Goal: Task Accomplishment & Management: Manage account settings

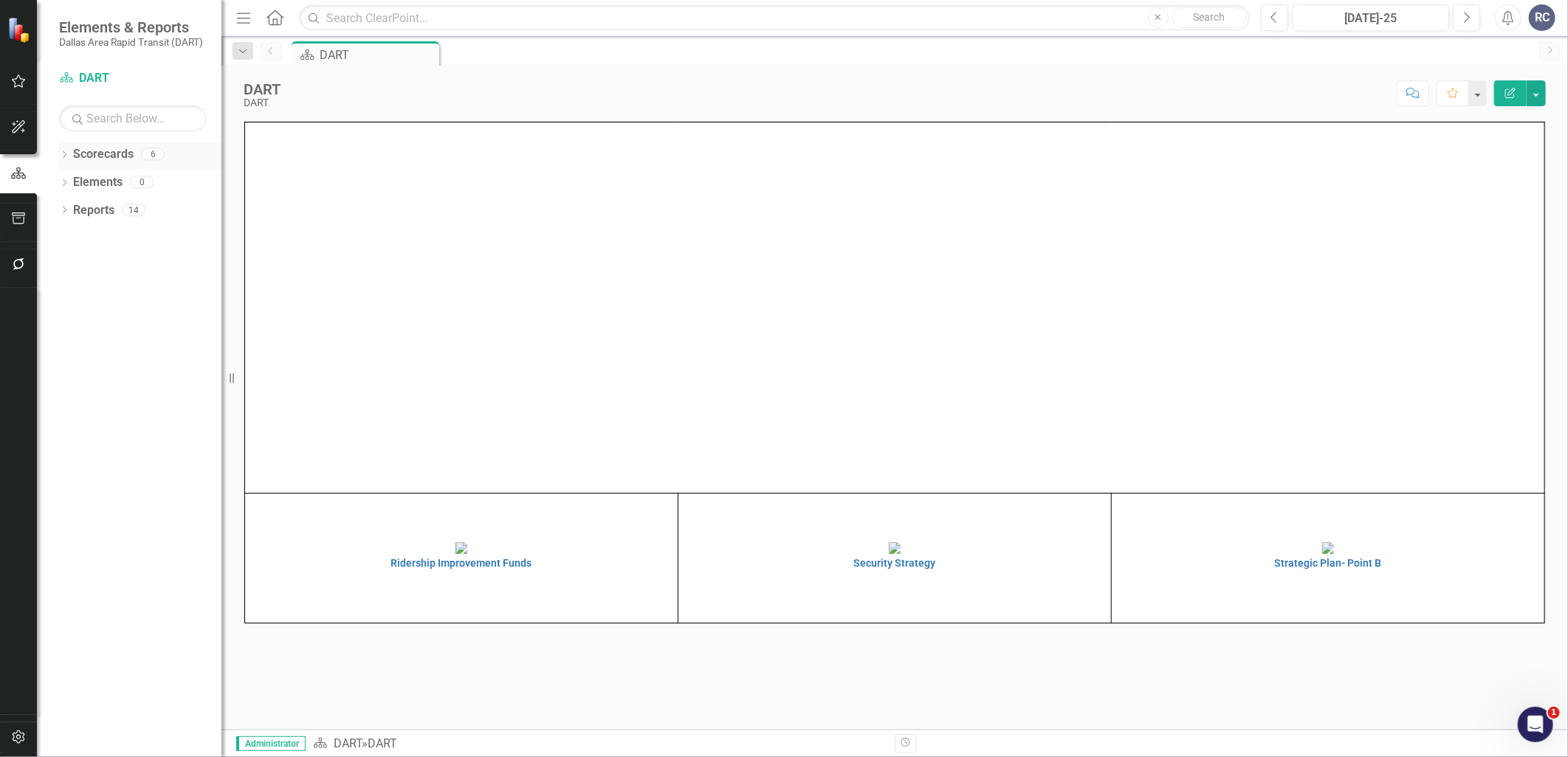
click at [65, 156] on icon "Dropdown" at bounding box center [64, 156] width 10 height 8
click at [75, 180] on icon "Dropdown" at bounding box center [72, 181] width 11 height 9
click at [114, 291] on link "Supporting Projects" at bounding box center [158, 294] width 125 height 17
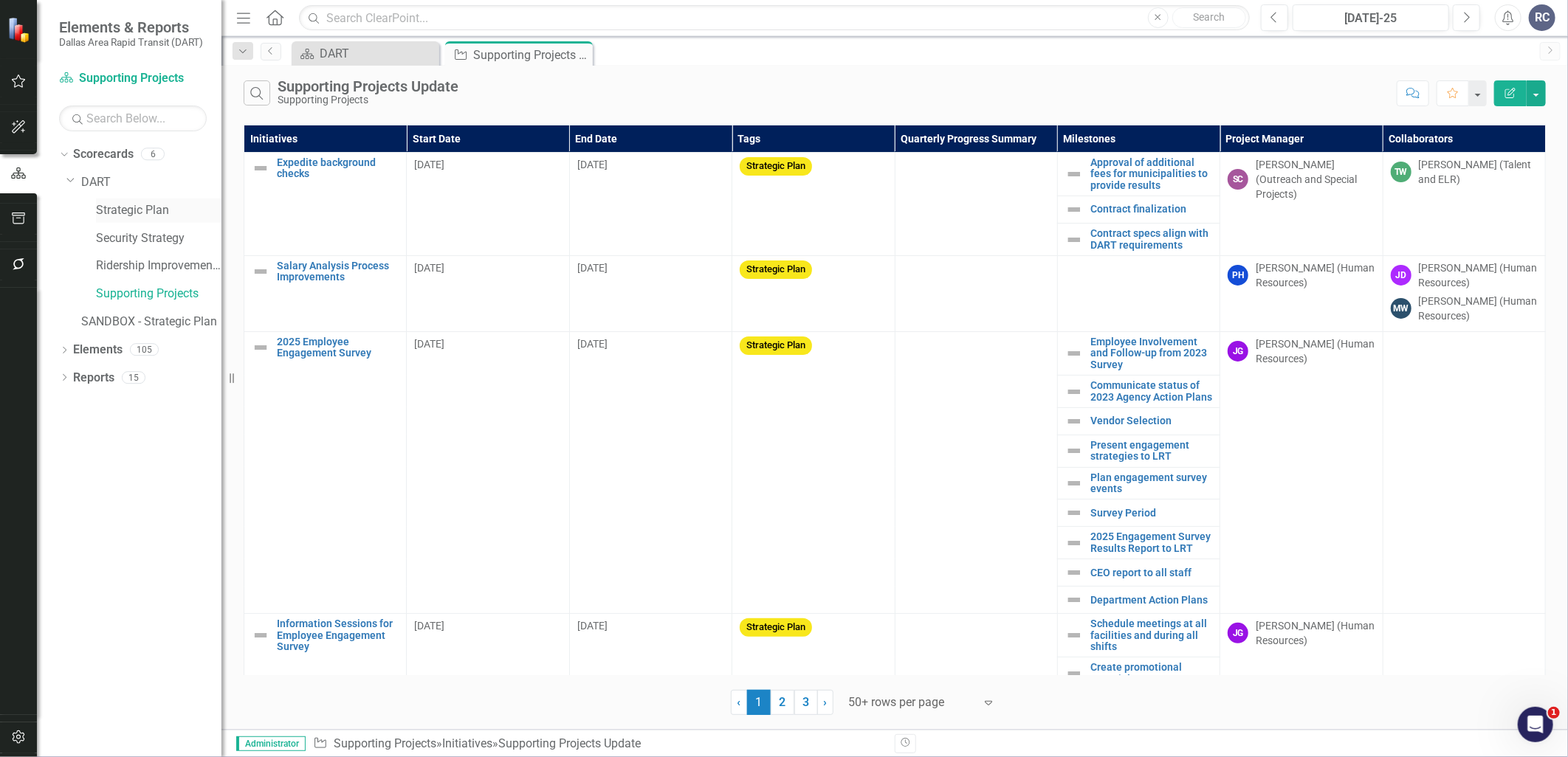
click at [130, 215] on link "Strategic Plan" at bounding box center [158, 211] width 125 height 17
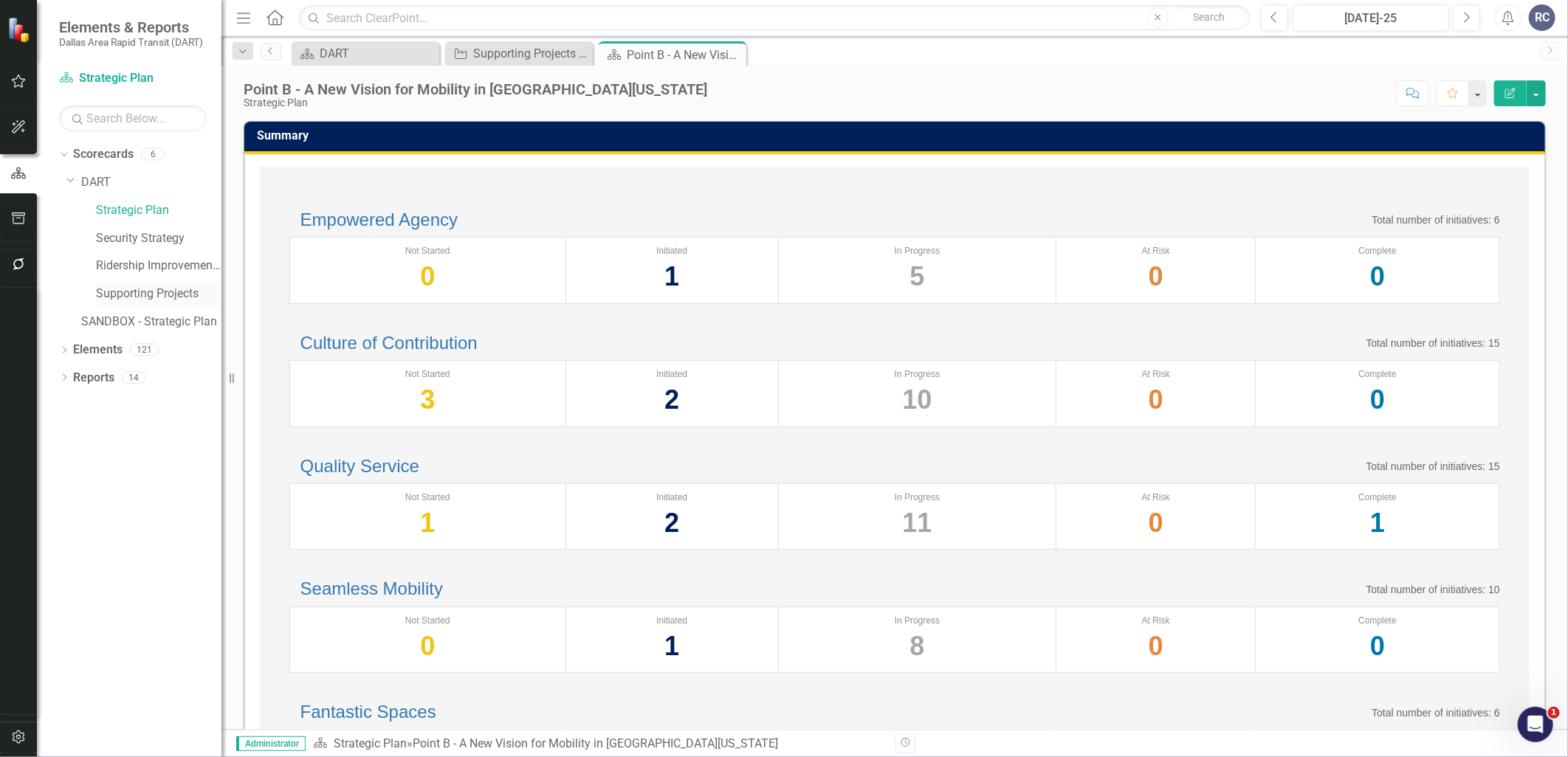
click at [103, 301] on link "Supporting Projects" at bounding box center [158, 294] width 125 height 17
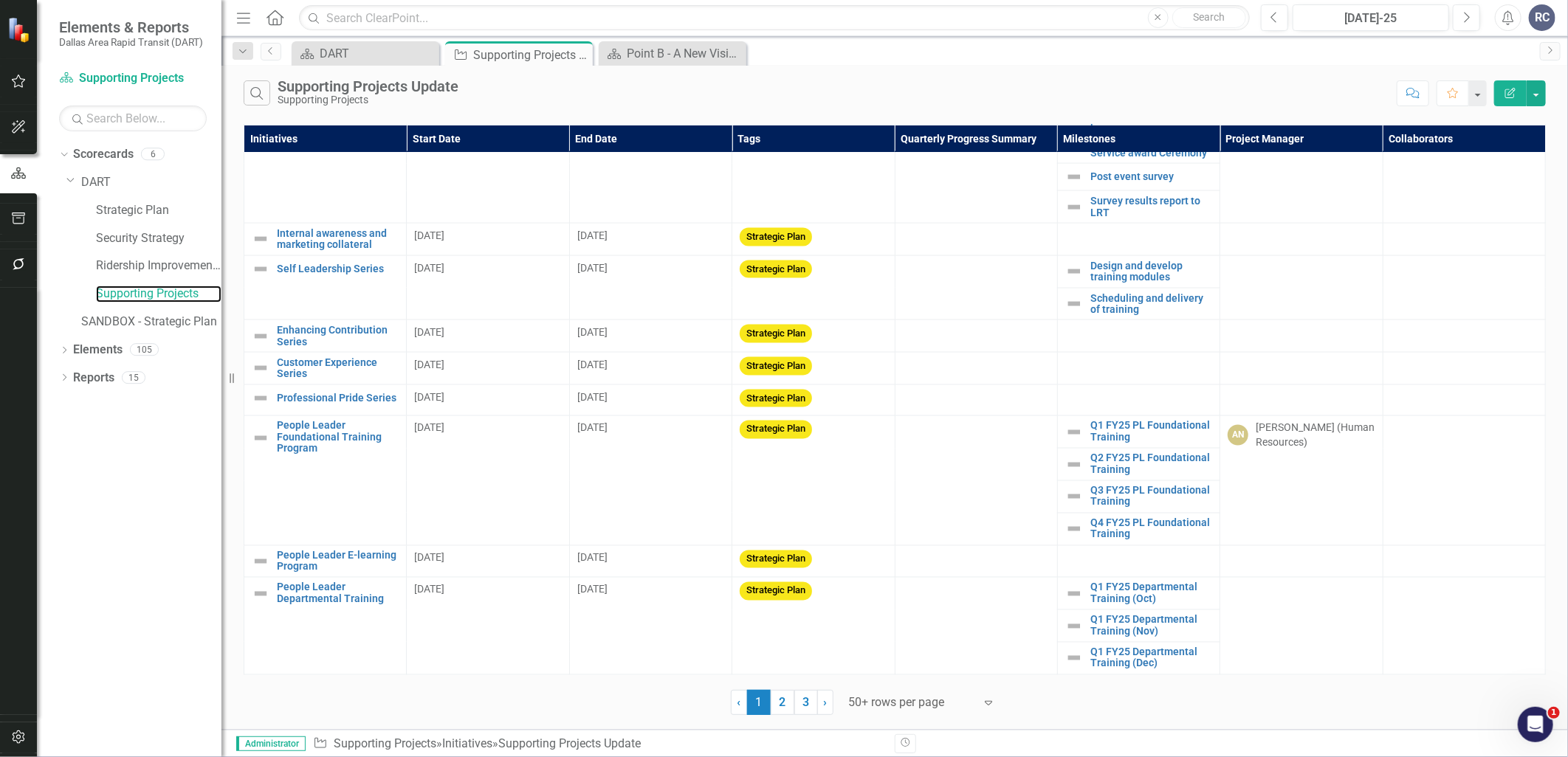
scroll to position [1490, 0]
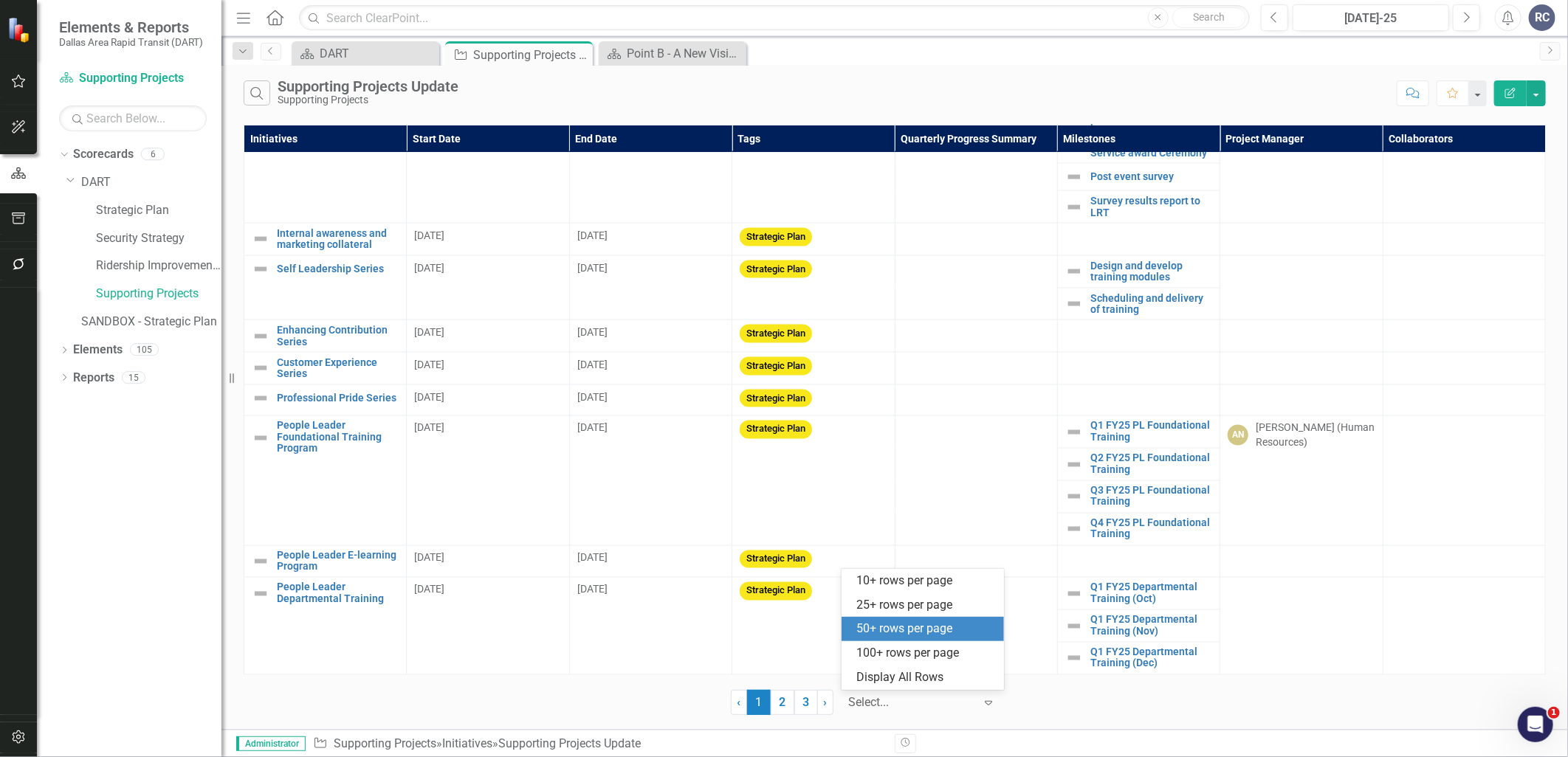
click at [901, 695] on div at bounding box center [911, 702] width 125 height 20
click at [899, 676] on div "Display All Rows" at bounding box center [925, 678] width 138 height 17
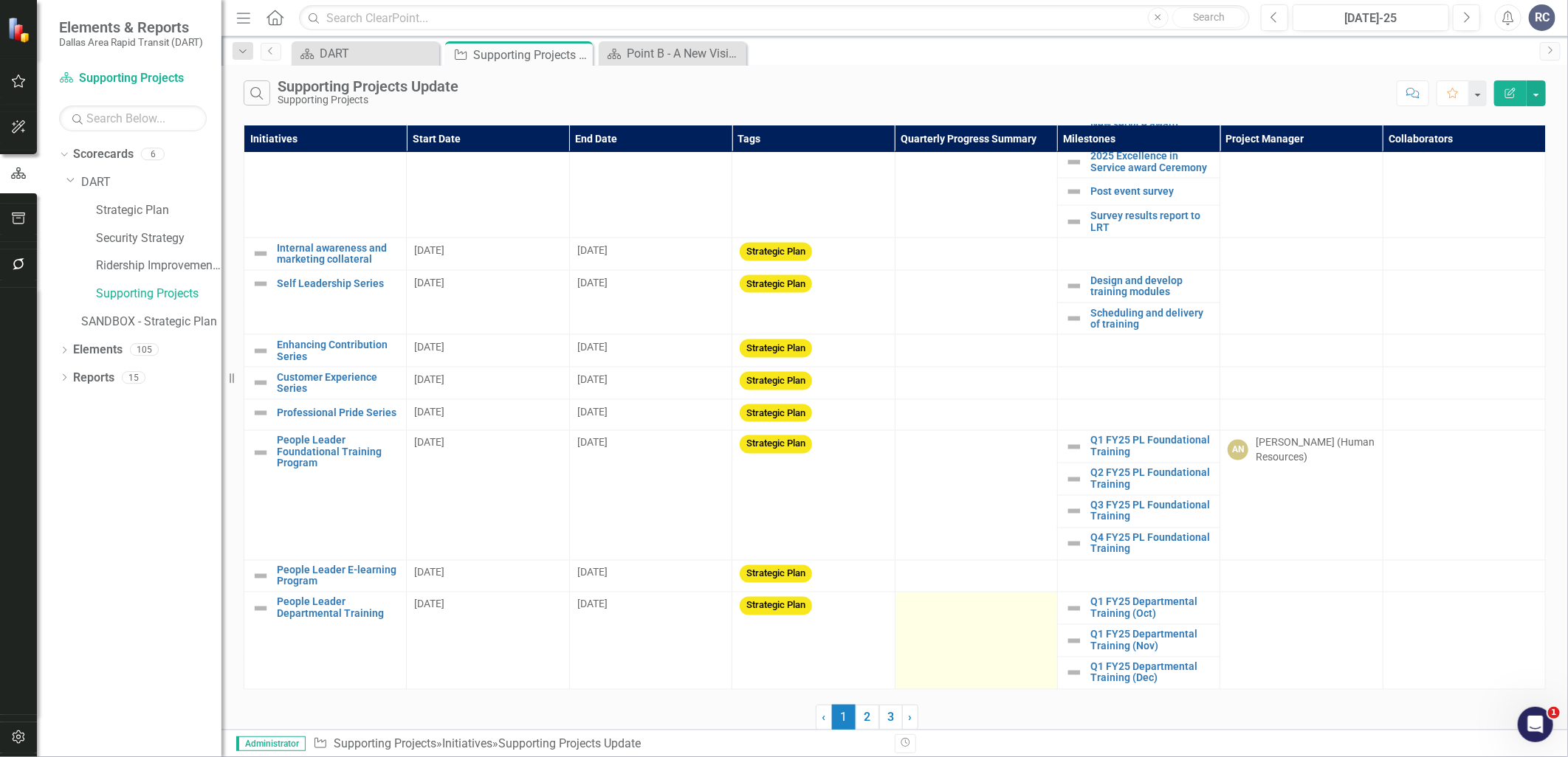
scroll to position [1476, 0]
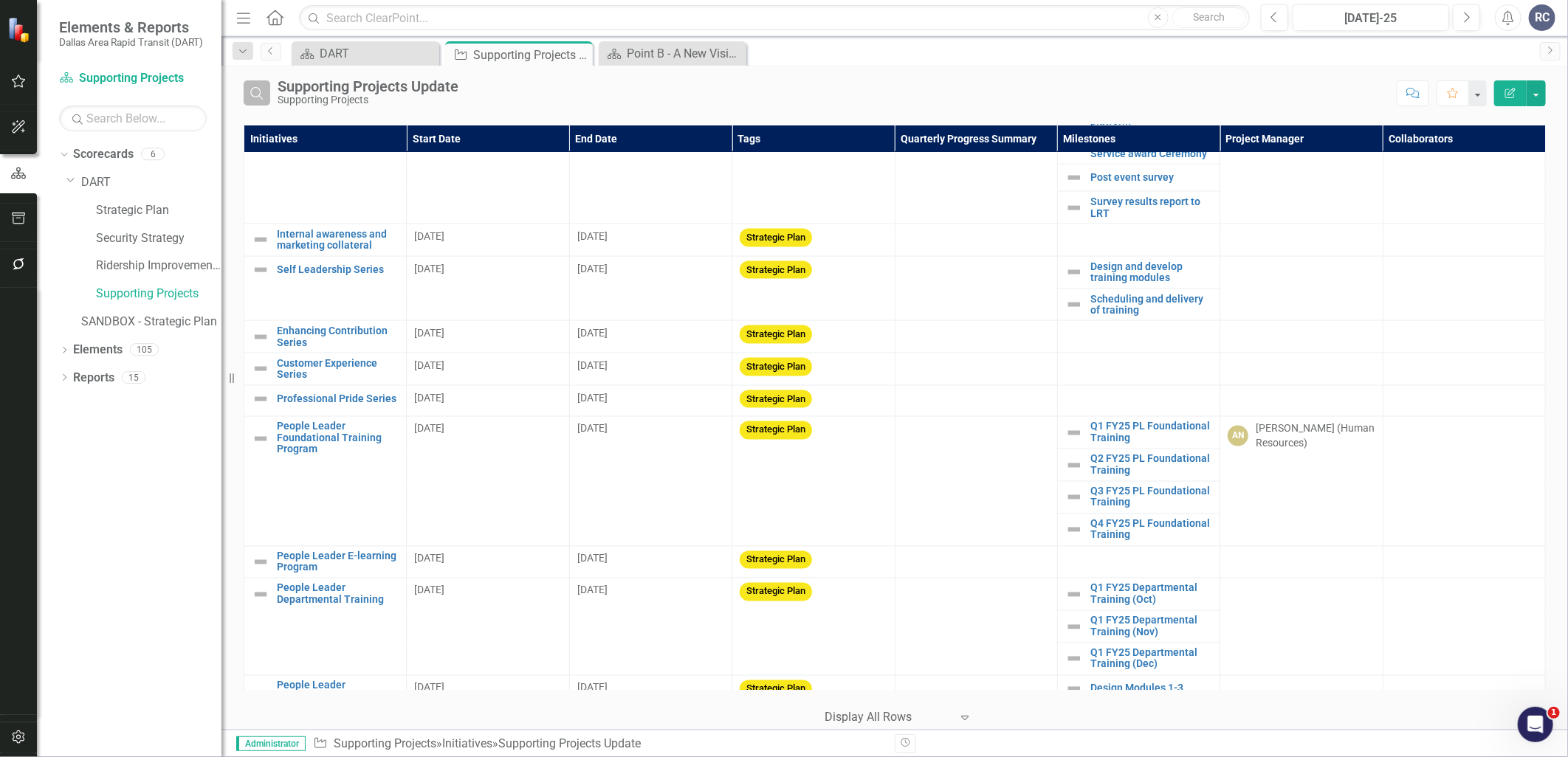
click at [263, 98] on icon "Search" at bounding box center [256, 92] width 16 height 13
click at [326, 100] on input "text" at bounding box center [834, 95] width 1112 height 28
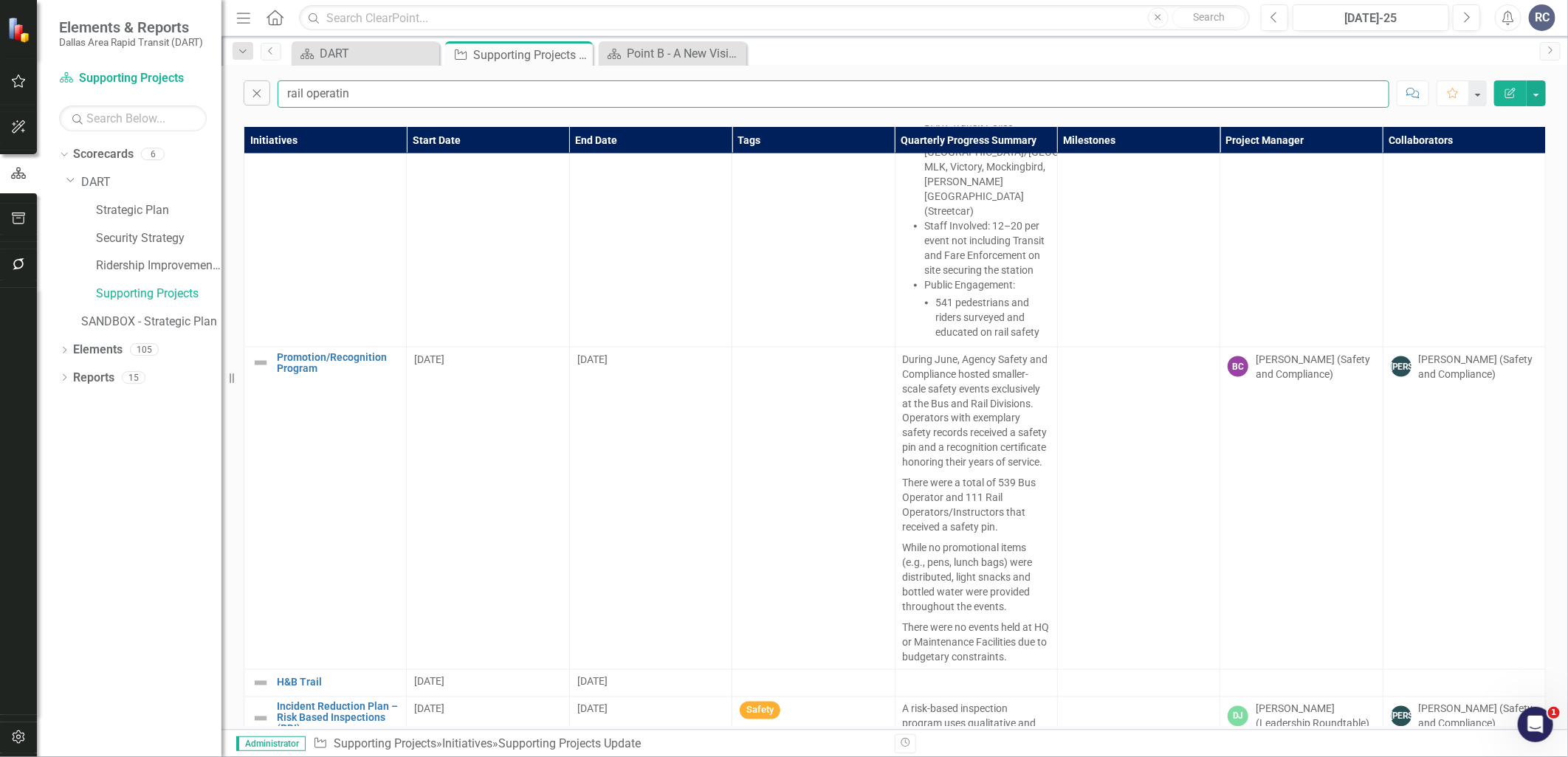
type input "rail operating"
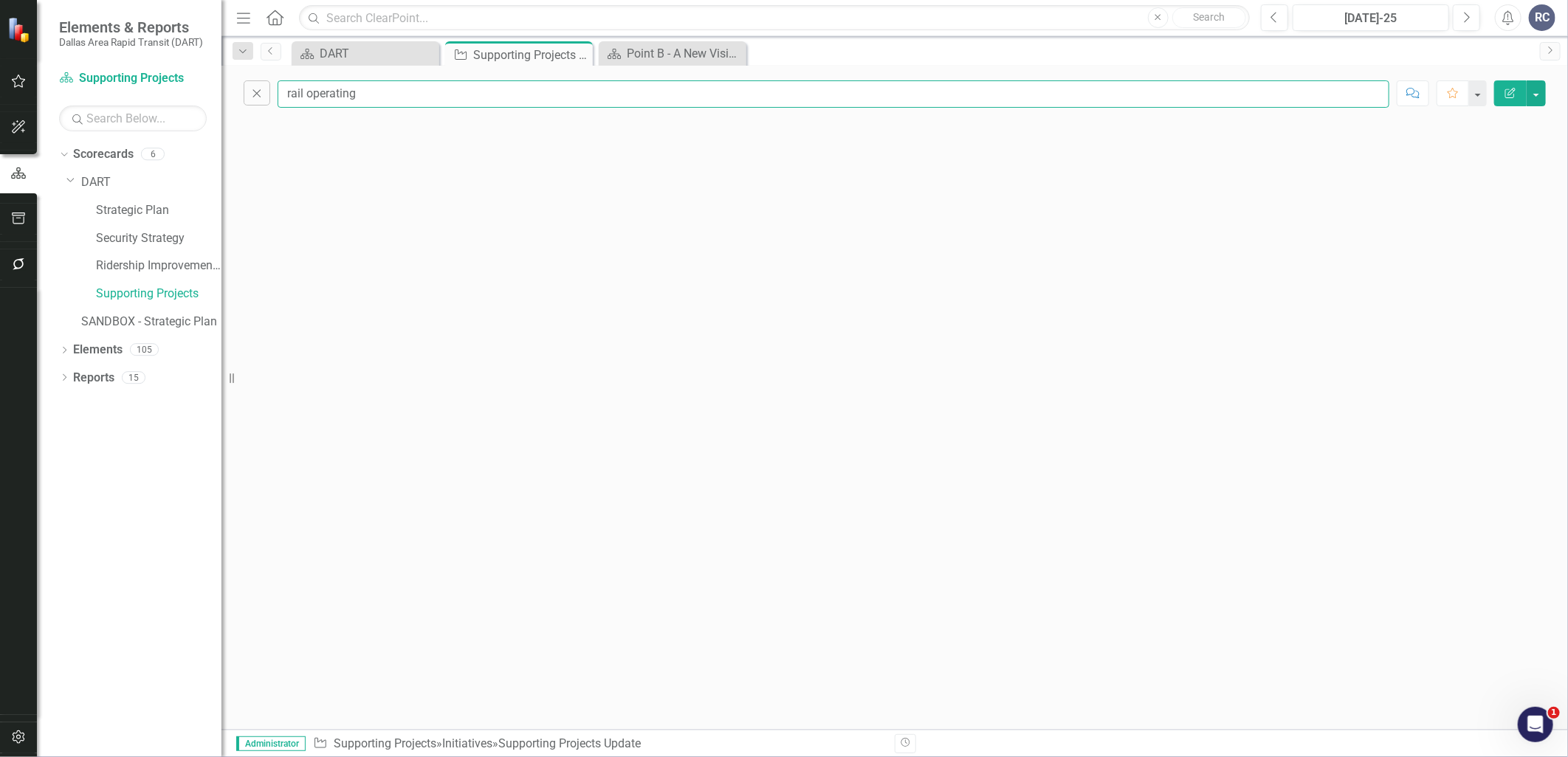
click at [382, 93] on input "rail operating" at bounding box center [834, 95] width 1112 height 28
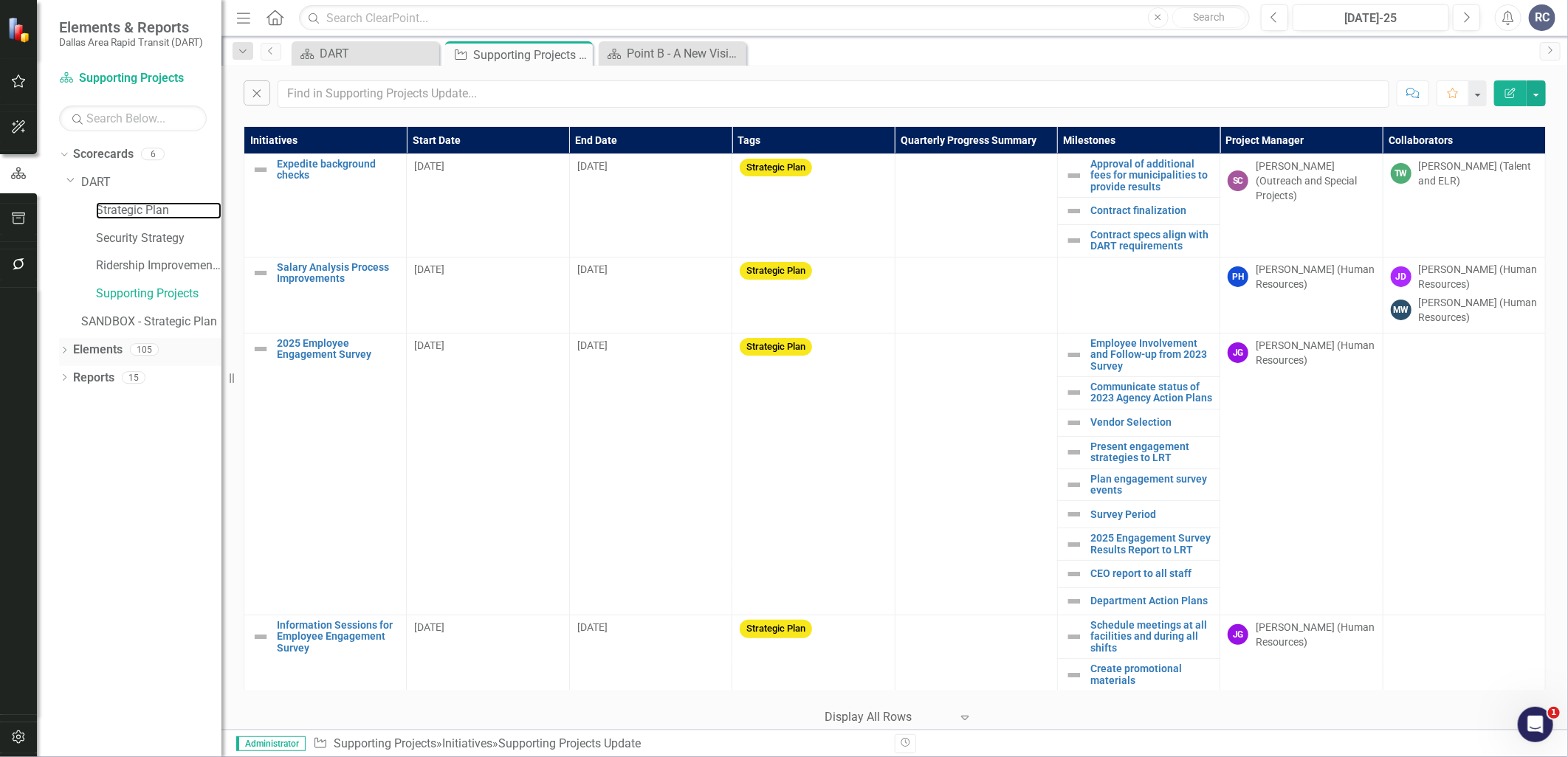
drag, startPoint x: 122, startPoint y: 208, endPoint x: 70, endPoint y: 363, distance: 163.5
click at [122, 208] on link "Strategic Plan" at bounding box center [158, 211] width 125 height 17
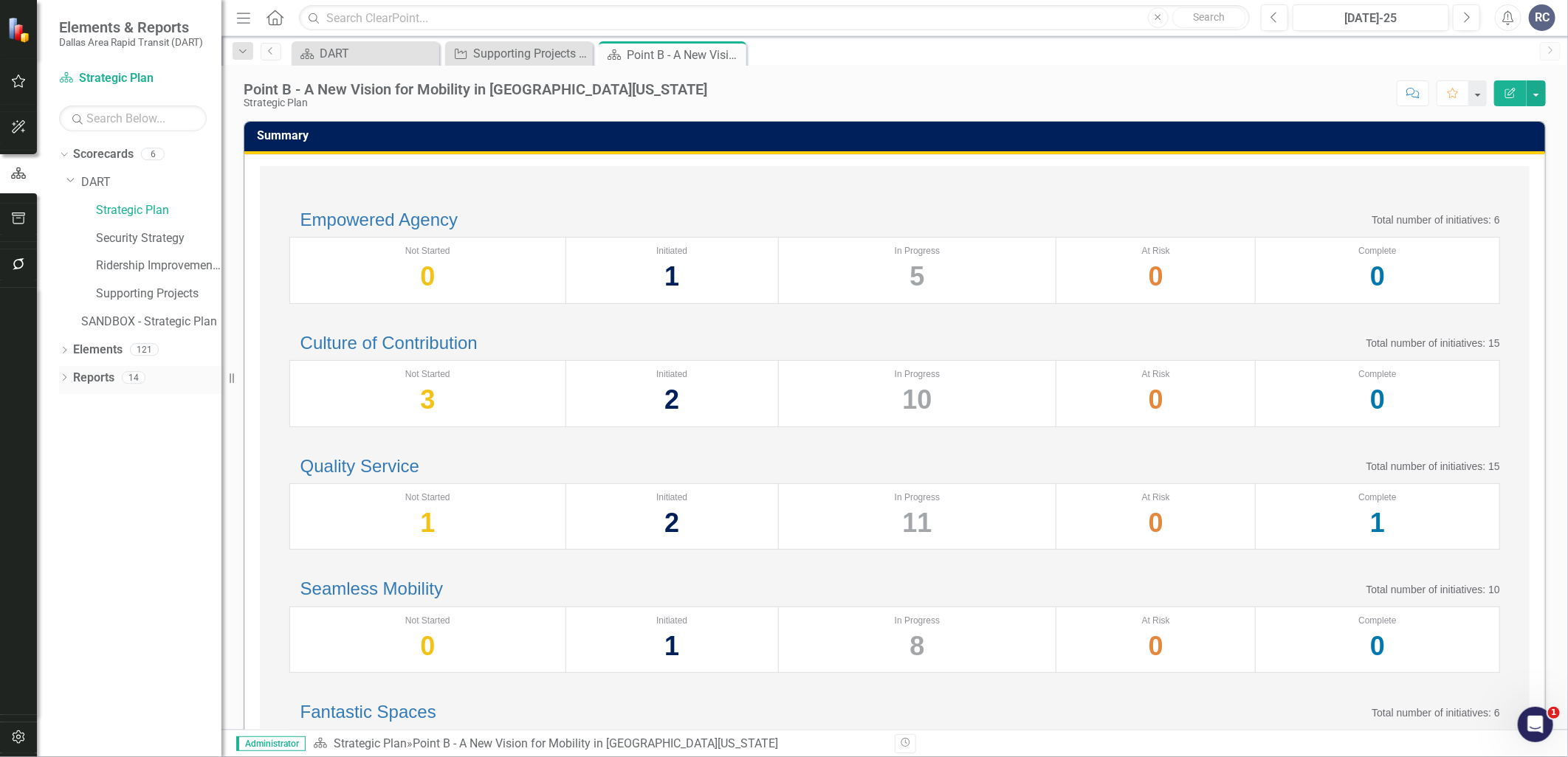
click at [67, 375] on icon "Dropdown" at bounding box center [64, 379] width 10 height 8
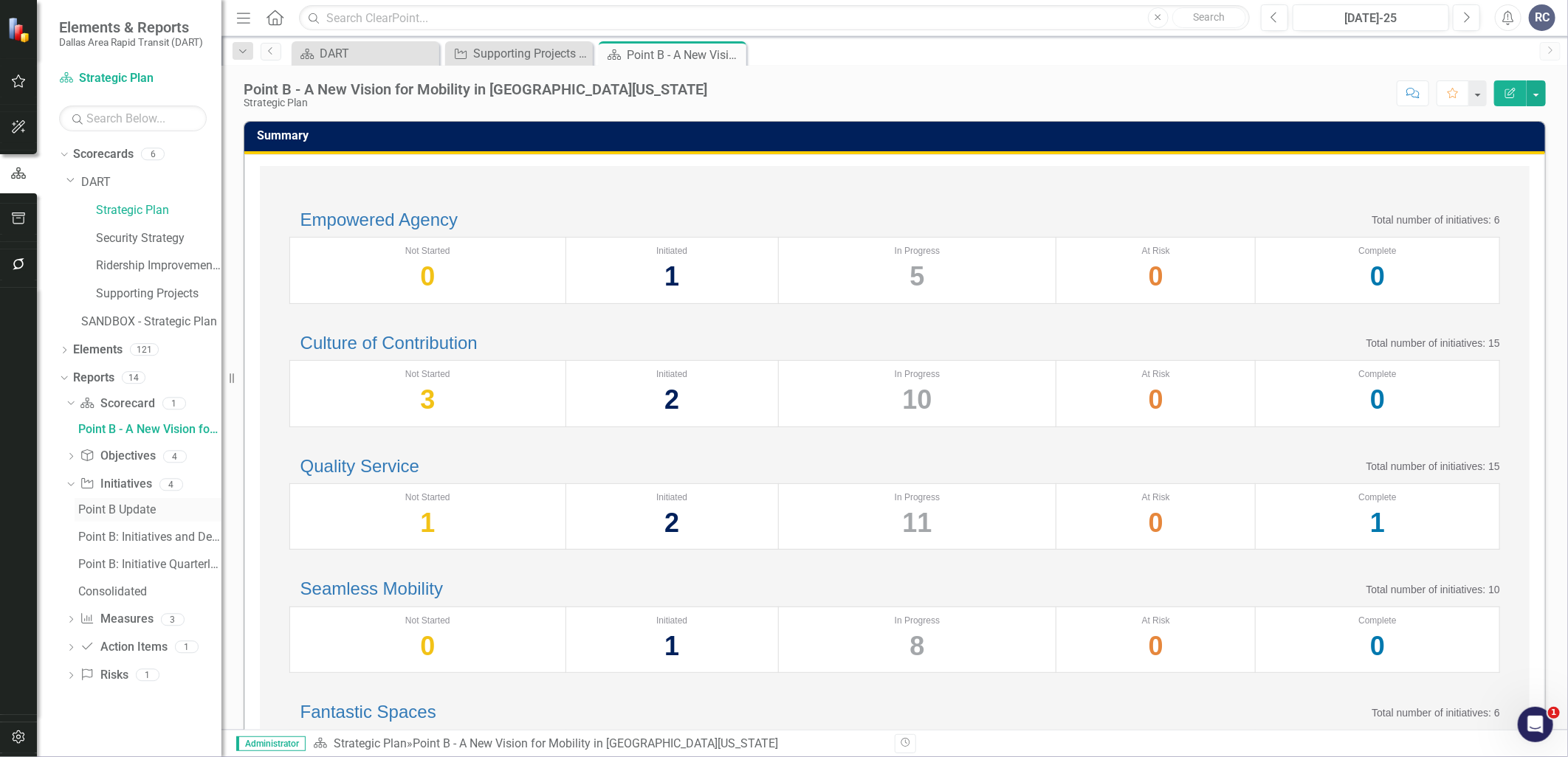
click at [135, 506] on div "Point B Update" at bounding box center [150, 510] width 143 height 13
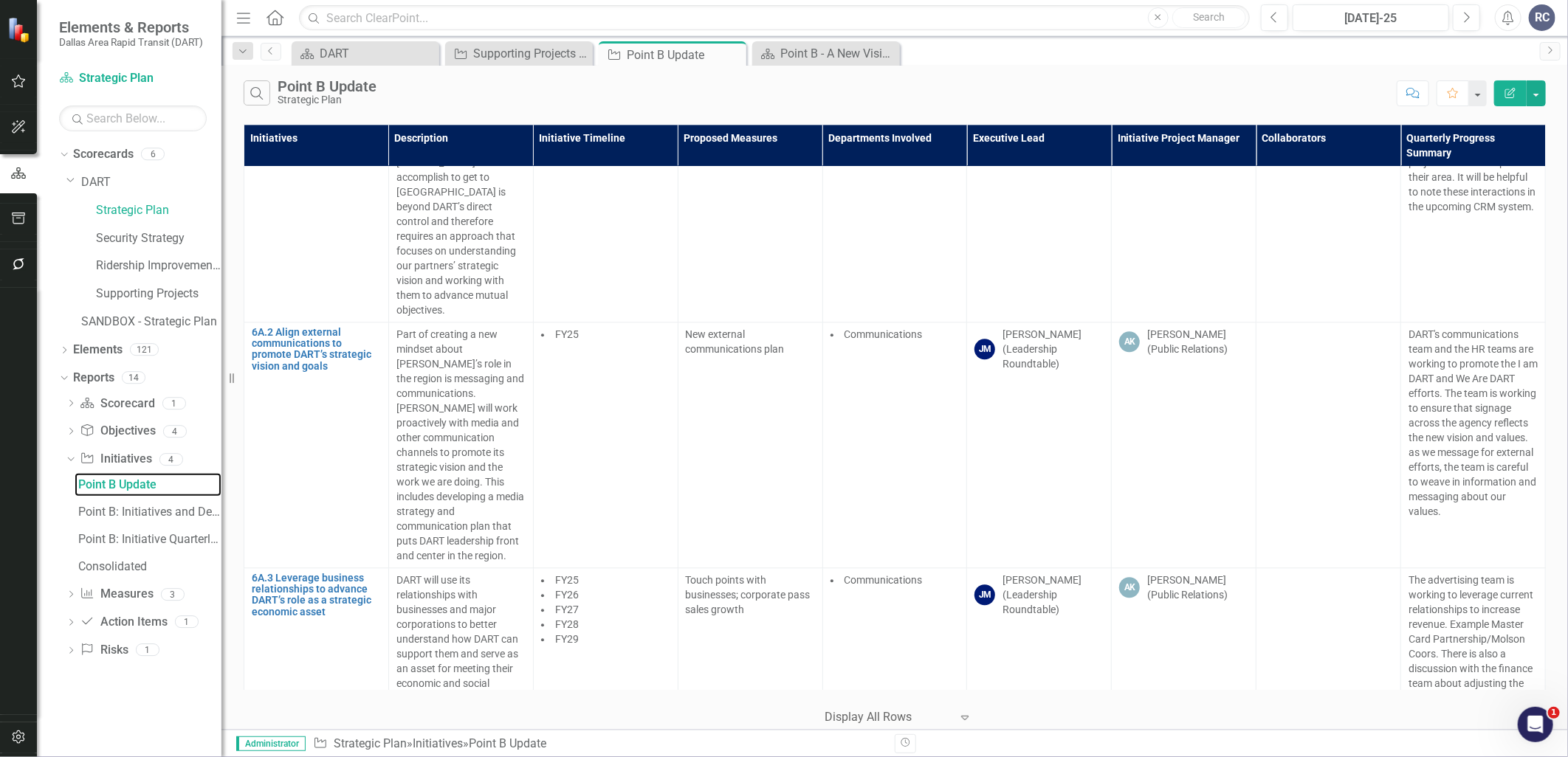
scroll to position [23817, 0]
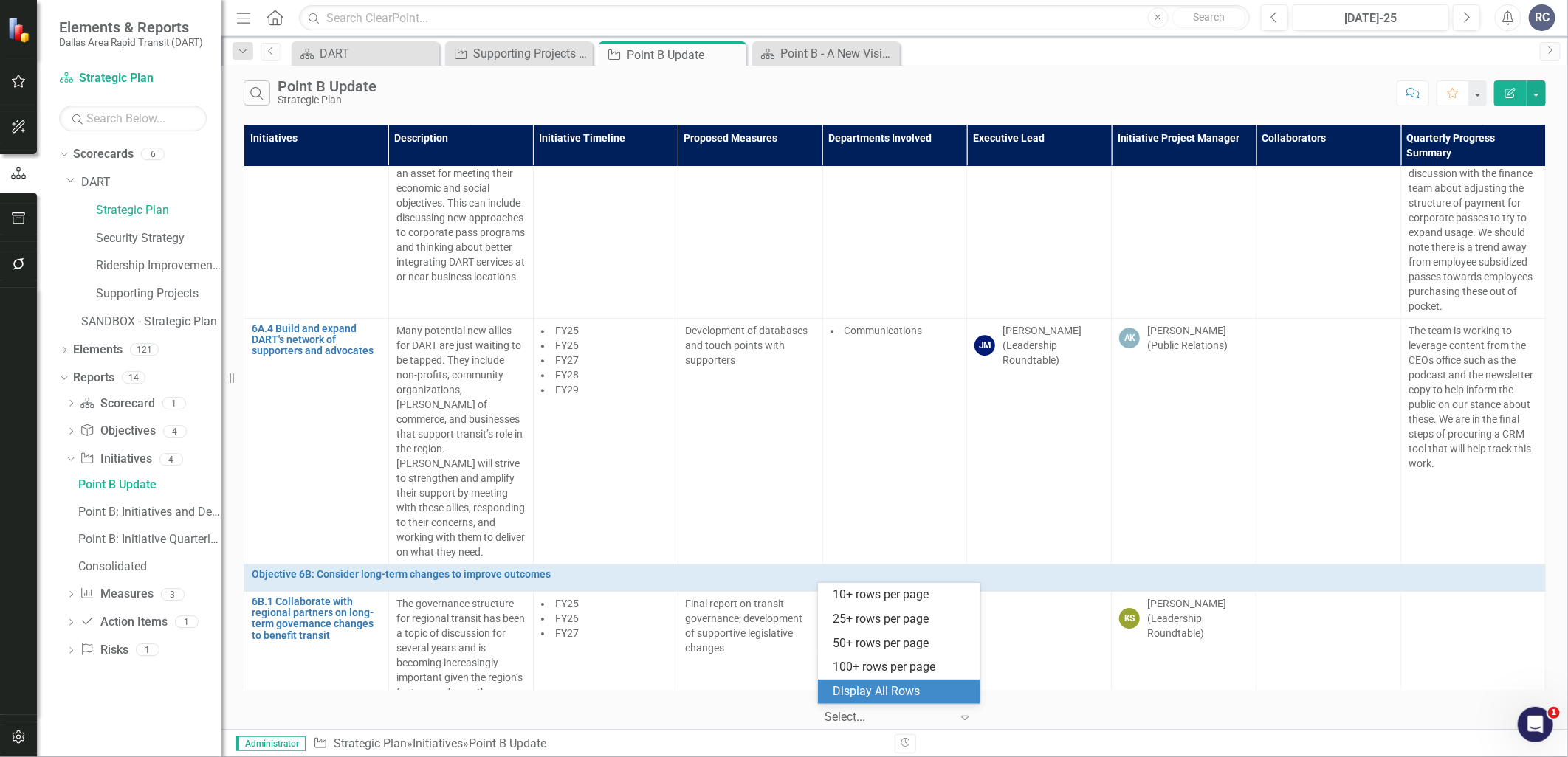
click at [859, 714] on div at bounding box center [887, 718] width 125 height 20
click at [859, 709] on div at bounding box center [887, 718] width 125 height 20
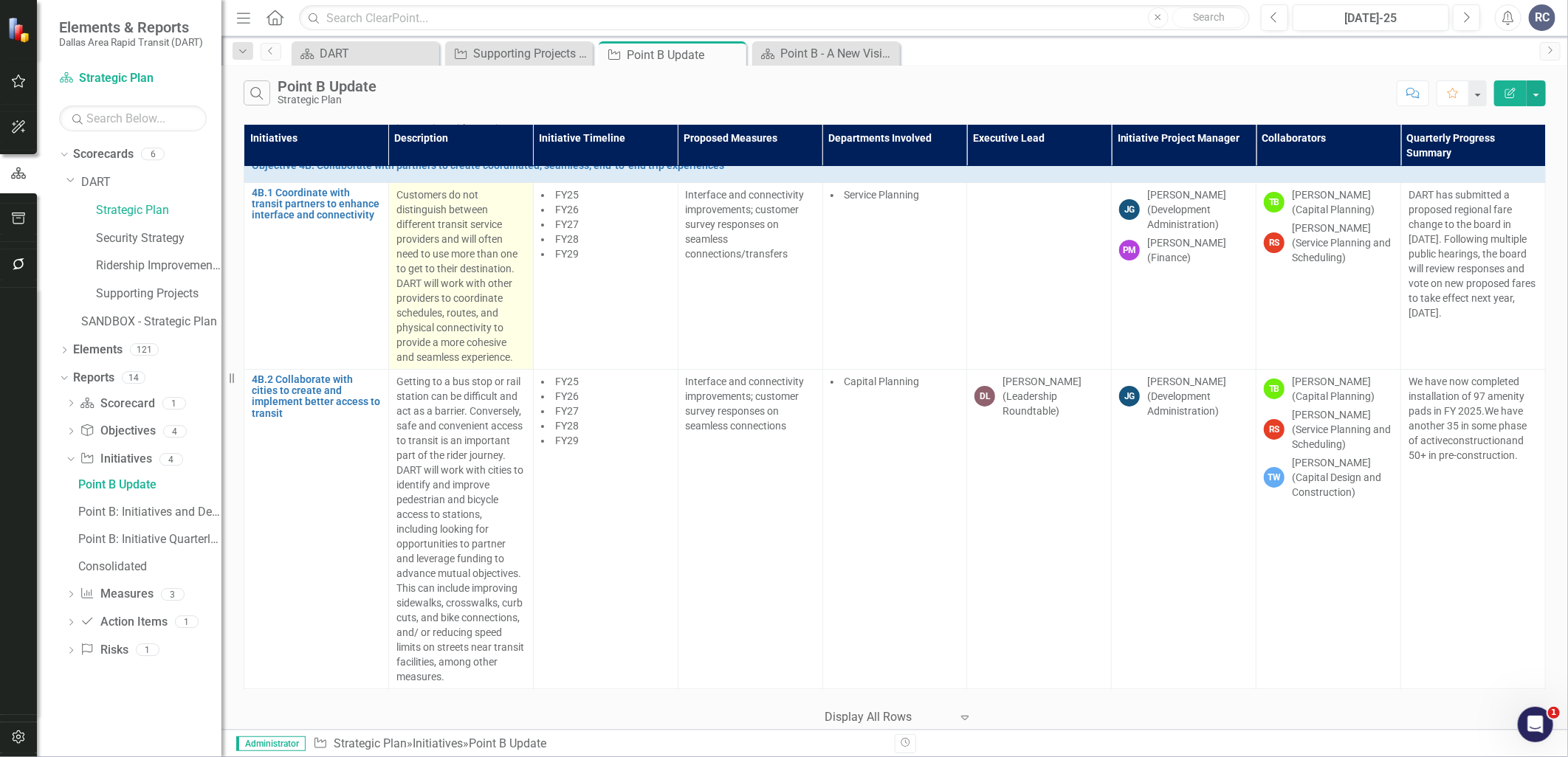
scroll to position [17341, 0]
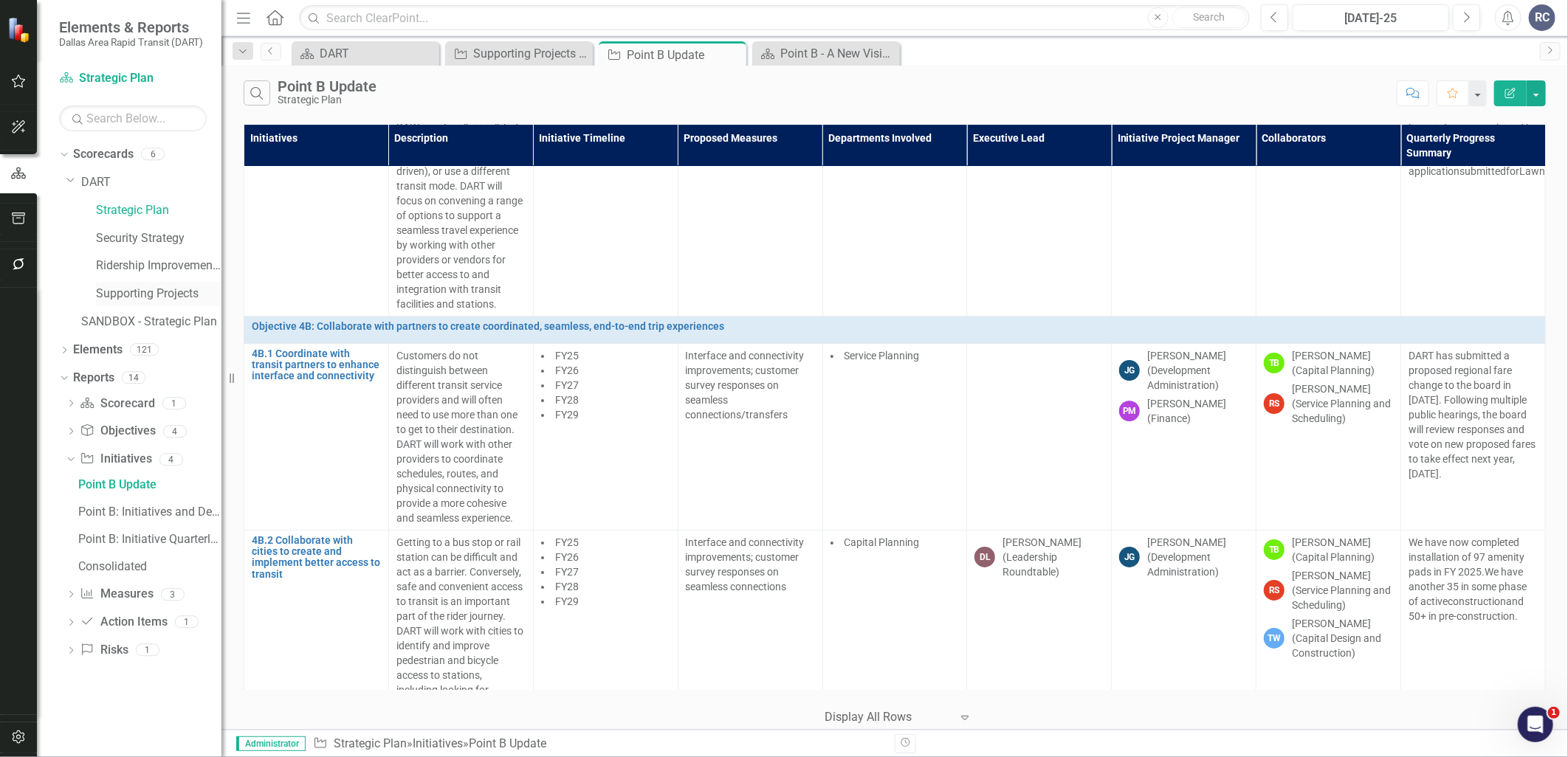
click at [136, 303] on link "Supporting Projects" at bounding box center [158, 294] width 125 height 17
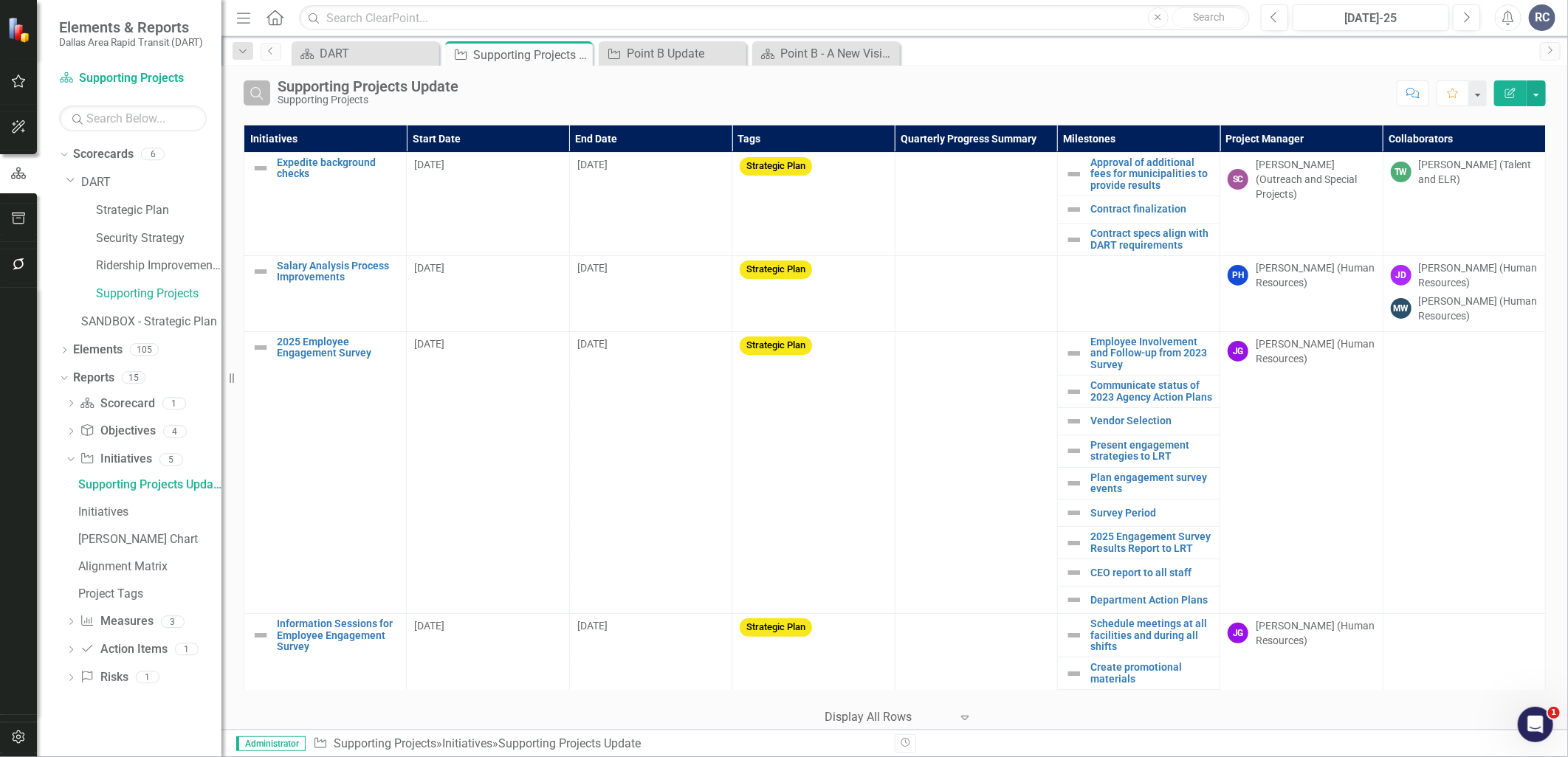
click at [261, 90] on icon "Search" at bounding box center [256, 92] width 16 height 13
click at [325, 100] on input "text" at bounding box center [834, 95] width 1112 height 28
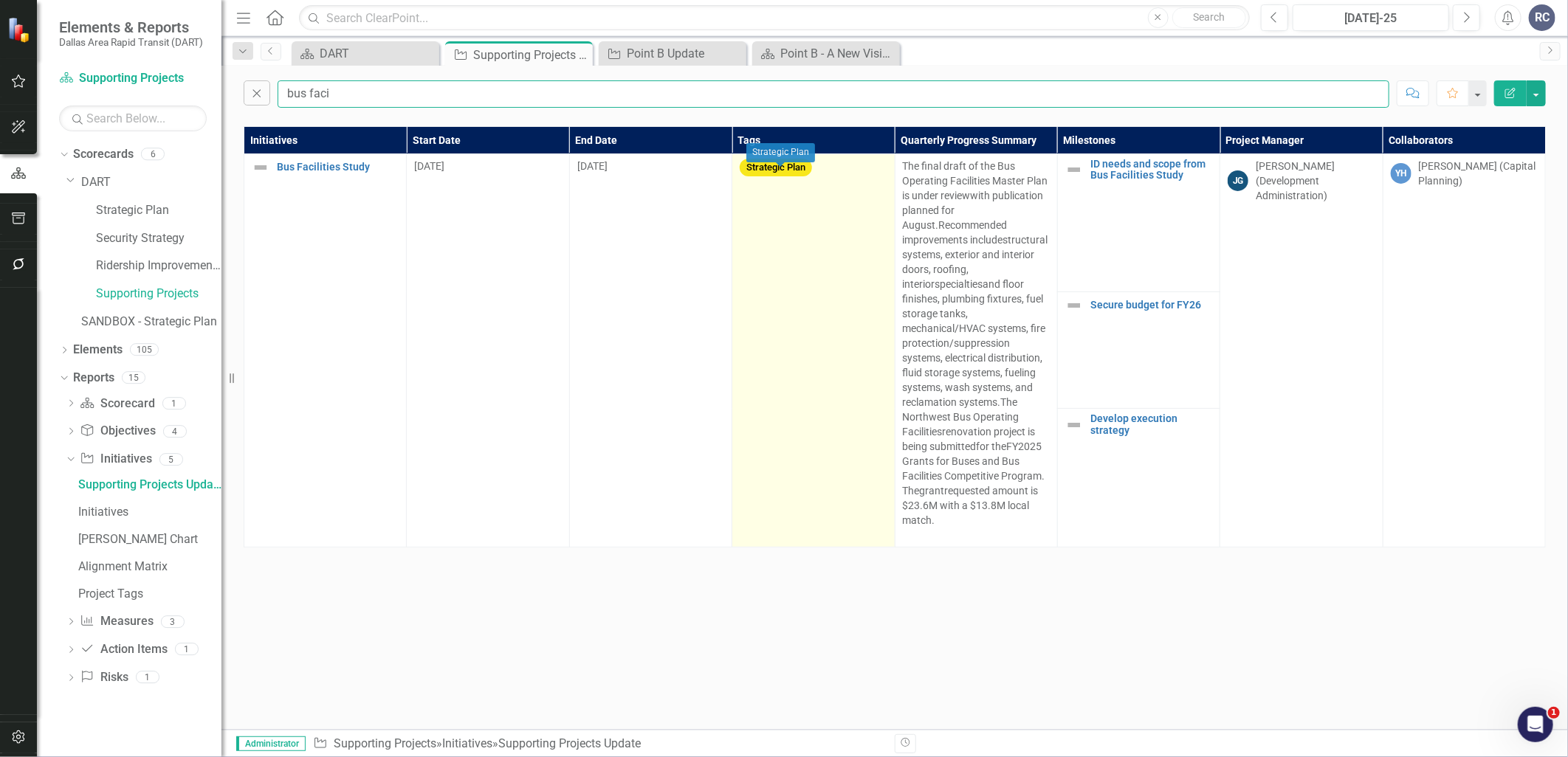
type input "bus faci"
click at [801, 174] on span "Strategic Plan" at bounding box center [776, 168] width 72 height 18
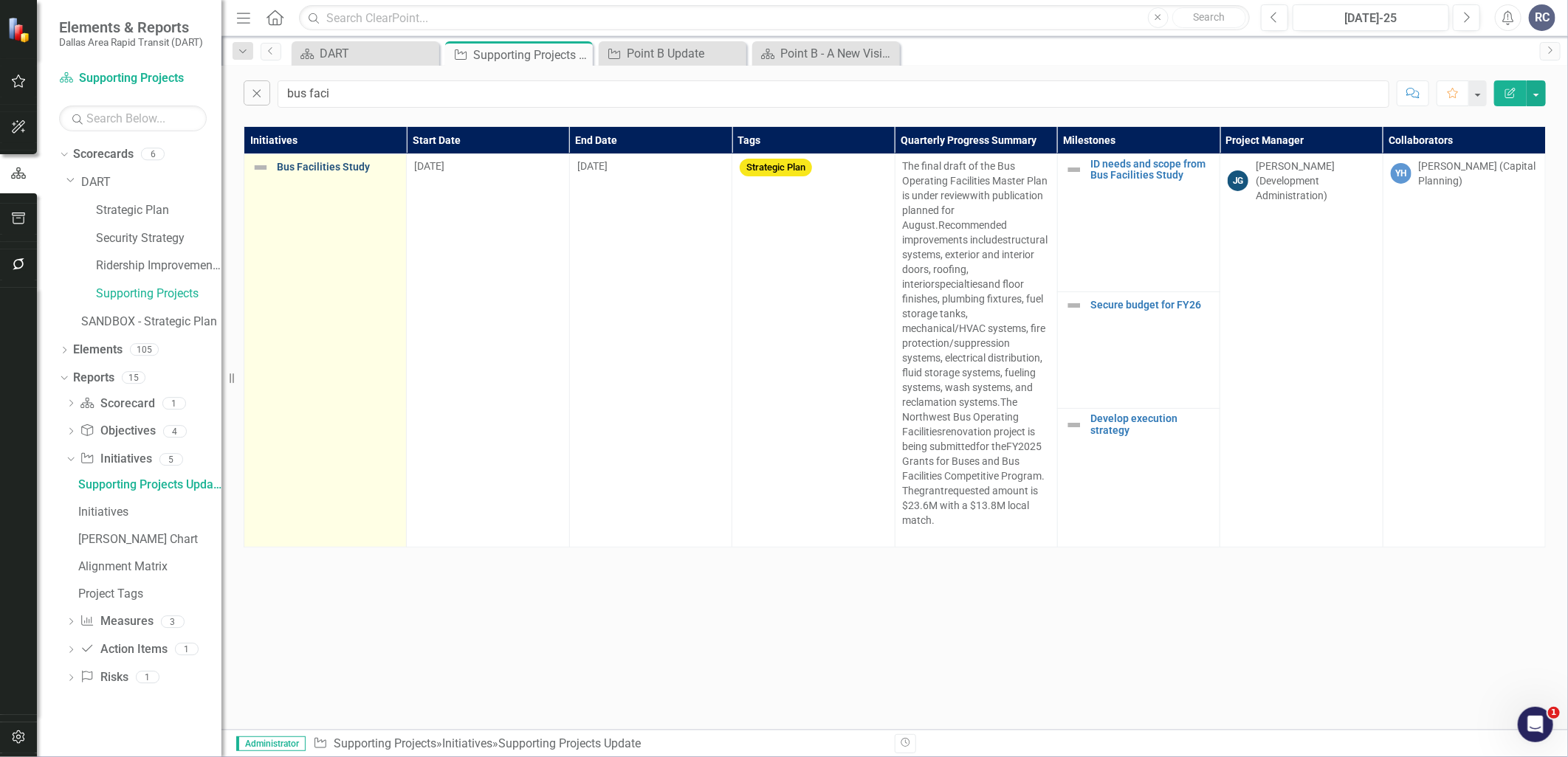
click at [318, 171] on link "Bus Facilities Study" at bounding box center [338, 167] width 122 height 11
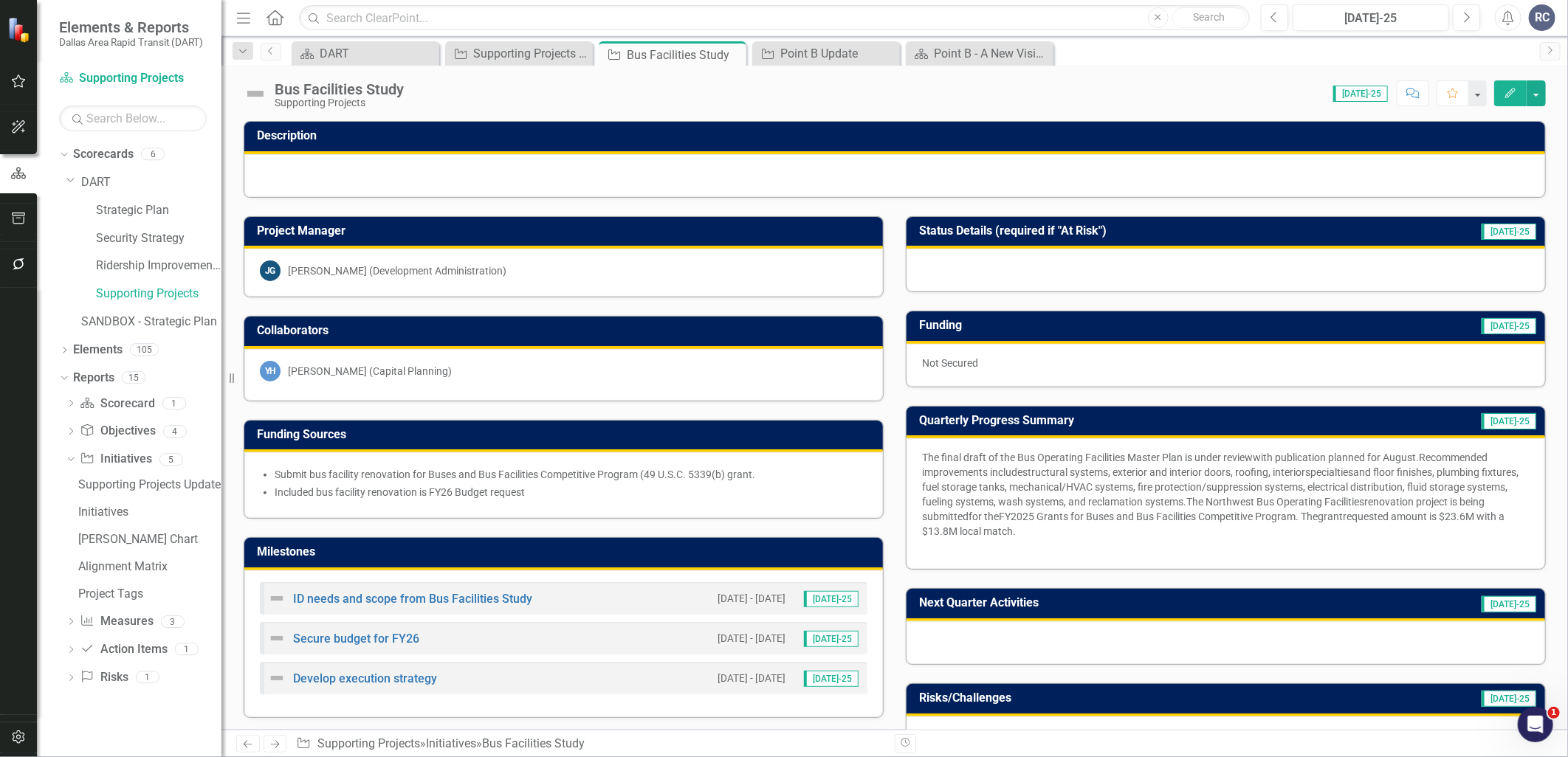
click at [1518, 90] on button "Edit" at bounding box center [1510, 94] width 32 height 26
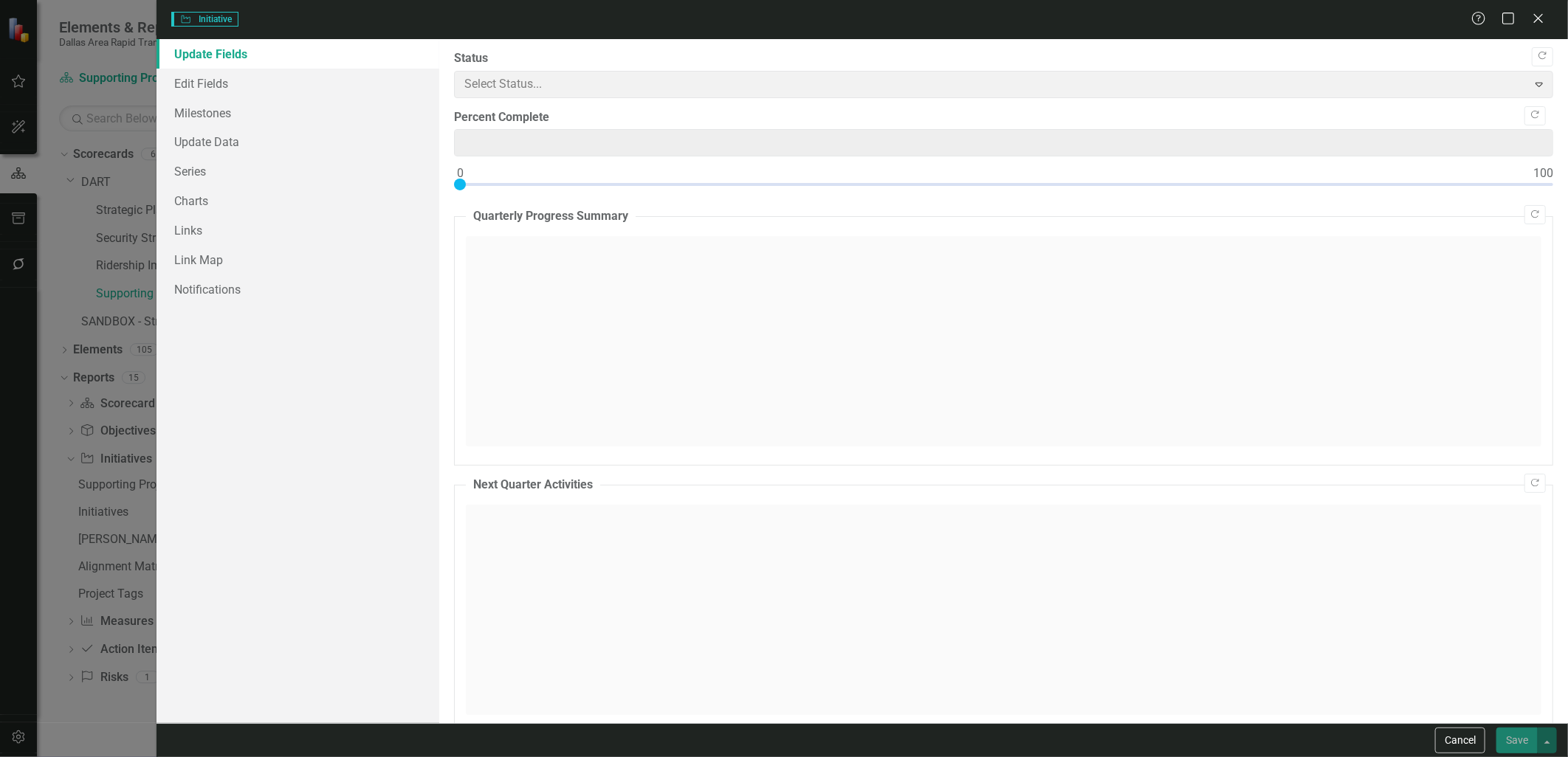
type input "0"
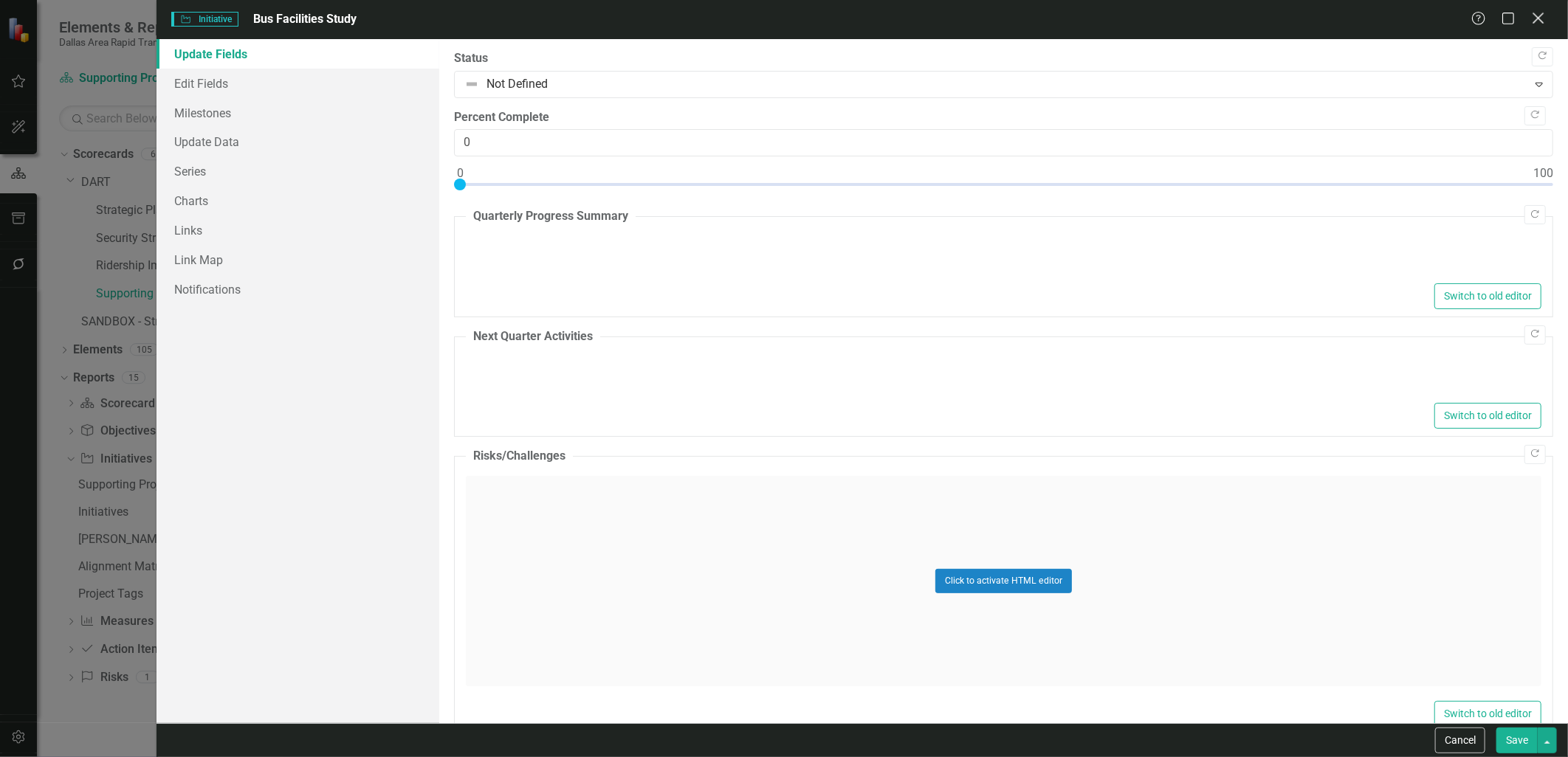
click at [1543, 19] on icon "Close" at bounding box center [1538, 18] width 18 height 14
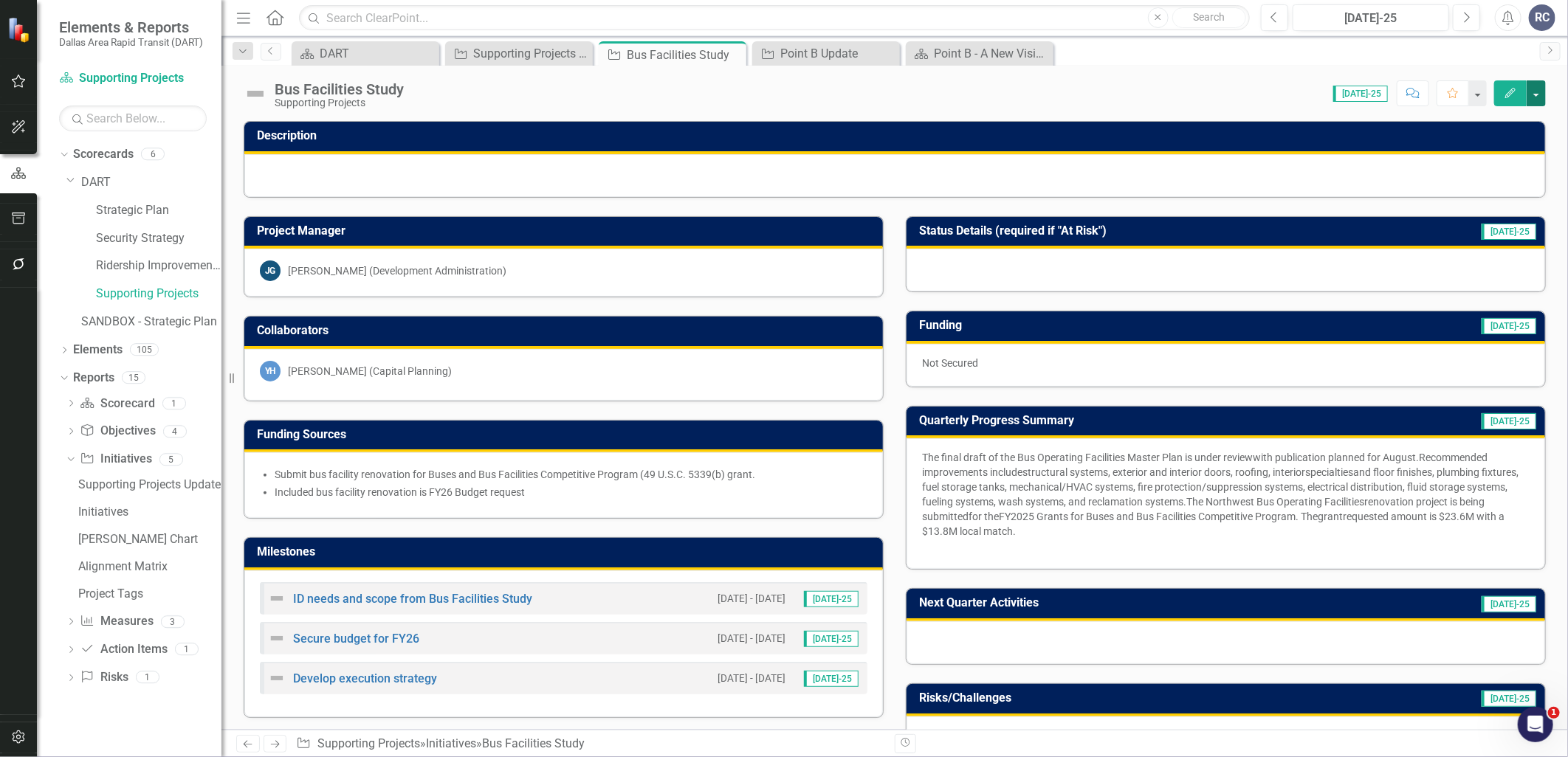
click at [1539, 94] on button "button" at bounding box center [1536, 94] width 19 height 26
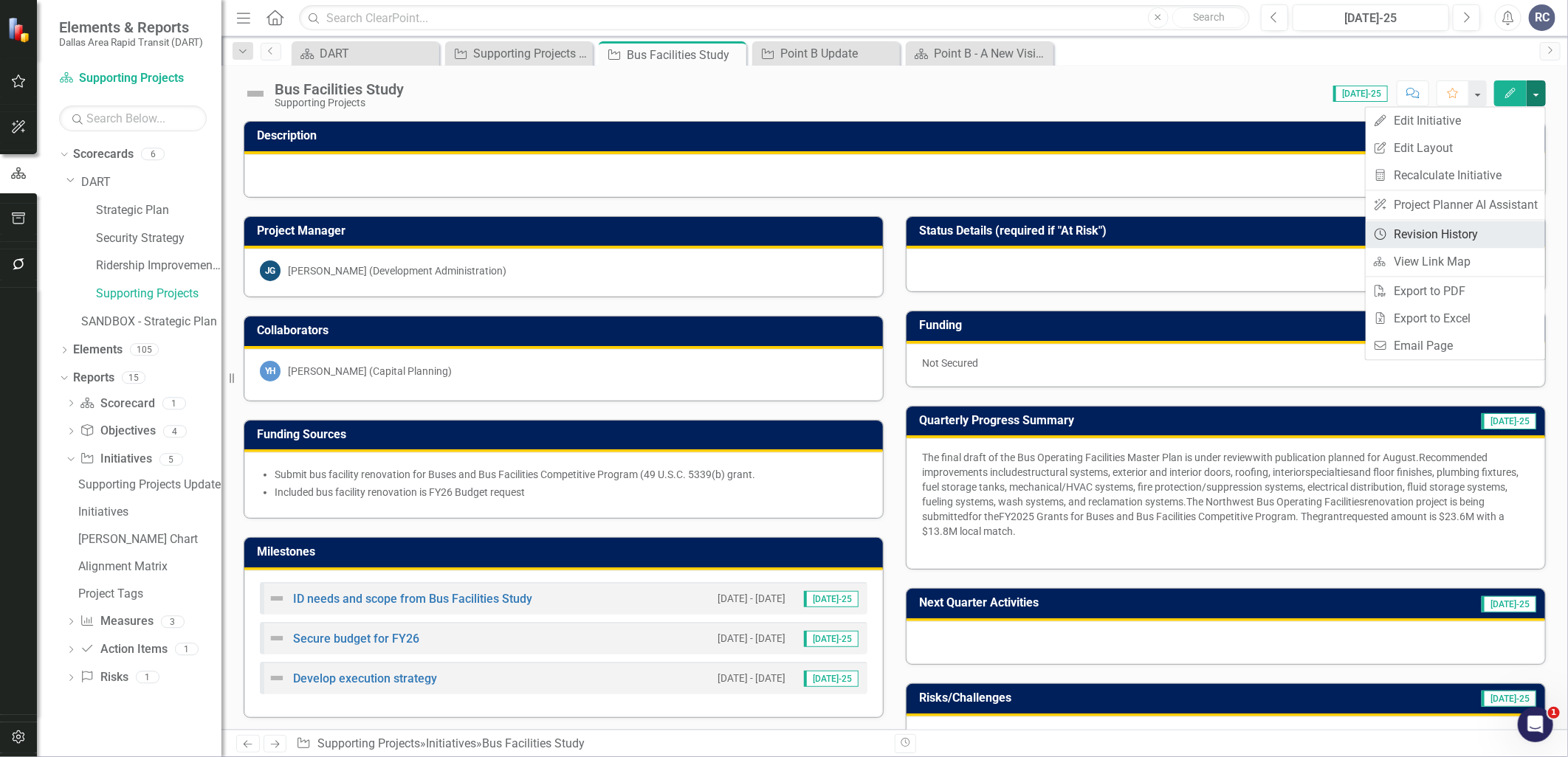
click at [1444, 231] on link "Revision History Revision History" at bounding box center [1455, 234] width 179 height 28
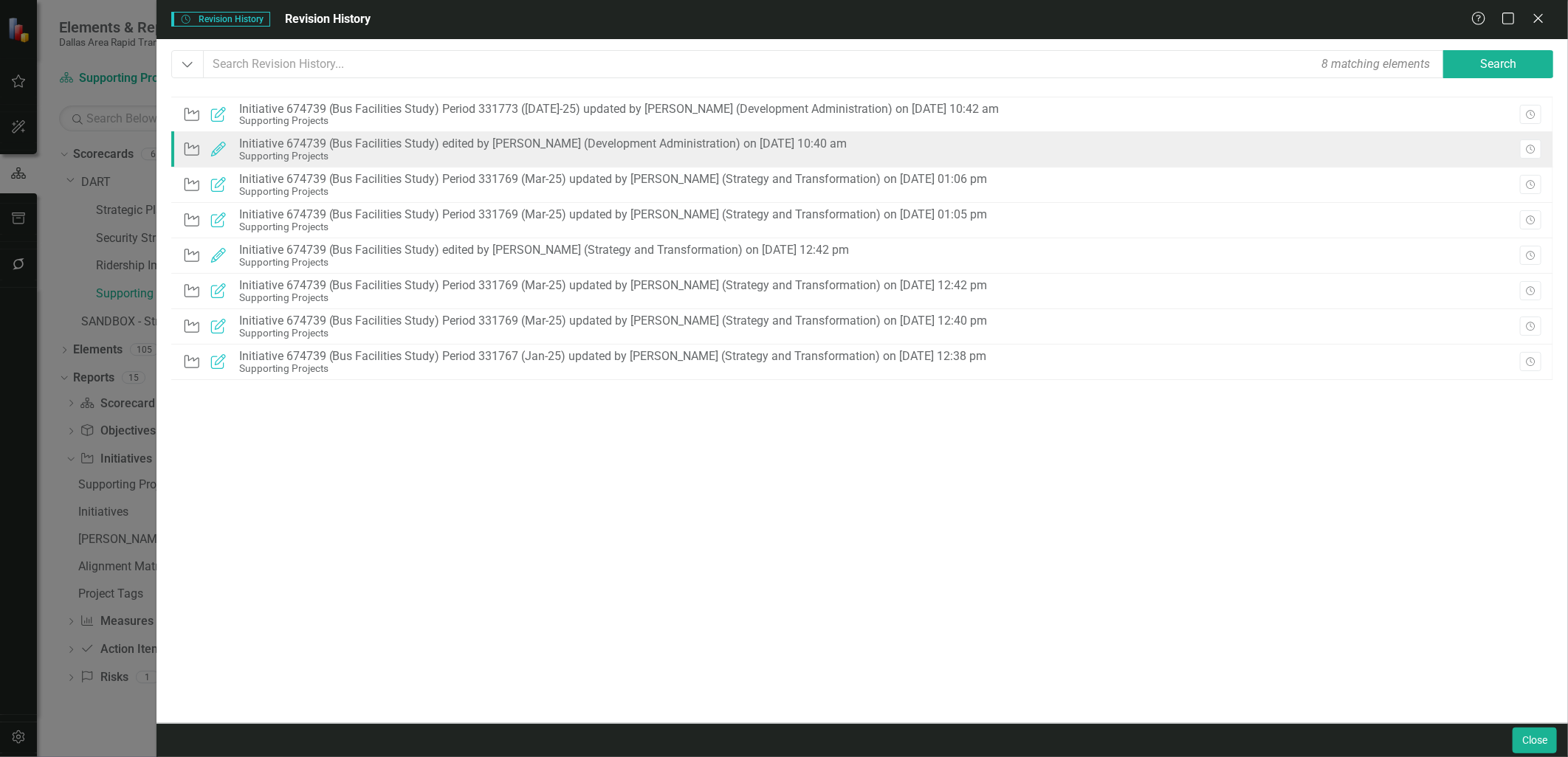
click at [523, 149] on div "Initiative 674739 (Bus Facilities Study) edited by [PERSON_NAME] (Development A…" at bounding box center [543, 144] width 608 height 13
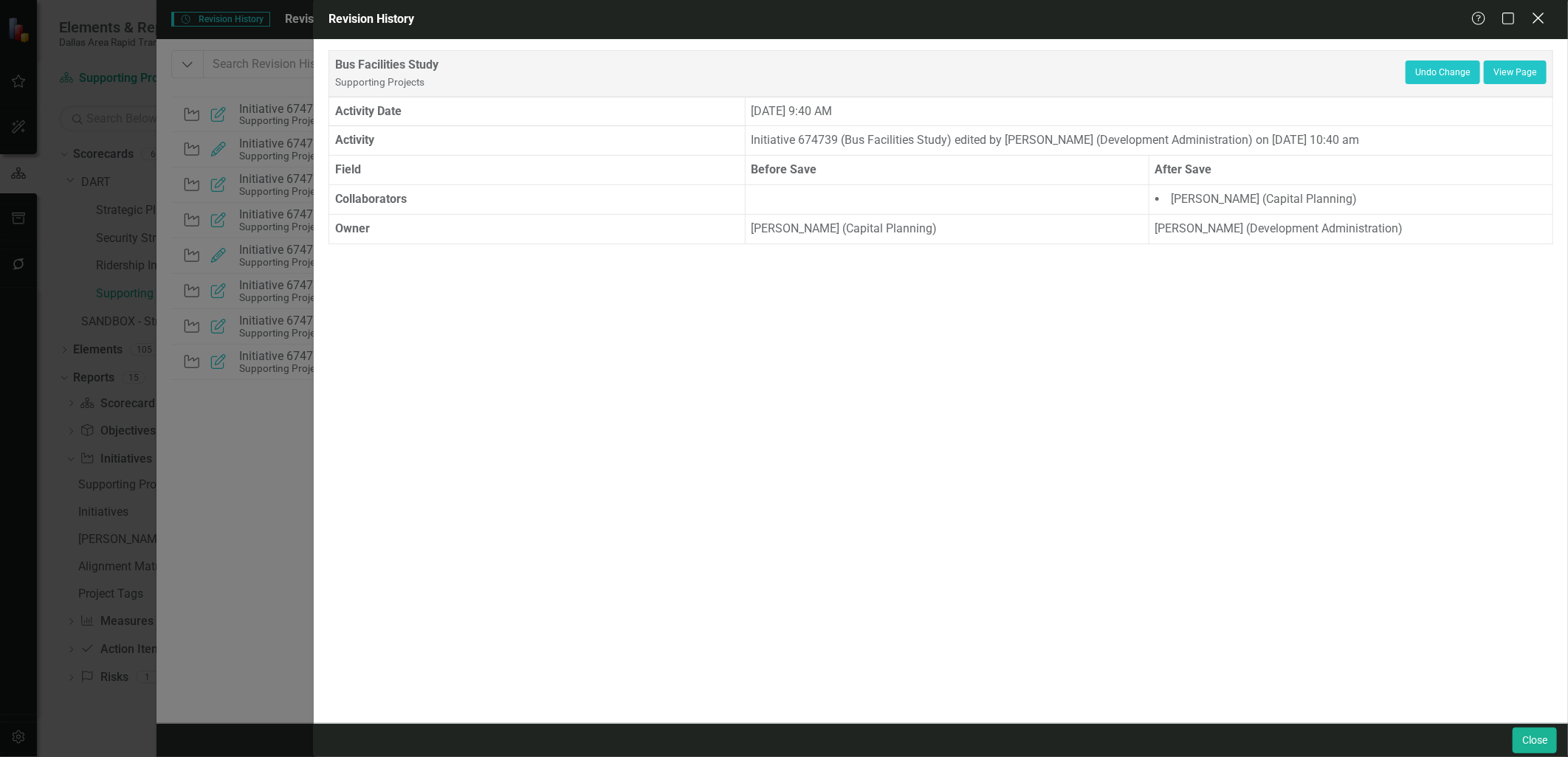
click at [1538, 25] on icon "Close" at bounding box center [1538, 18] width 18 height 14
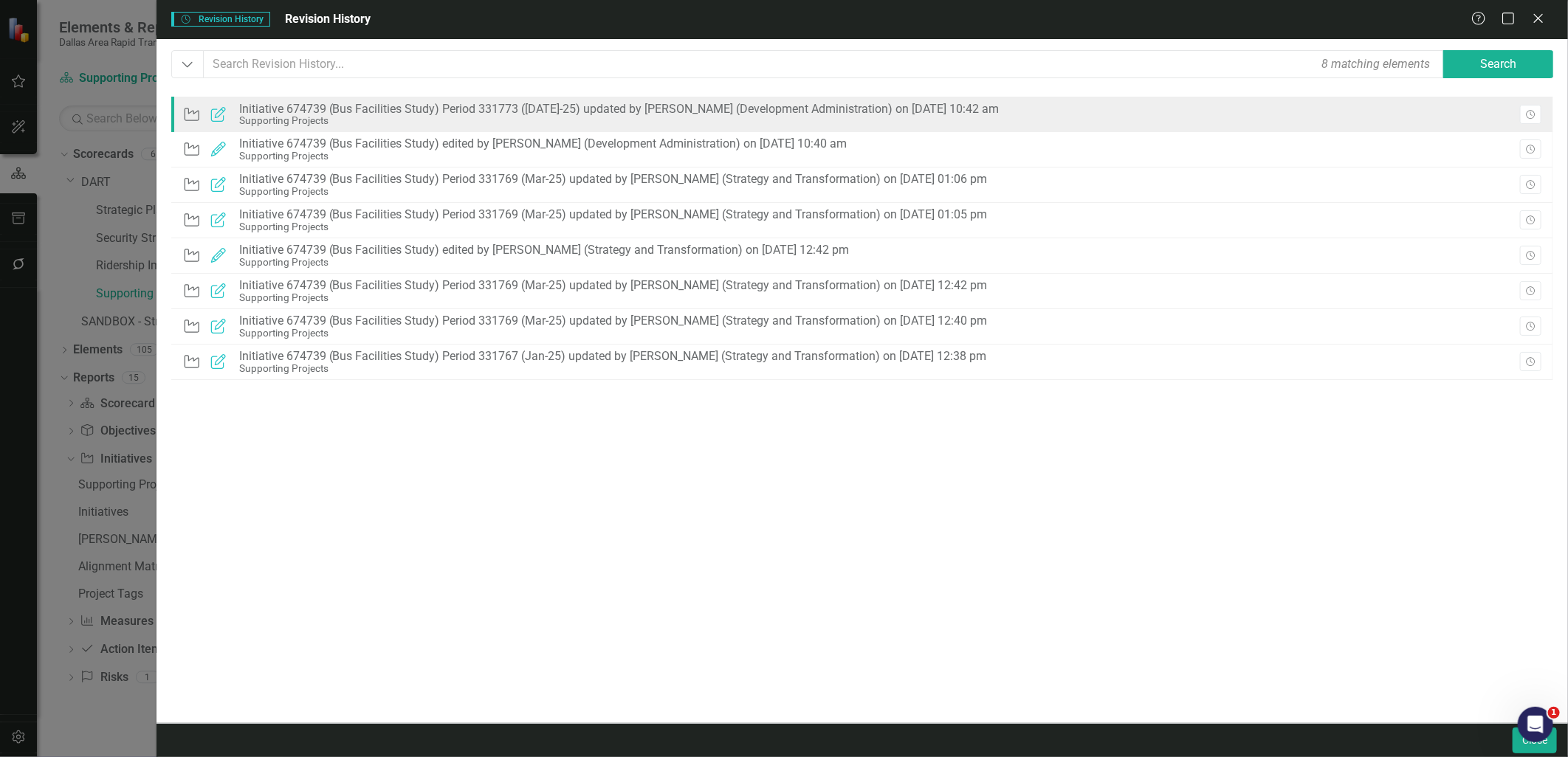
click at [366, 111] on div "Initiative 674739 (Bus Facilities Study) Period 331773 ([DATE]-25) updated by […" at bounding box center [619, 108] width 761 height 13
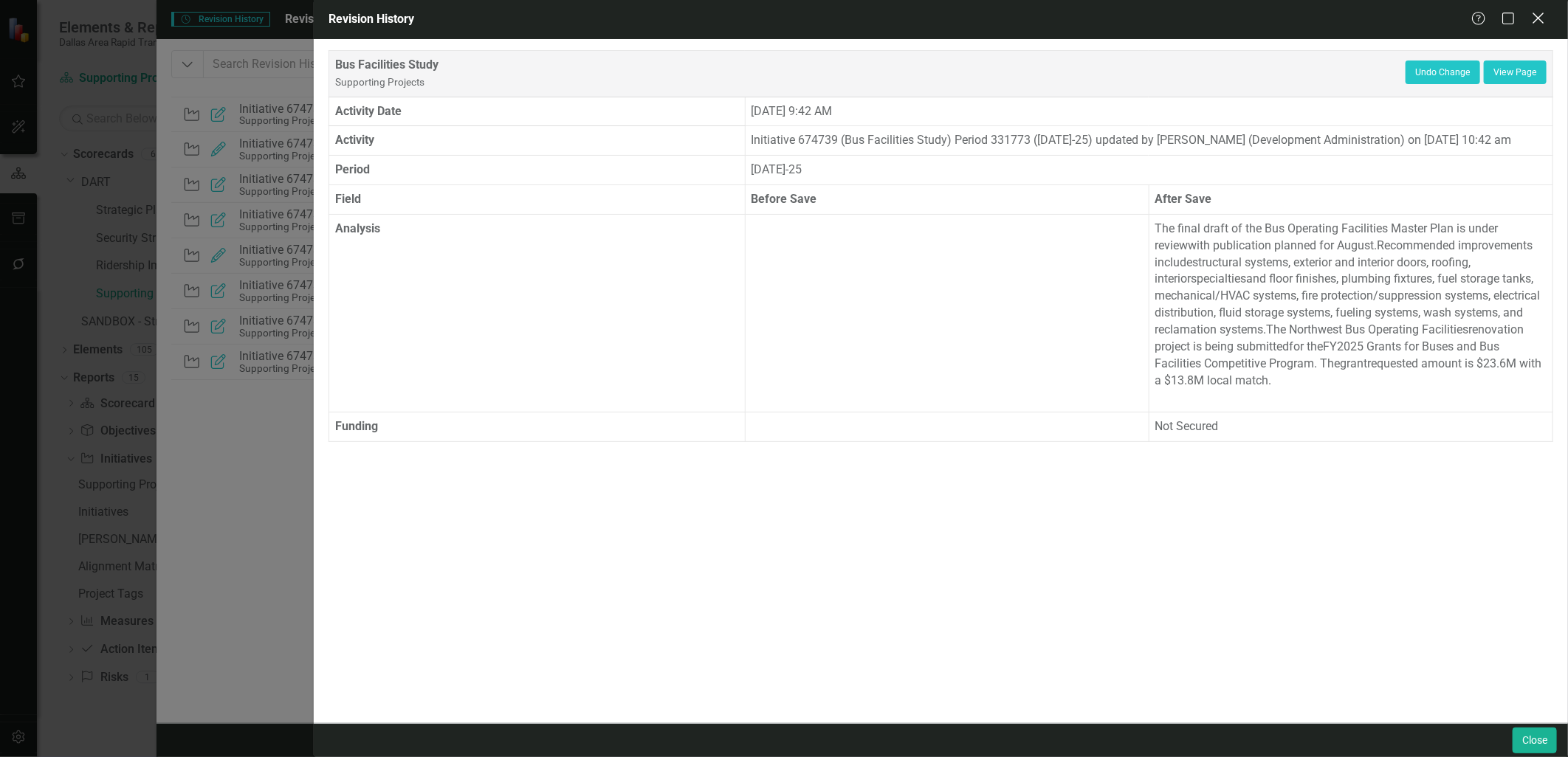
click at [1537, 18] on icon at bounding box center [1538, 18] width 11 height 11
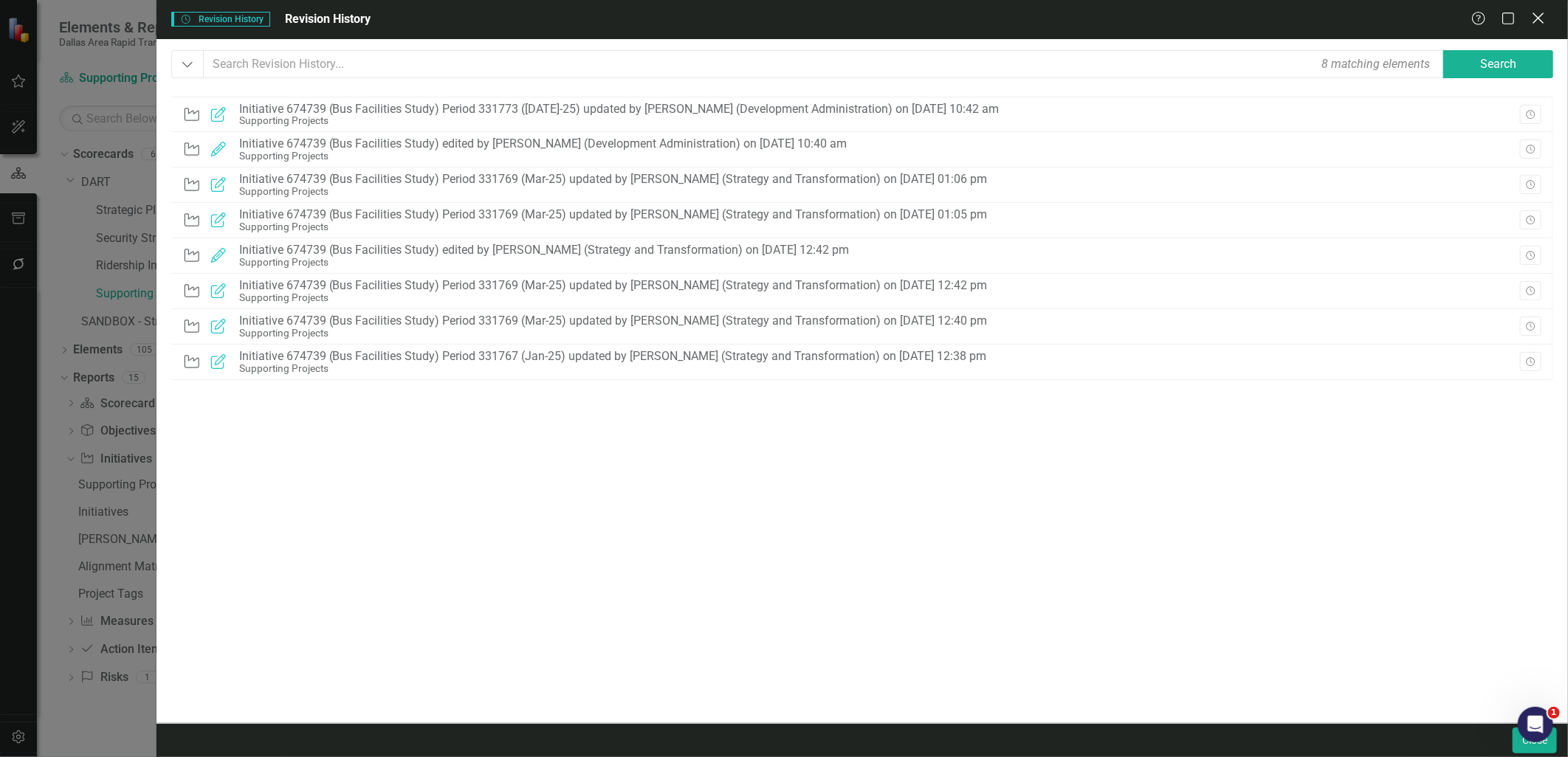
click at [1540, 16] on icon at bounding box center [1538, 18] width 11 height 11
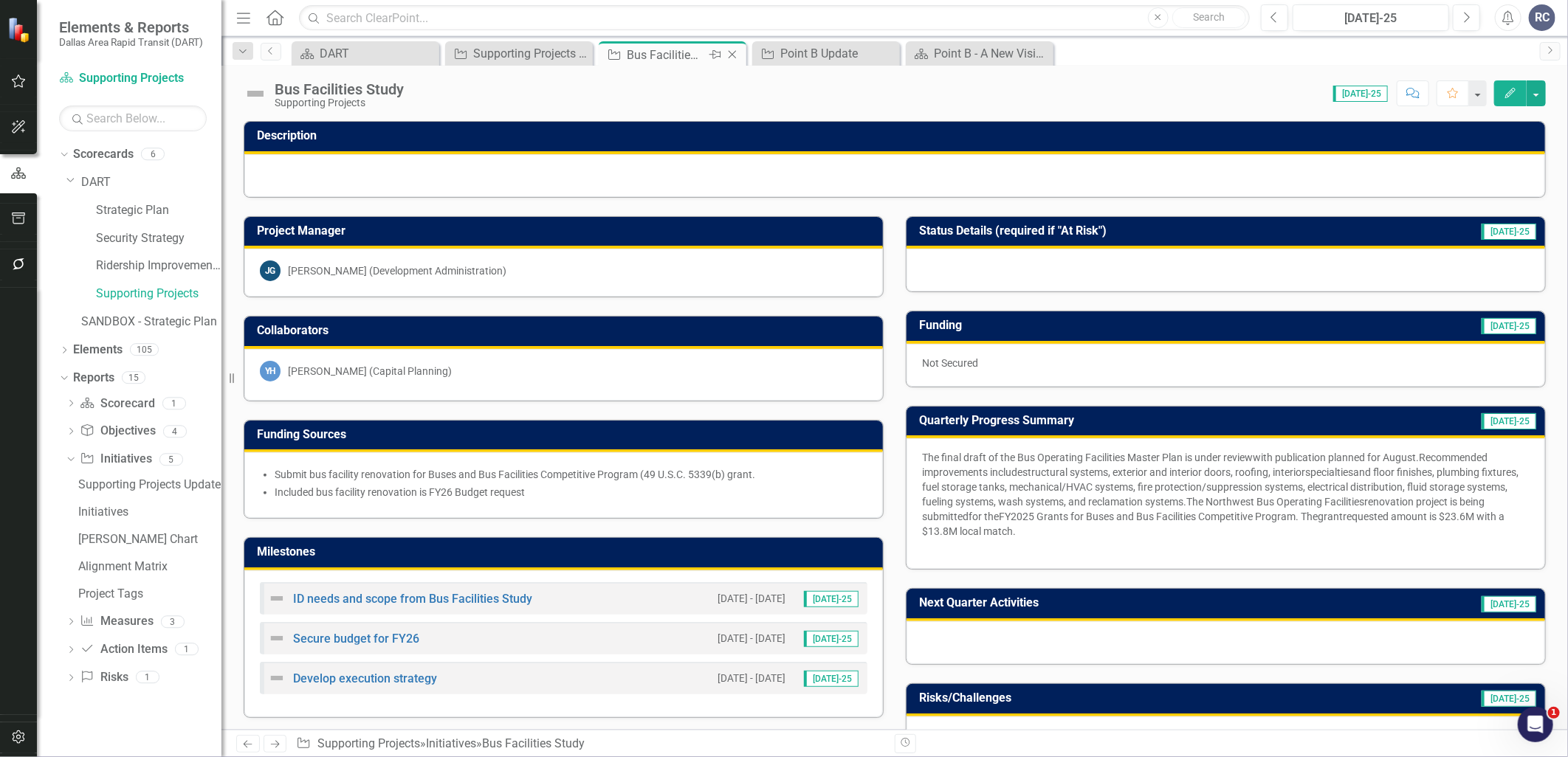
click at [729, 55] on icon "Close" at bounding box center [732, 54] width 15 height 12
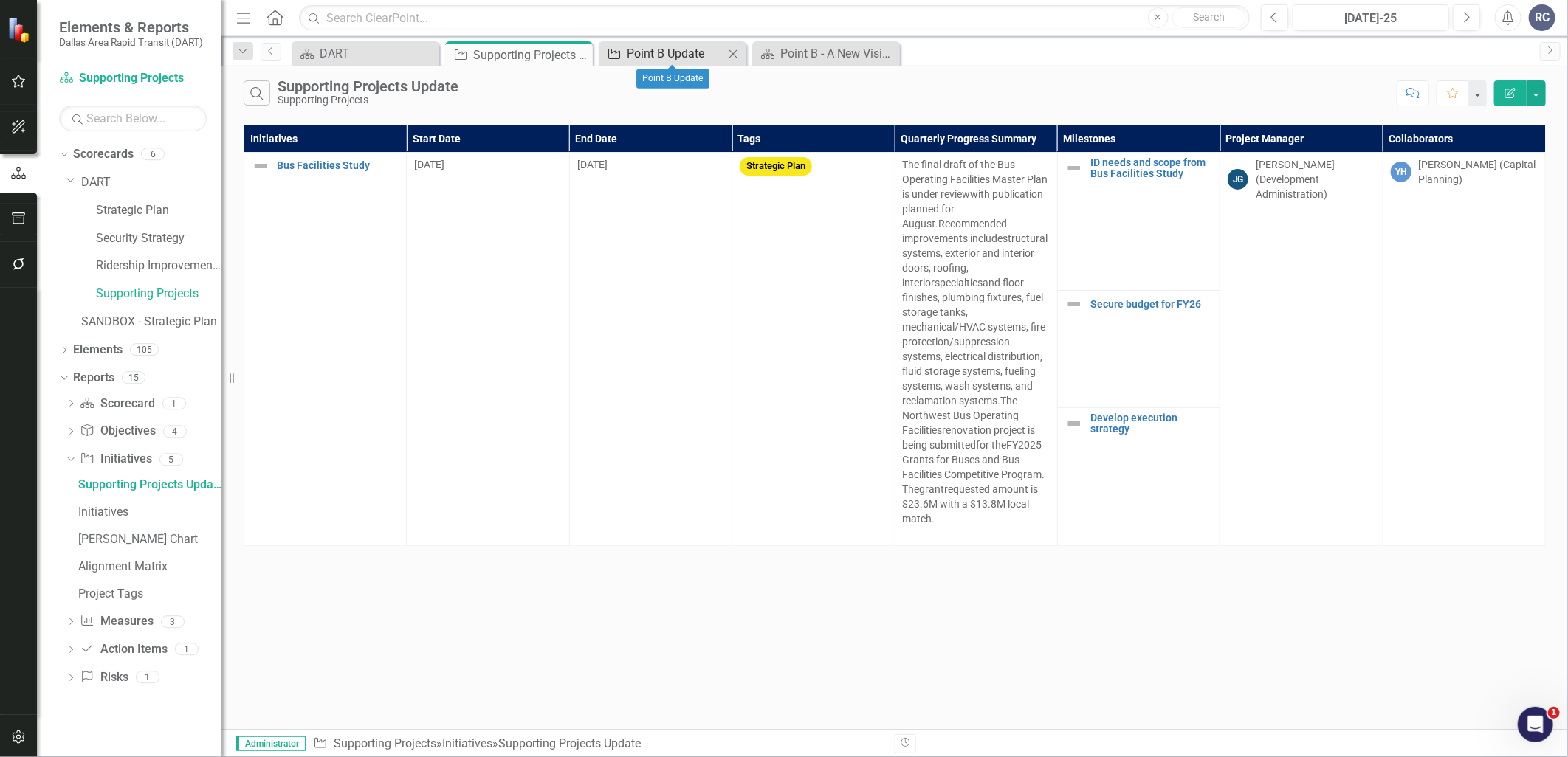
click at [697, 57] on div "Point B Update" at bounding box center [675, 54] width 98 height 18
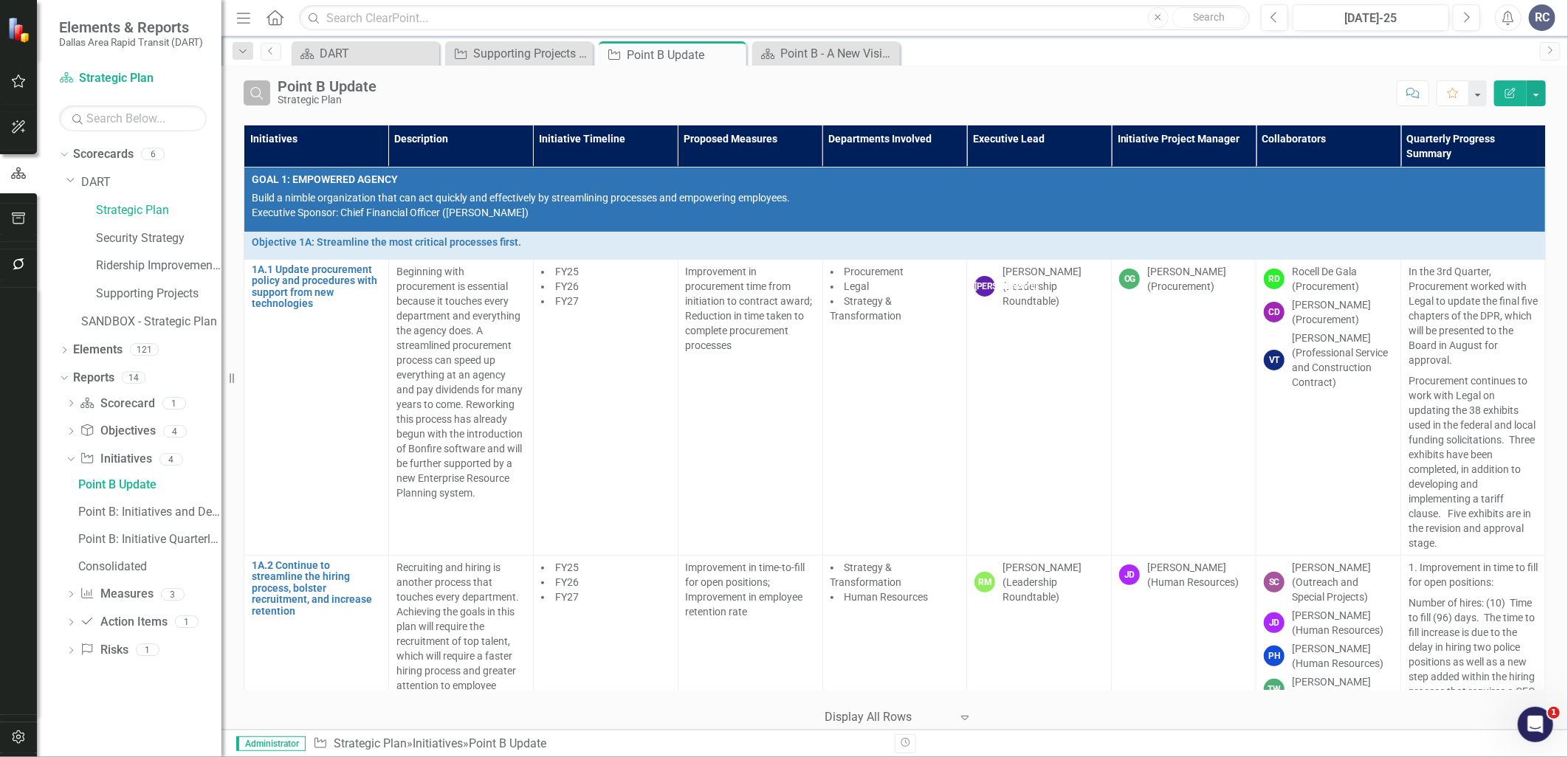
click at [252, 95] on icon "Search" at bounding box center [256, 92] width 16 height 13
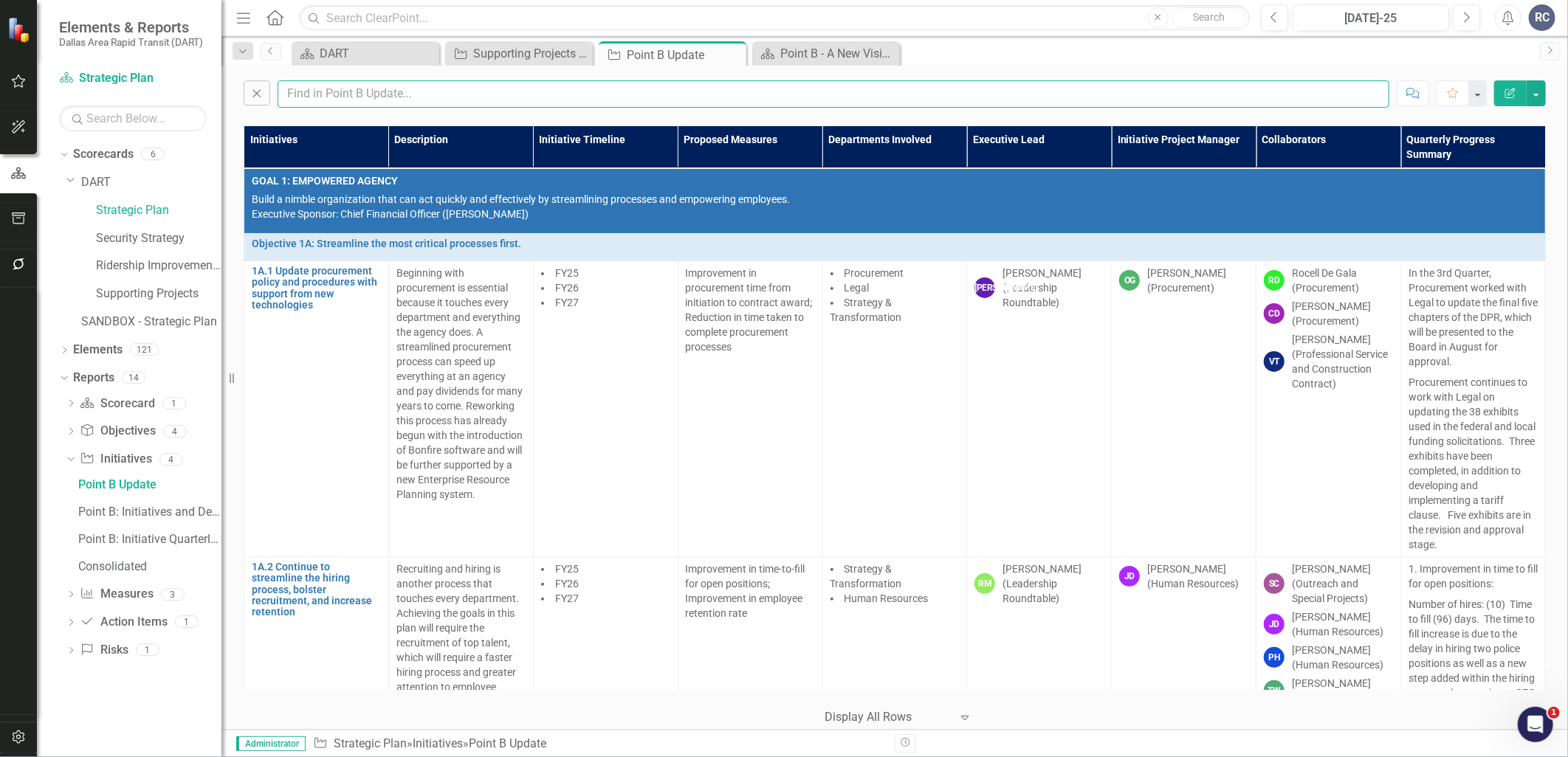
click at [332, 84] on input "text" at bounding box center [834, 95] width 1112 height 28
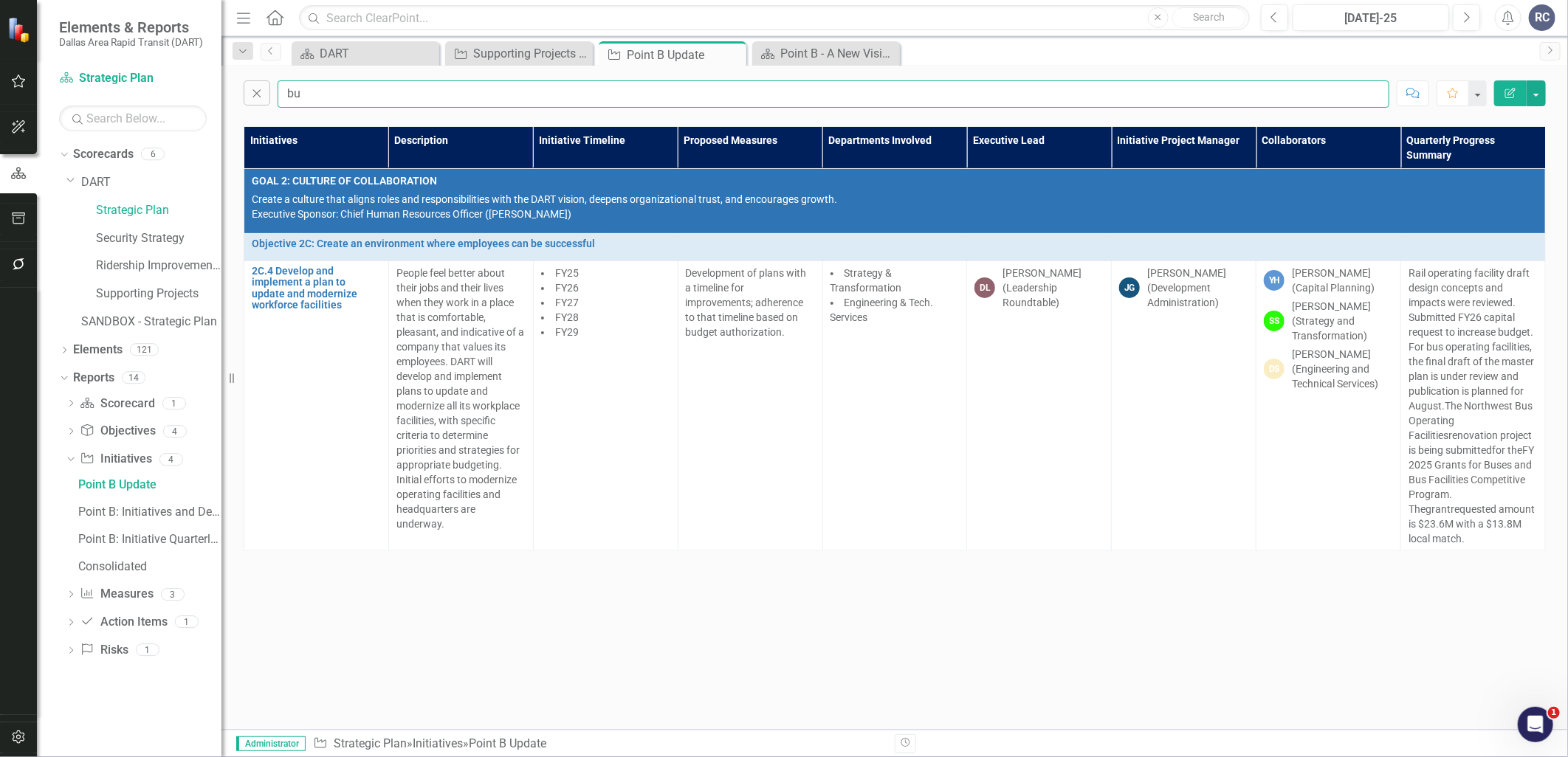
type input "b"
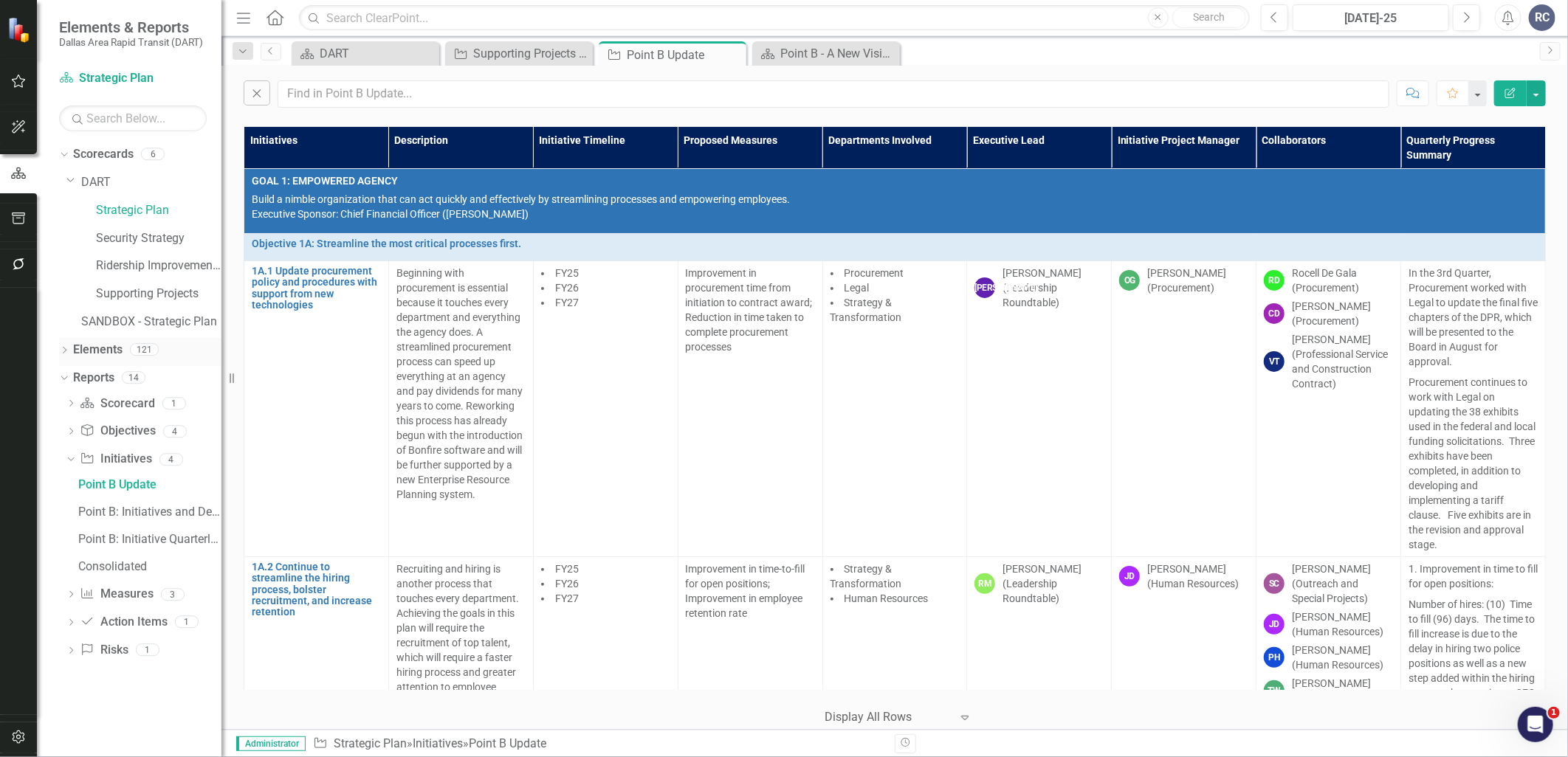
click at [60, 348] on icon "Dropdown" at bounding box center [64, 351] width 10 height 8
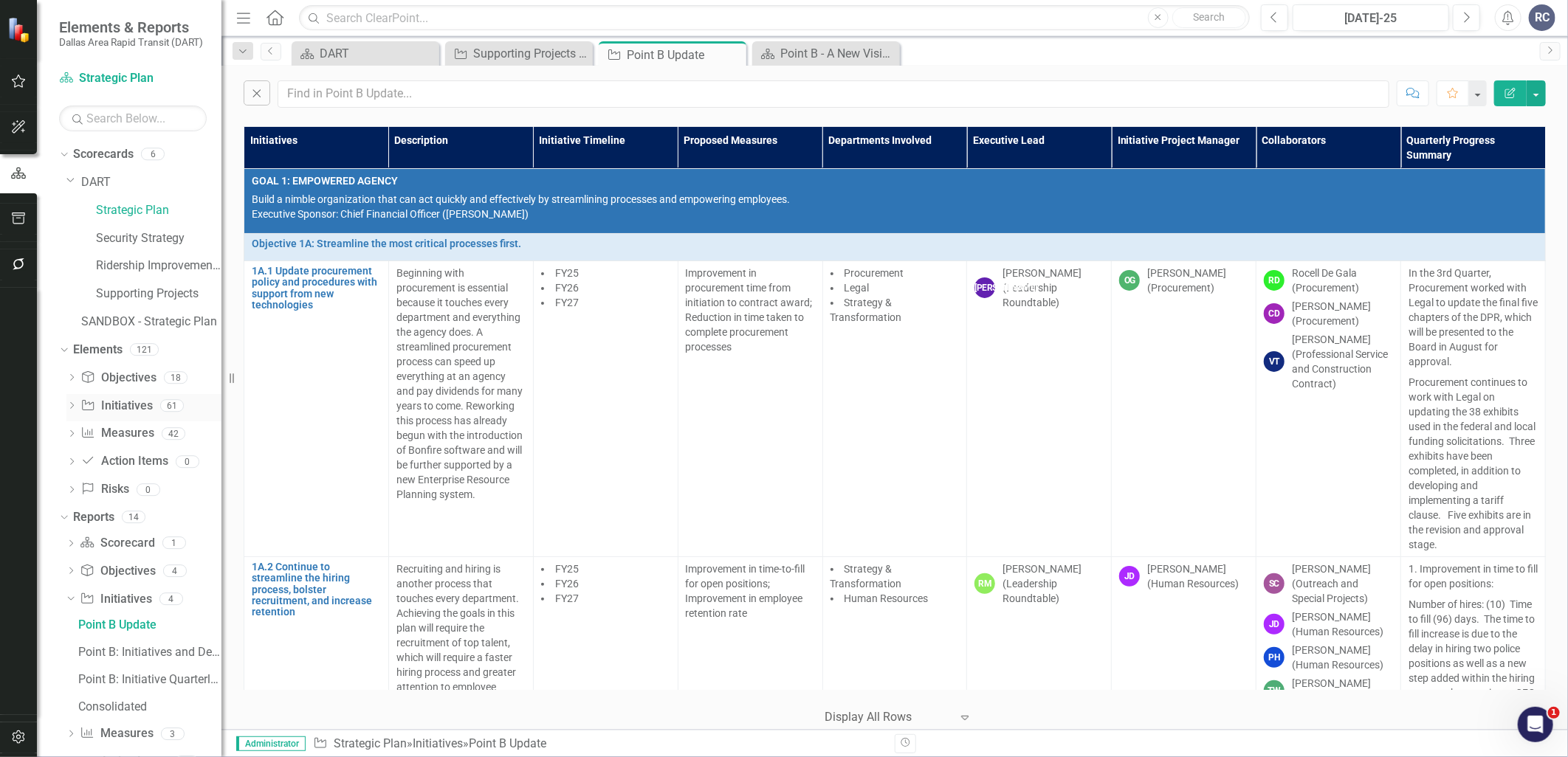
click at [106, 404] on link "Initiative Initiatives" at bounding box center [116, 406] width 72 height 17
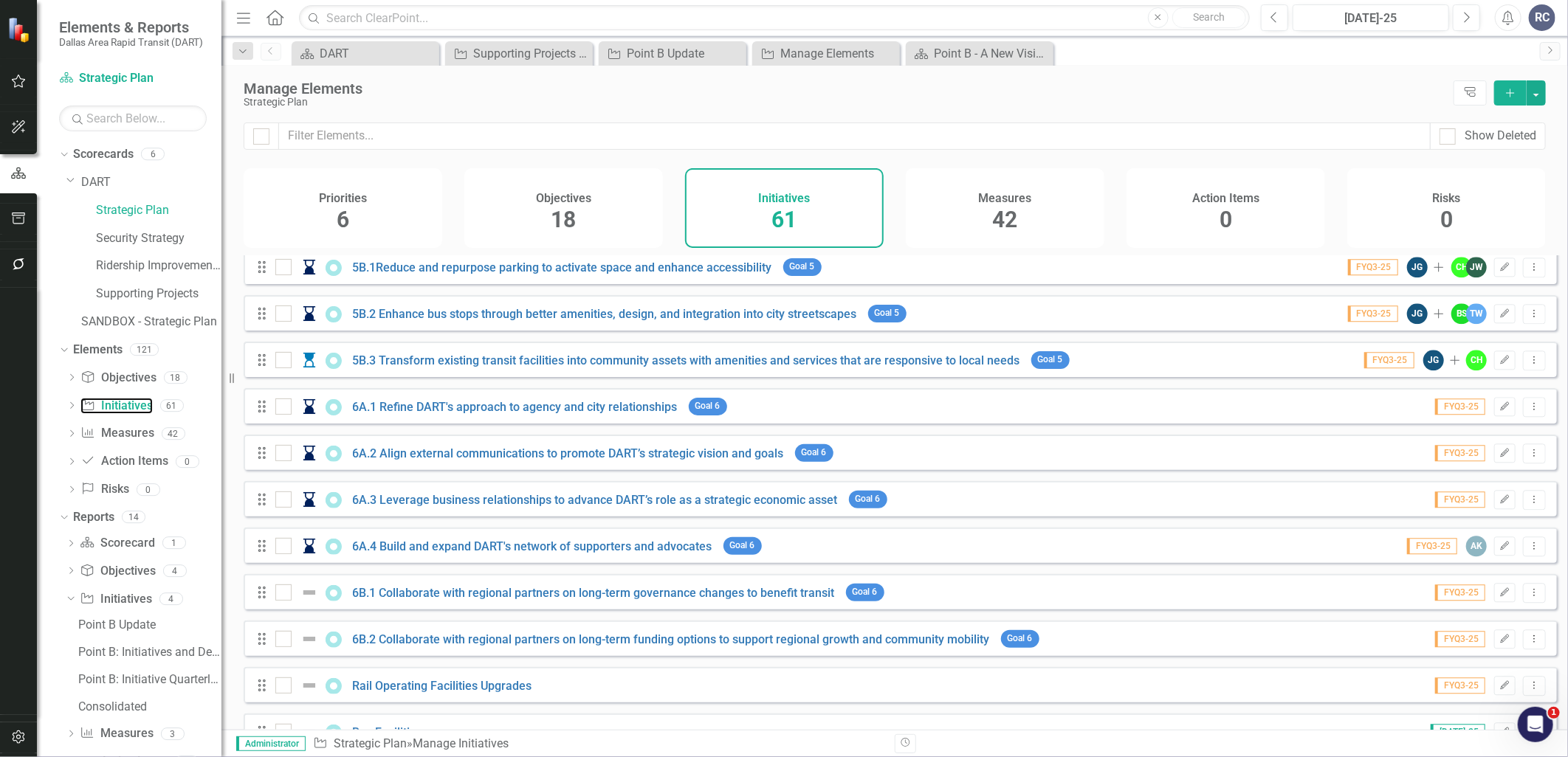
scroll to position [2370, 0]
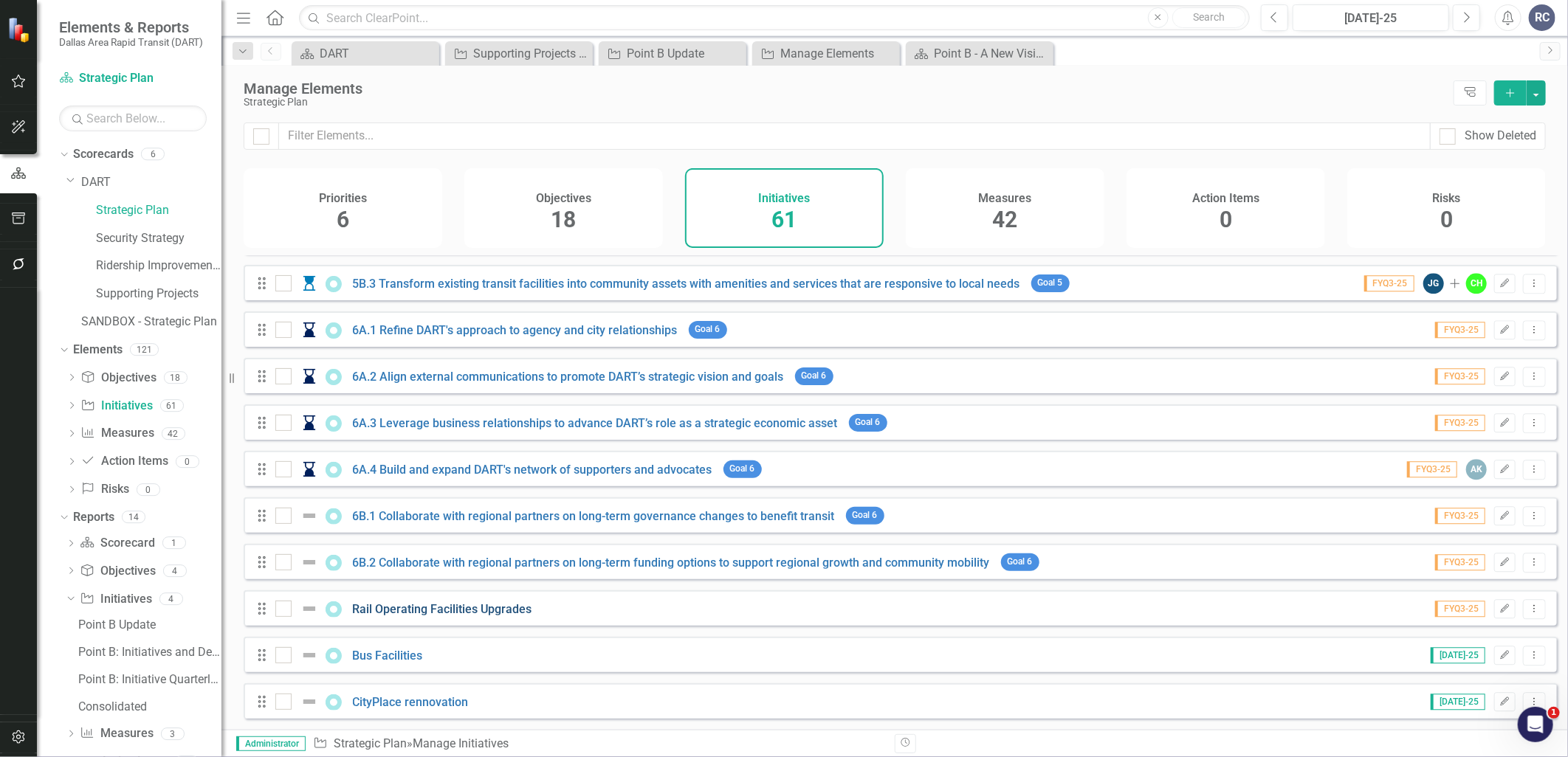
click at [396, 611] on link "Rail Operating Facilities Upgrades" at bounding box center [442, 609] width 179 height 14
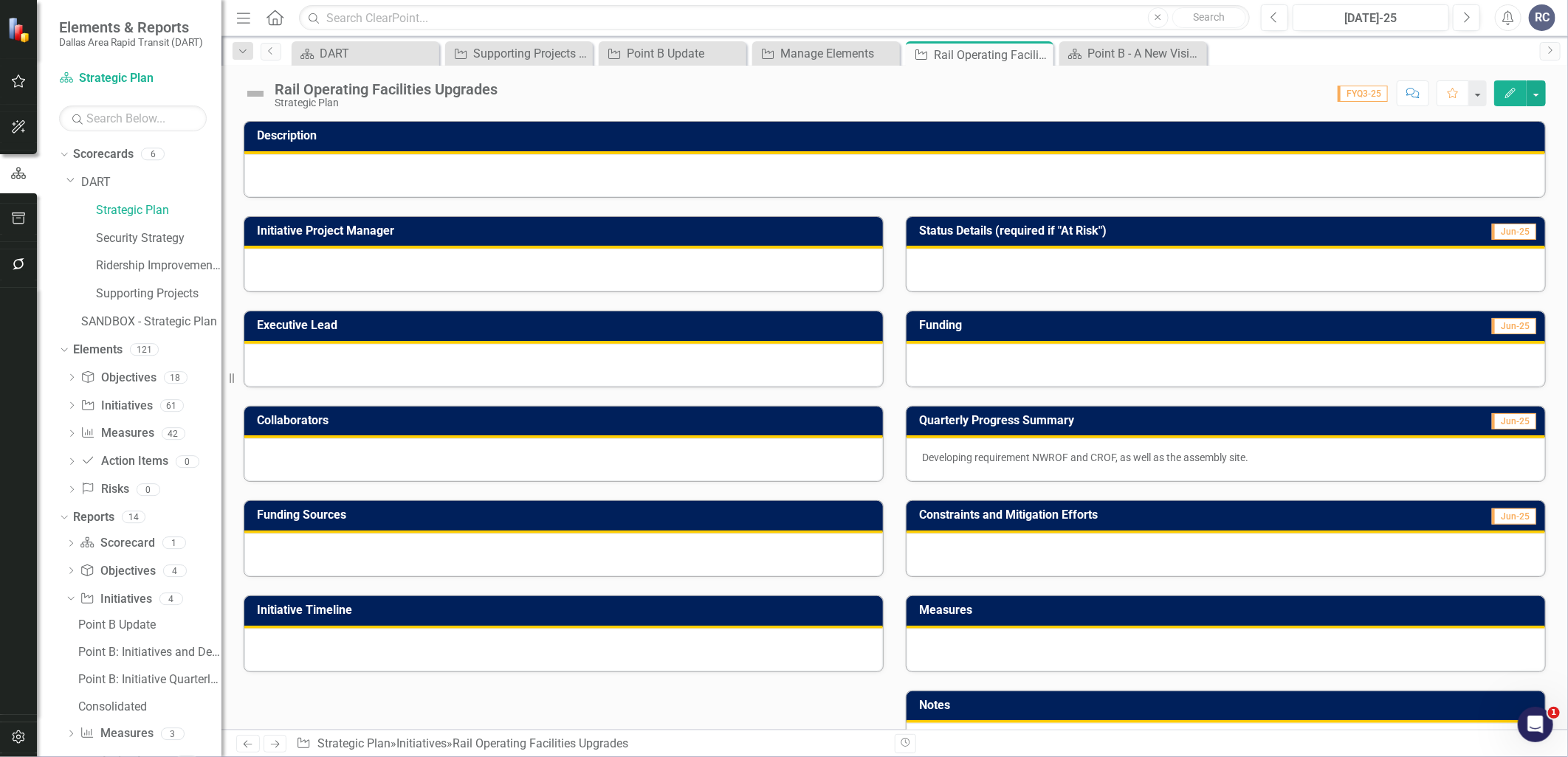
click at [1517, 101] on button "Edit" at bounding box center [1510, 94] width 32 height 26
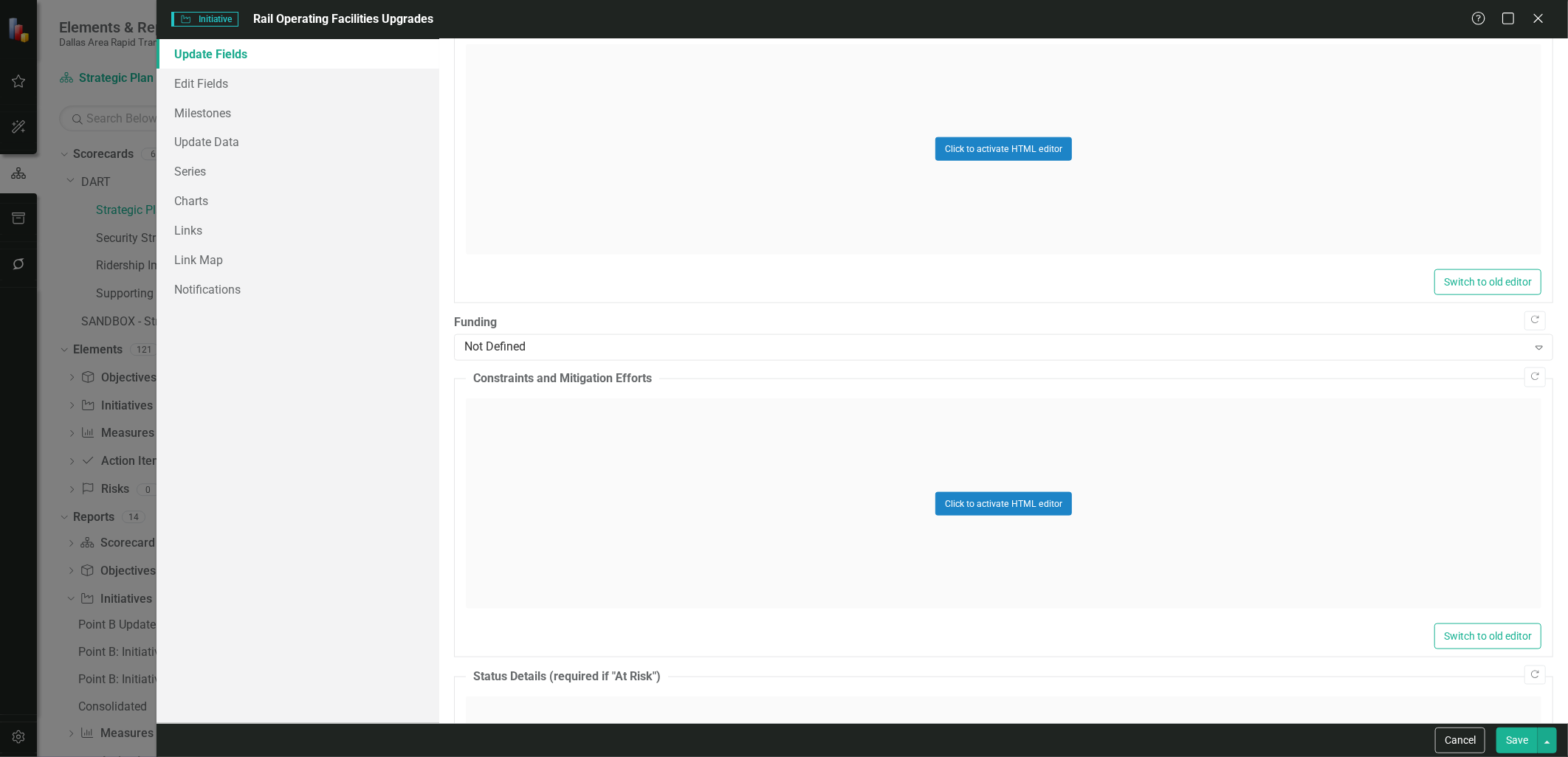
scroll to position [1238, 0]
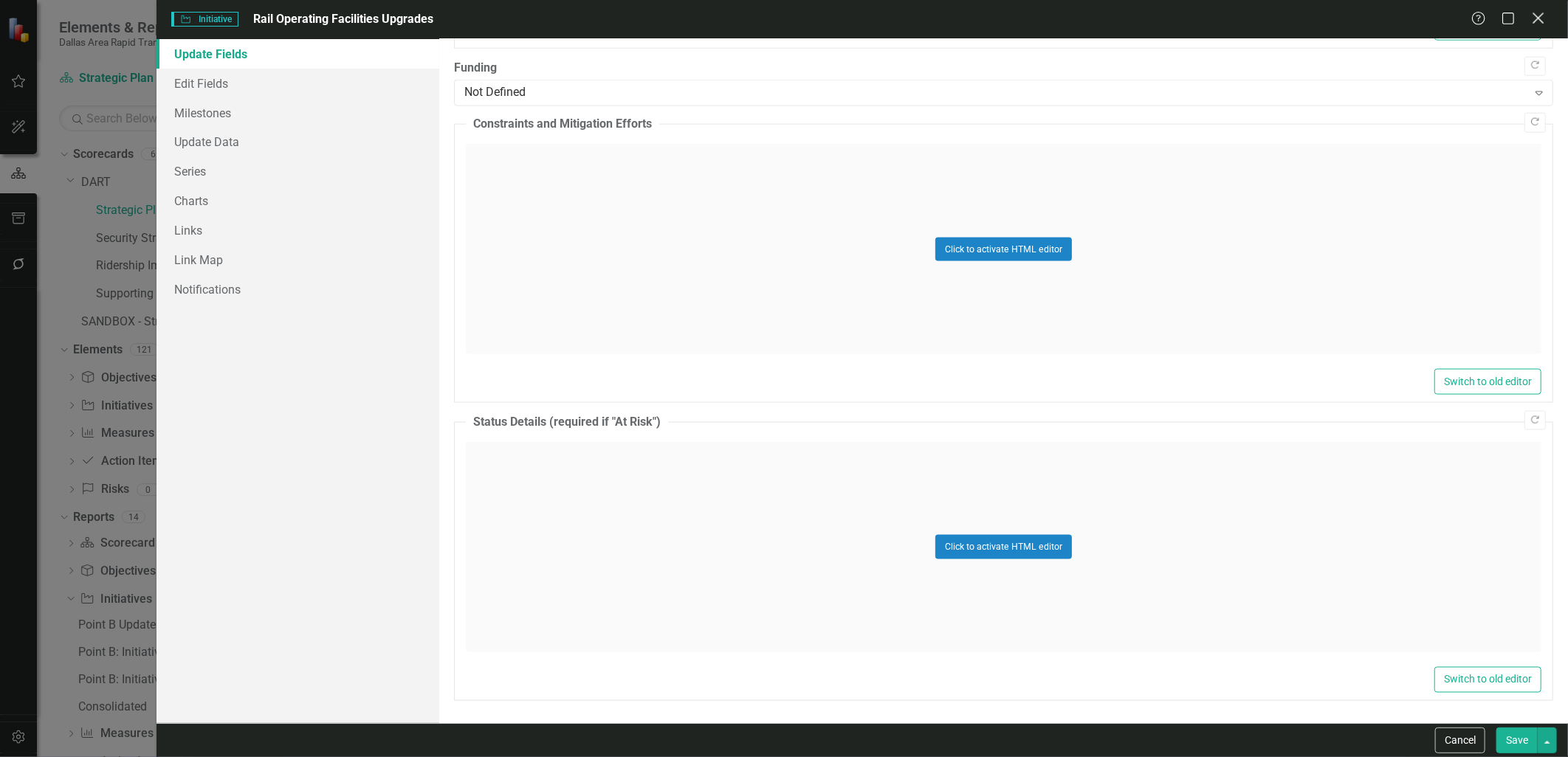
click at [1547, 17] on icon "Close" at bounding box center [1538, 18] width 18 height 14
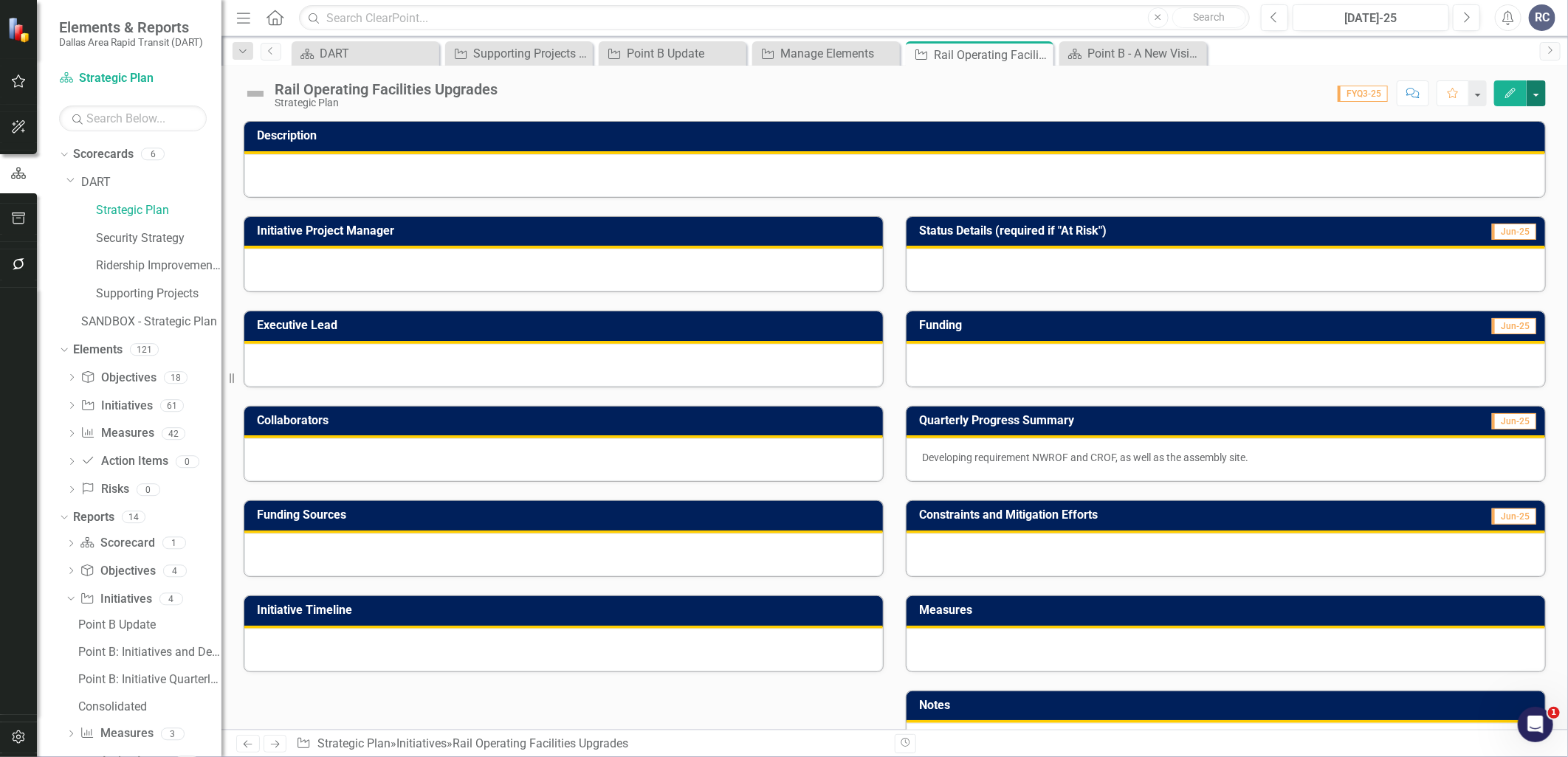
click at [1538, 94] on button "button" at bounding box center [1536, 94] width 19 height 26
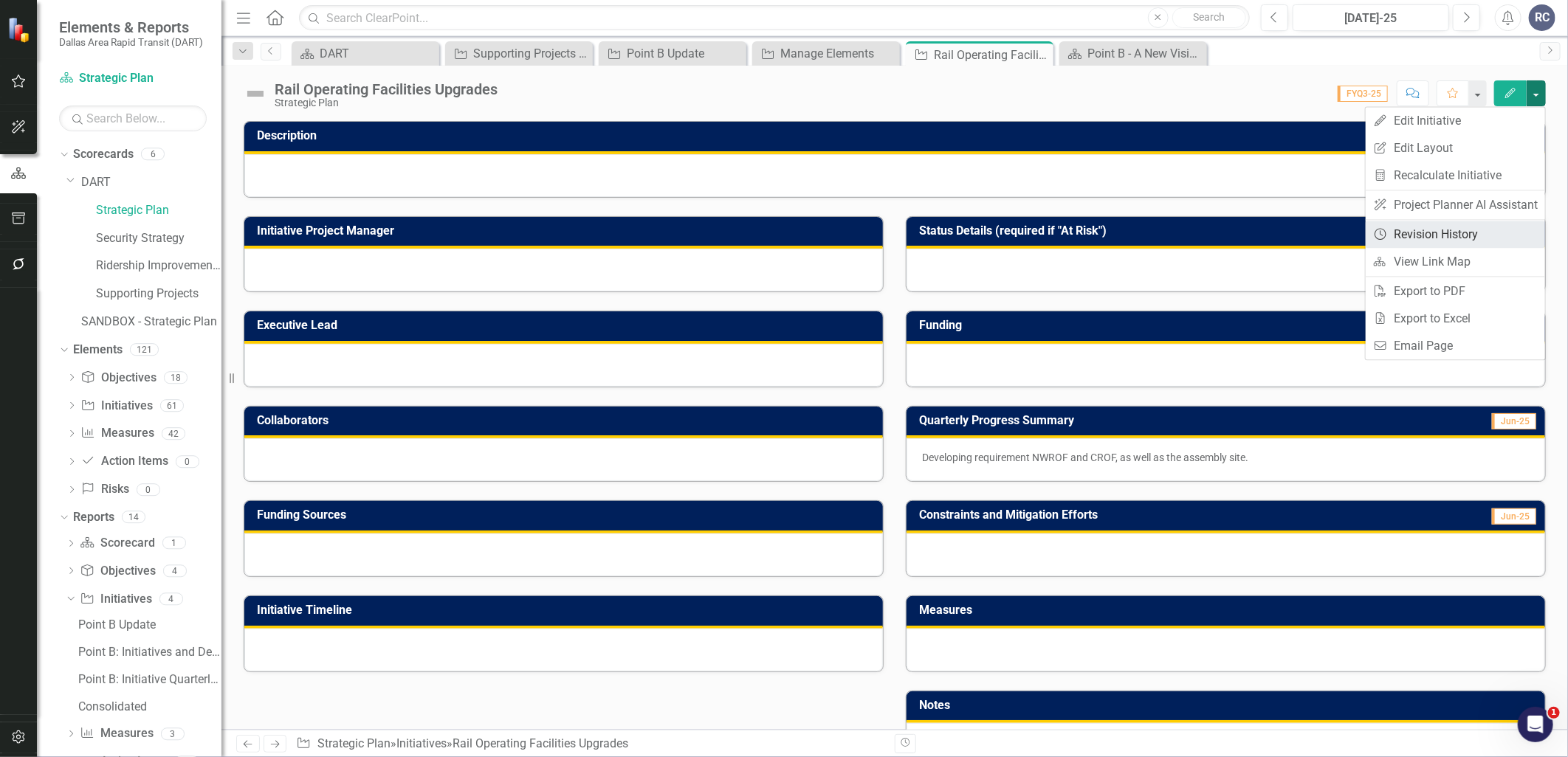
click at [1433, 227] on link "Revision History Revision History" at bounding box center [1455, 234] width 179 height 28
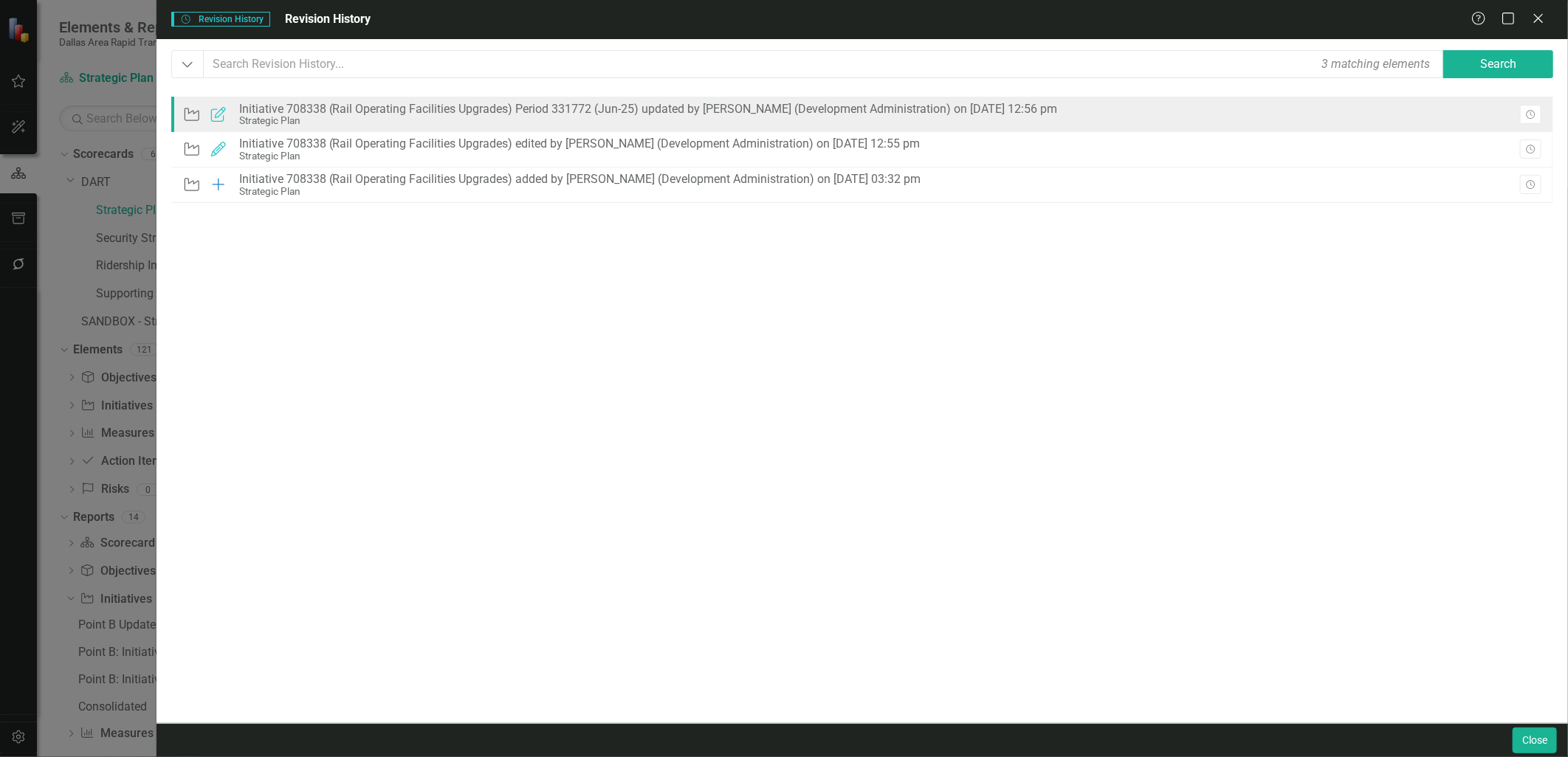
click at [389, 105] on div "Initiative 708338 (Rail Operating Facilities Upgrades) Period 331772 (Jun-25) u…" at bounding box center [648, 108] width 819 height 13
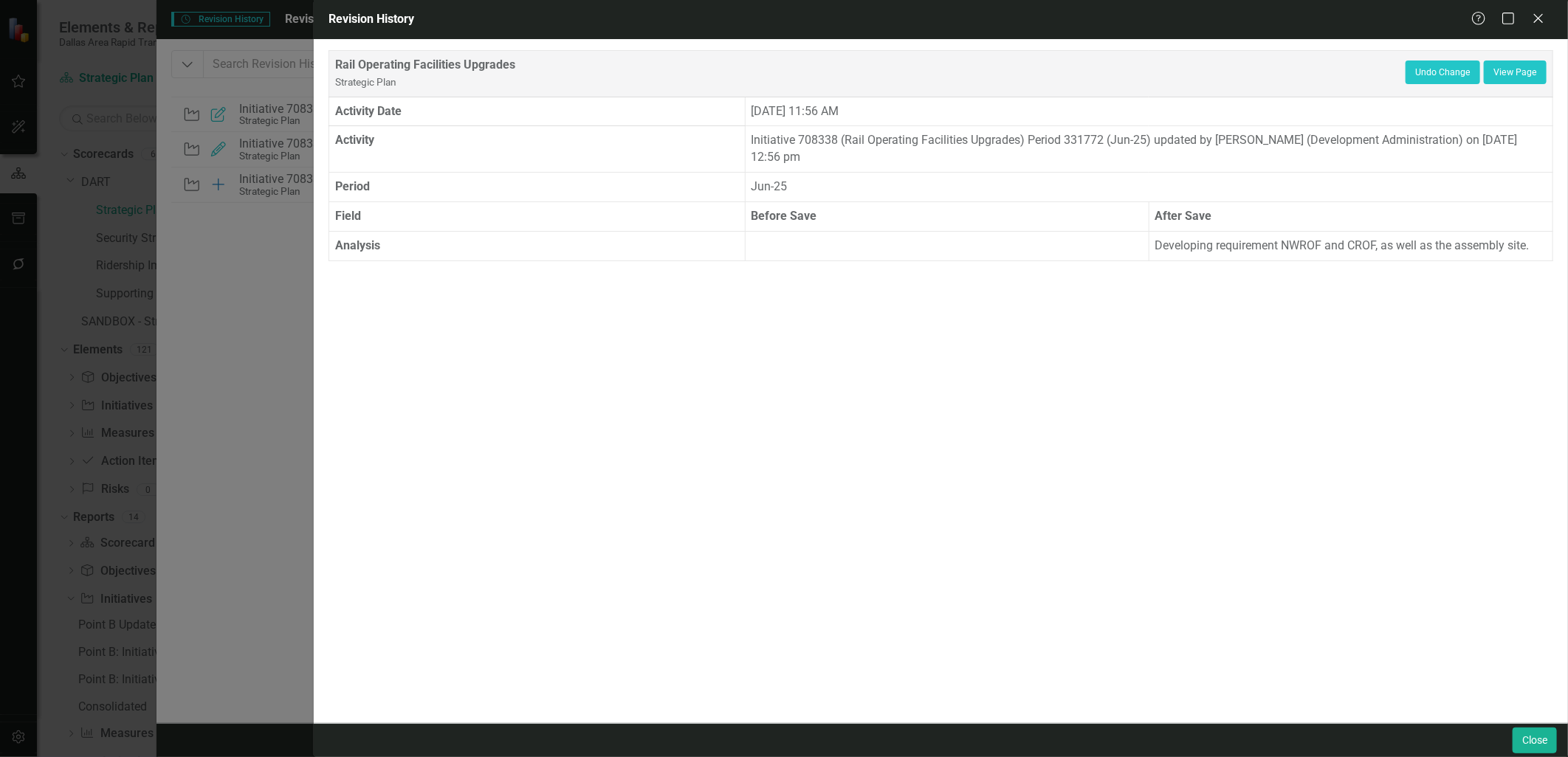
click at [224, 391] on div "Revision History Help Maximize Close Rail Operating Facilities Upgrades Strateg…" at bounding box center [784, 378] width 1568 height 757
click at [1533, 742] on button "Close" at bounding box center [1535, 740] width 45 height 26
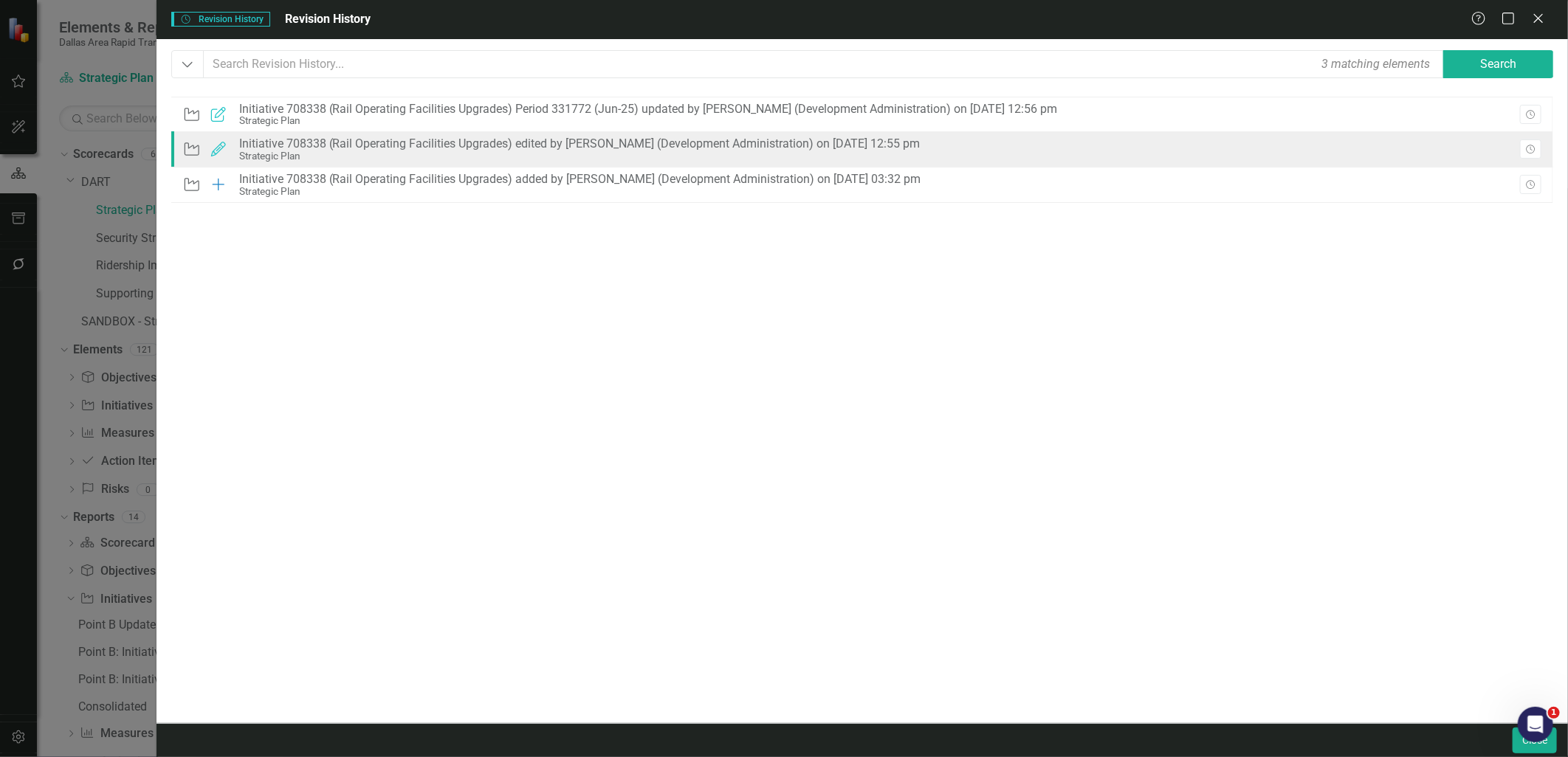
click at [679, 148] on div "Initiative 708338 (Rail Operating Facilities Upgrades) edited by [PERSON_NAME] …" at bounding box center [580, 144] width 681 height 13
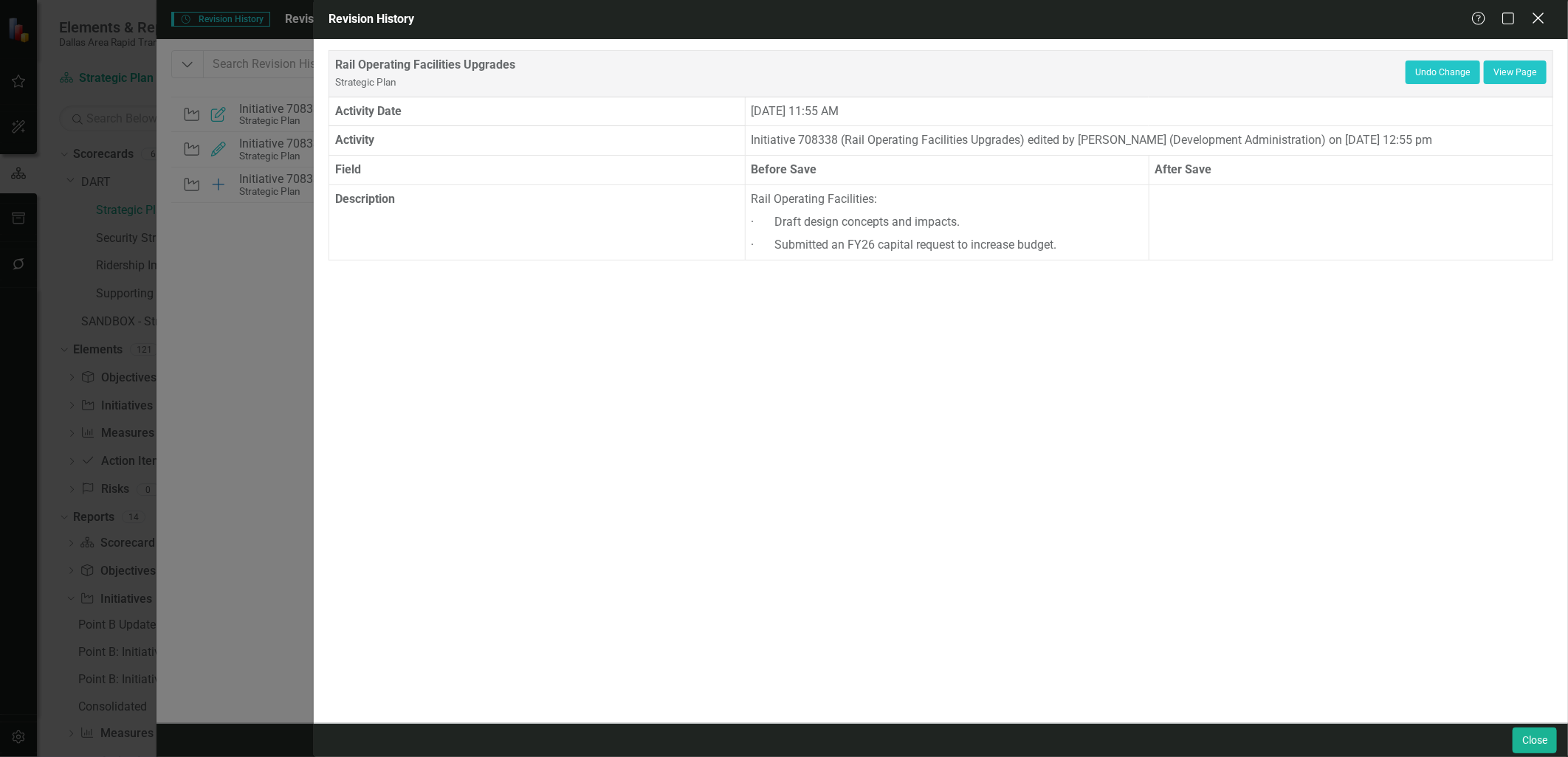
click at [1540, 21] on icon at bounding box center [1538, 18] width 11 height 11
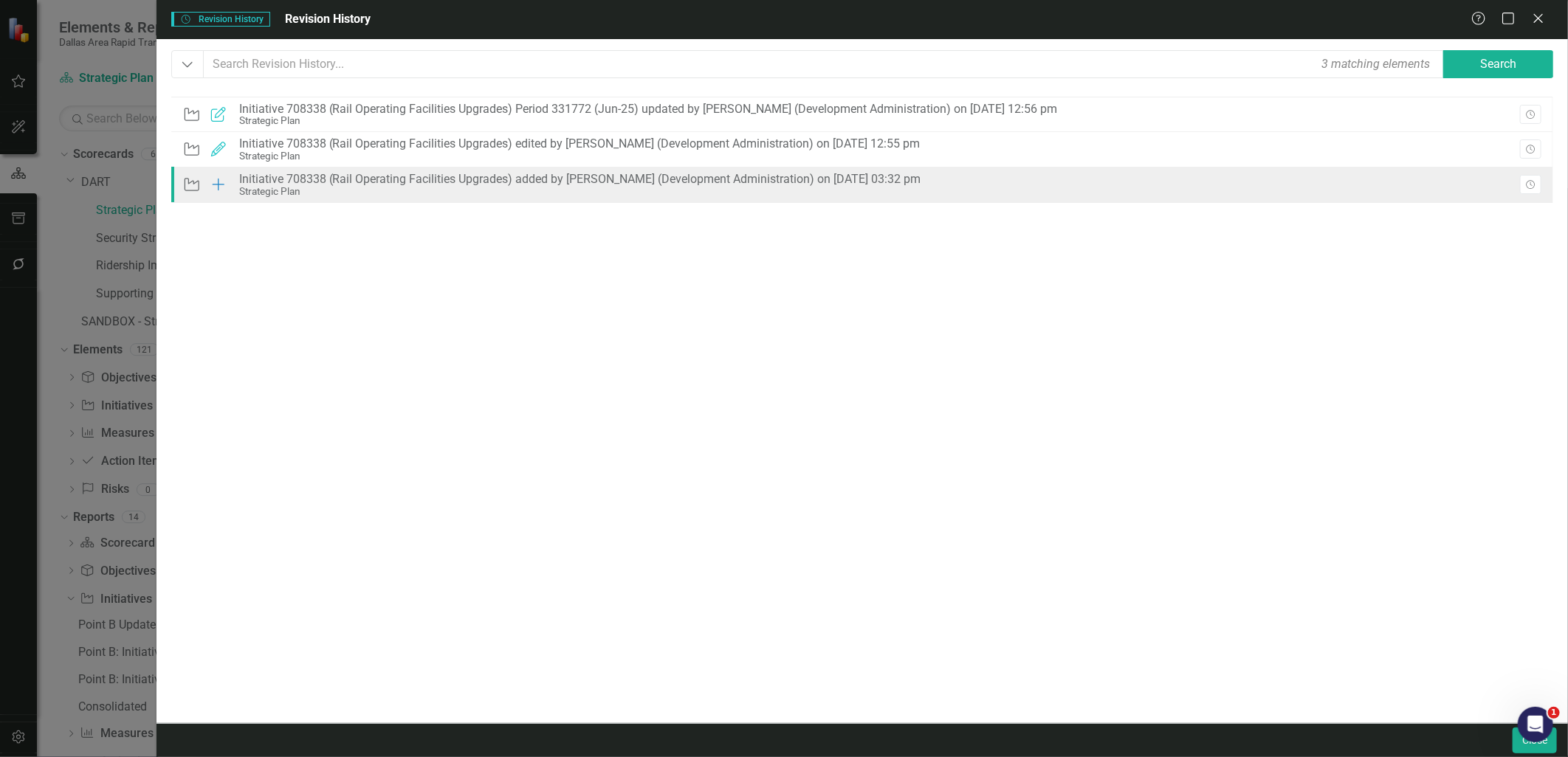
click at [388, 190] on div "Strategic Plan" at bounding box center [580, 191] width 682 height 11
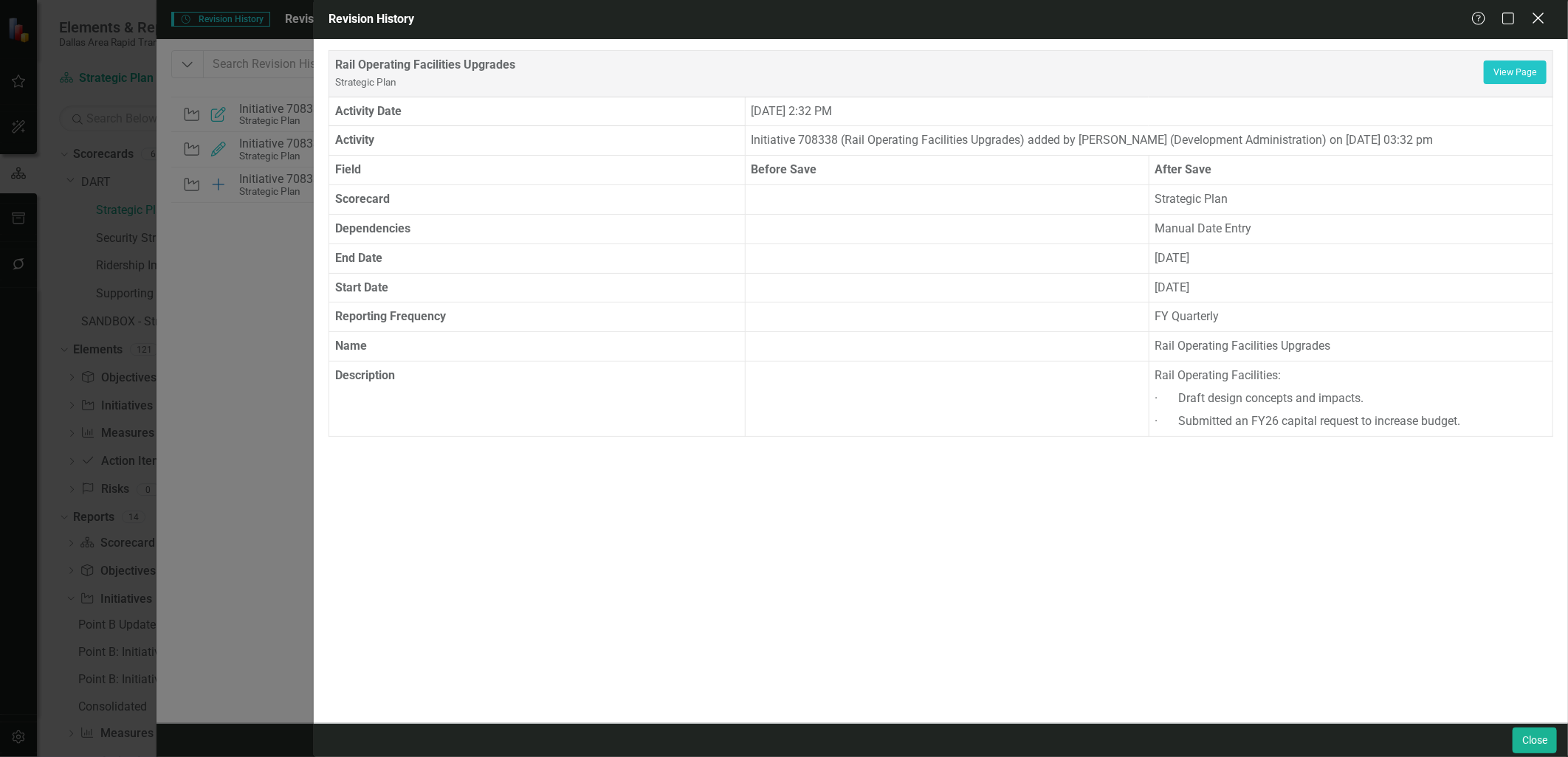
click at [1543, 22] on icon "Close" at bounding box center [1538, 18] width 18 height 14
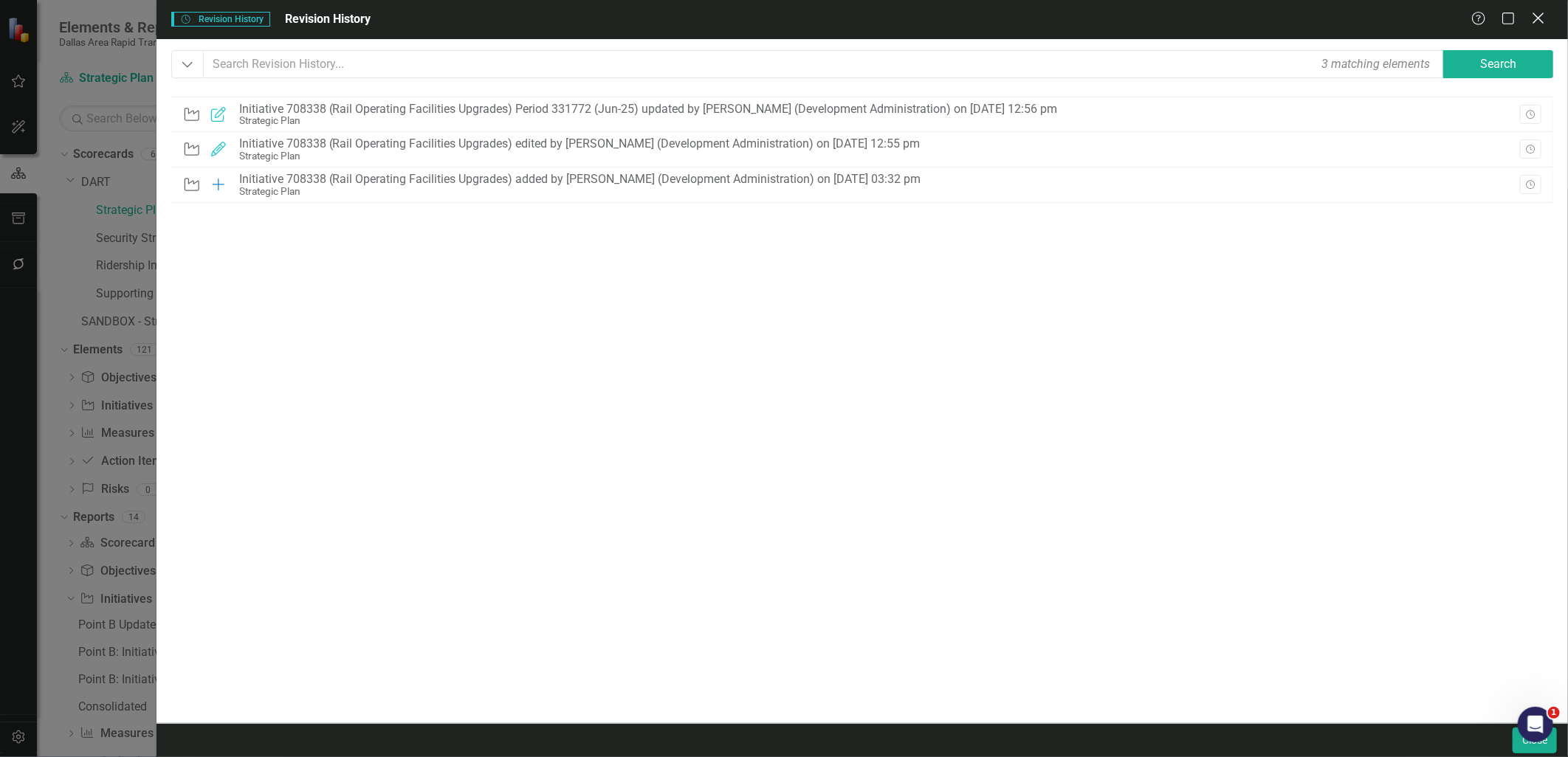
click at [1533, 24] on icon at bounding box center [1538, 18] width 11 height 11
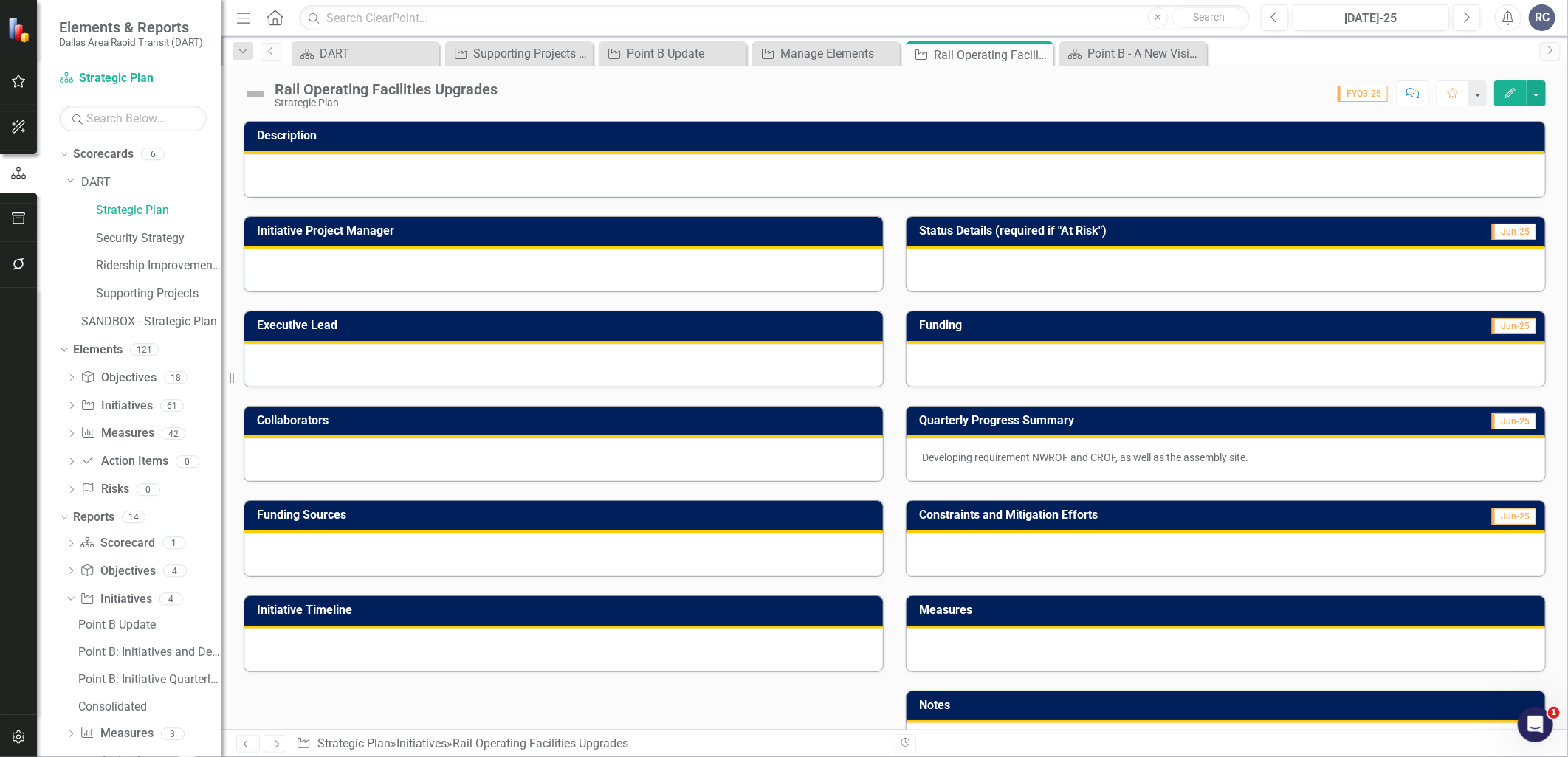
click at [1512, 92] on icon "button" at bounding box center [1510, 92] width 10 height 10
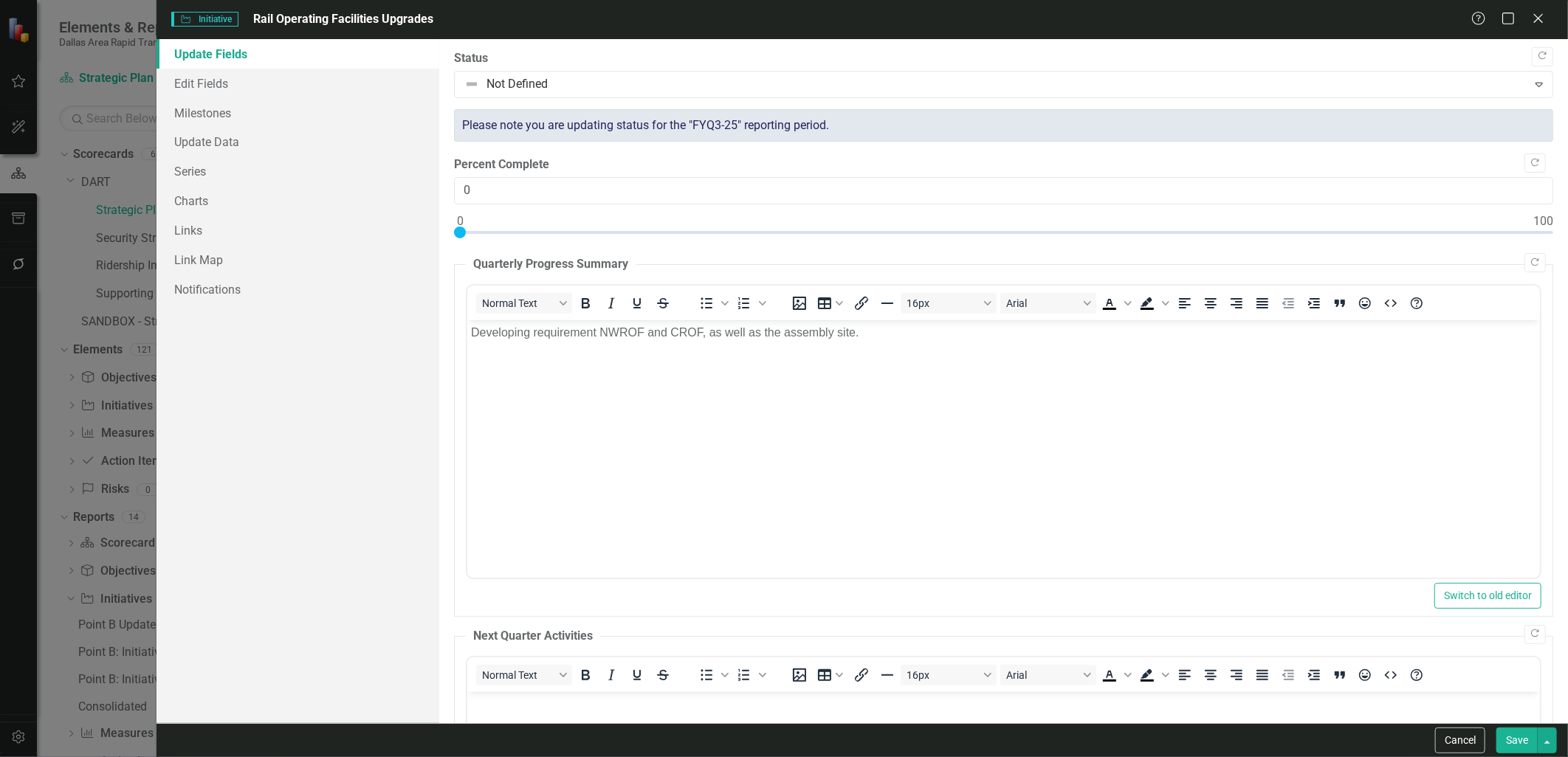
scroll to position [0, 0]
click at [195, 78] on link "Edit Fields" at bounding box center [298, 83] width 282 height 29
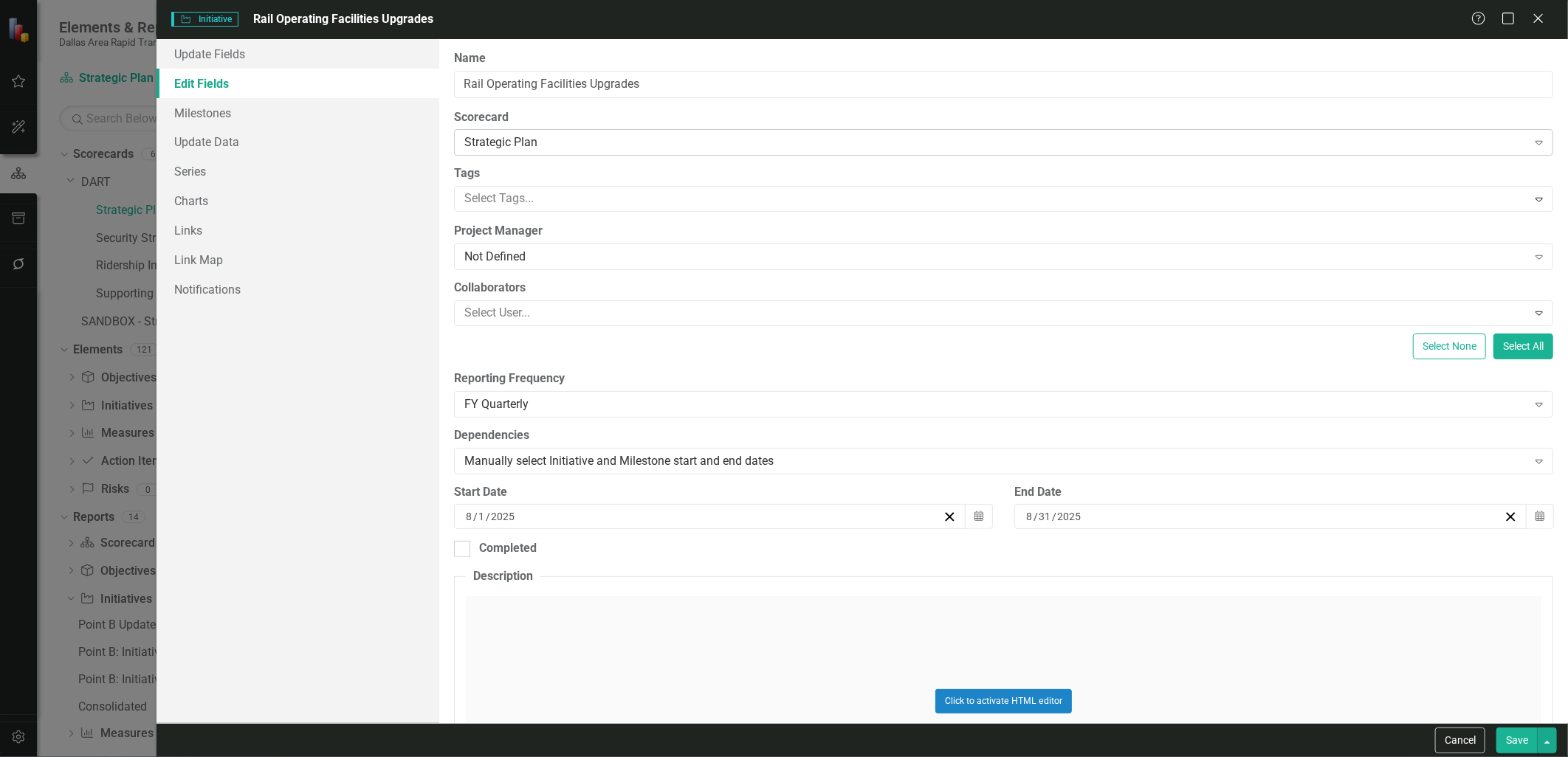
click at [603, 142] on div "Strategic Plan" at bounding box center [996, 143] width 1063 height 17
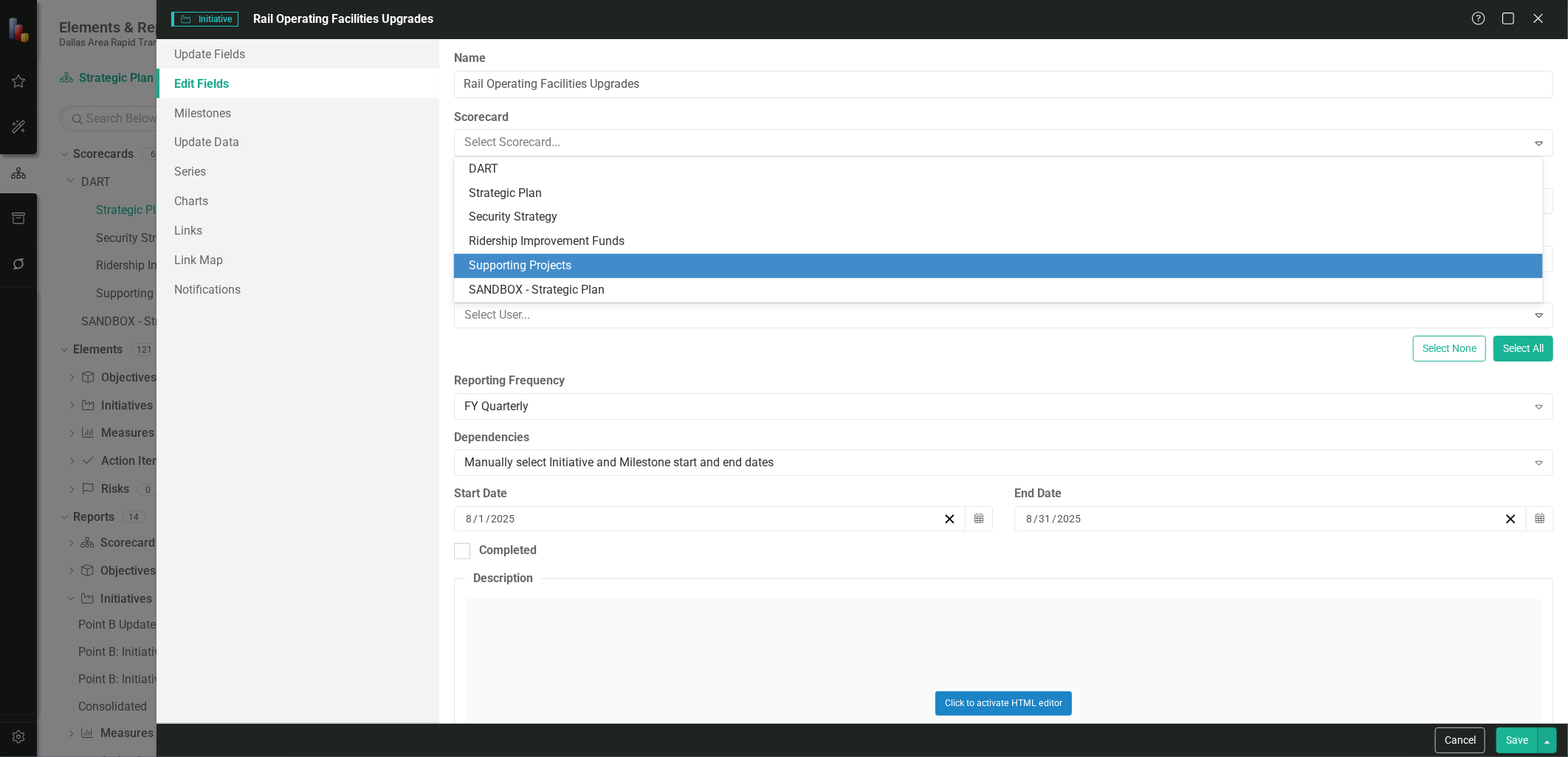
click at [568, 269] on div "Supporting Projects" at bounding box center [1001, 266] width 1065 height 17
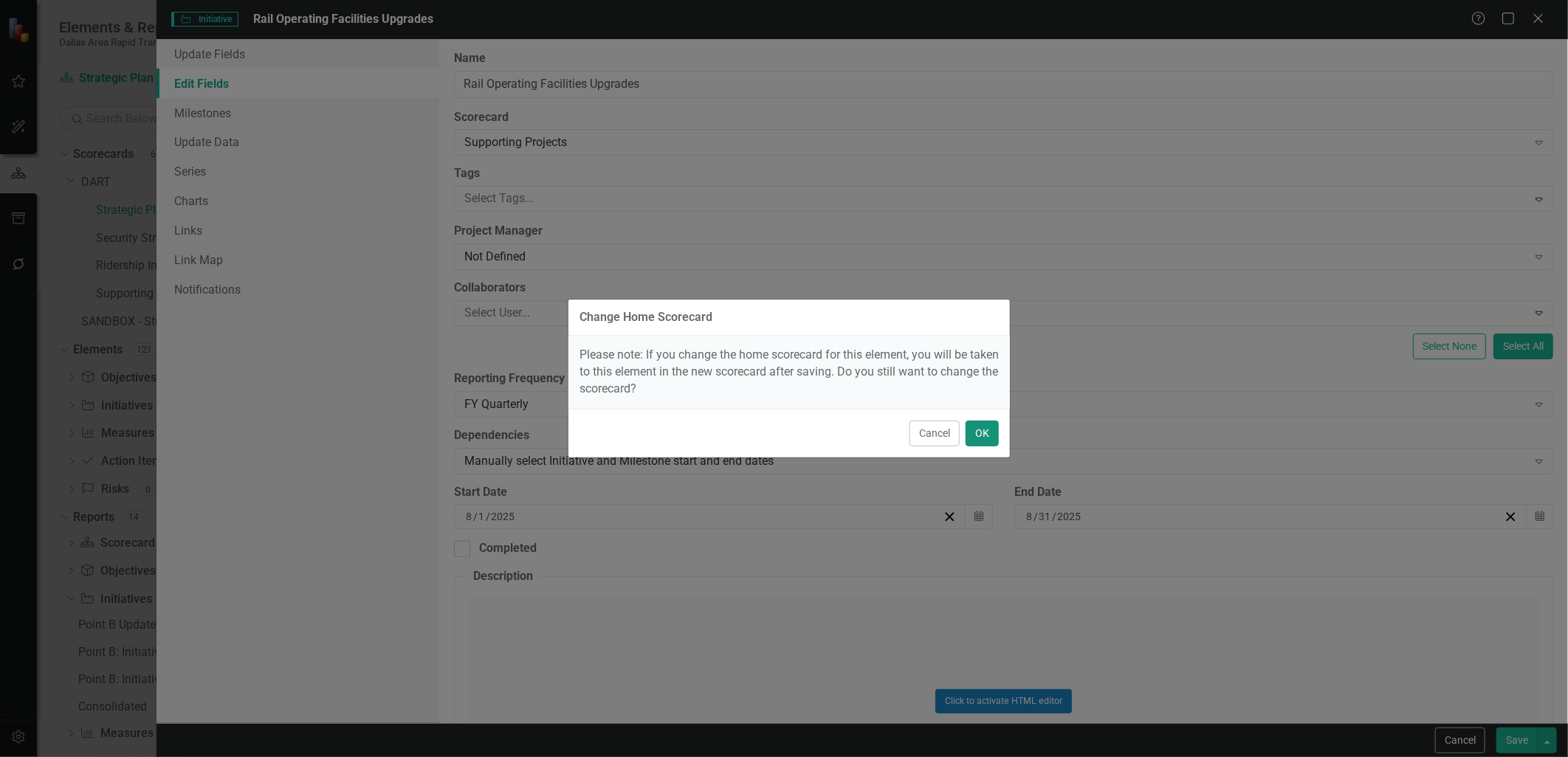
click at [980, 437] on button "OK" at bounding box center [982, 433] width 33 height 26
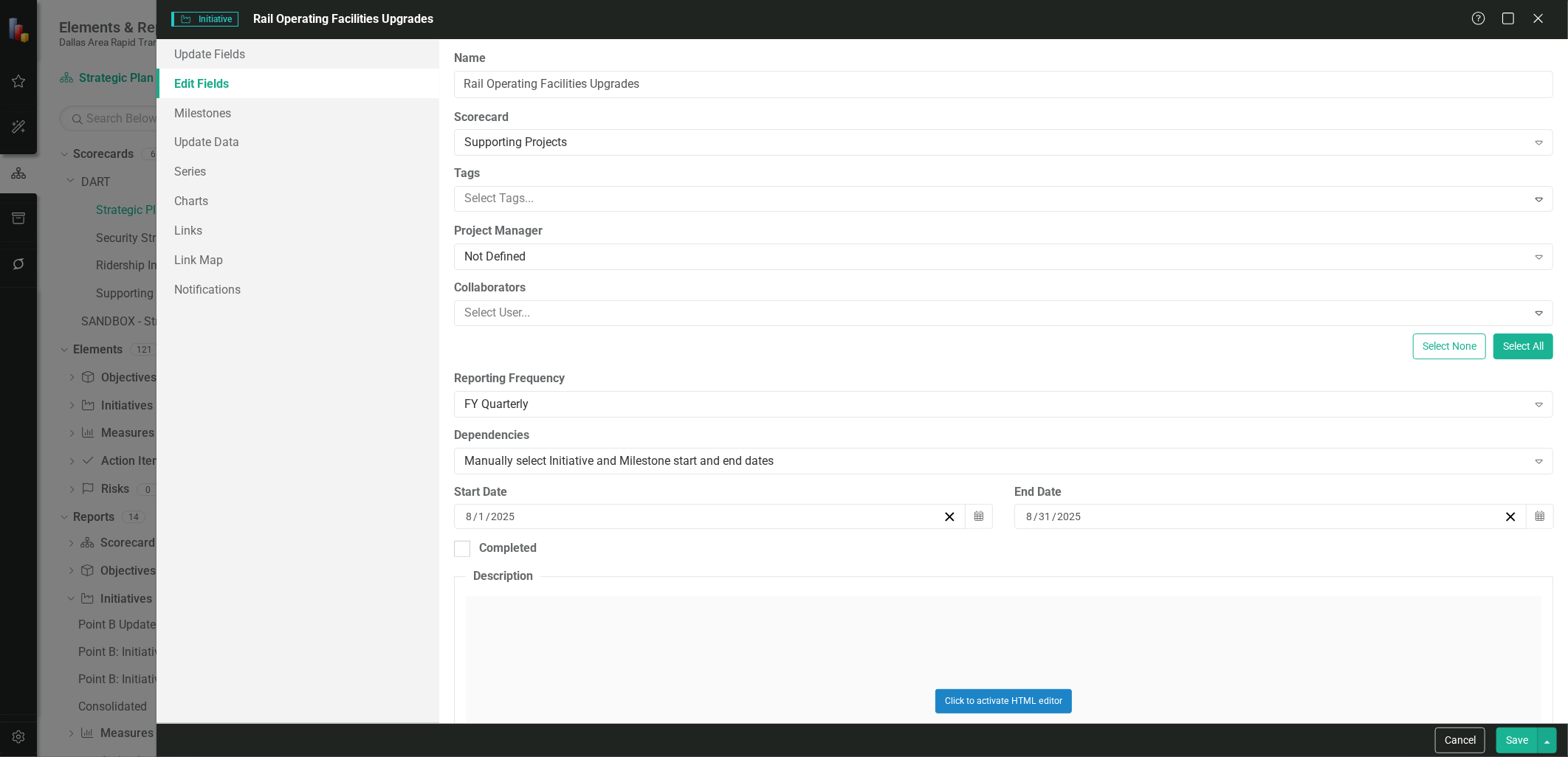
click at [1503, 742] on button "Save" at bounding box center [1517, 740] width 42 height 26
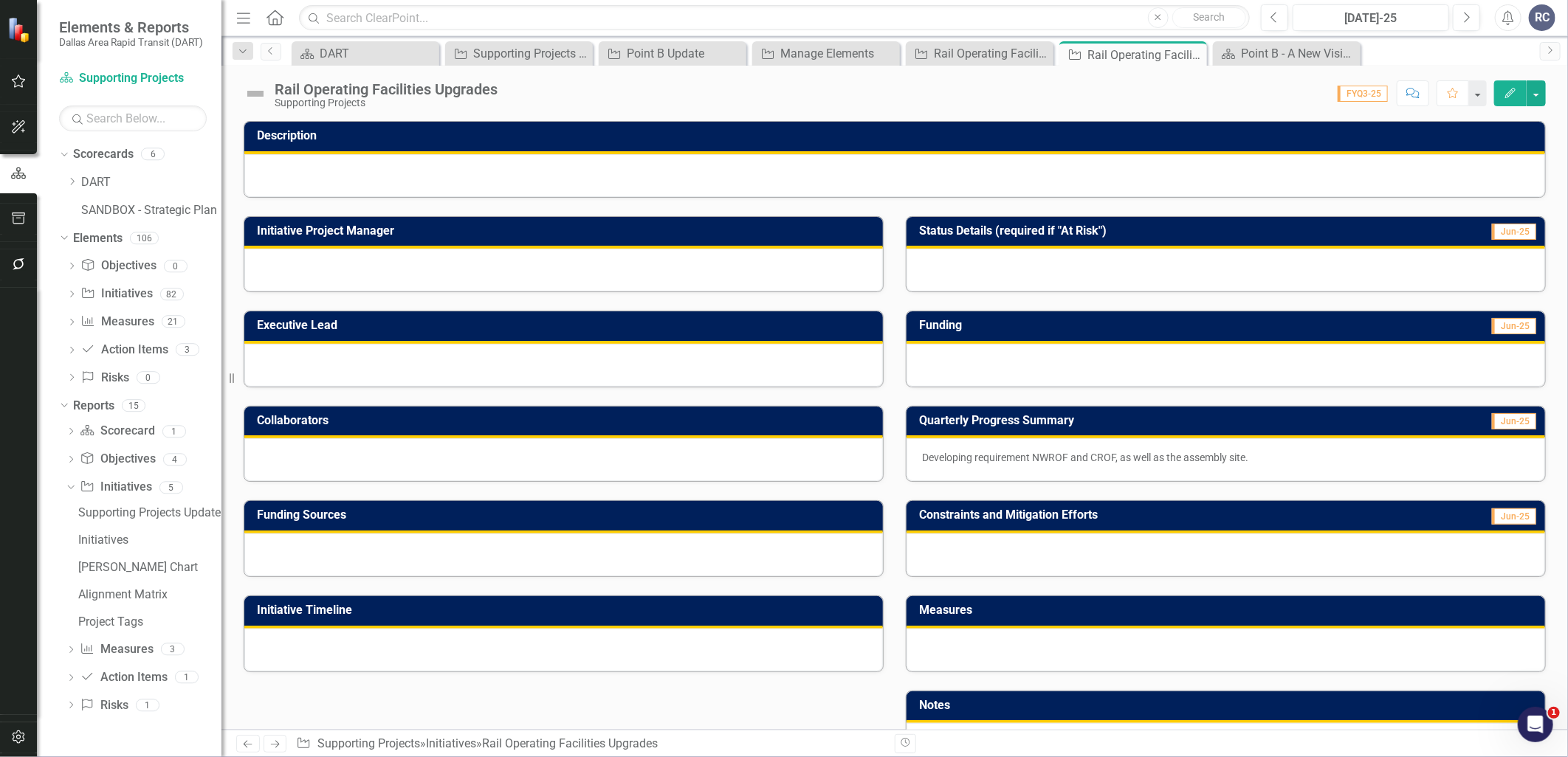
click at [344, 261] on div at bounding box center [564, 270] width 638 height 43
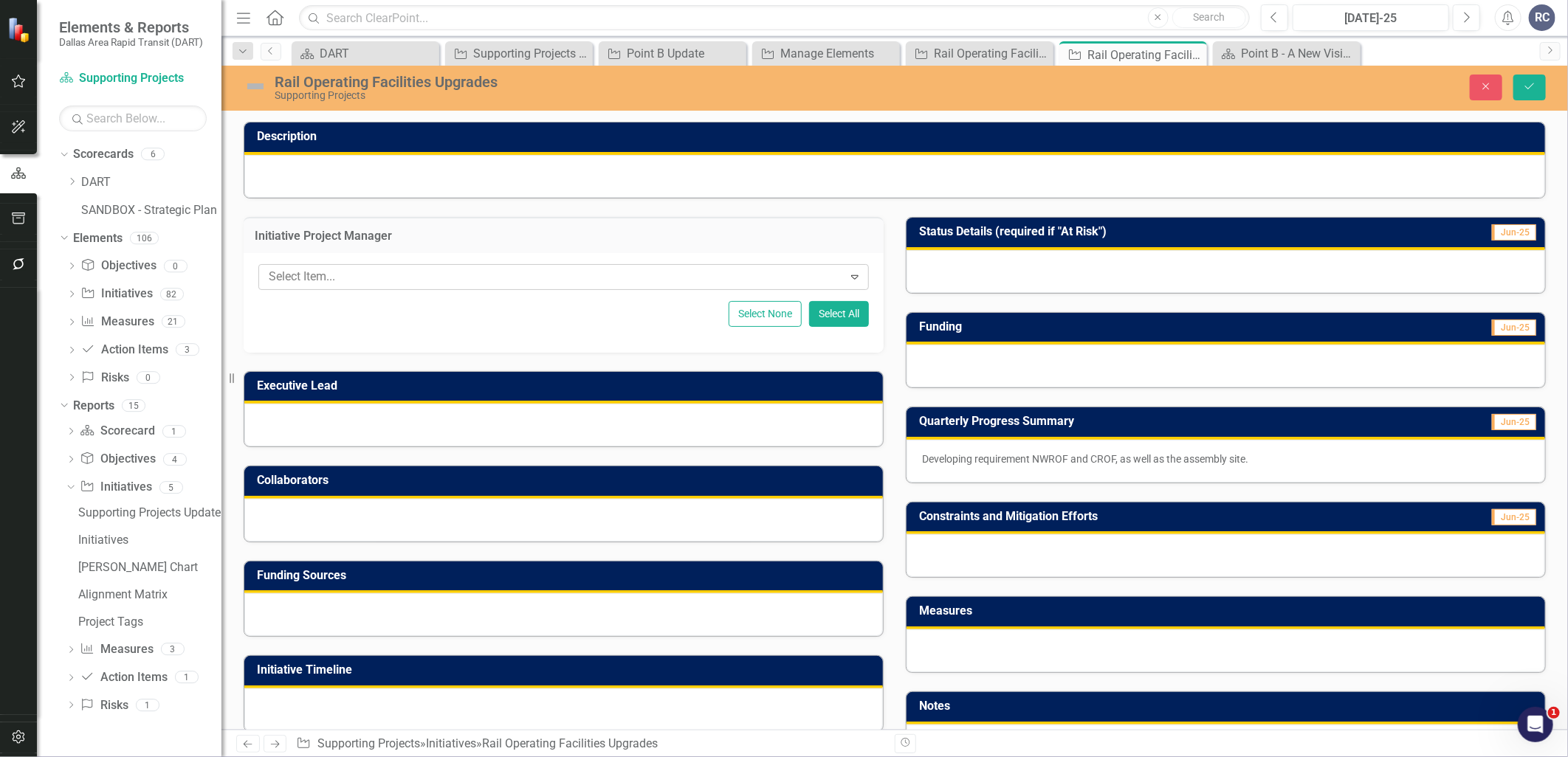
click at [359, 274] on div at bounding box center [553, 277] width 580 height 20
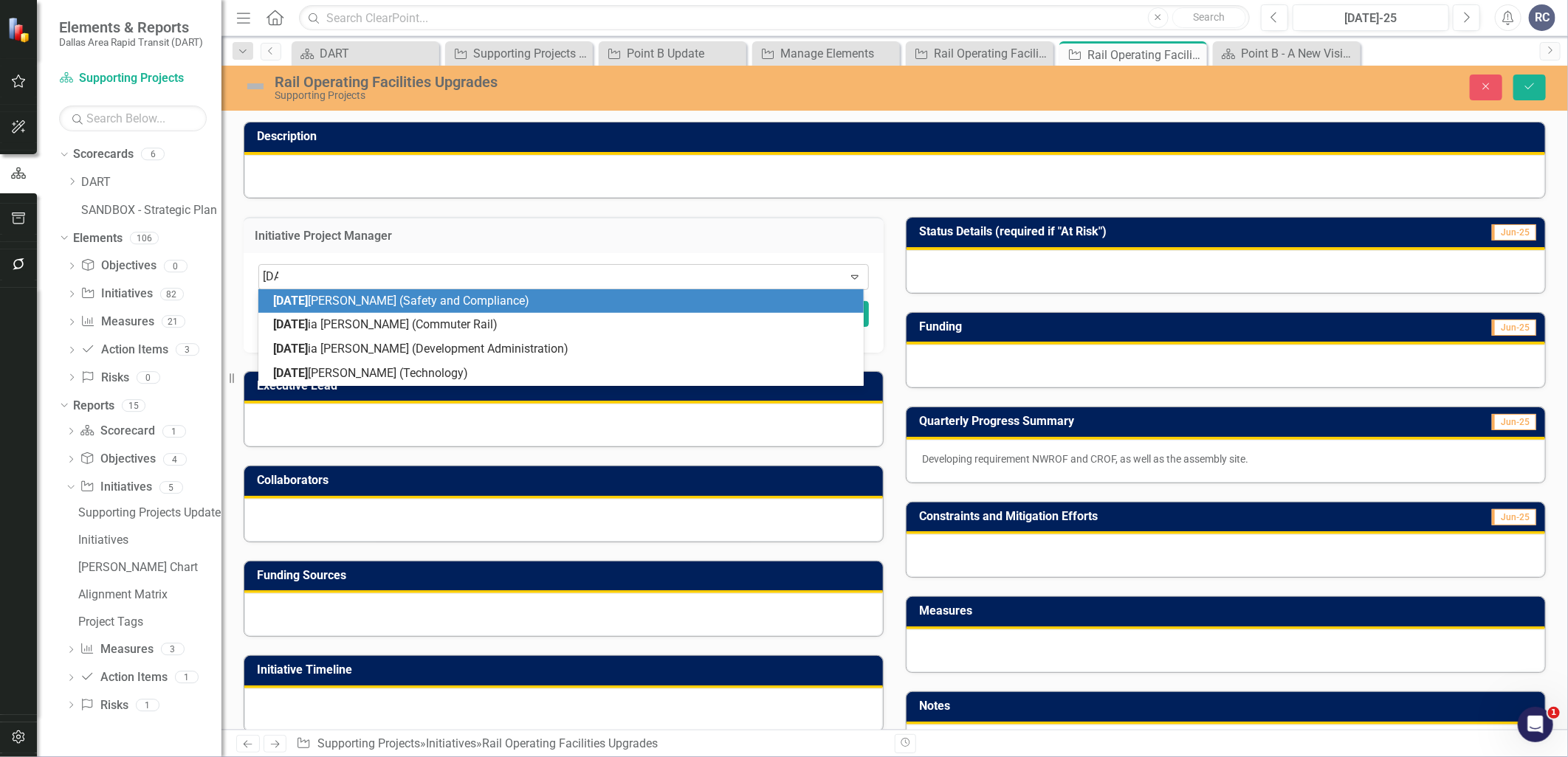
type input "juli"
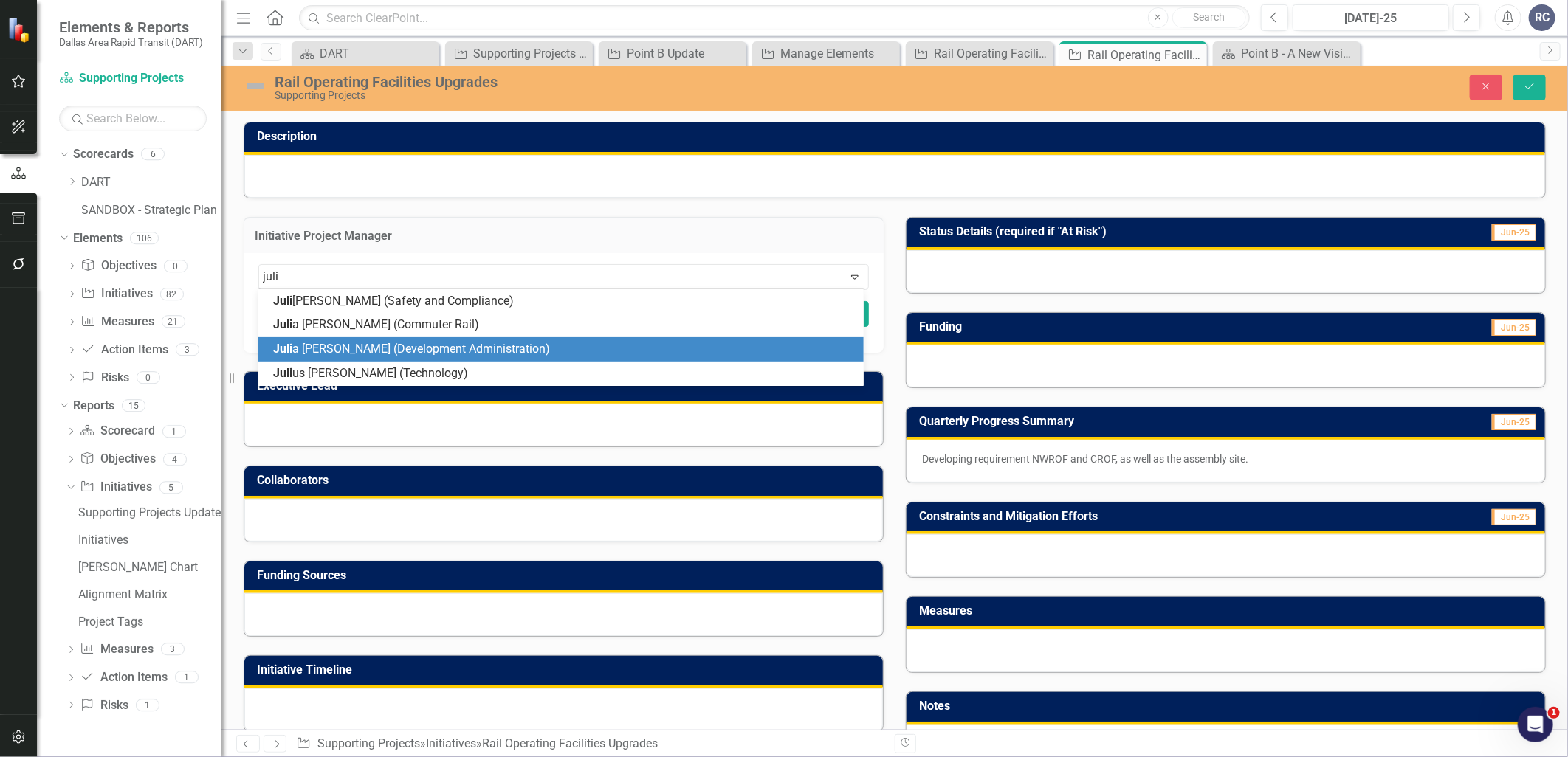
click at [369, 343] on span "[PERSON_NAME] (Development Administration)" at bounding box center [411, 348] width 277 height 14
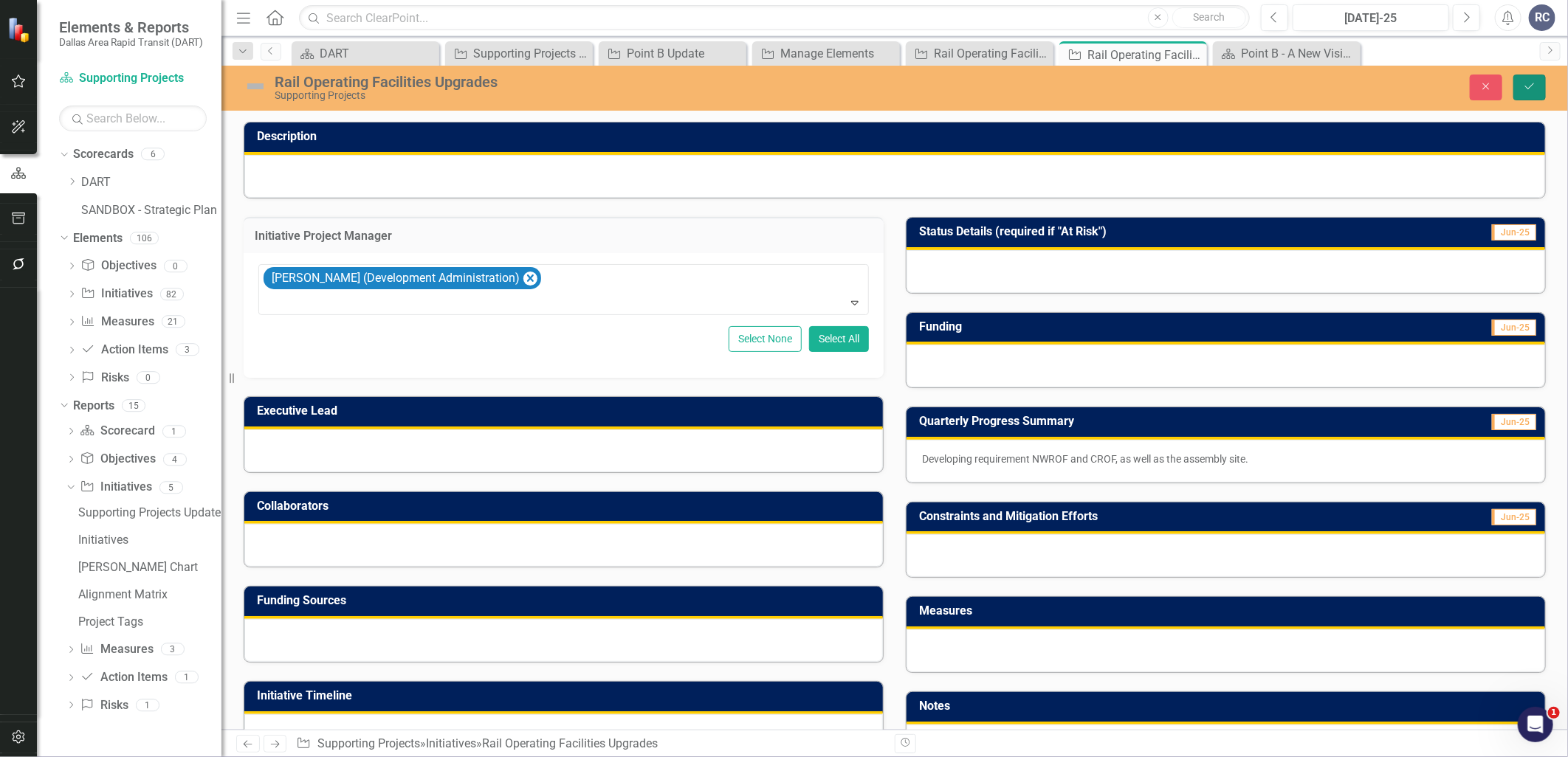
click at [1537, 83] on button "Save" at bounding box center [1530, 88] width 32 height 26
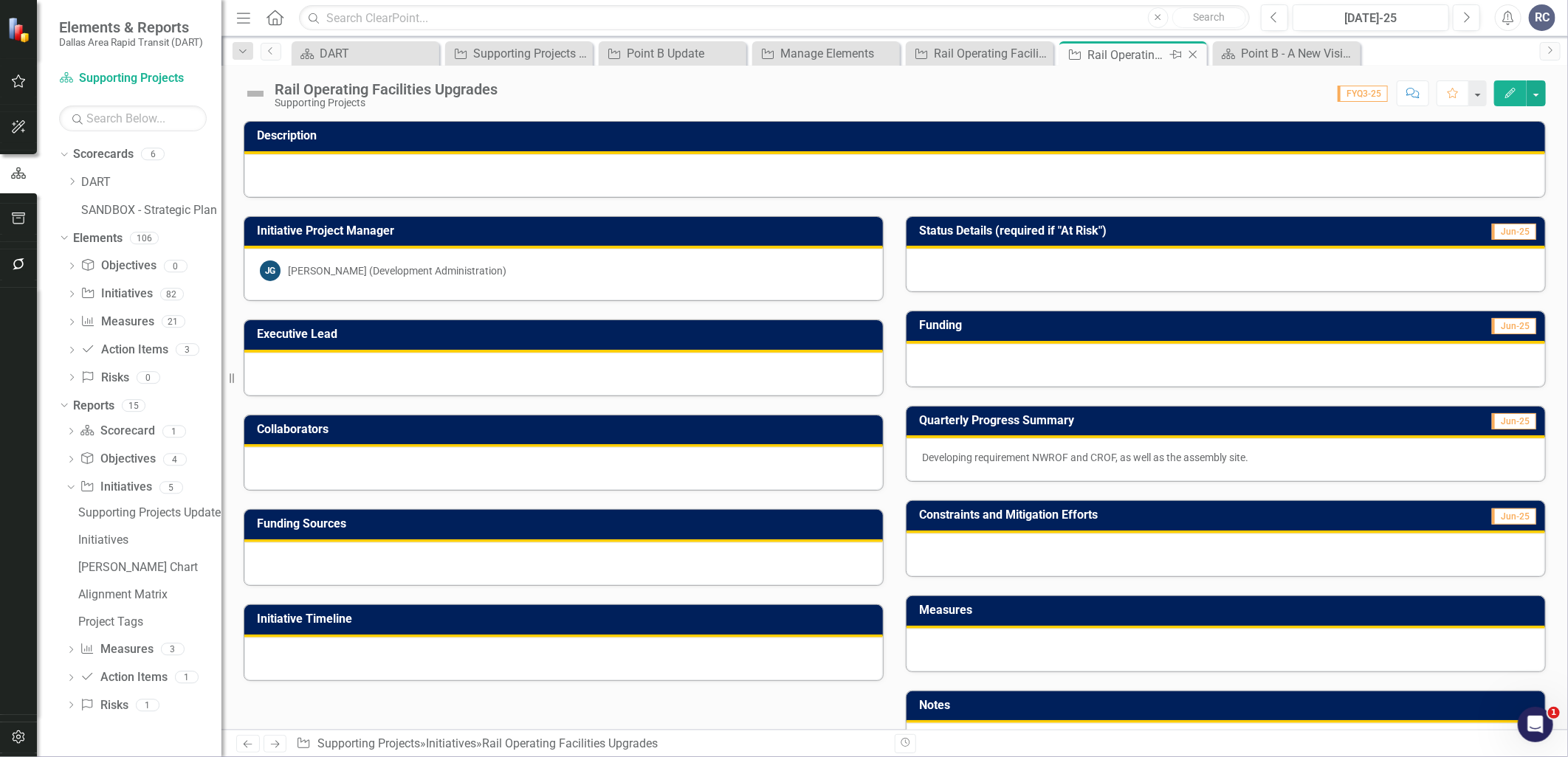
click at [1187, 52] on icon "Close" at bounding box center [1193, 54] width 15 height 12
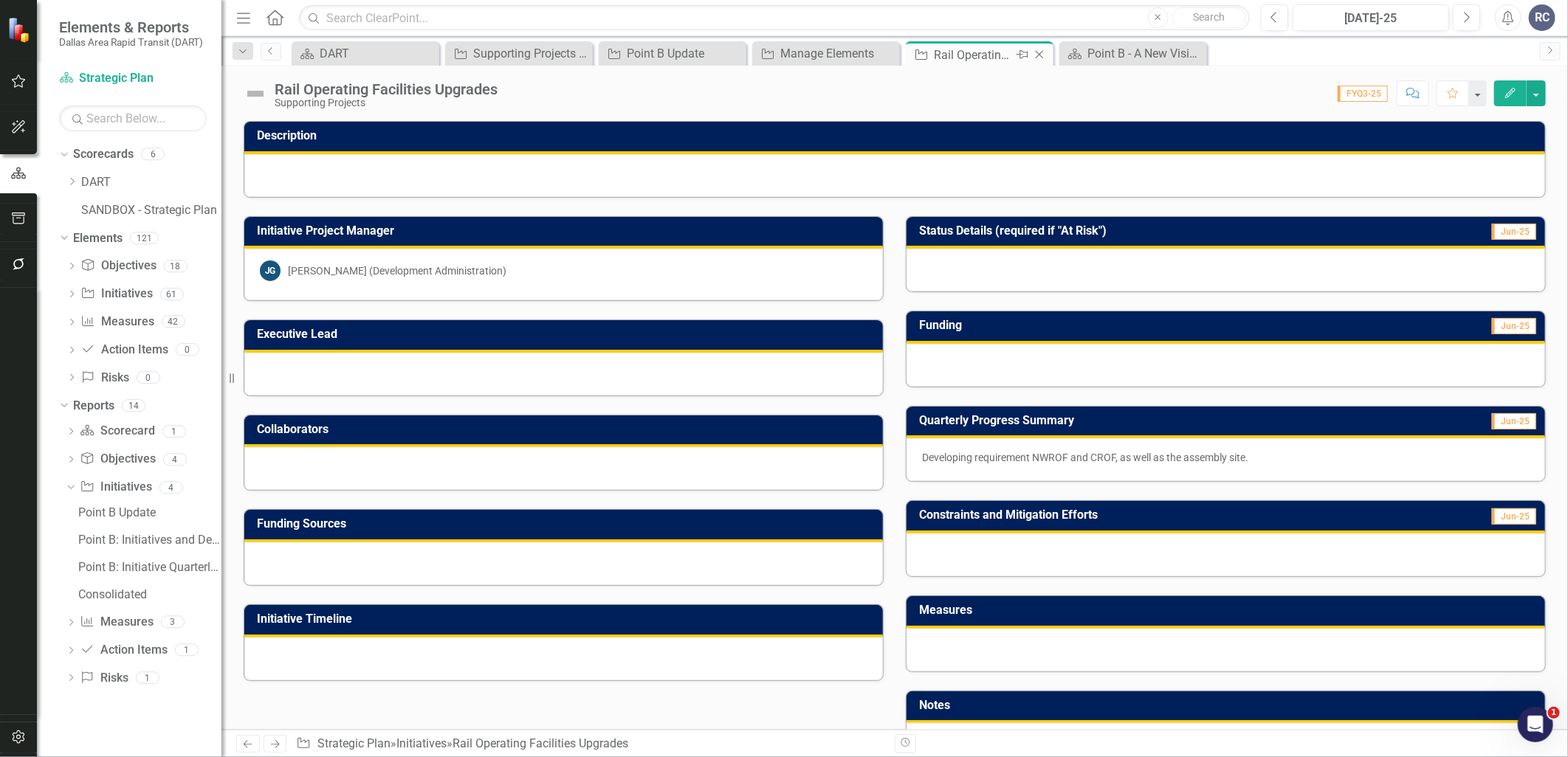
click at [1037, 59] on icon "Close" at bounding box center [1039, 54] width 15 height 12
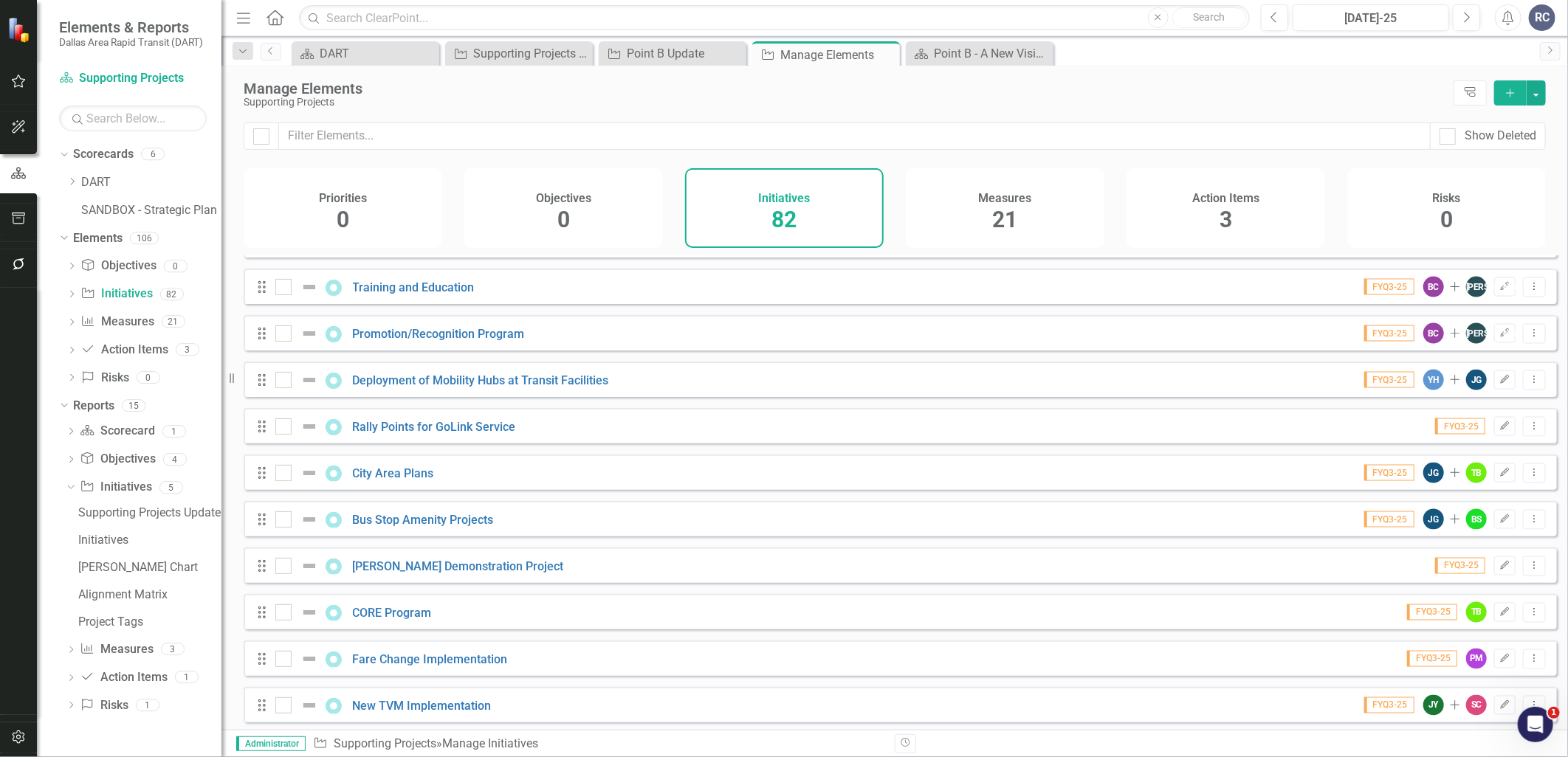
scroll to position [1311, 0]
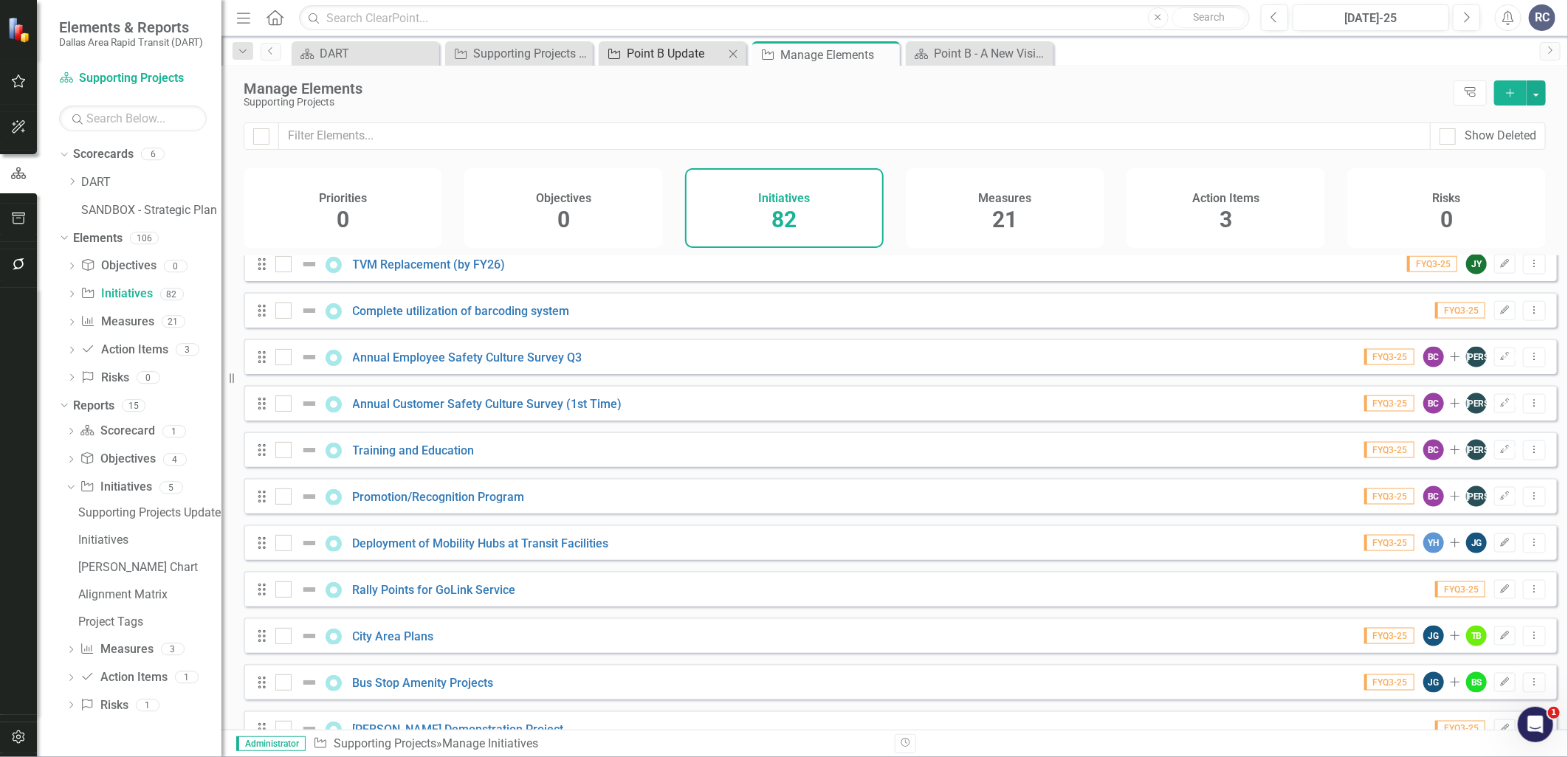
click at [672, 46] on div "Point B Update" at bounding box center [675, 54] width 98 height 18
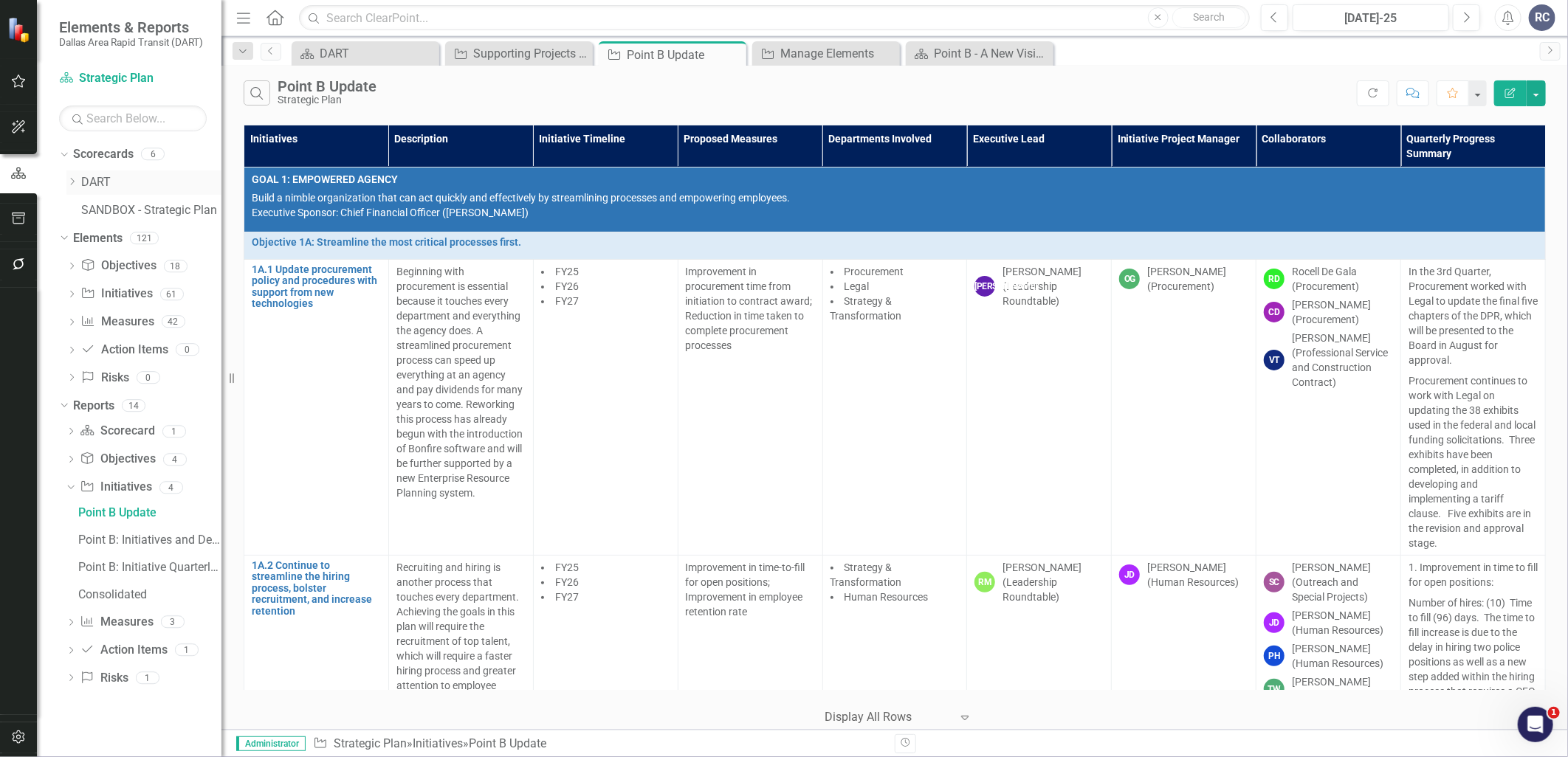
click at [75, 177] on icon "Dropdown" at bounding box center [72, 181] width 11 height 9
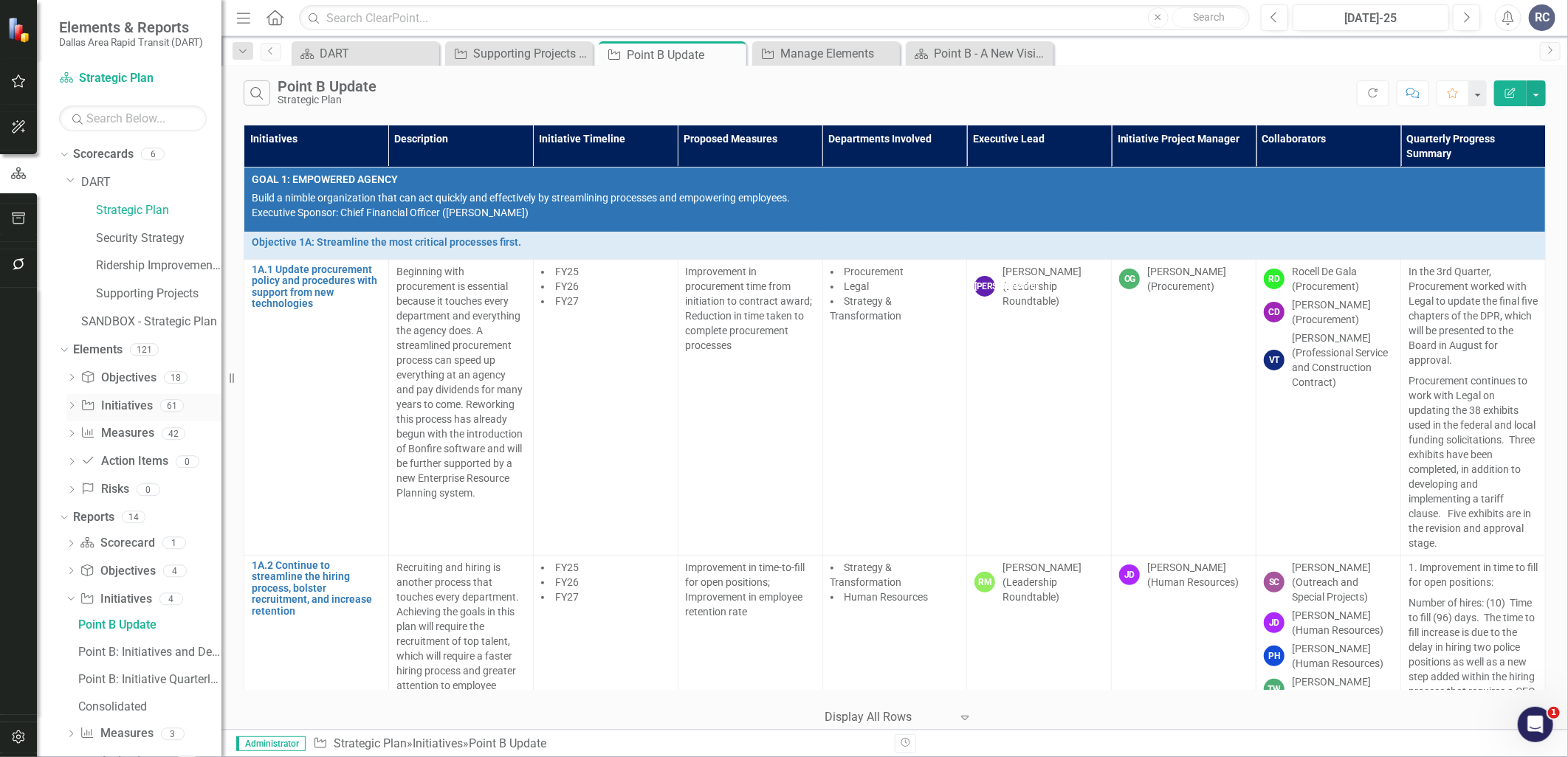
click at [128, 402] on link "Initiative Initiatives" at bounding box center [116, 406] width 72 height 17
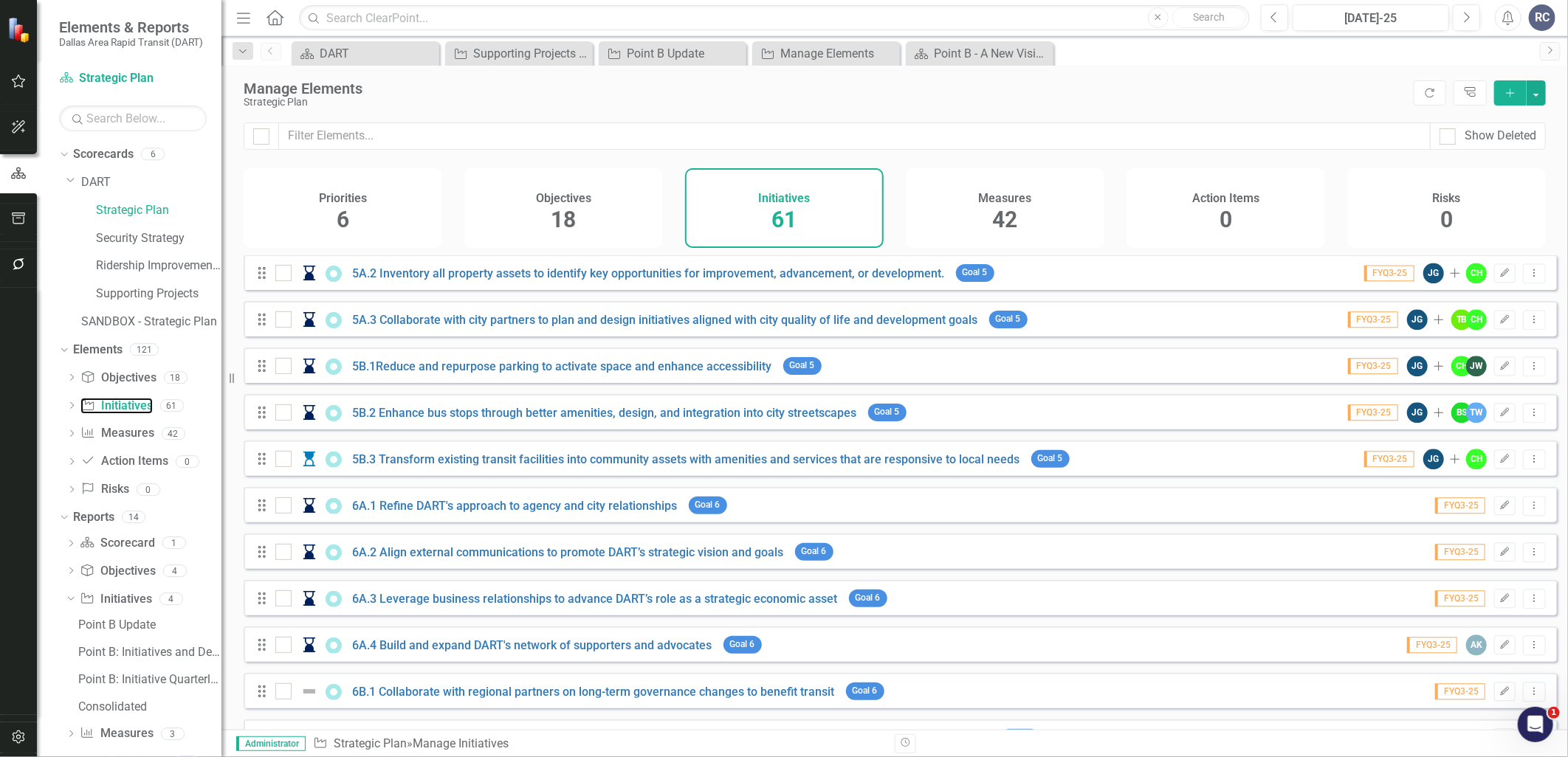
scroll to position [2324, 0]
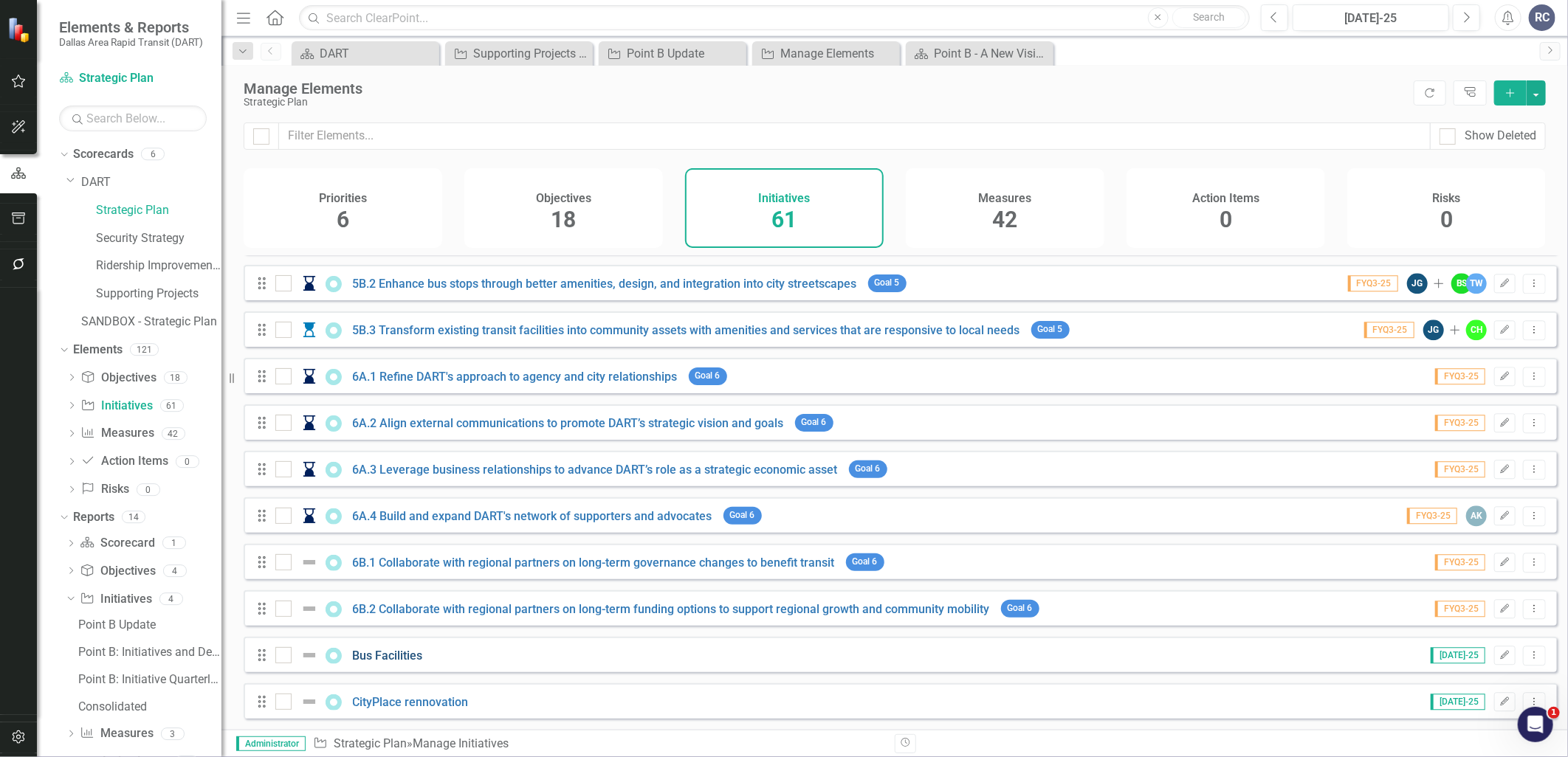
click at [378, 656] on link "Bus Facilities" at bounding box center [388, 656] width 70 height 14
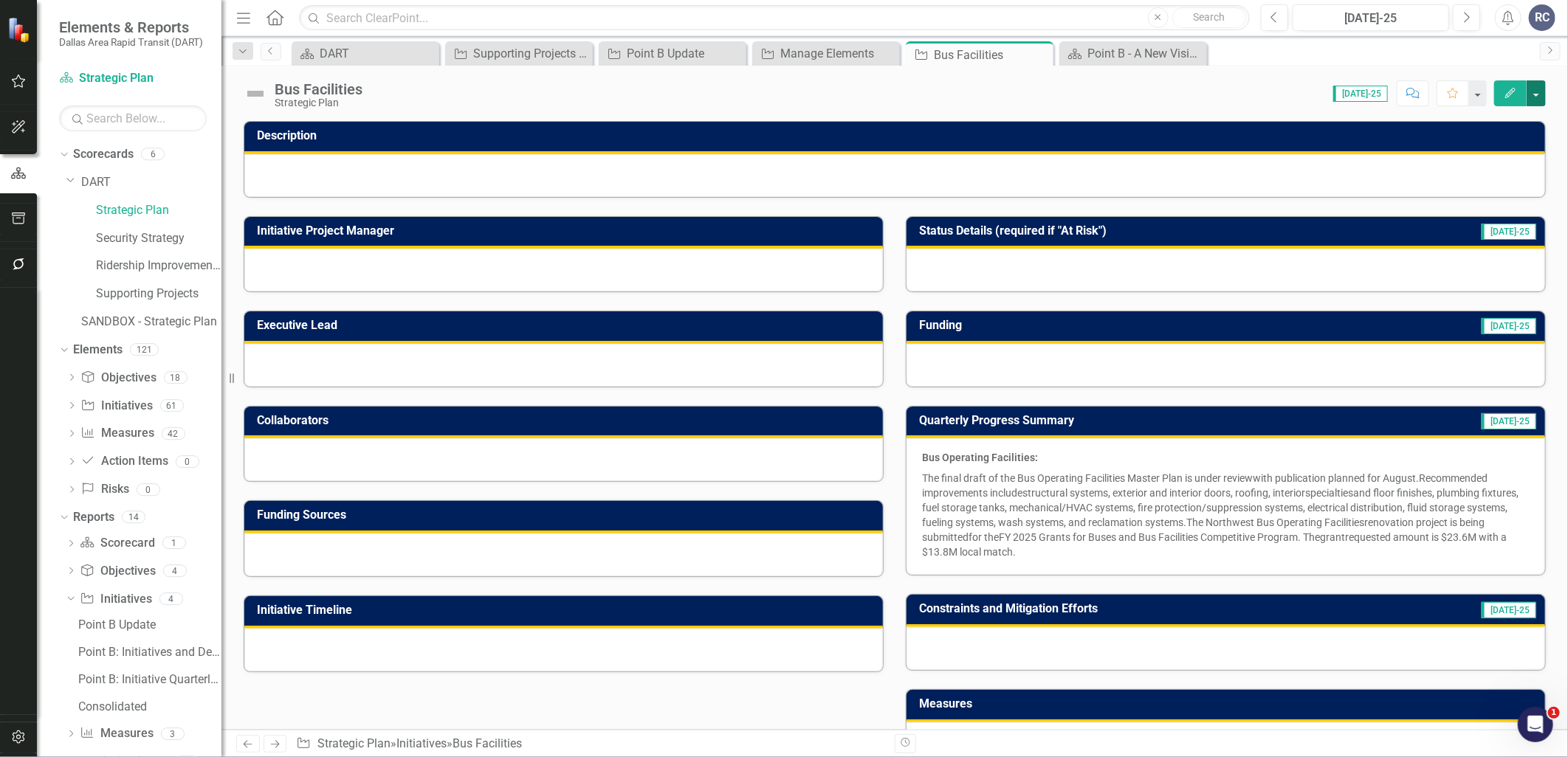
click at [1540, 98] on button "button" at bounding box center [1536, 94] width 19 height 26
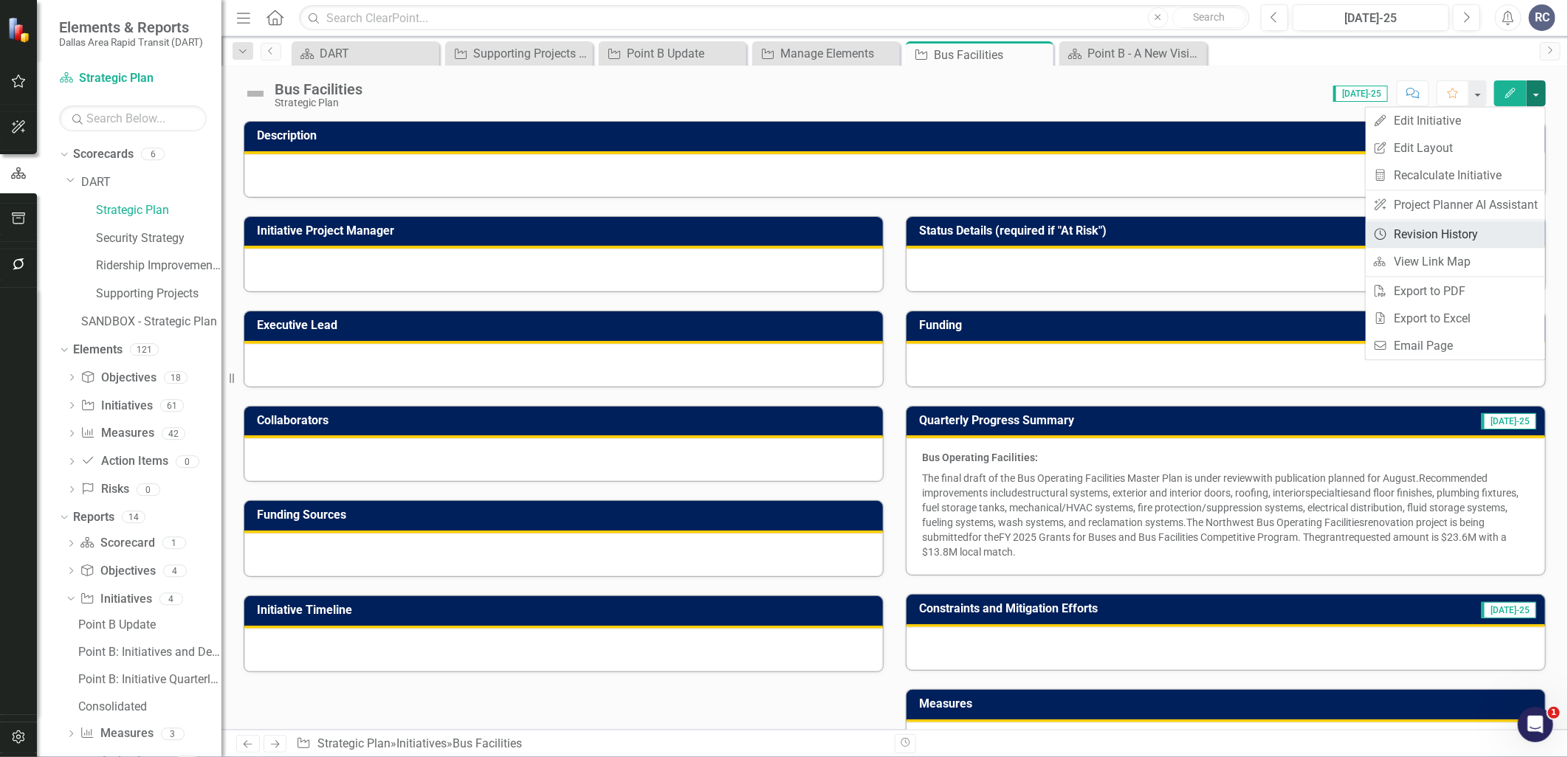
click at [1463, 237] on link "Revision History Revision History" at bounding box center [1455, 234] width 179 height 28
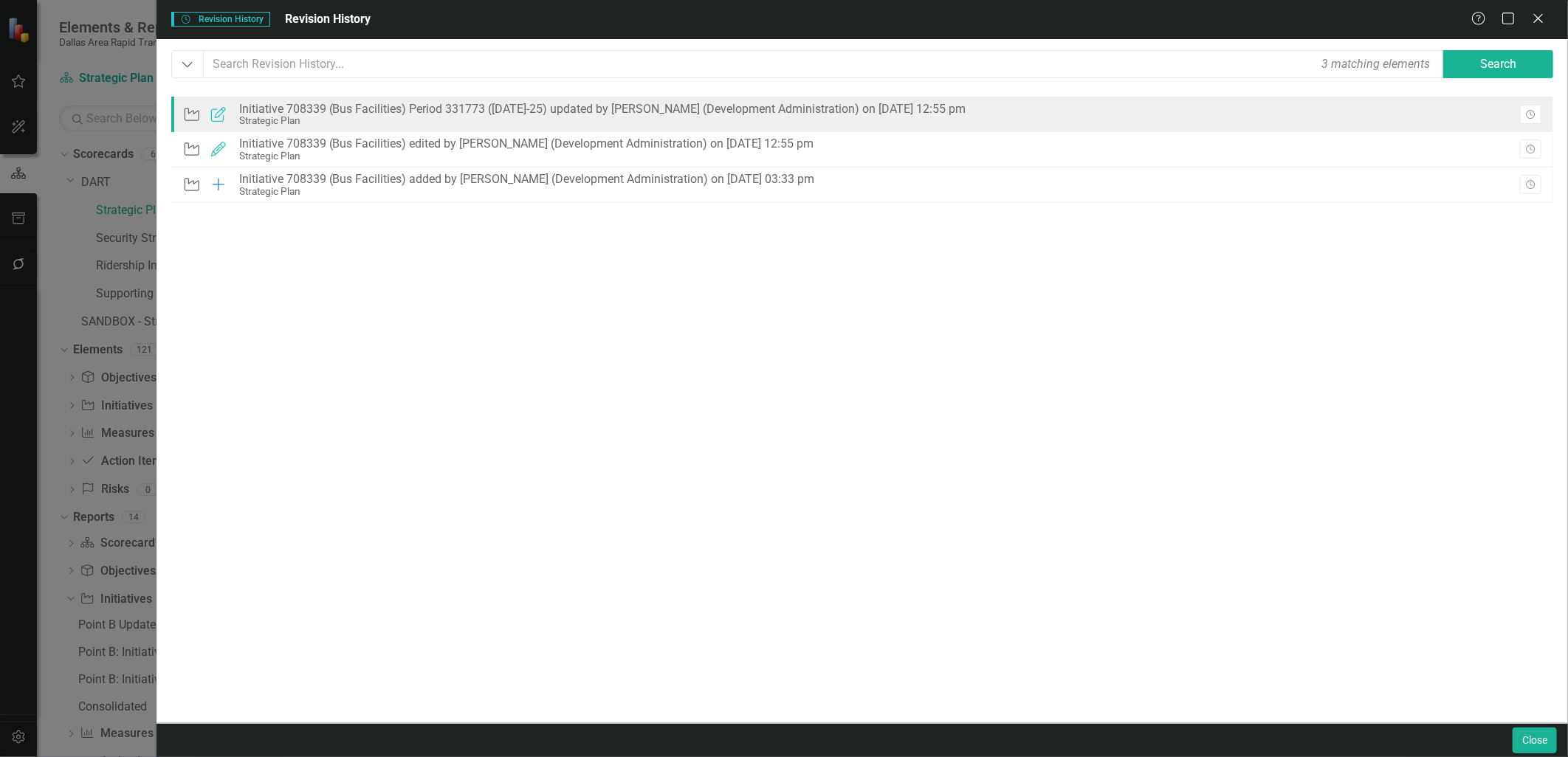
click at [286, 115] on div "Strategic Plan" at bounding box center [603, 121] width 727 height 11
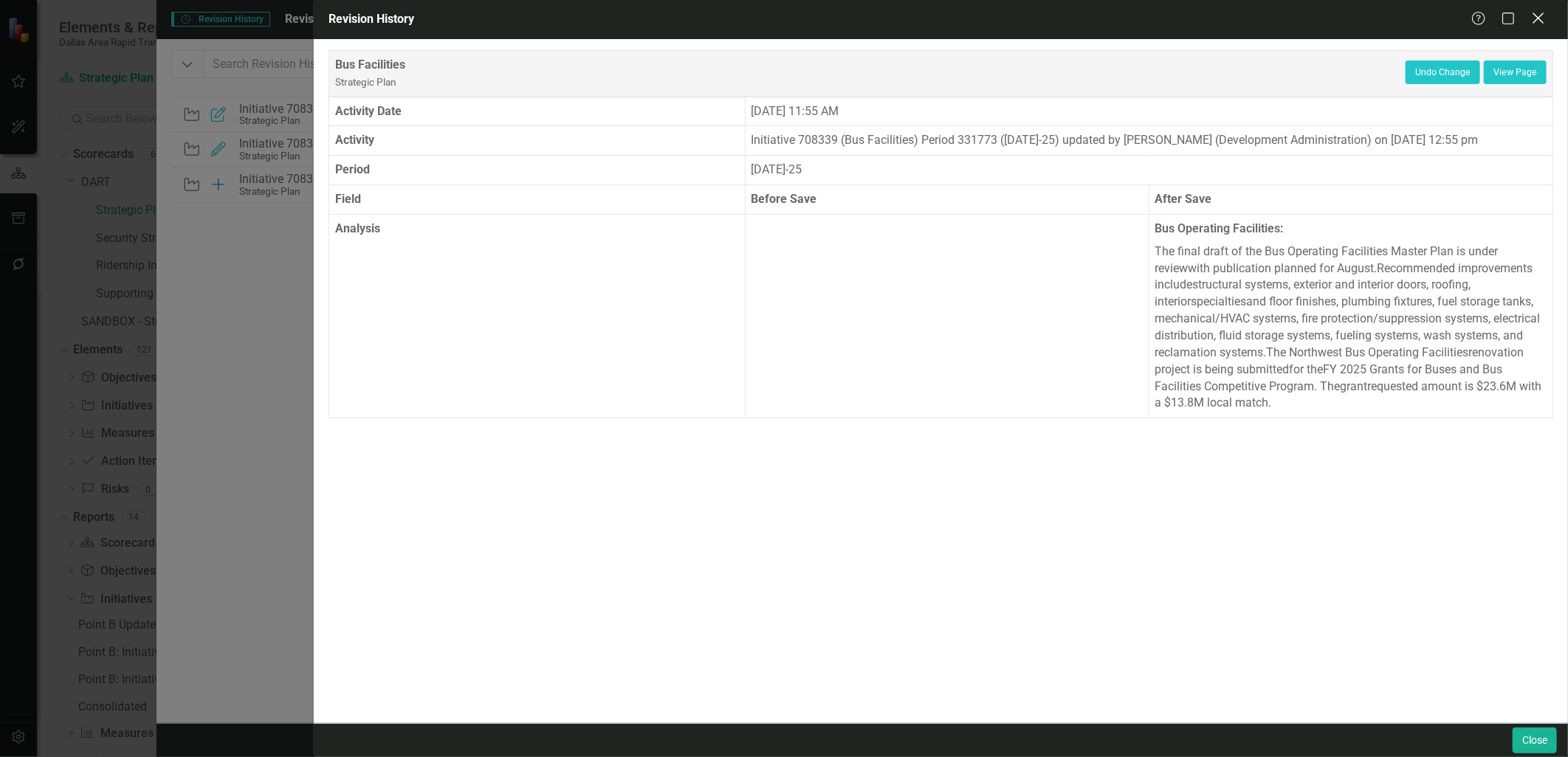
click at [1539, 25] on icon "Close" at bounding box center [1538, 18] width 18 height 14
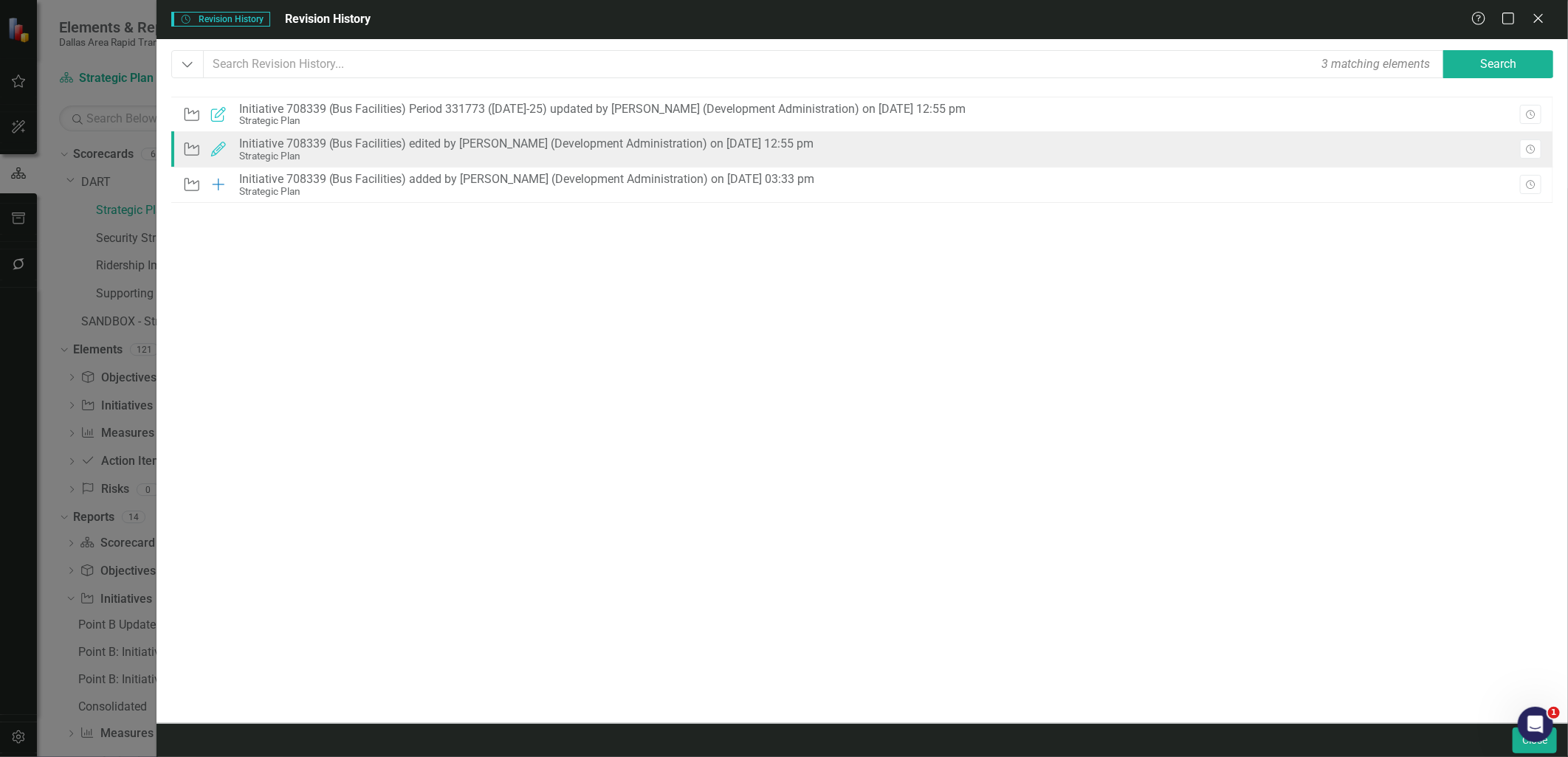
click at [336, 148] on div "Initiative 708339 (Bus Facilities) edited by [PERSON_NAME] (Development Adminis…" at bounding box center [527, 144] width 575 height 13
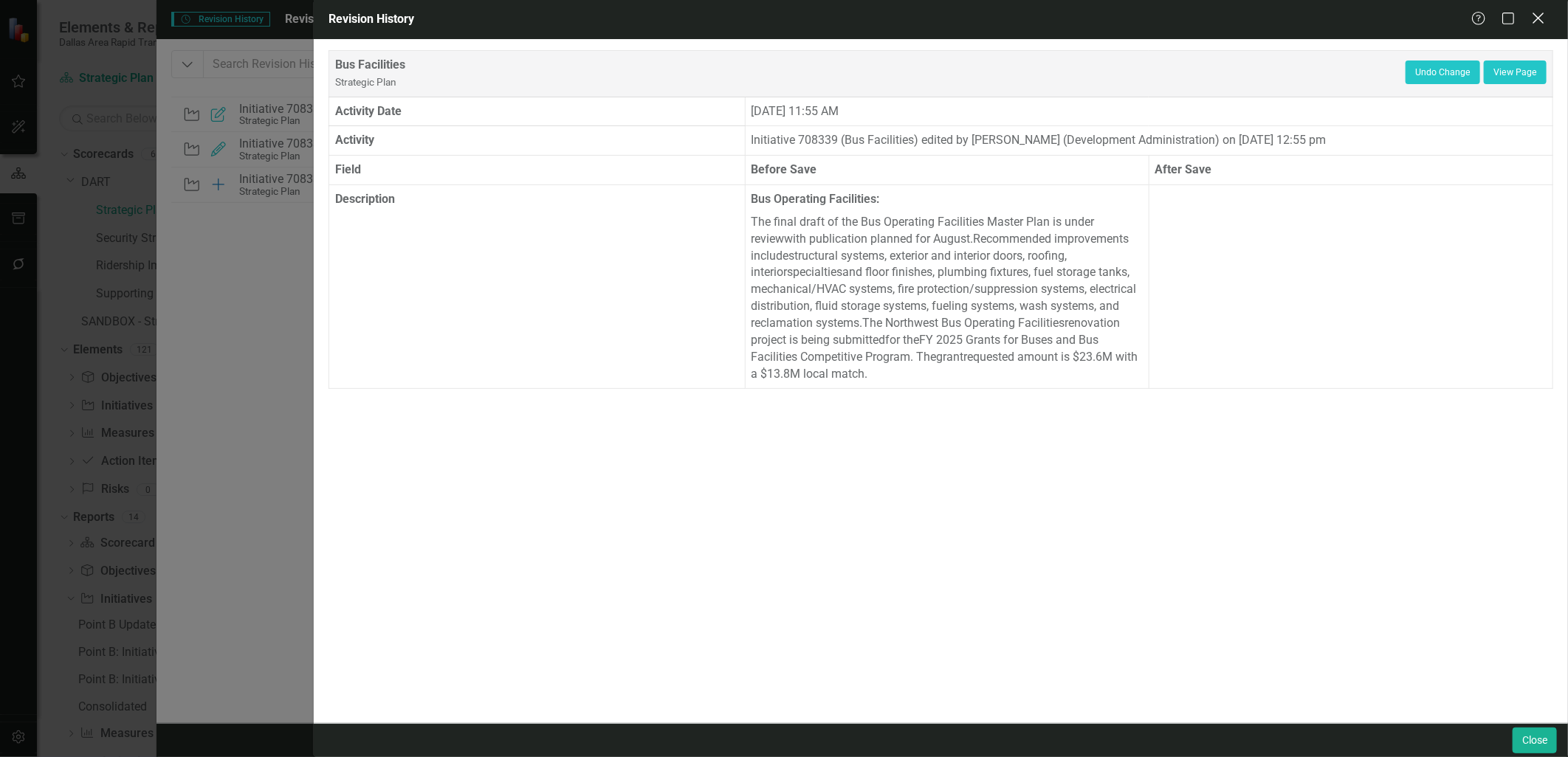
click at [1540, 18] on icon "Close" at bounding box center [1538, 18] width 18 height 14
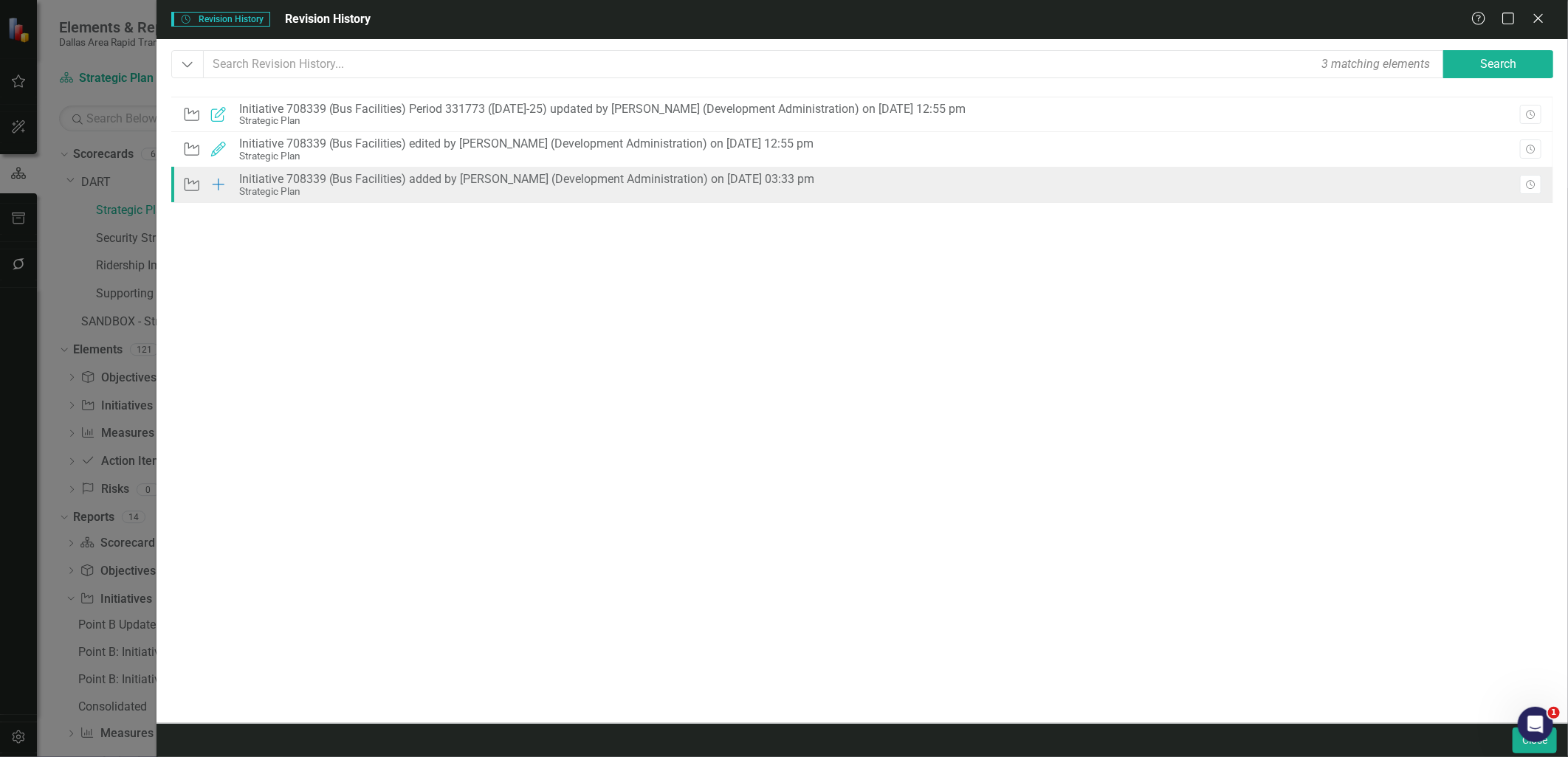
click at [522, 198] on div "Initiative Added Initiative 708339 (Bus Facilities) added by [PERSON_NAME] (Dev…" at bounding box center [501, 184] width 639 height 32
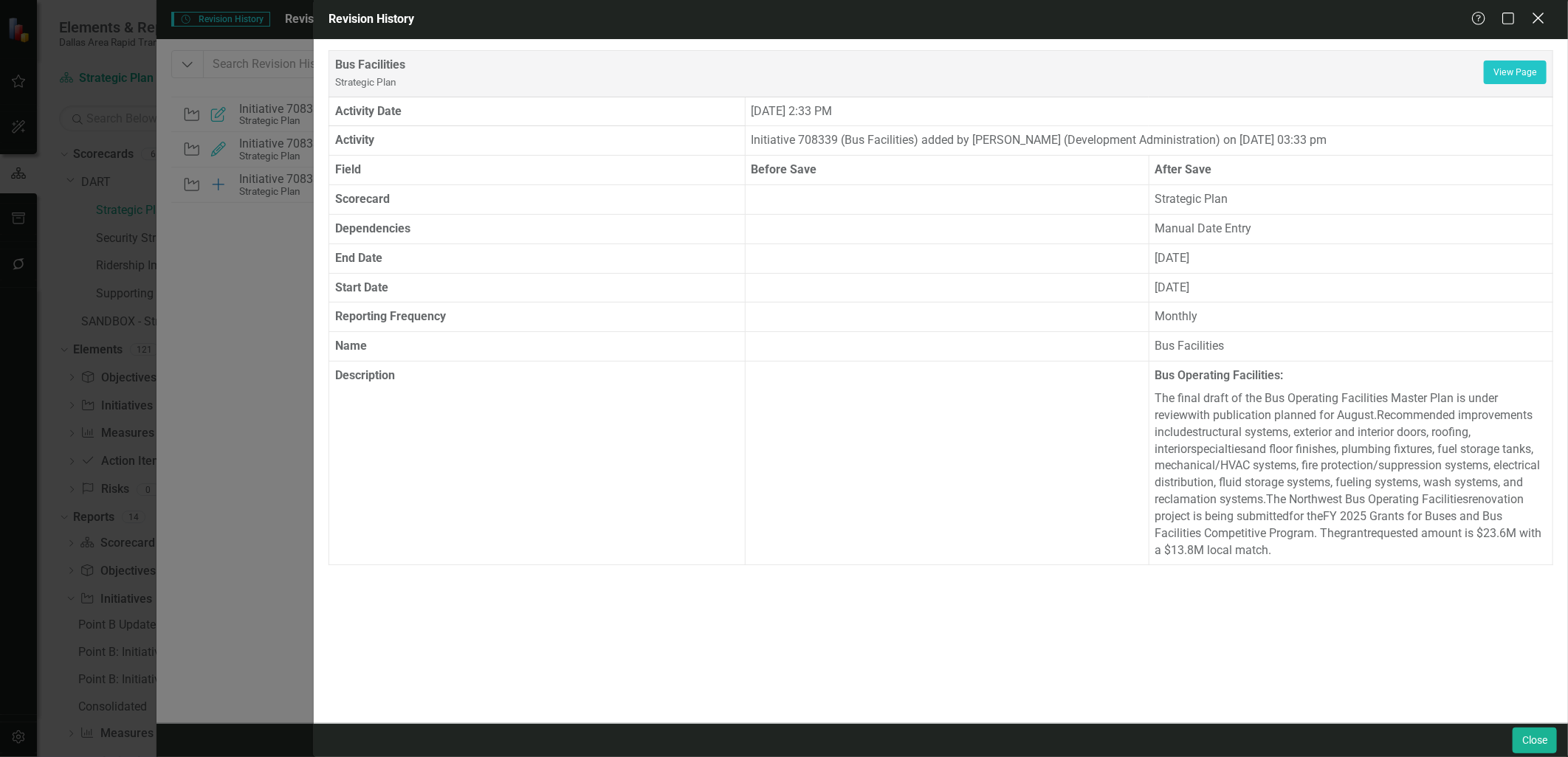
click at [1537, 18] on icon "Close" at bounding box center [1538, 18] width 18 height 14
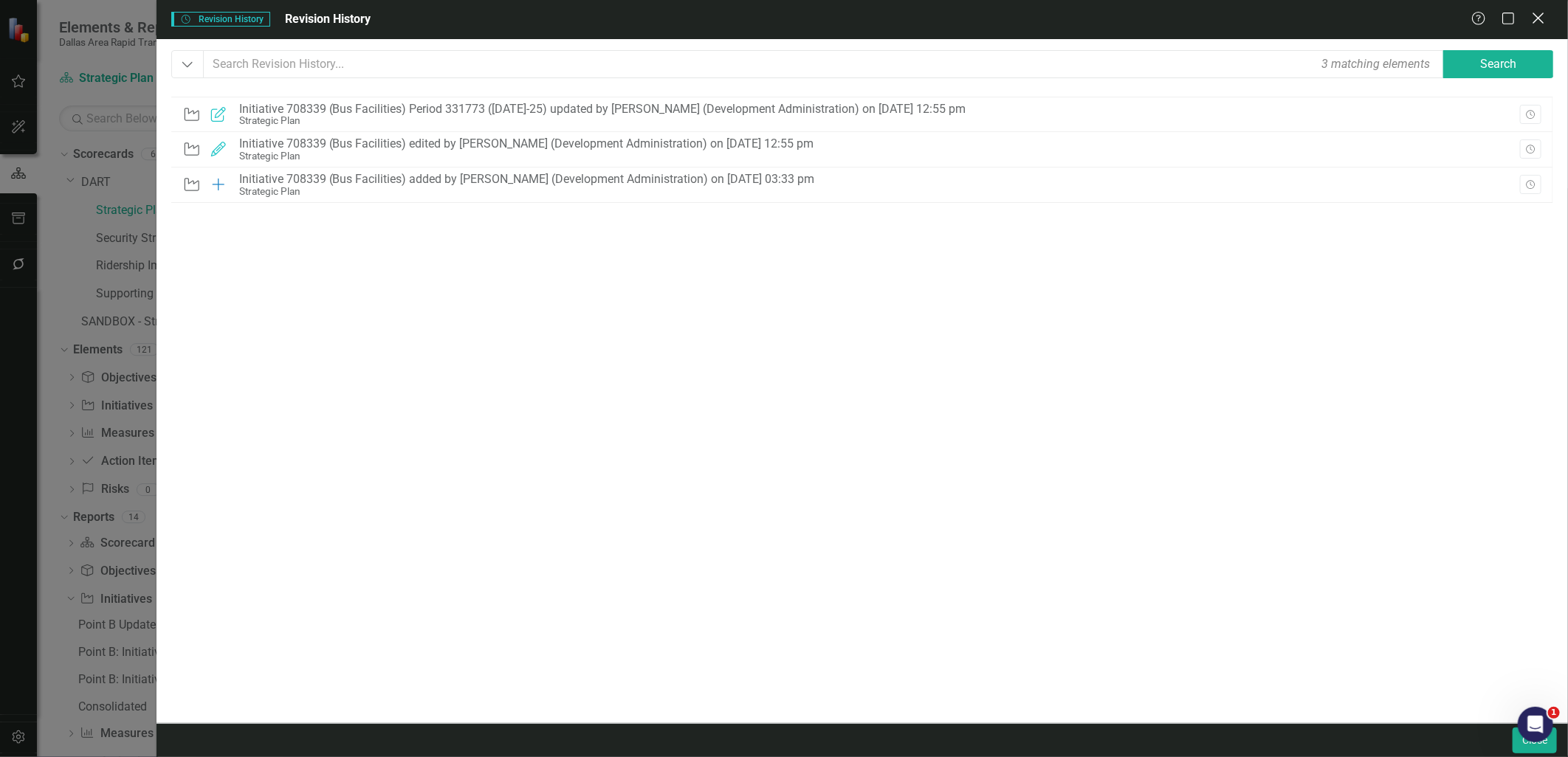
click at [1537, 18] on icon "Close" at bounding box center [1538, 18] width 18 height 14
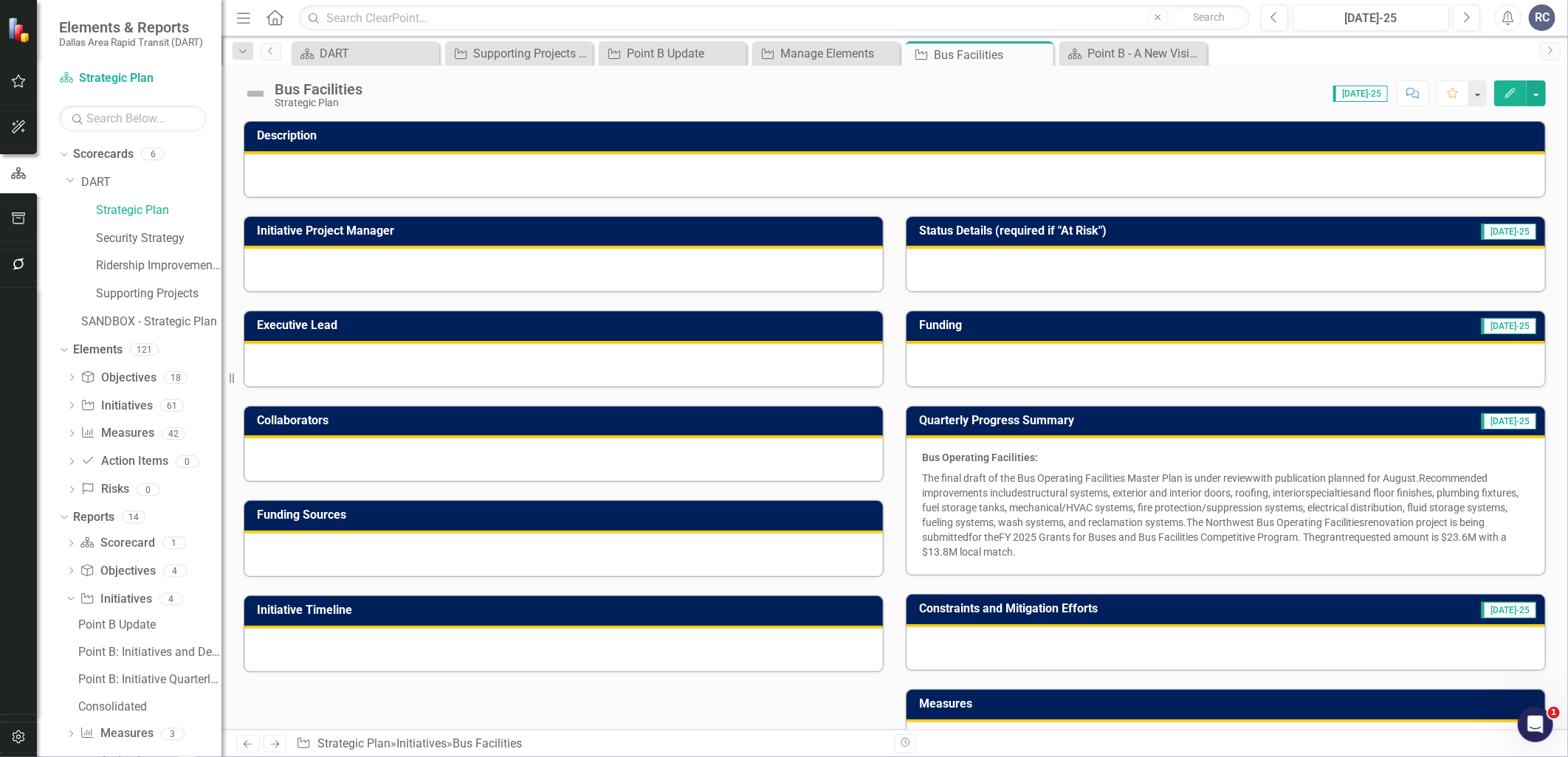
click at [1513, 88] on icon "Edit" at bounding box center [1510, 92] width 13 height 10
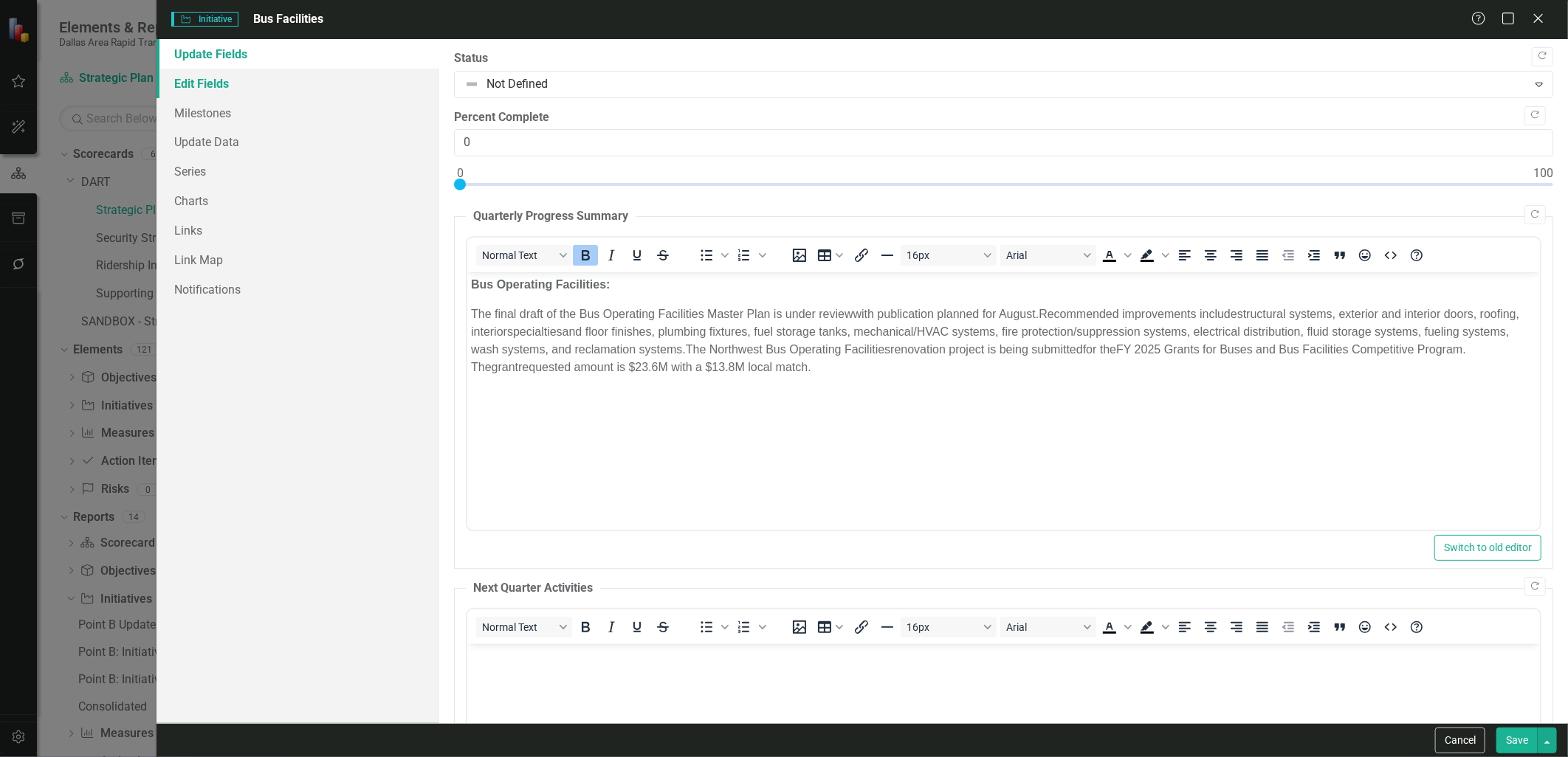
click at [219, 81] on link "Edit Fields" at bounding box center [298, 83] width 282 height 29
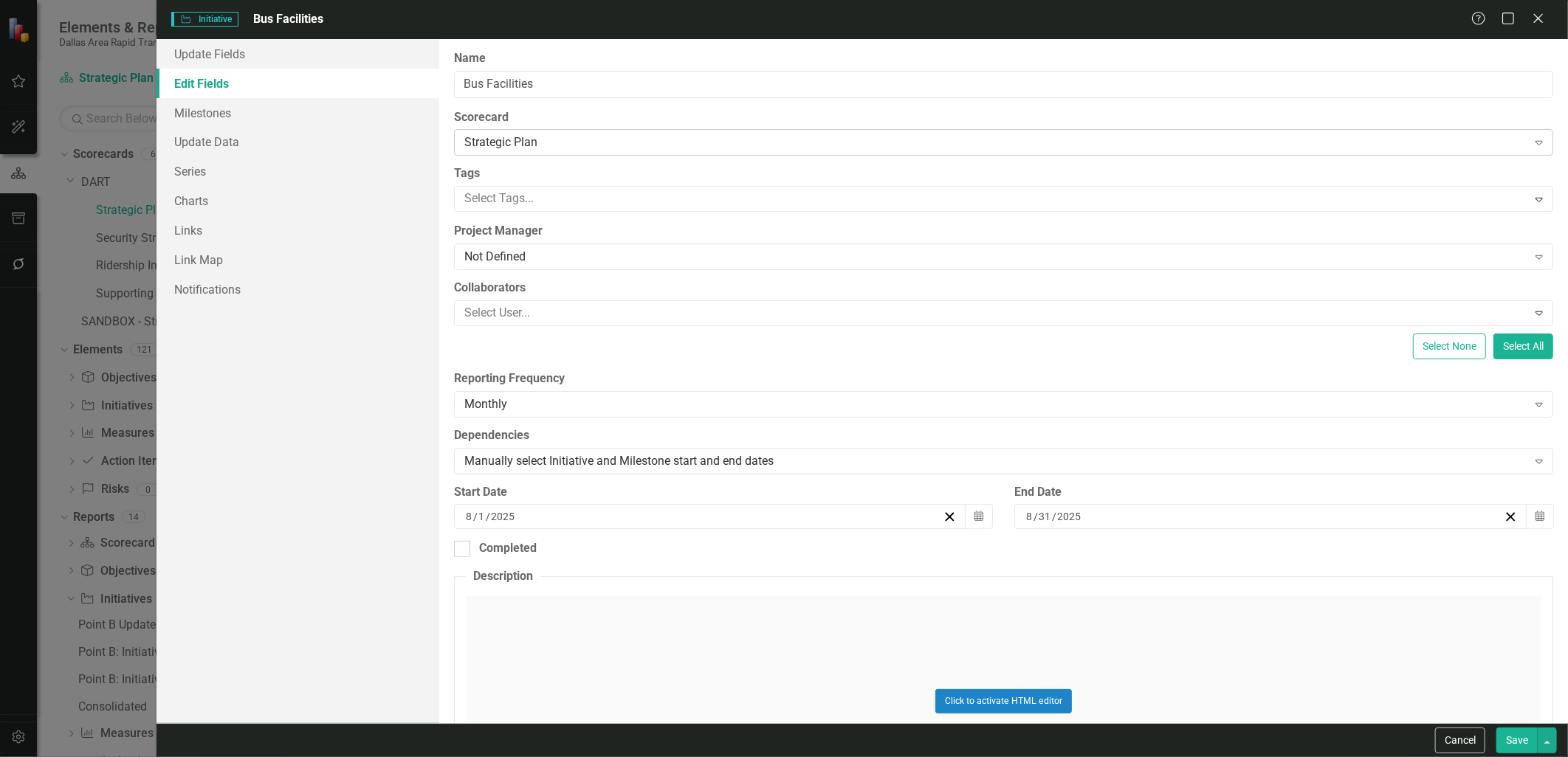
click at [518, 144] on div "Strategic Plan" at bounding box center [996, 143] width 1063 height 17
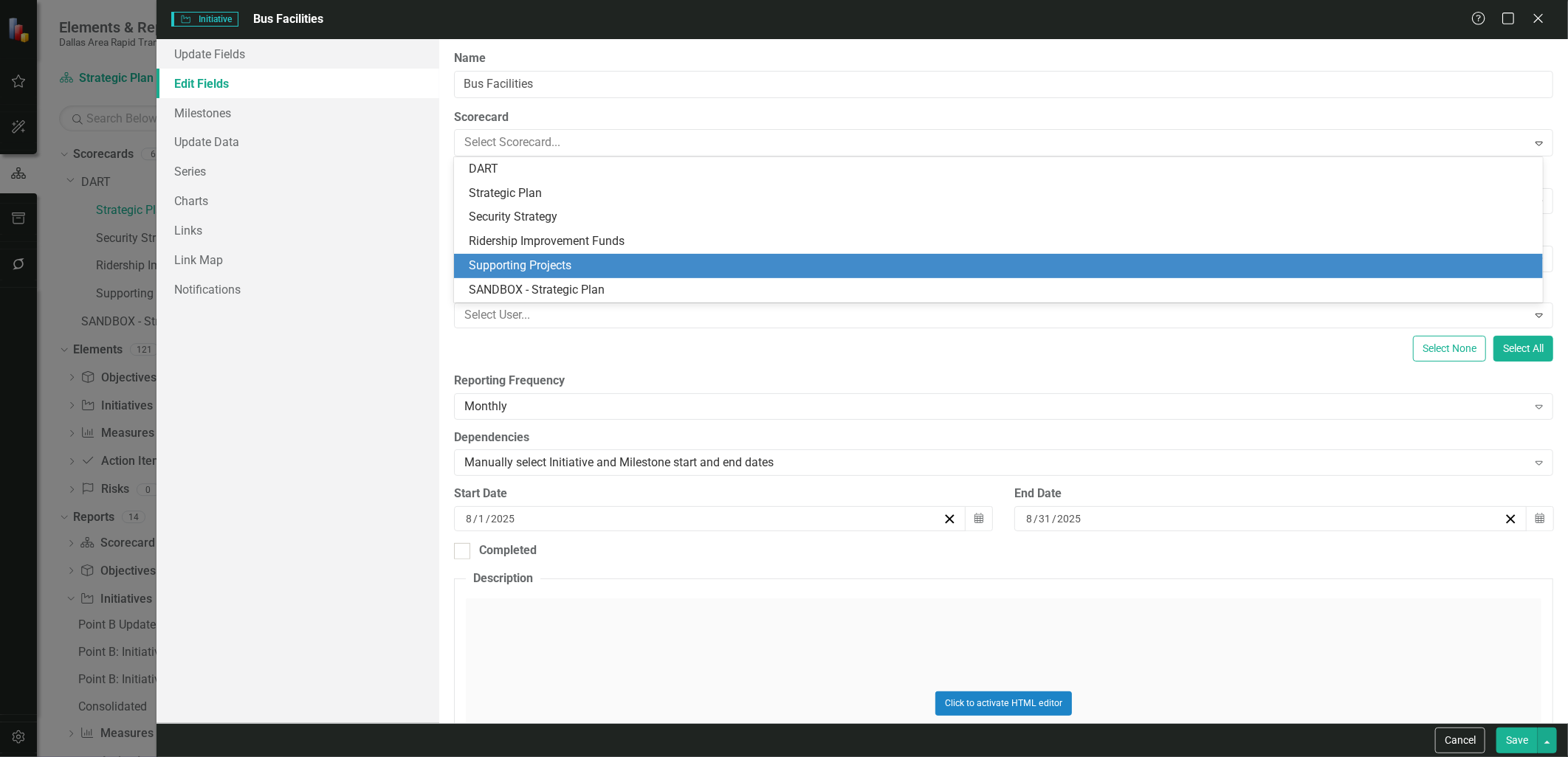
click at [567, 258] on div "Supporting Projects" at bounding box center [1001, 266] width 1065 height 17
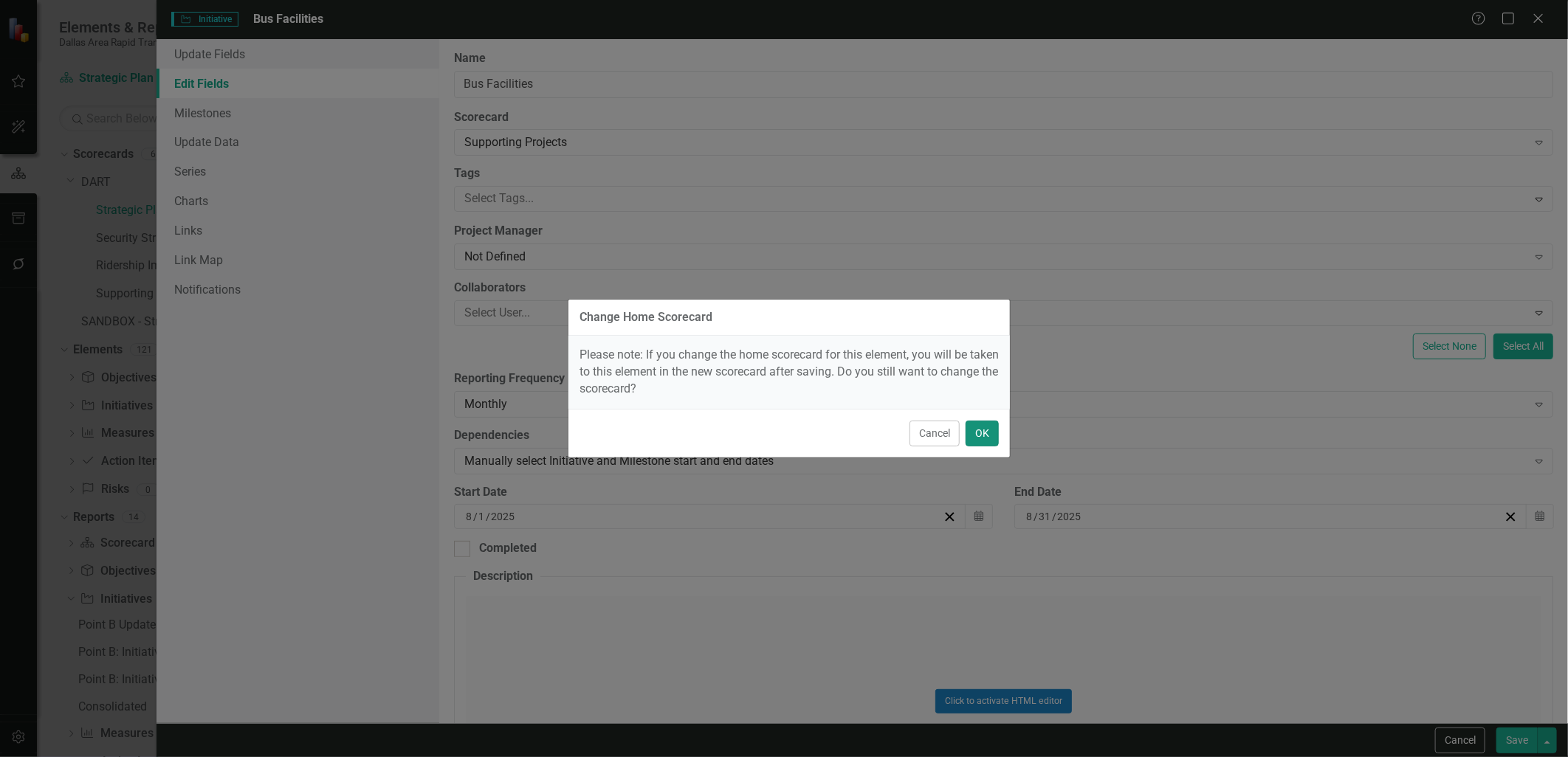
click at [980, 437] on button "OK" at bounding box center [982, 433] width 33 height 26
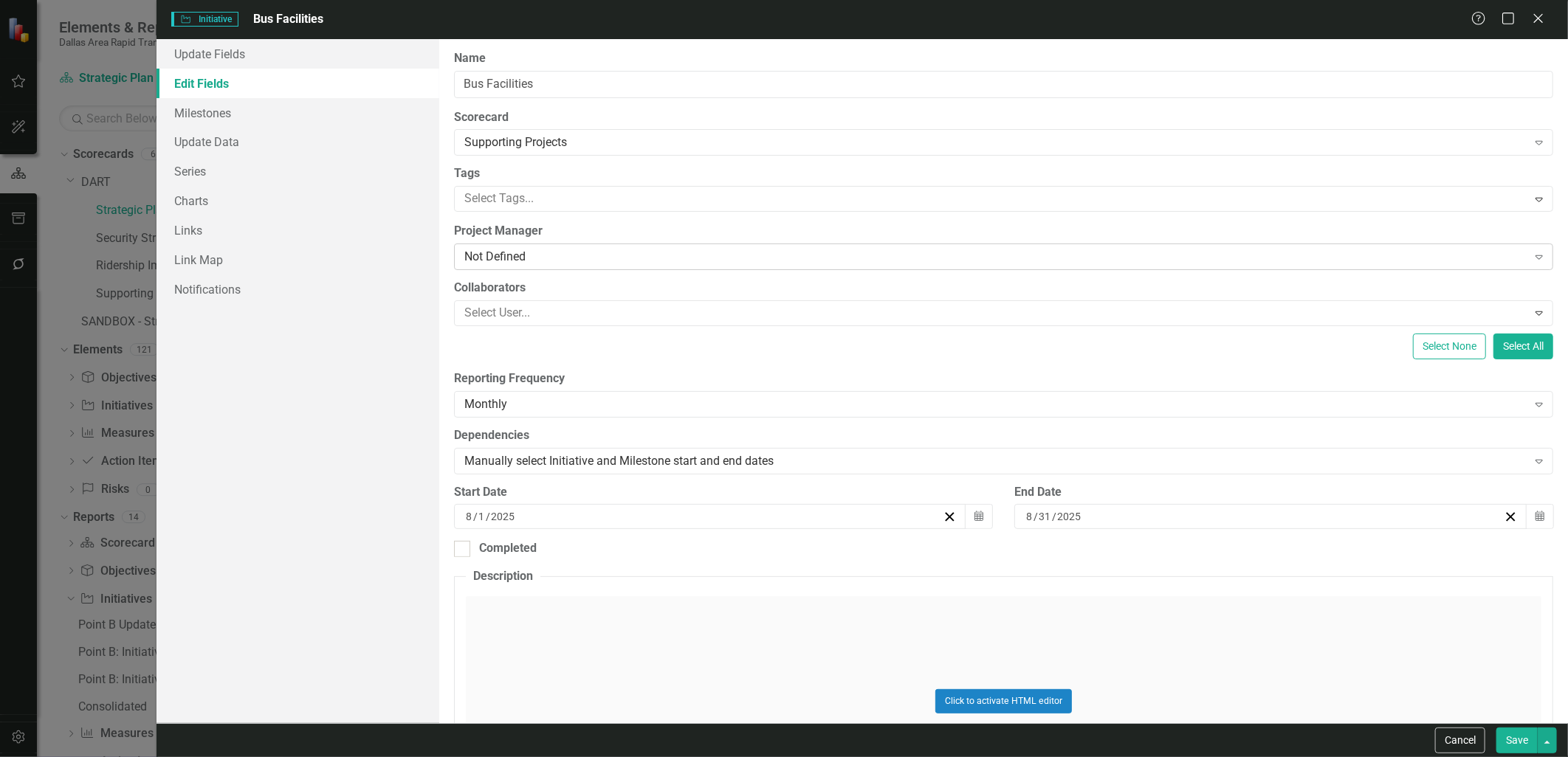
click at [488, 264] on div "Not Defined" at bounding box center [996, 257] width 1063 height 17
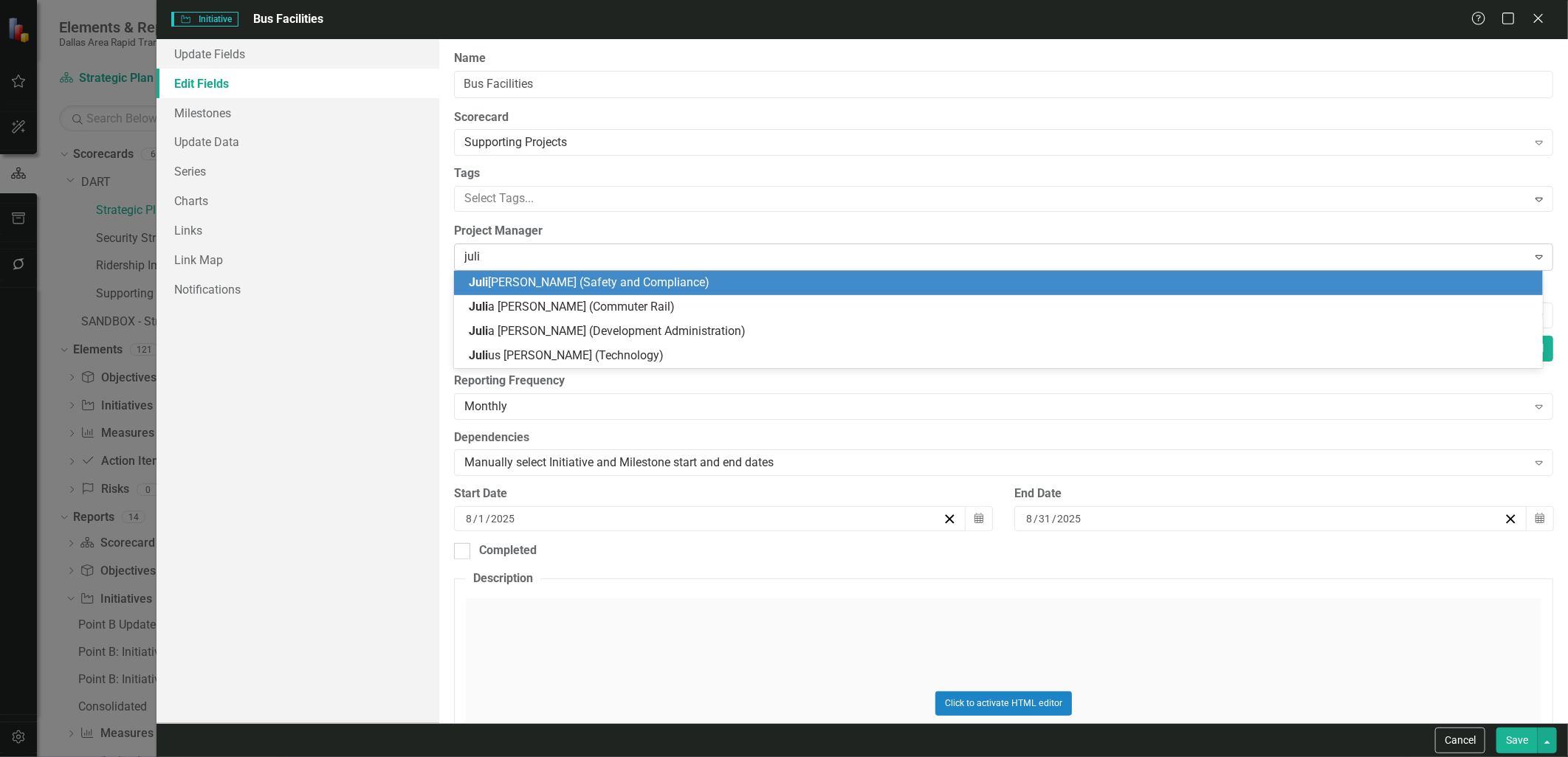
type input "[PERSON_NAME]"
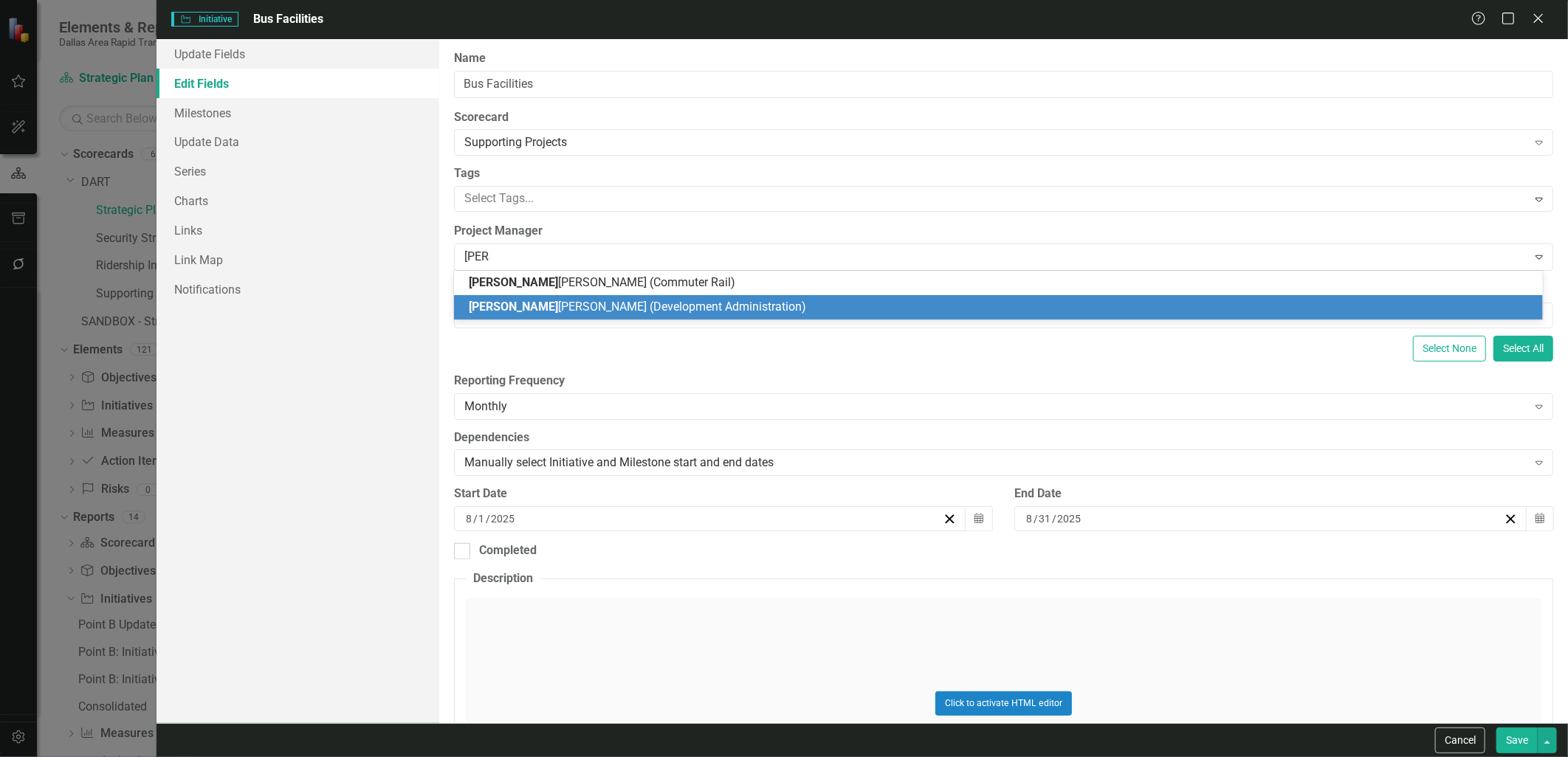
click at [524, 300] on span "[PERSON_NAME] (Development Administration)" at bounding box center [638, 307] width 338 height 14
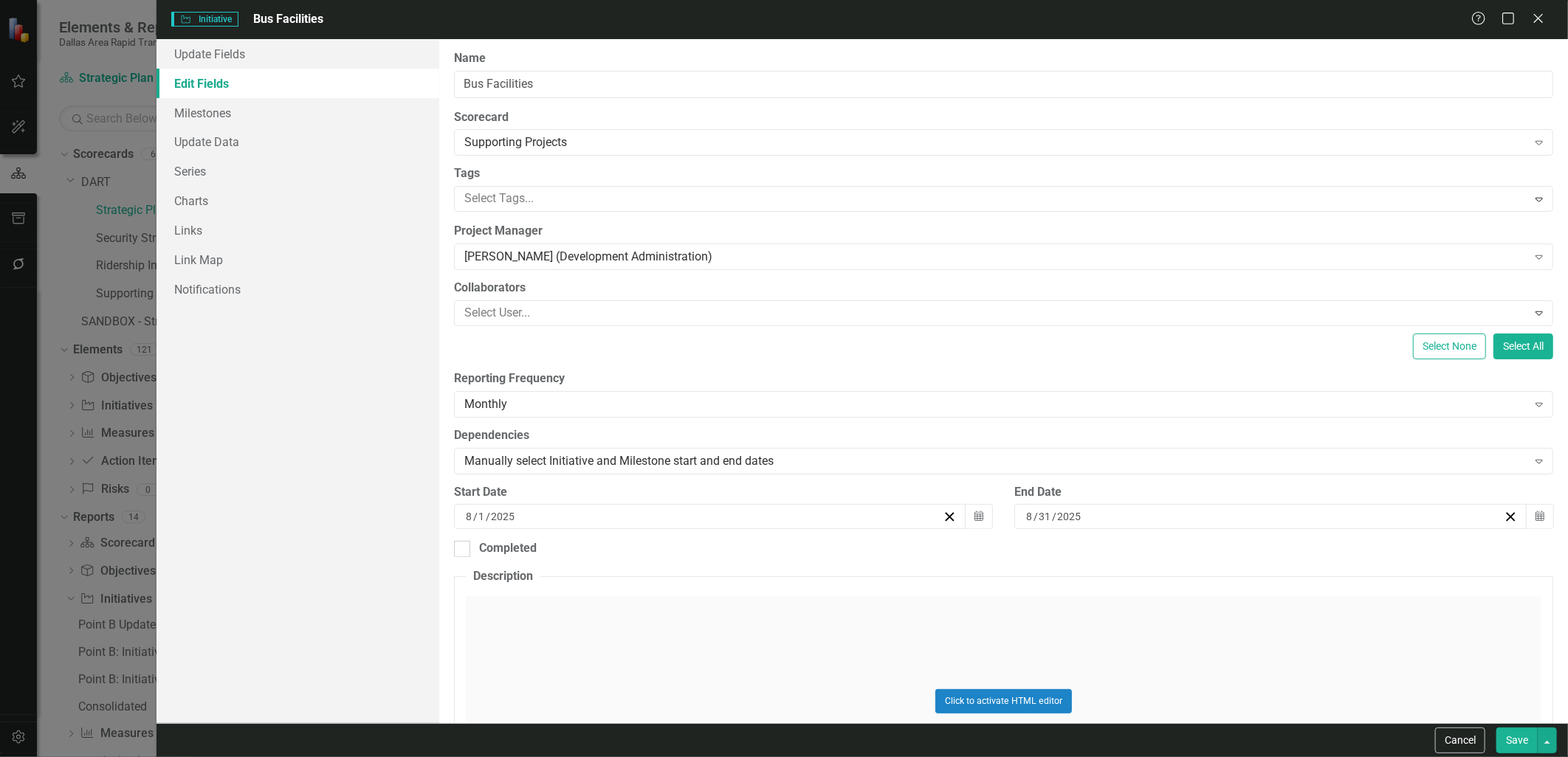
click at [1517, 738] on button "Save" at bounding box center [1517, 740] width 42 height 26
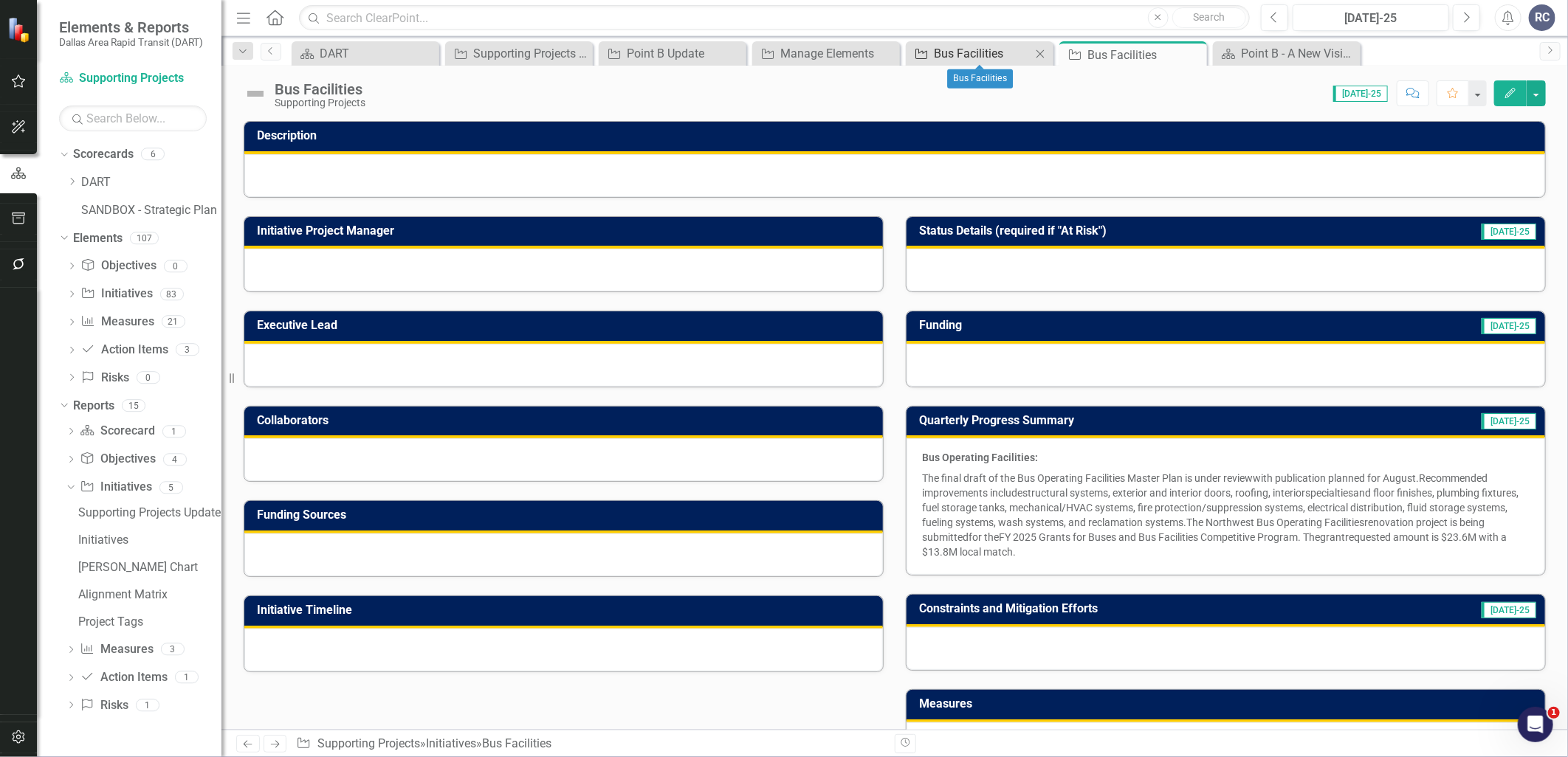
click at [978, 45] on div "Bus Facilities" at bounding box center [982, 54] width 98 height 18
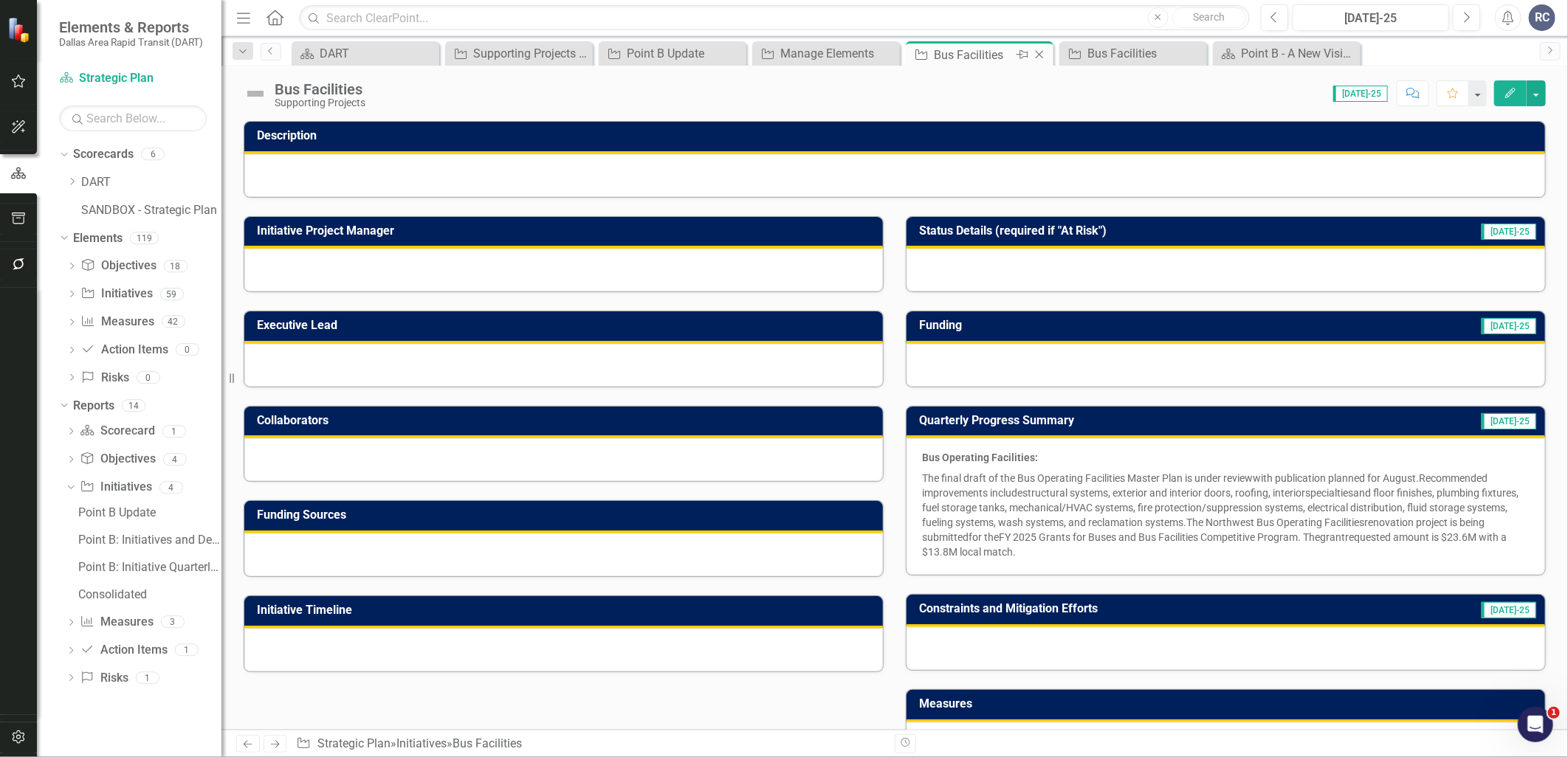
click at [1037, 54] on icon "Close" at bounding box center [1039, 54] width 15 height 12
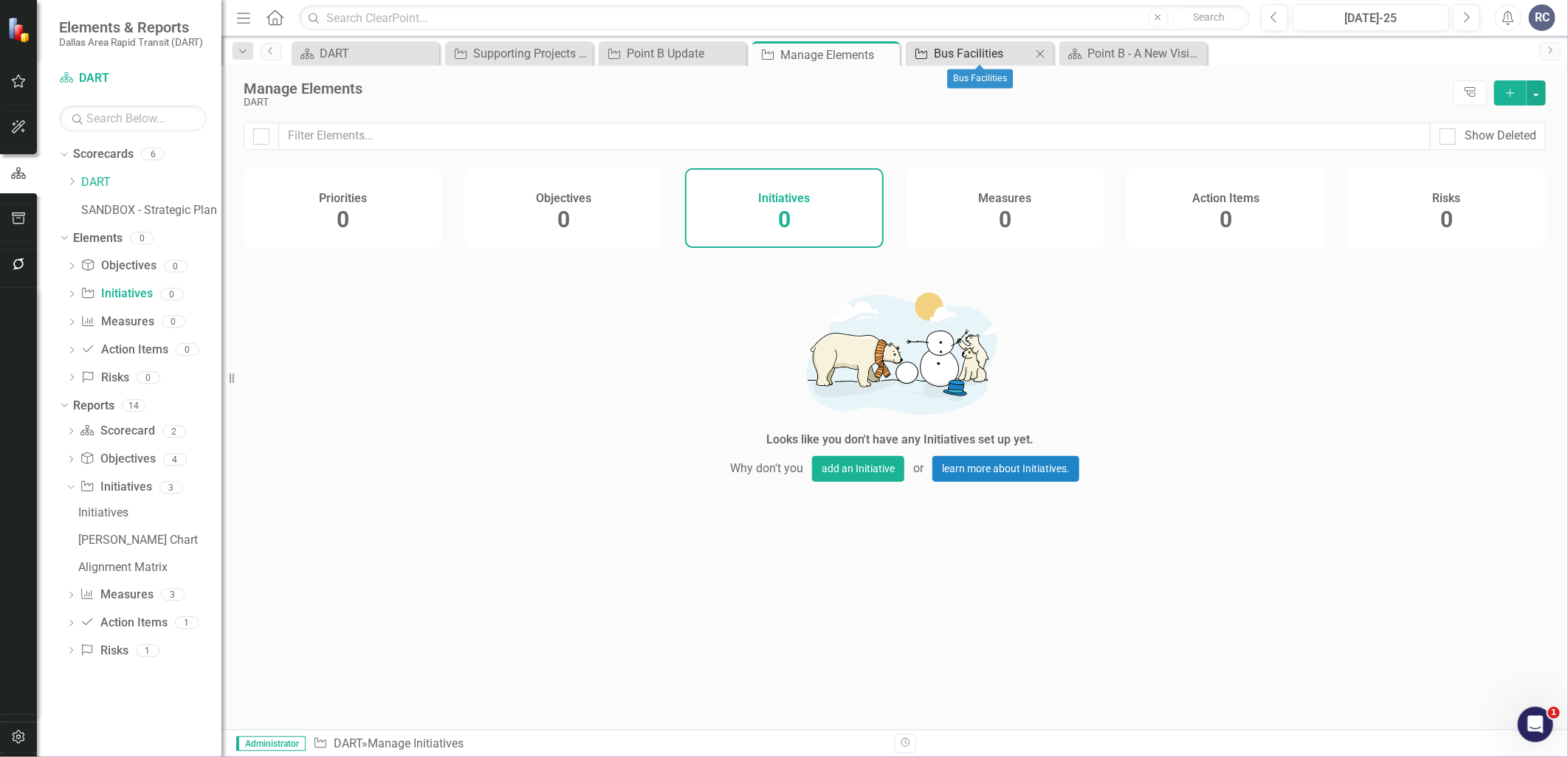
click at [985, 56] on div "Bus Facilities" at bounding box center [982, 54] width 98 height 18
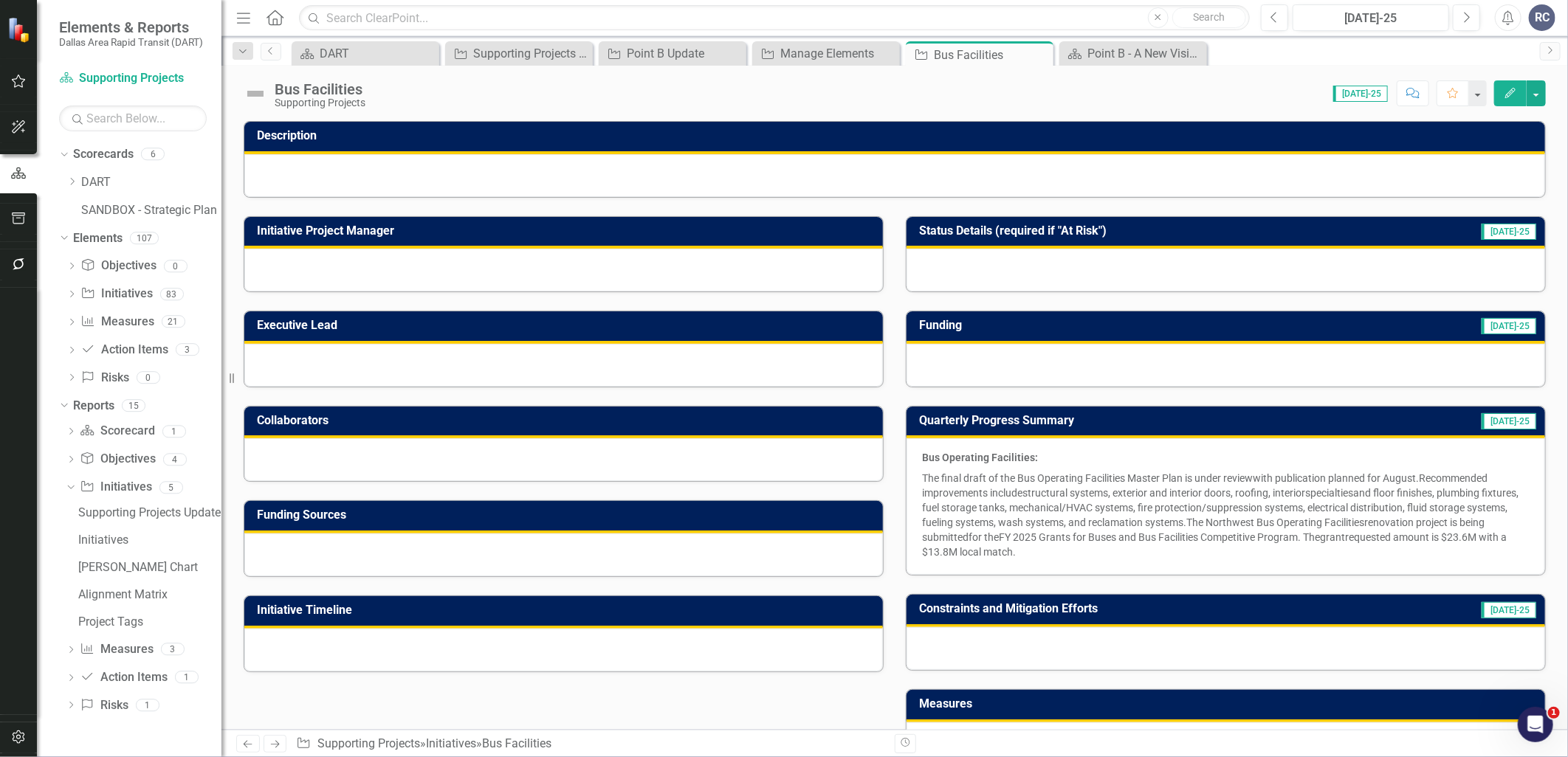
click at [515, 277] on div at bounding box center [564, 270] width 638 height 43
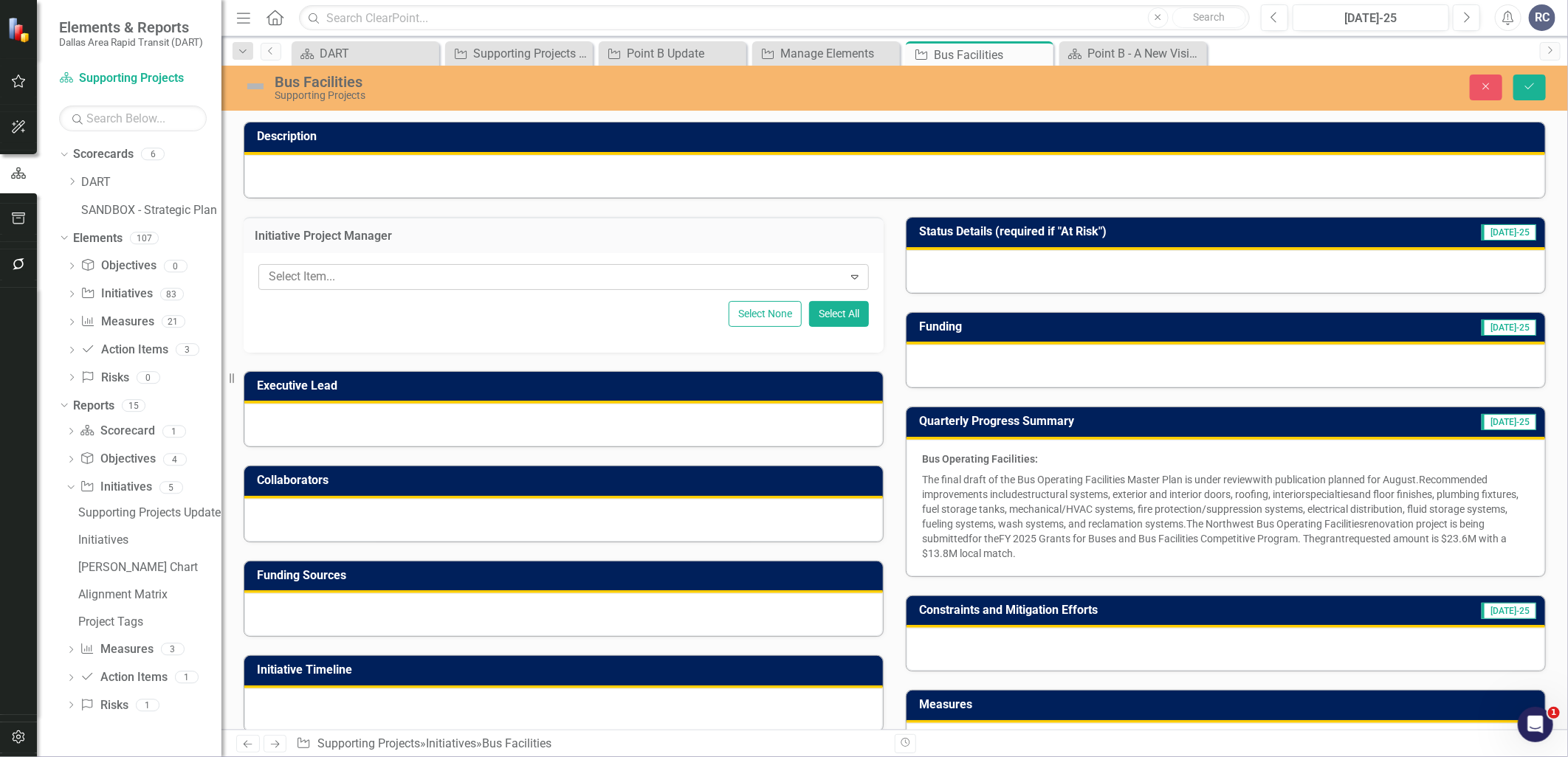
drag, startPoint x: 509, startPoint y: 254, endPoint x: 507, endPoint y: 263, distance: 9.2
click at [509, 255] on div "Select Item... Expand Select None Select All" at bounding box center [564, 303] width 640 height 100
click at [507, 267] on div "Select Item... Expand" at bounding box center [564, 277] width 611 height 26
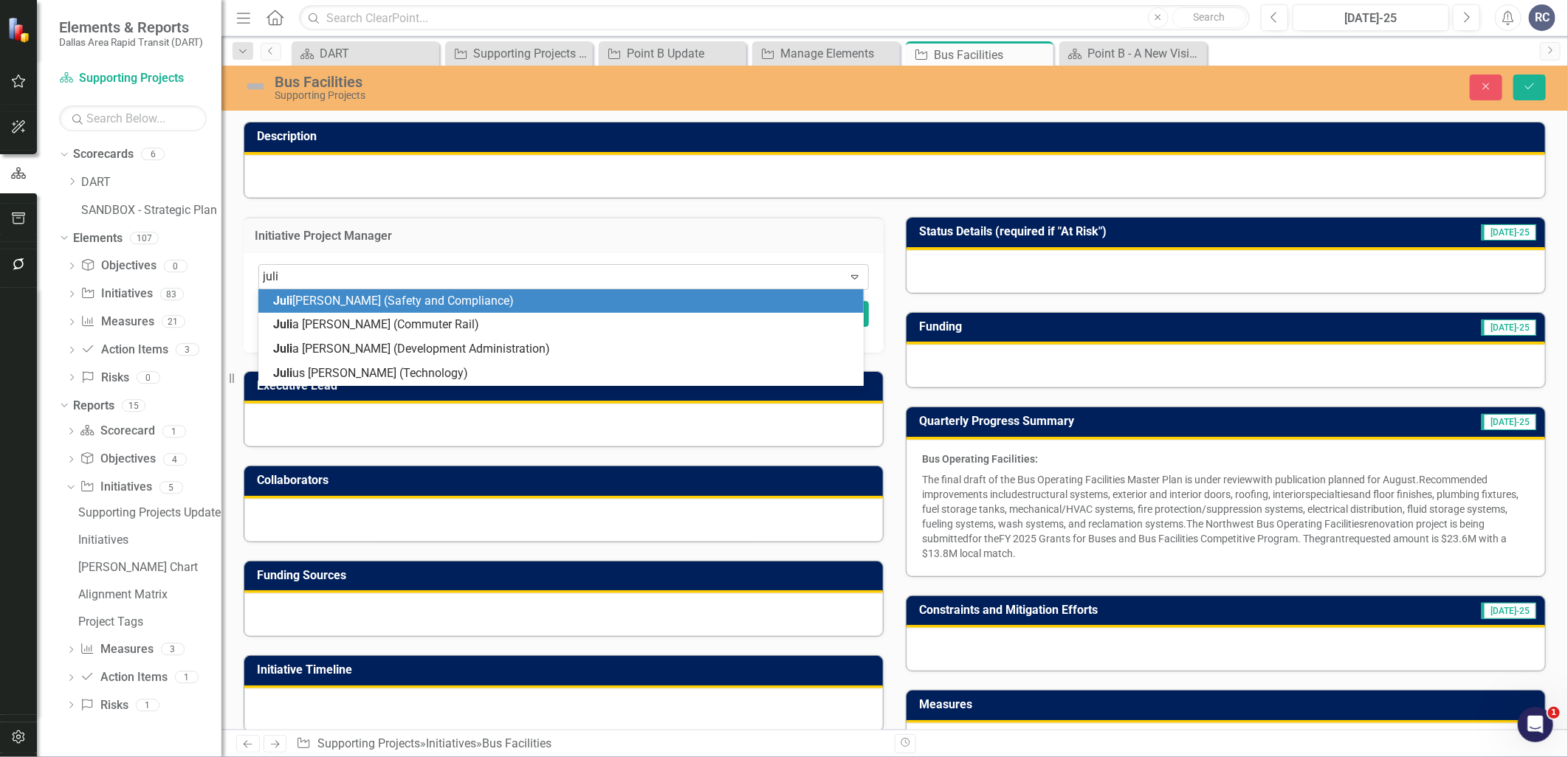
type input "[PERSON_NAME]"
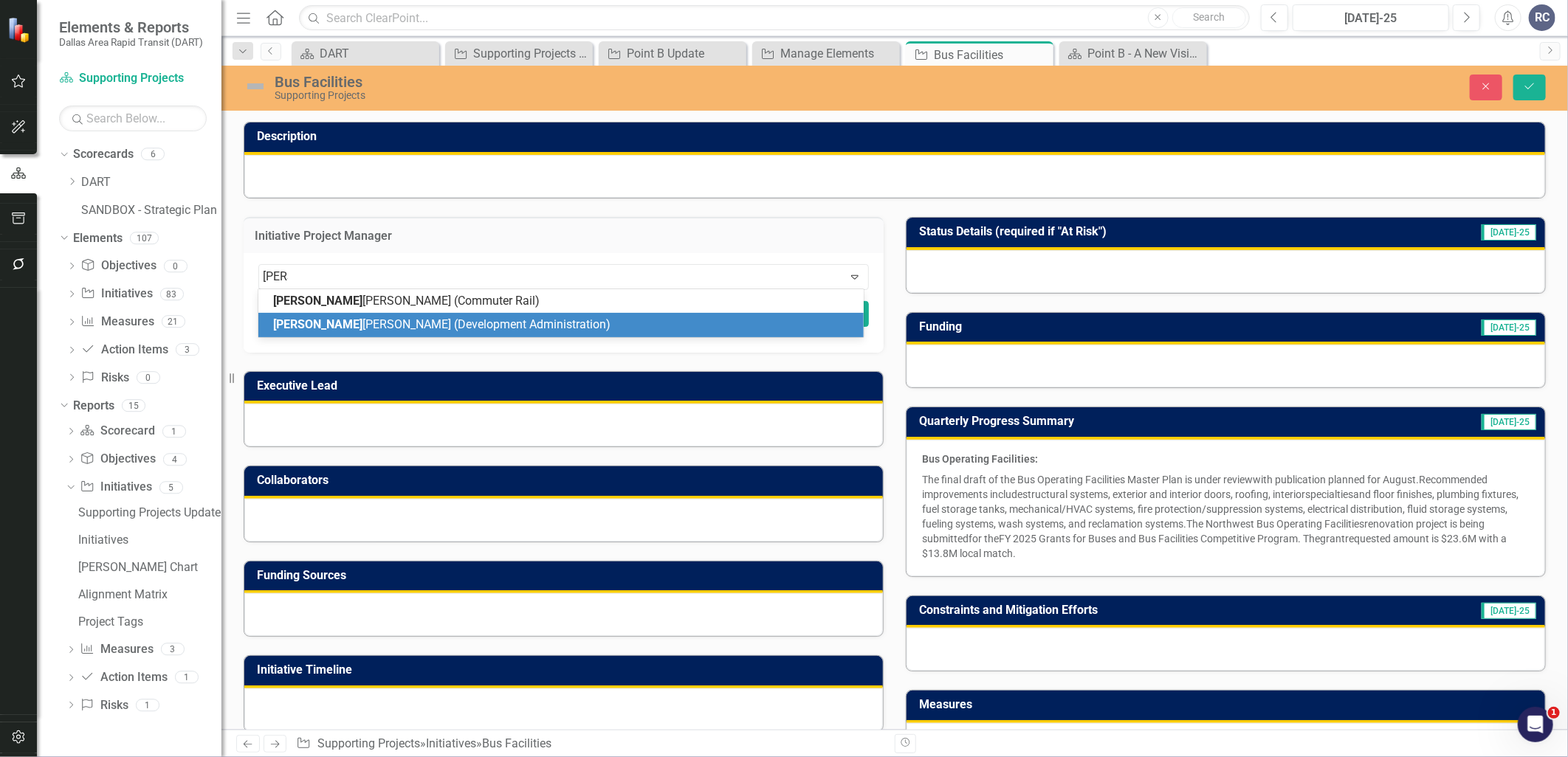
click at [443, 327] on span "[PERSON_NAME] (Development Administration)" at bounding box center [441, 324] width 338 height 14
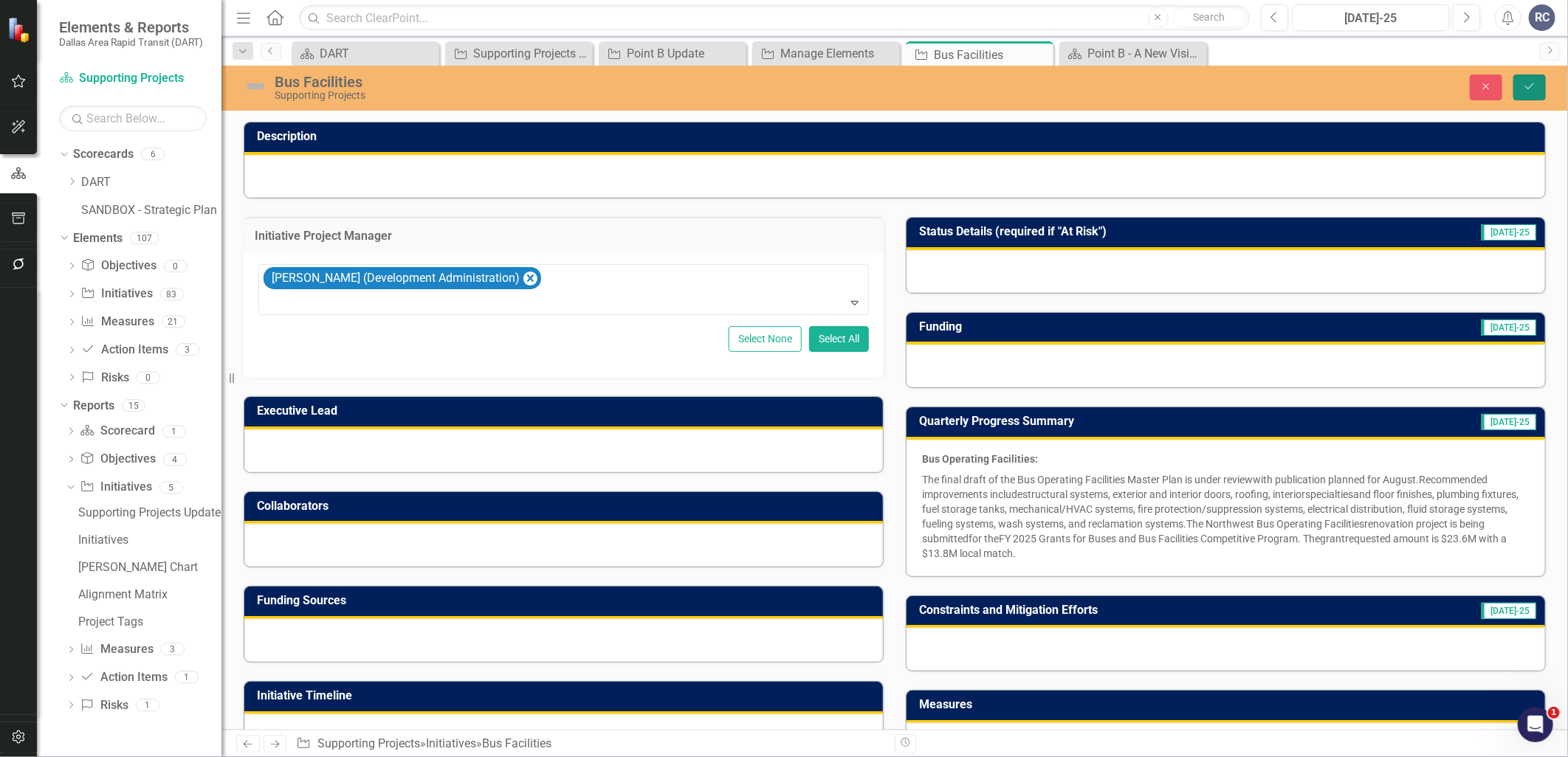
click at [1533, 92] on button "Save" at bounding box center [1530, 88] width 32 height 26
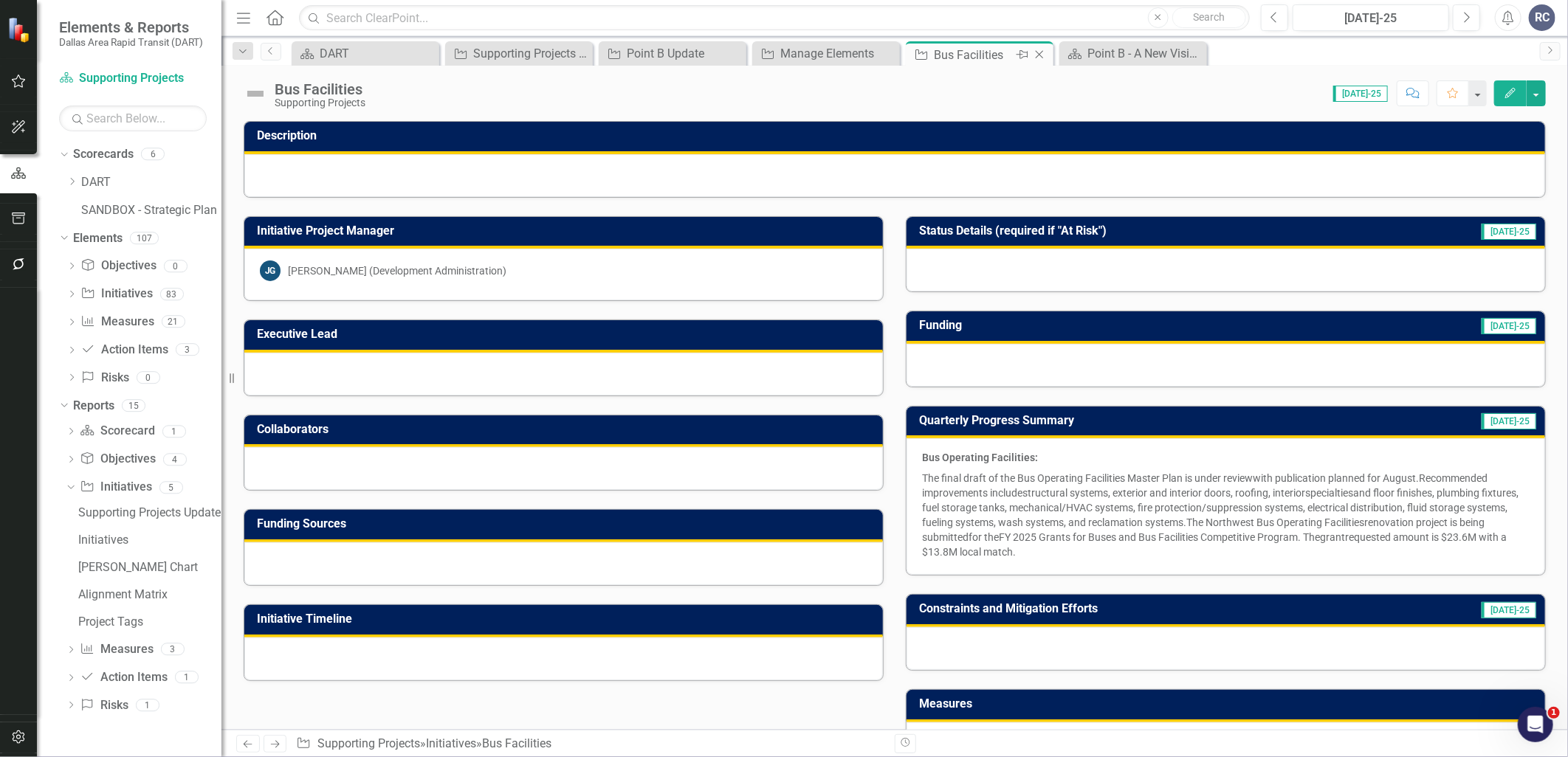
click at [1038, 51] on icon "Close" at bounding box center [1039, 54] width 15 height 12
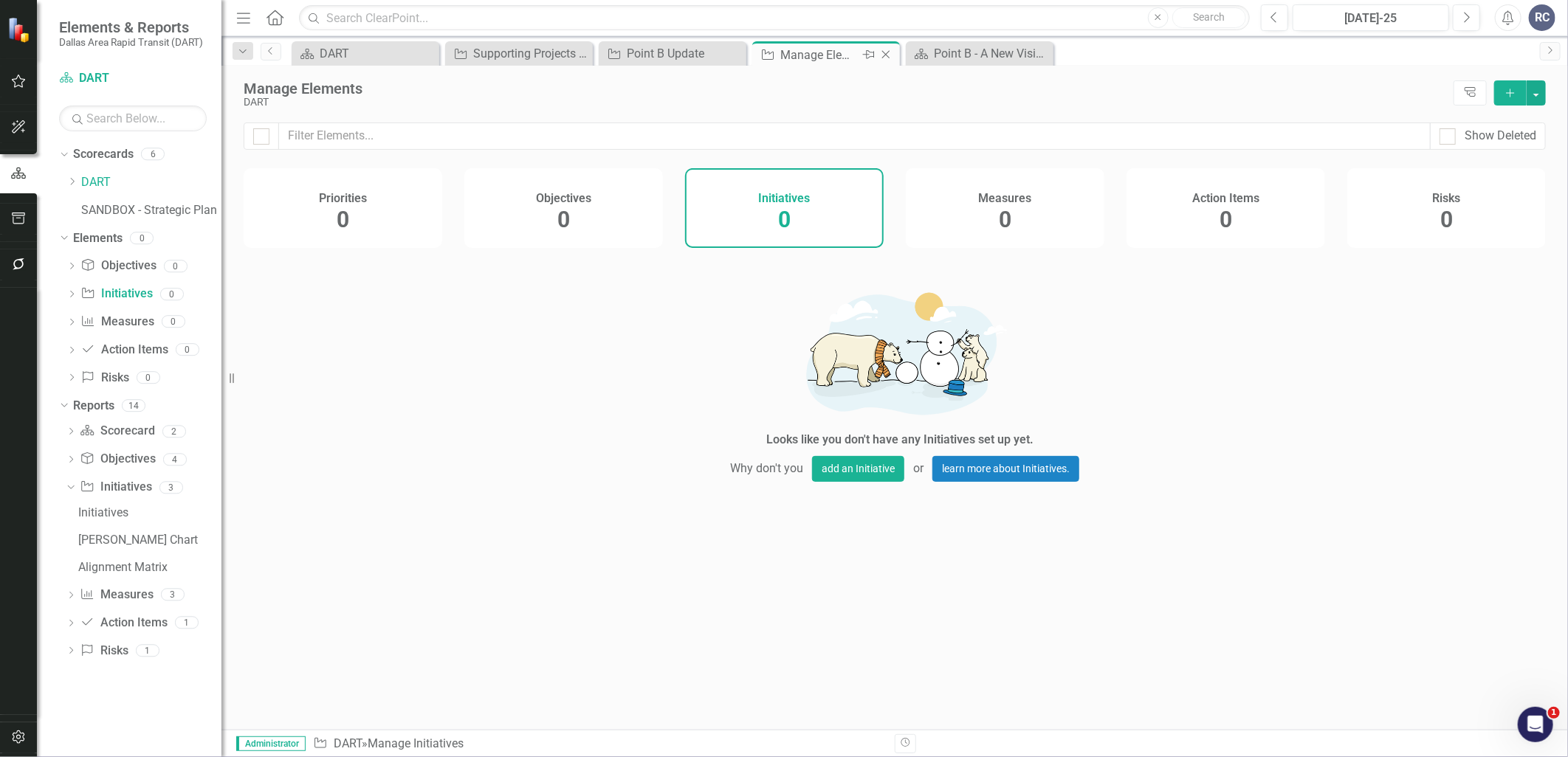
click at [891, 55] on icon "Close" at bounding box center [885, 54] width 15 height 12
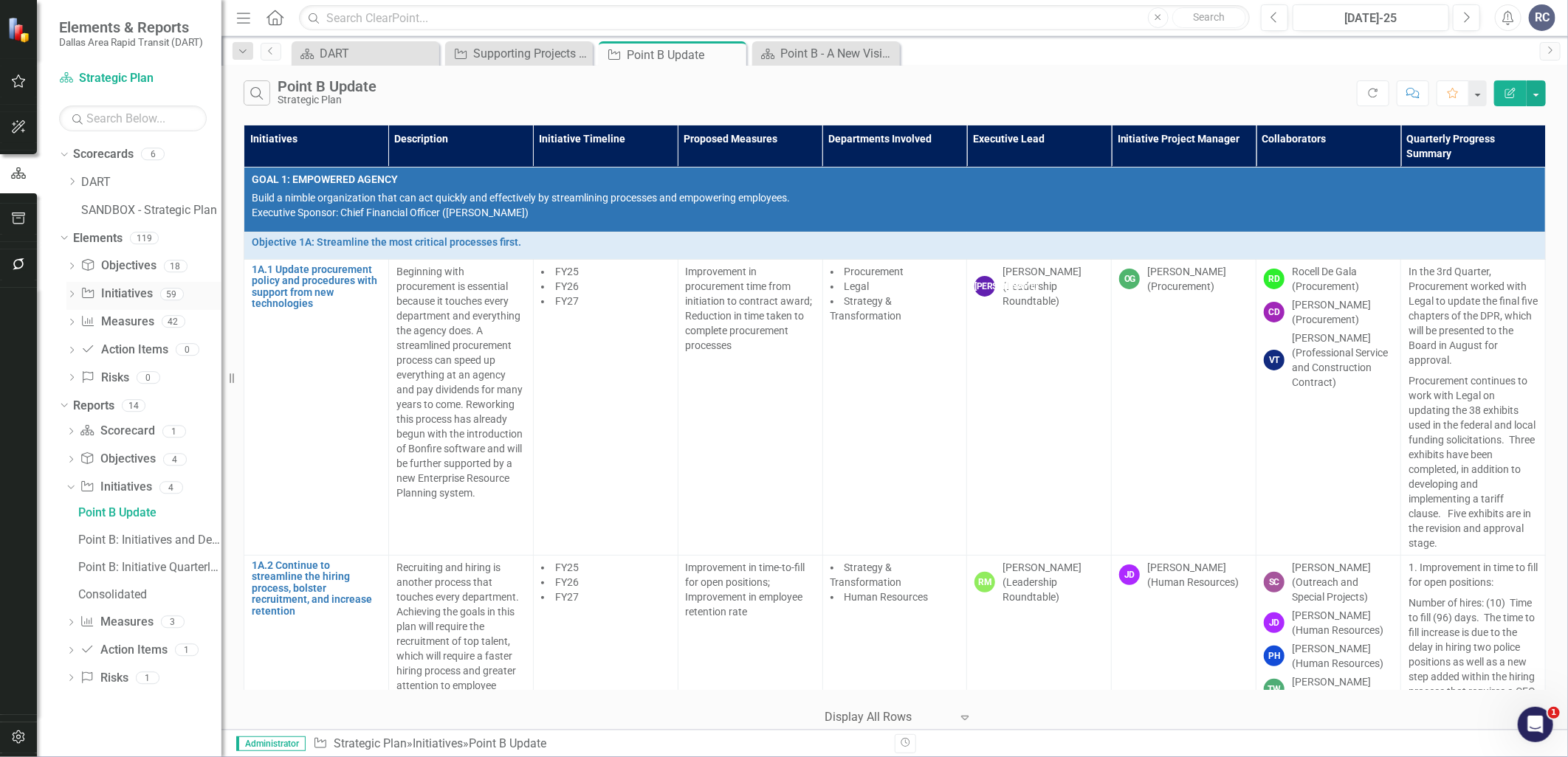
click at [75, 295] on icon "Dropdown" at bounding box center [71, 295] width 10 height 8
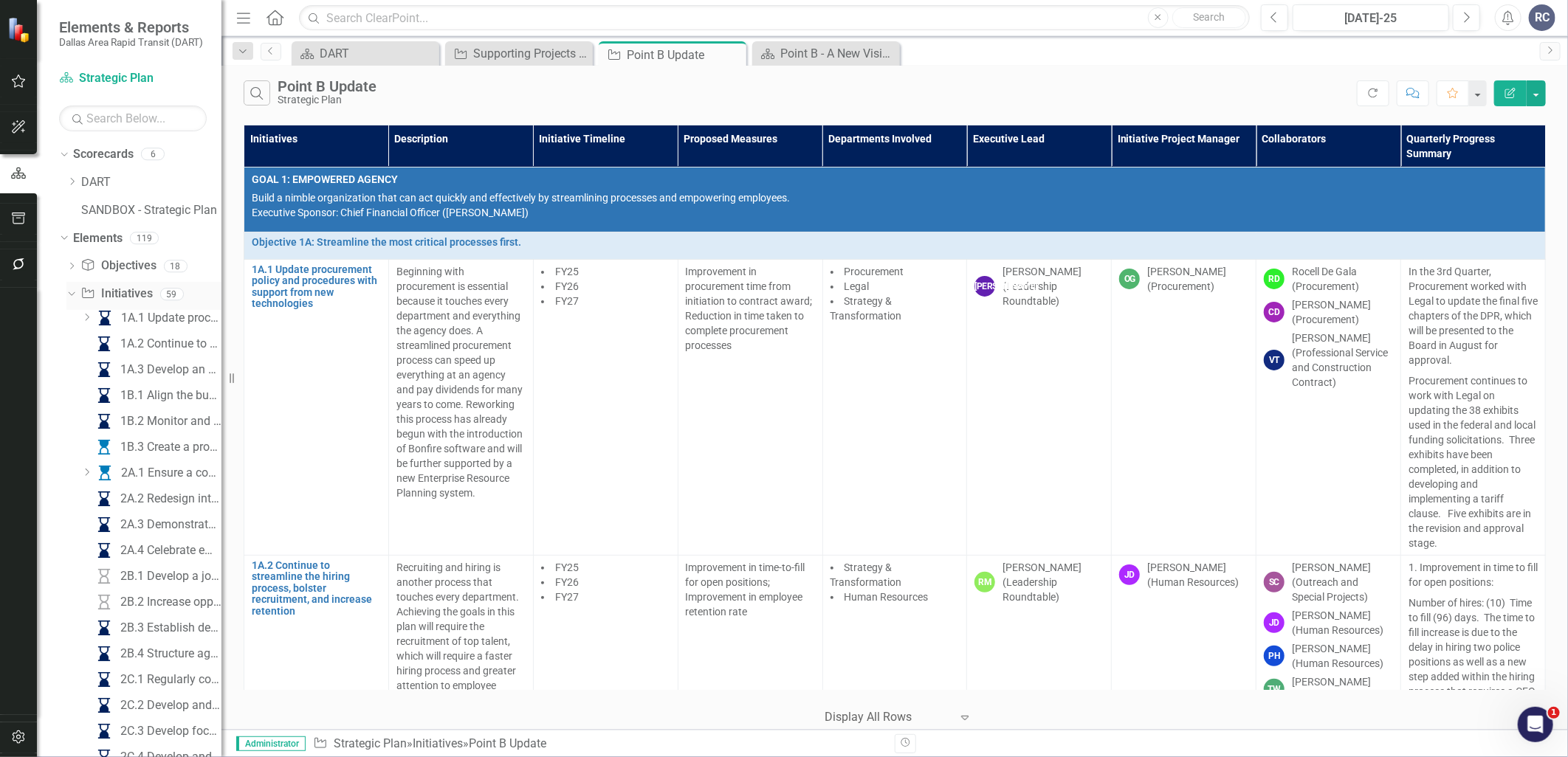
click at [75, 293] on div "Dropdown" at bounding box center [69, 293] width 12 height 10
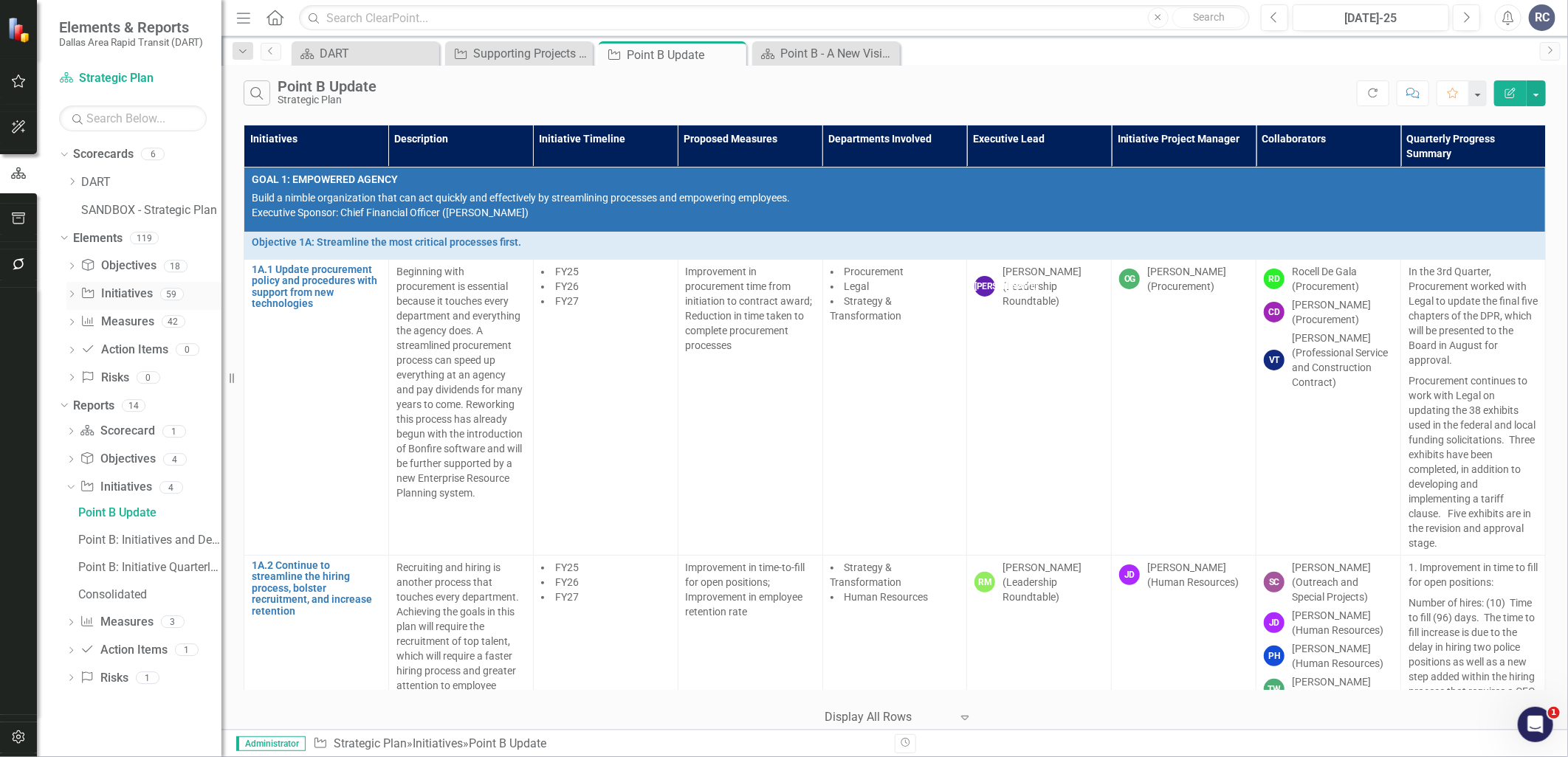
click at [102, 293] on link "Initiative Initiatives" at bounding box center [116, 294] width 72 height 17
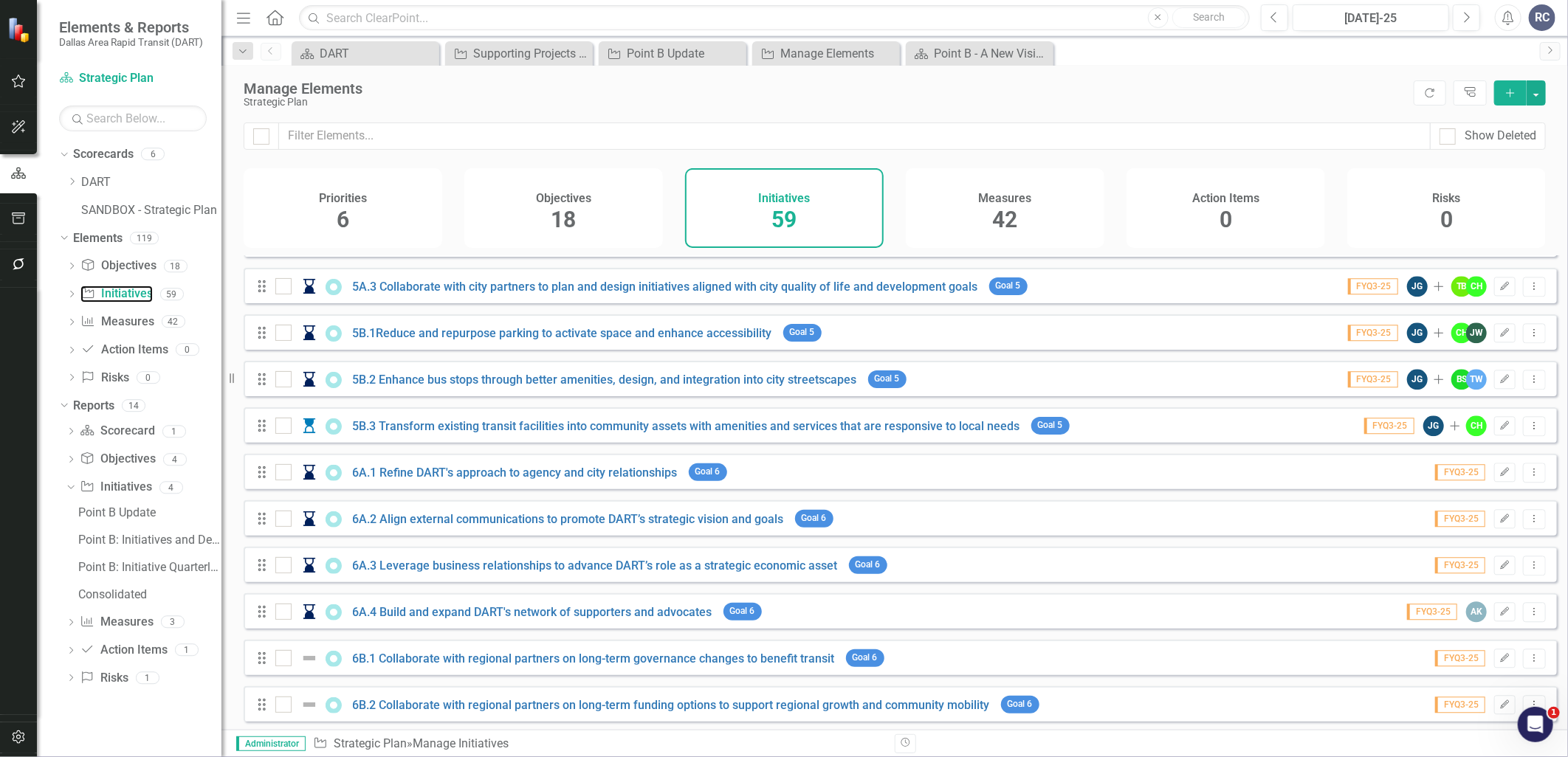
scroll to position [2277, 0]
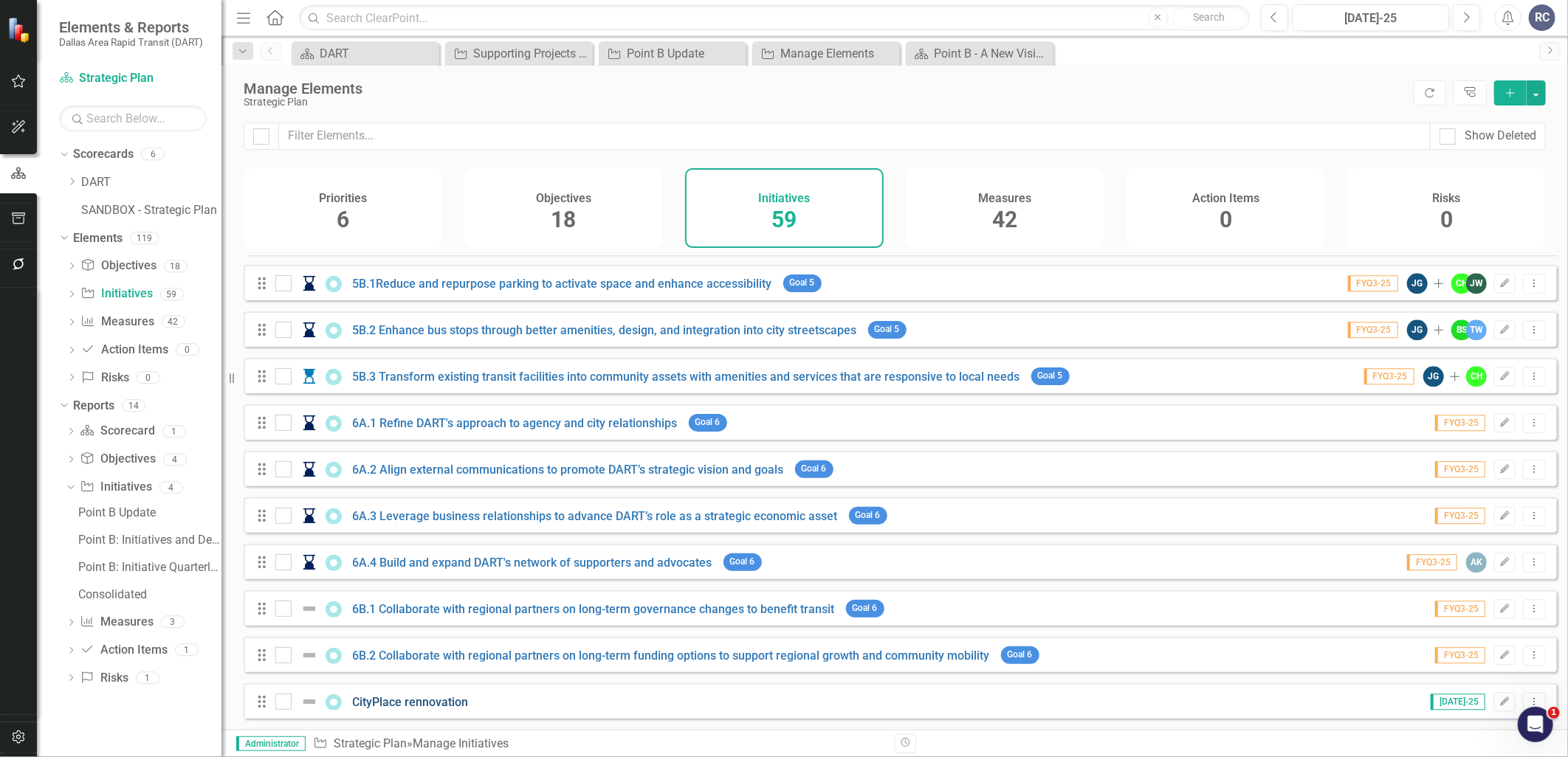
click at [415, 699] on link "CityPlace rennovation" at bounding box center [411, 702] width 116 height 14
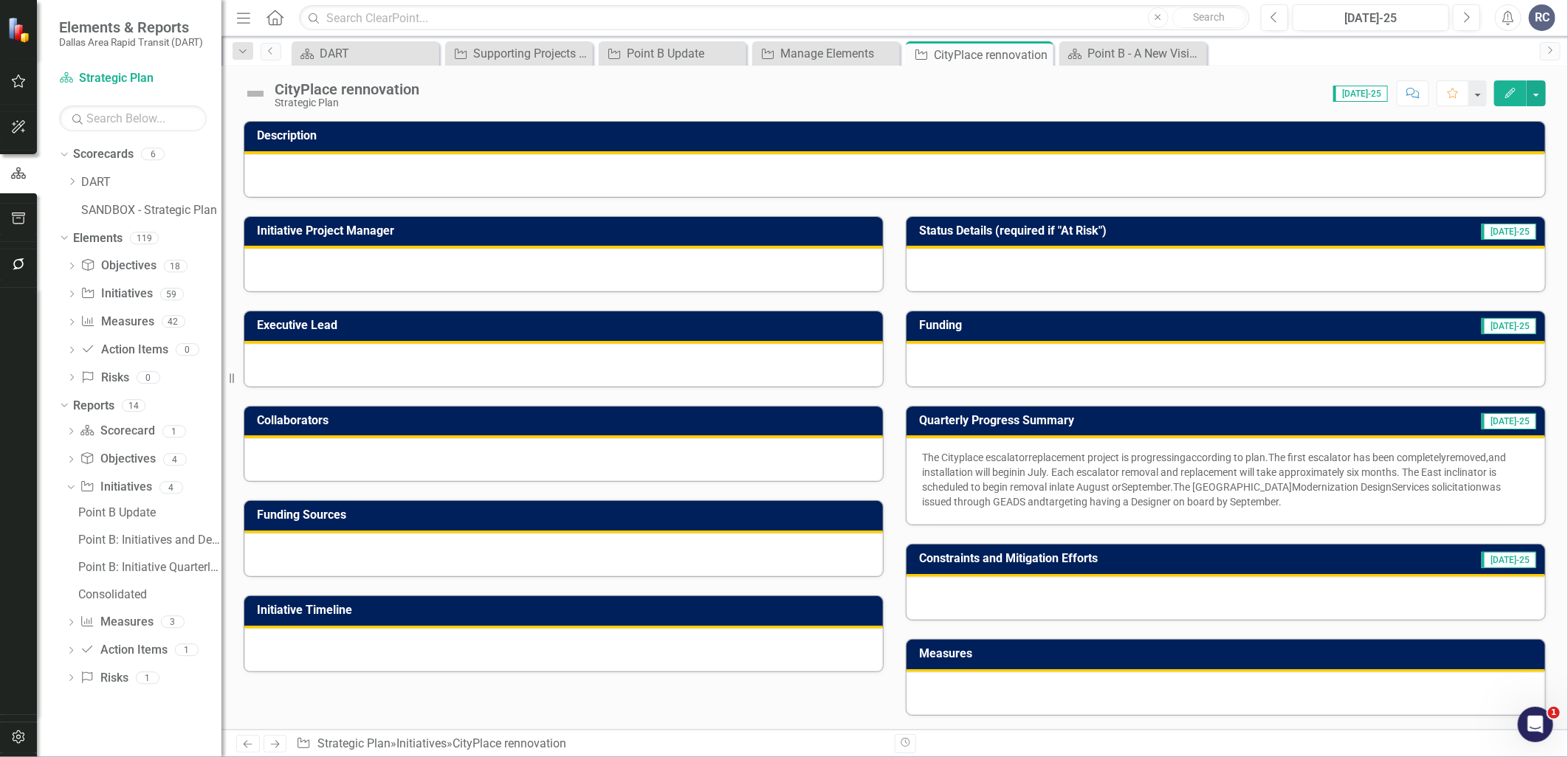
click at [456, 271] on div at bounding box center [564, 270] width 638 height 43
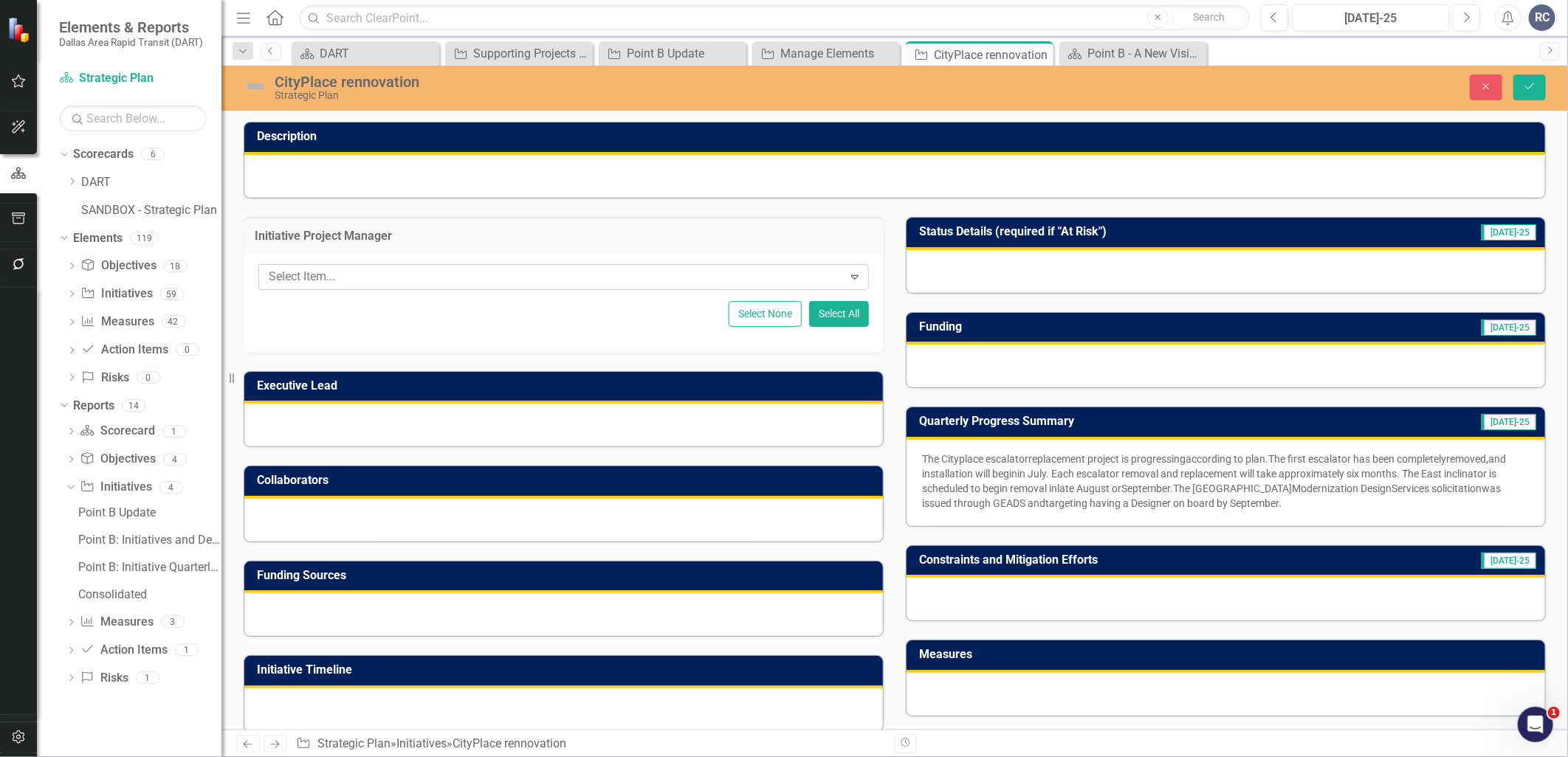
click at [455, 271] on div at bounding box center [553, 277] width 580 height 20
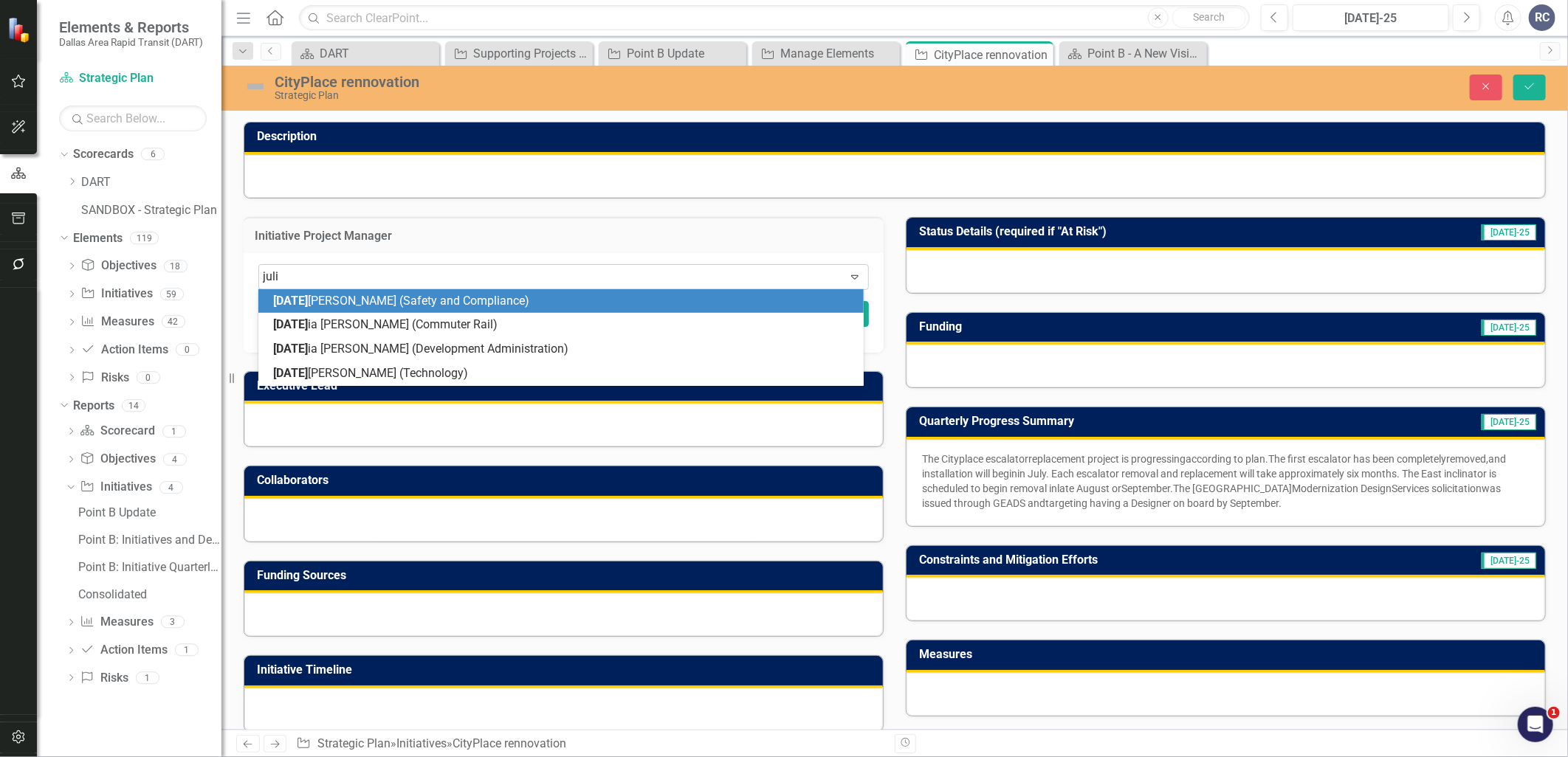
type input "[PERSON_NAME]"
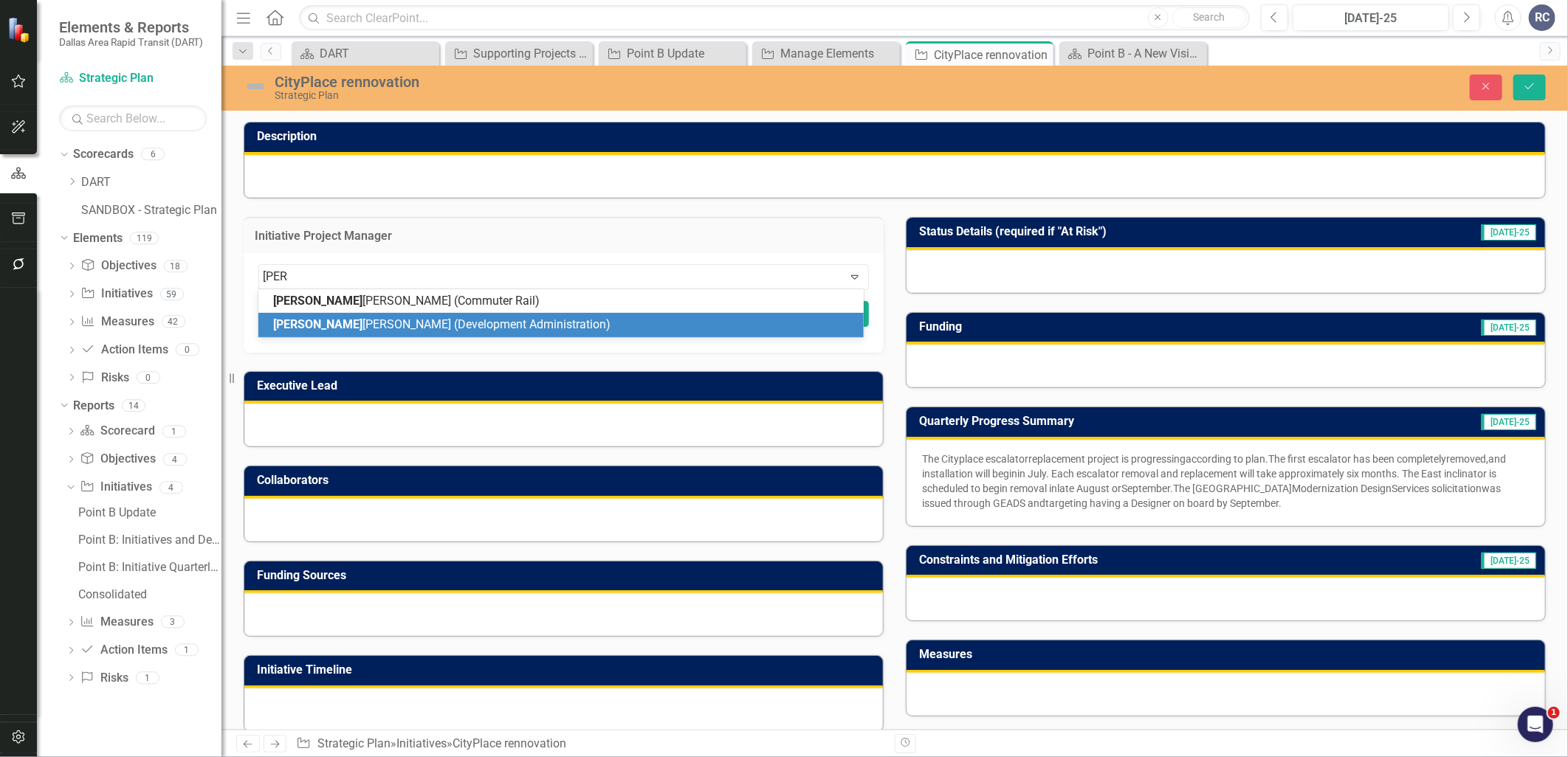
click at [474, 325] on span "[PERSON_NAME] (Development Administration)" at bounding box center [441, 324] width 338 height 14
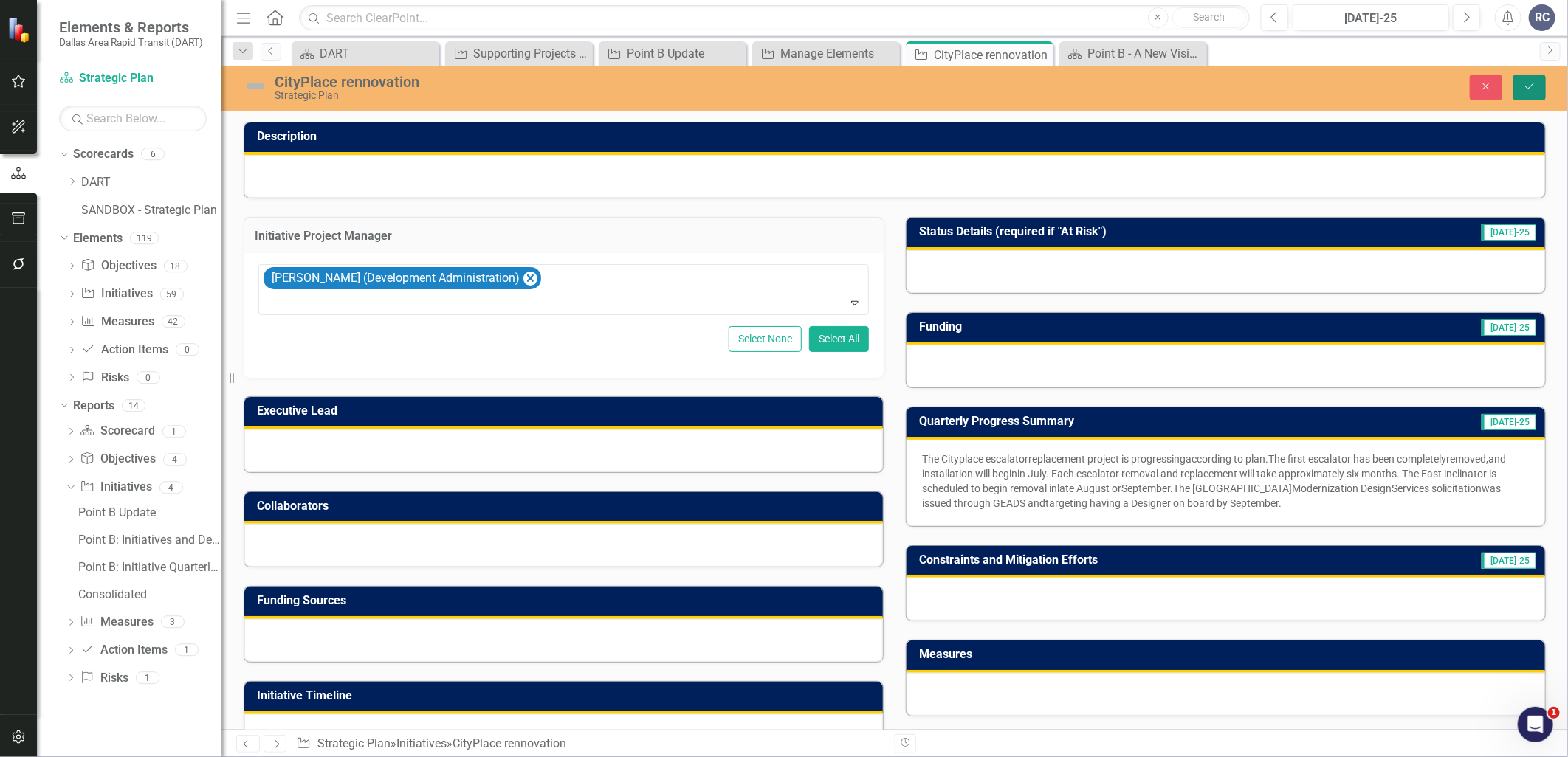
click at [1519, 99] on button "Save" at bounding box center [1530, 88] width 32 height 26
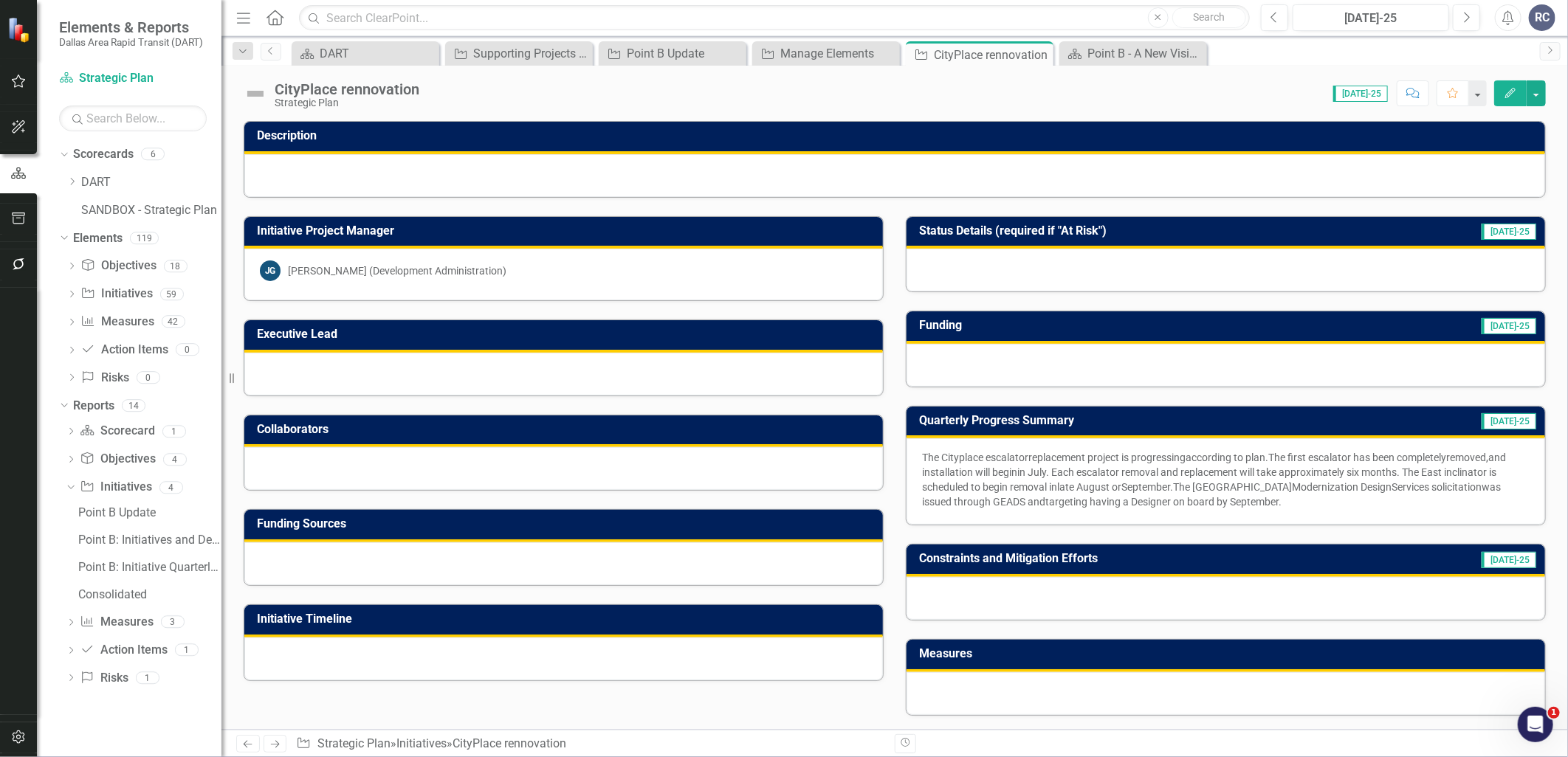
click at [1501, 96] on button "Edit" at bounding box center [1510, 94] width 32 height 26
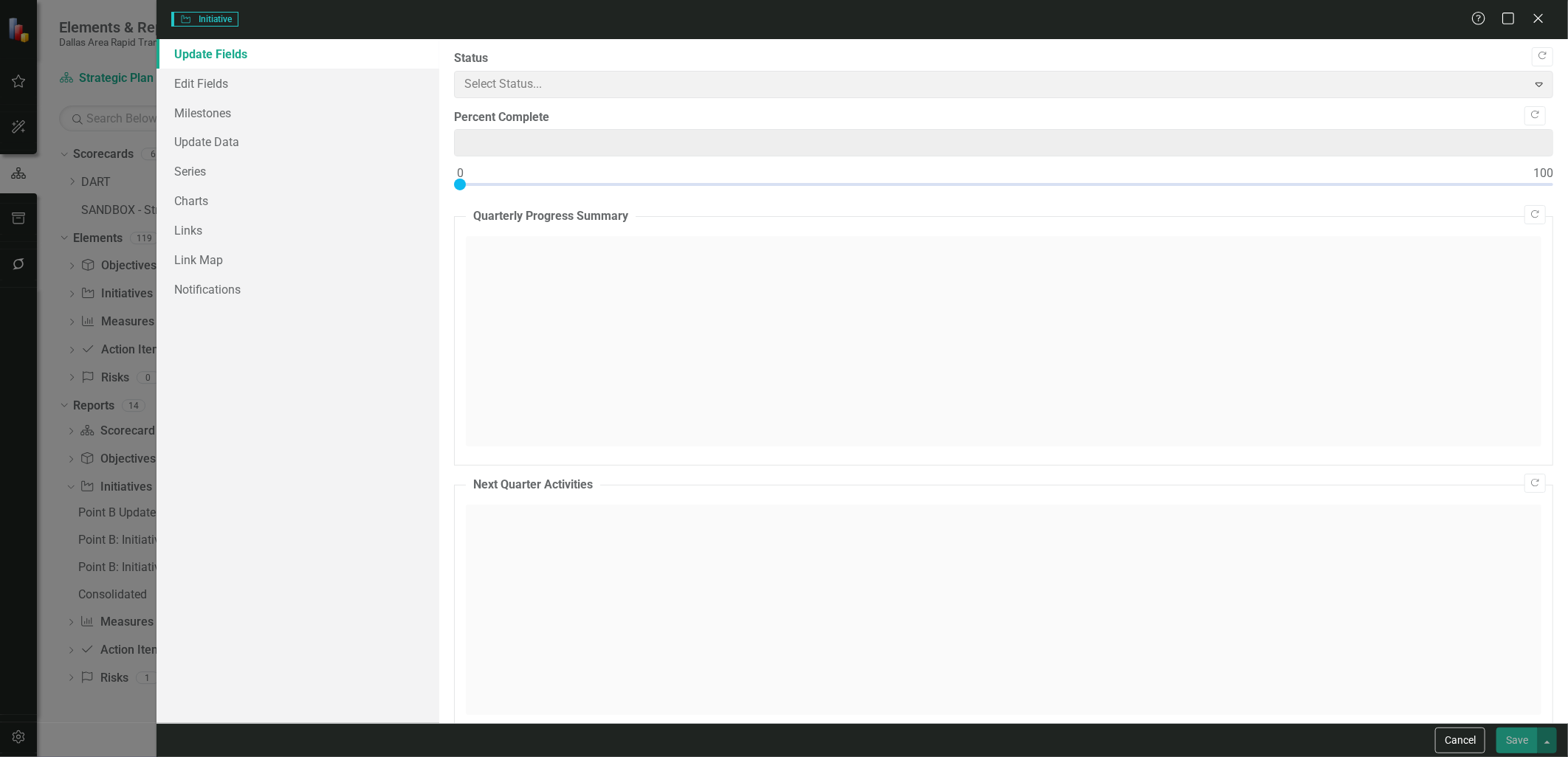
type input "0"
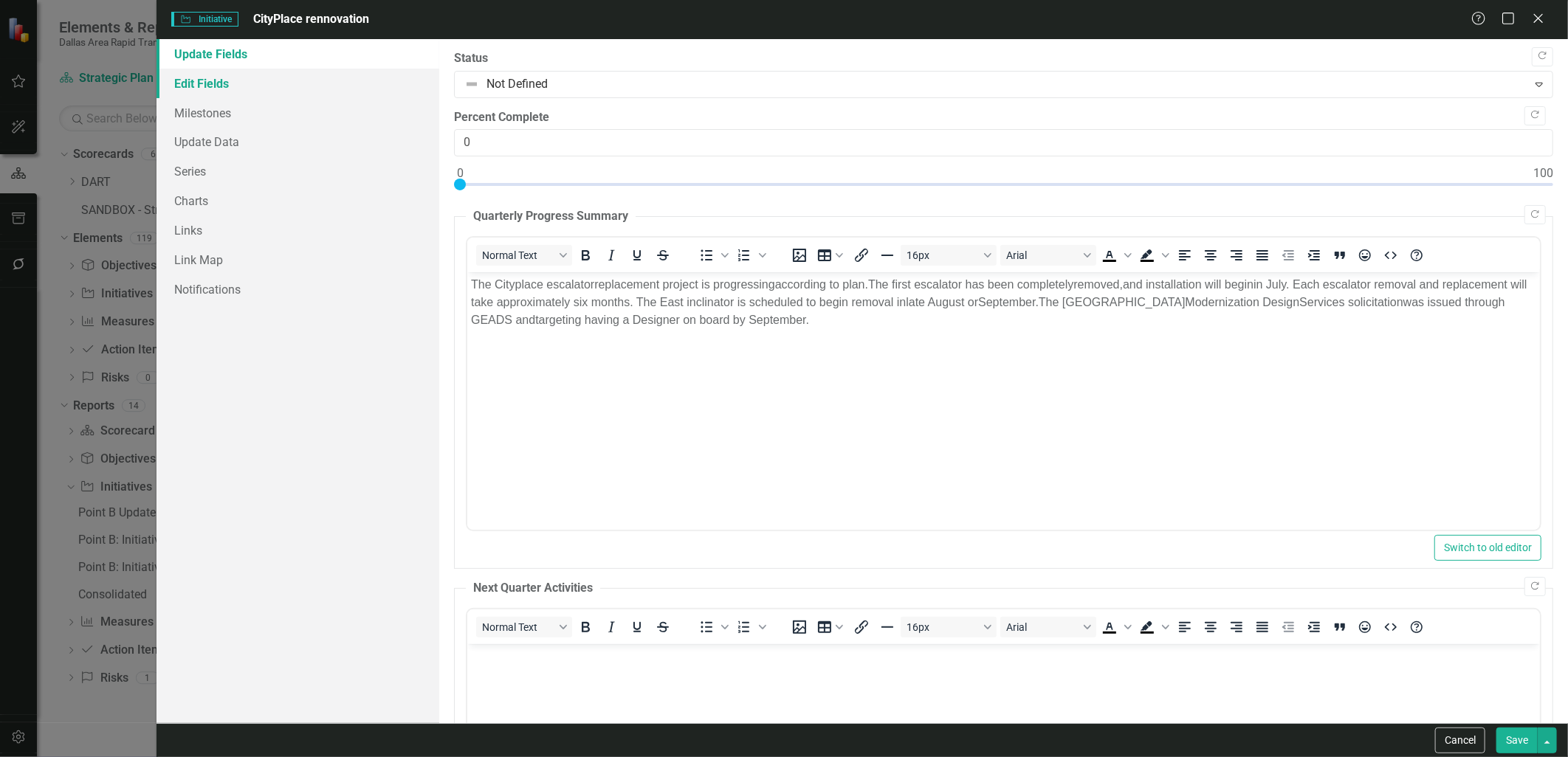
click at [190, 91] on link "Edit Fields" at bounding box center [298, 83] width 282 height 29
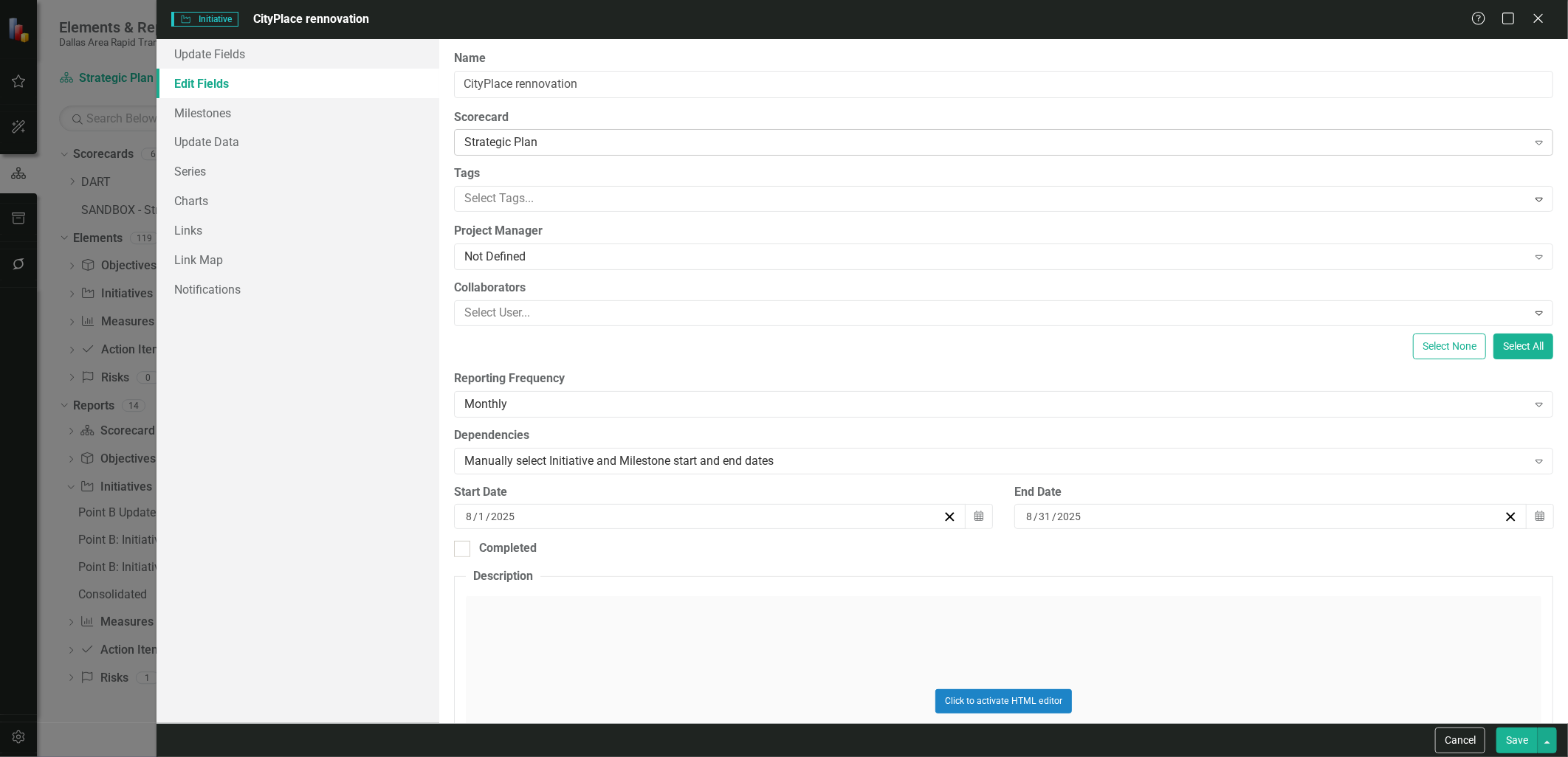
click at [551, 135] on div "Strategic Plan" at bounding box center [996, 143] width 1063 height 17
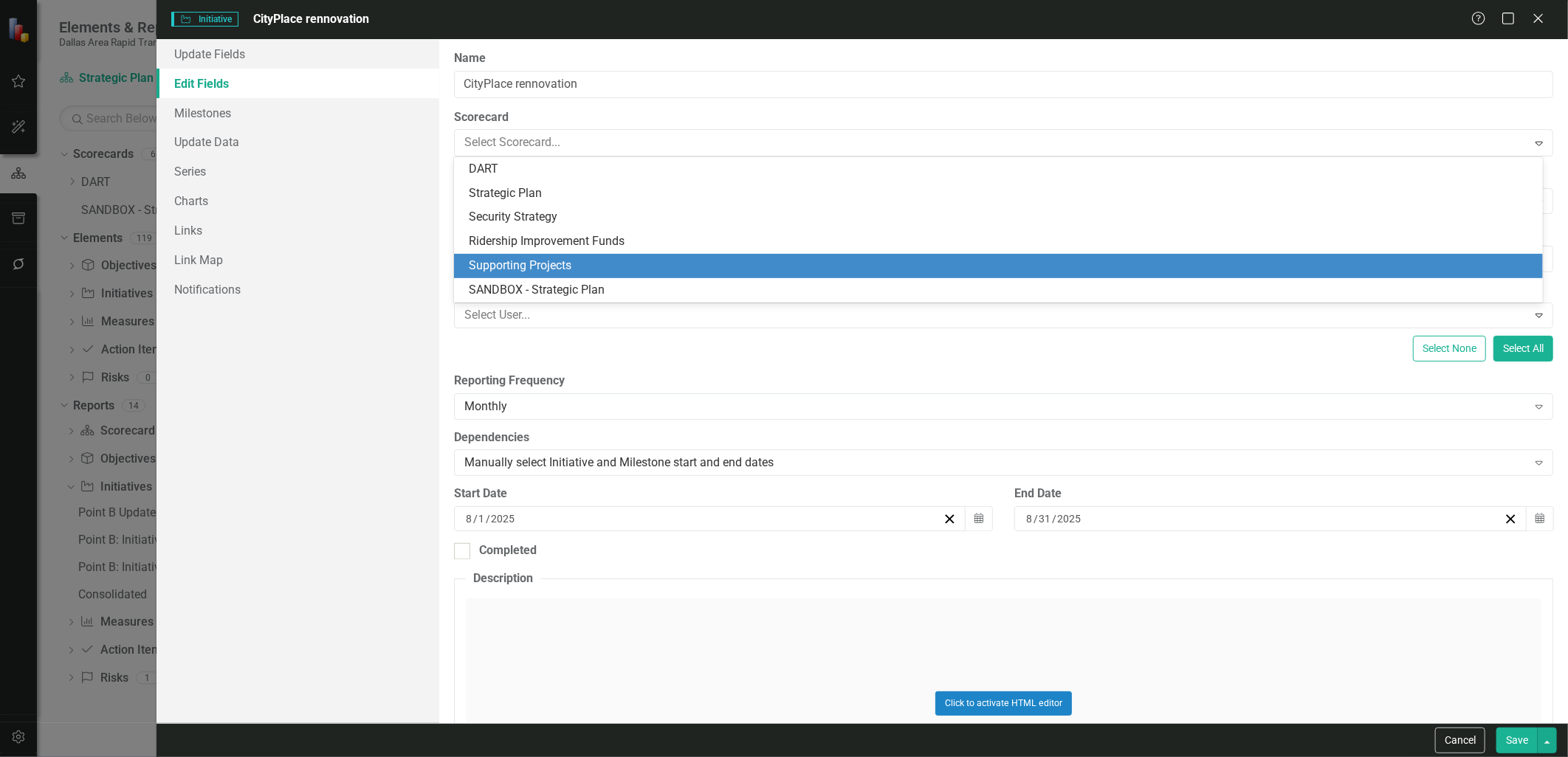
click at [542, 264] on div "Supporting Projects" at bounding box center [1001, 266] width 1065 height 17
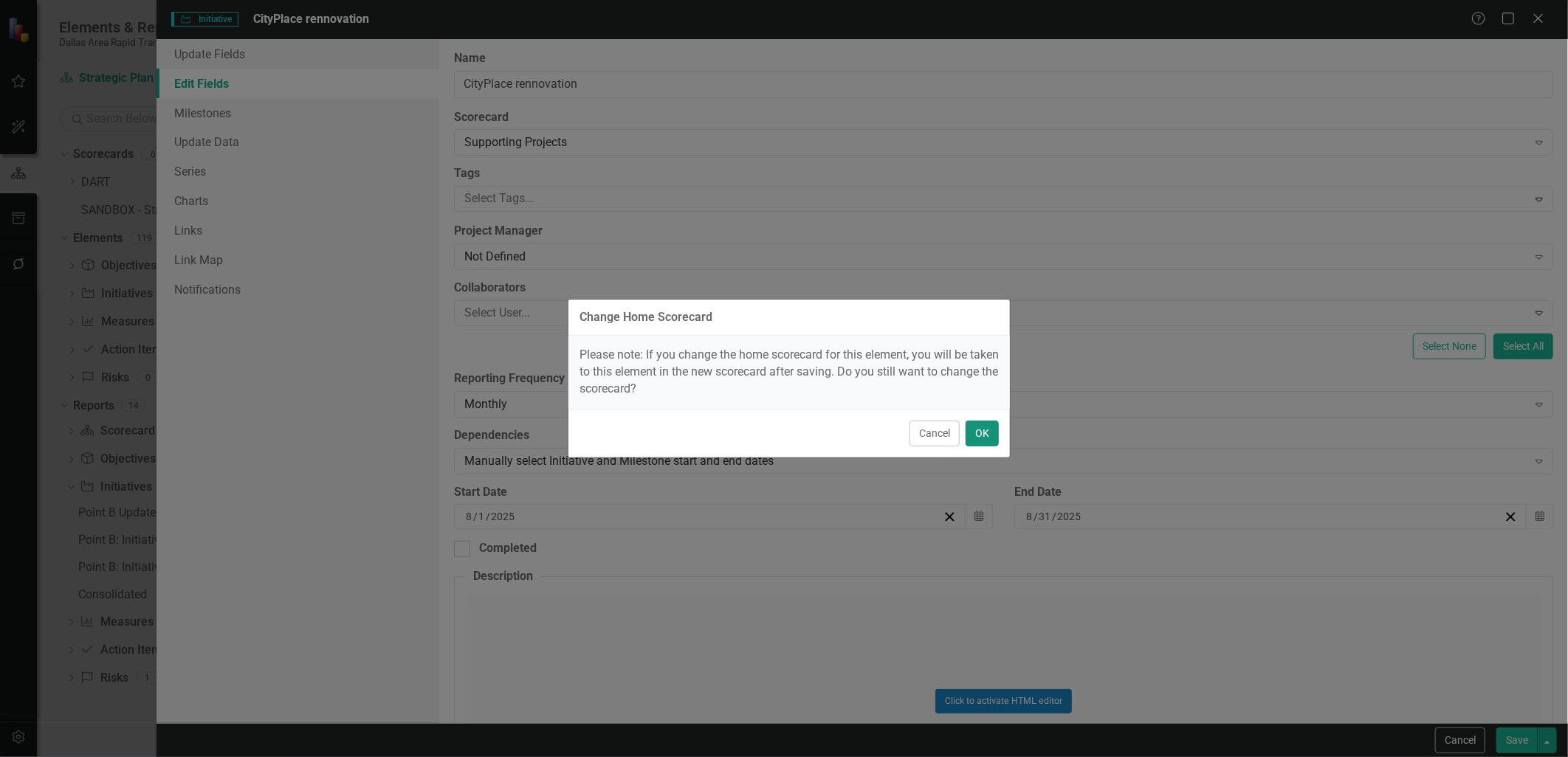
click at [984, 427] on button "OK" at bounding box center [982, 433] width 33 height 26
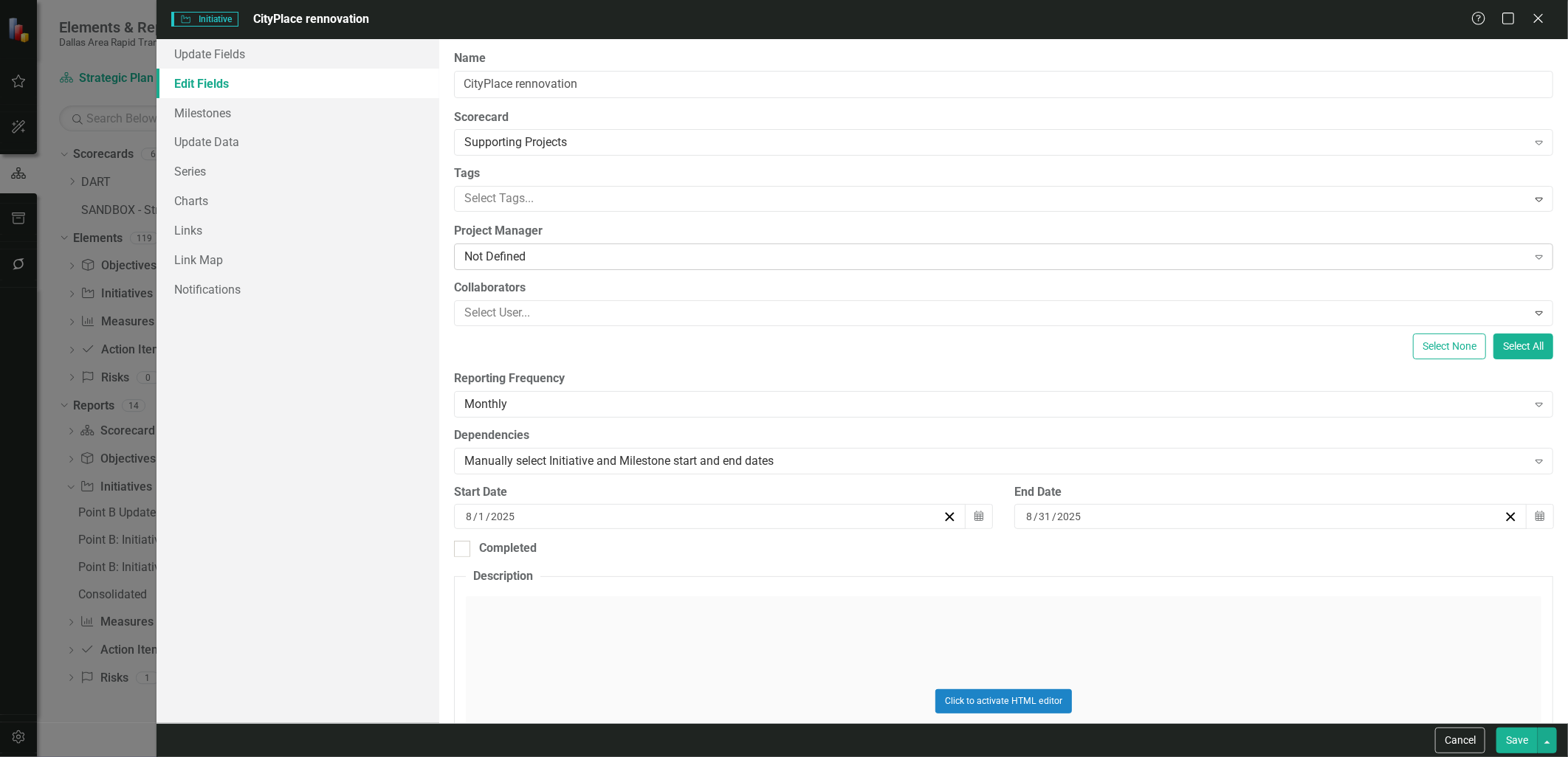
click at [519, 267] on div "Not Defined Expand" at bounding box center [1003, 257] width 1099 height 27
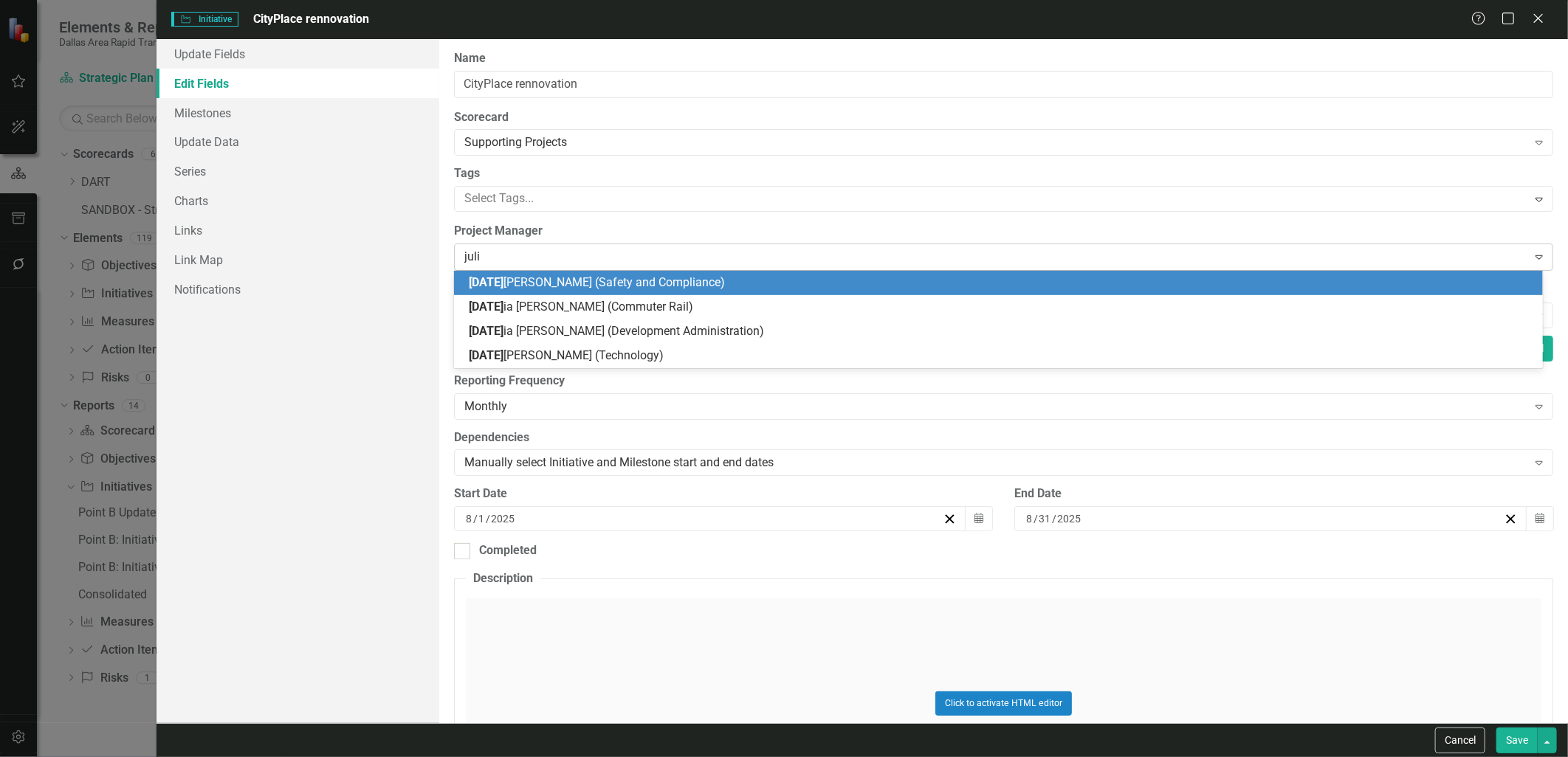
type input "[PERSON_NAME]"
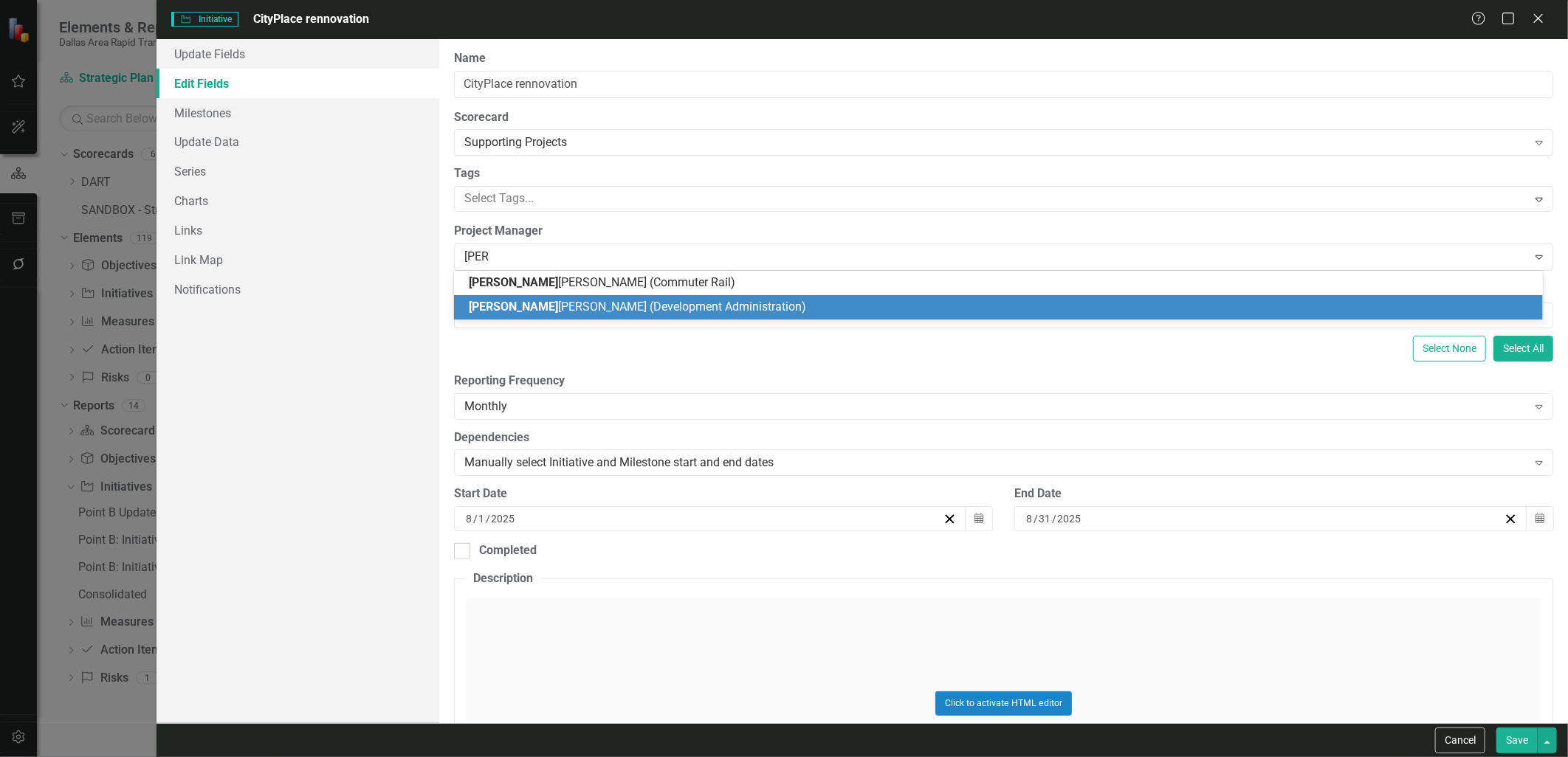
click at [533, 308] on span "[PERSON_NAME] (Development Administration)" at bounding box center [638, 307] width 338 height 14
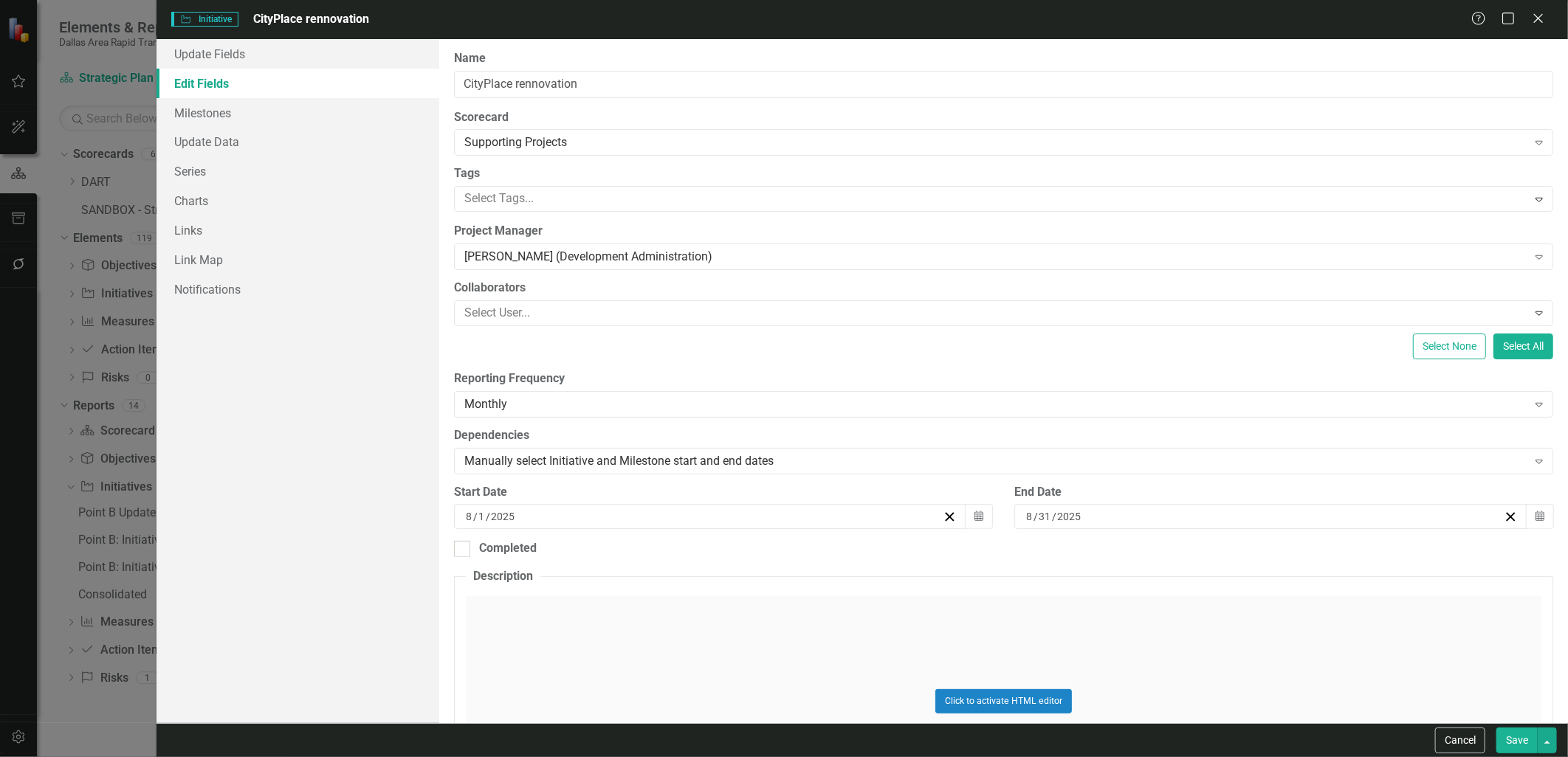
click at [1523, 739] on button "Save" at bounding box center [1517, 740] width 42 height 26
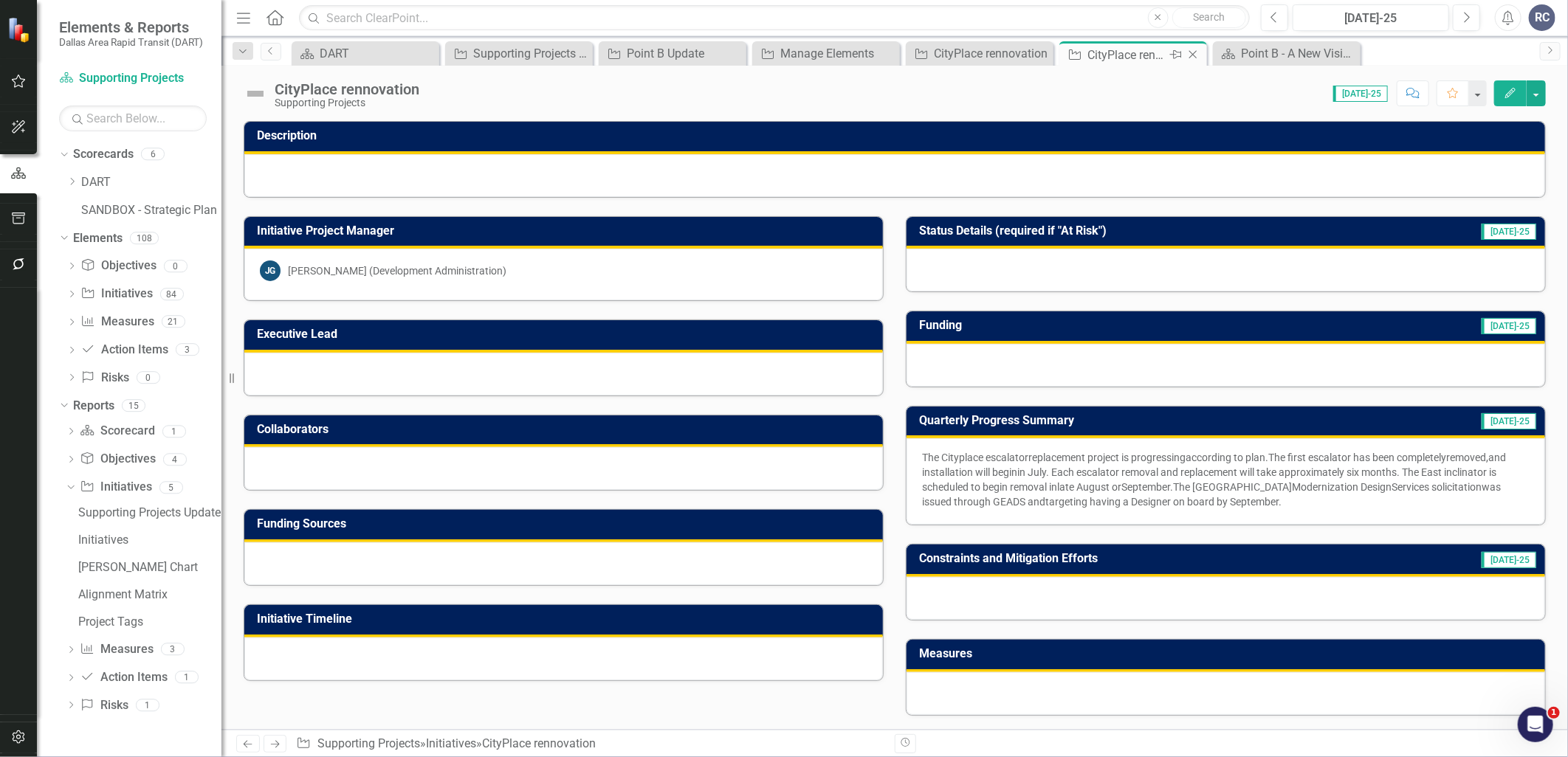
click at [1193, 55] on icon at bounding box center [1193, 55] width 8 height 8
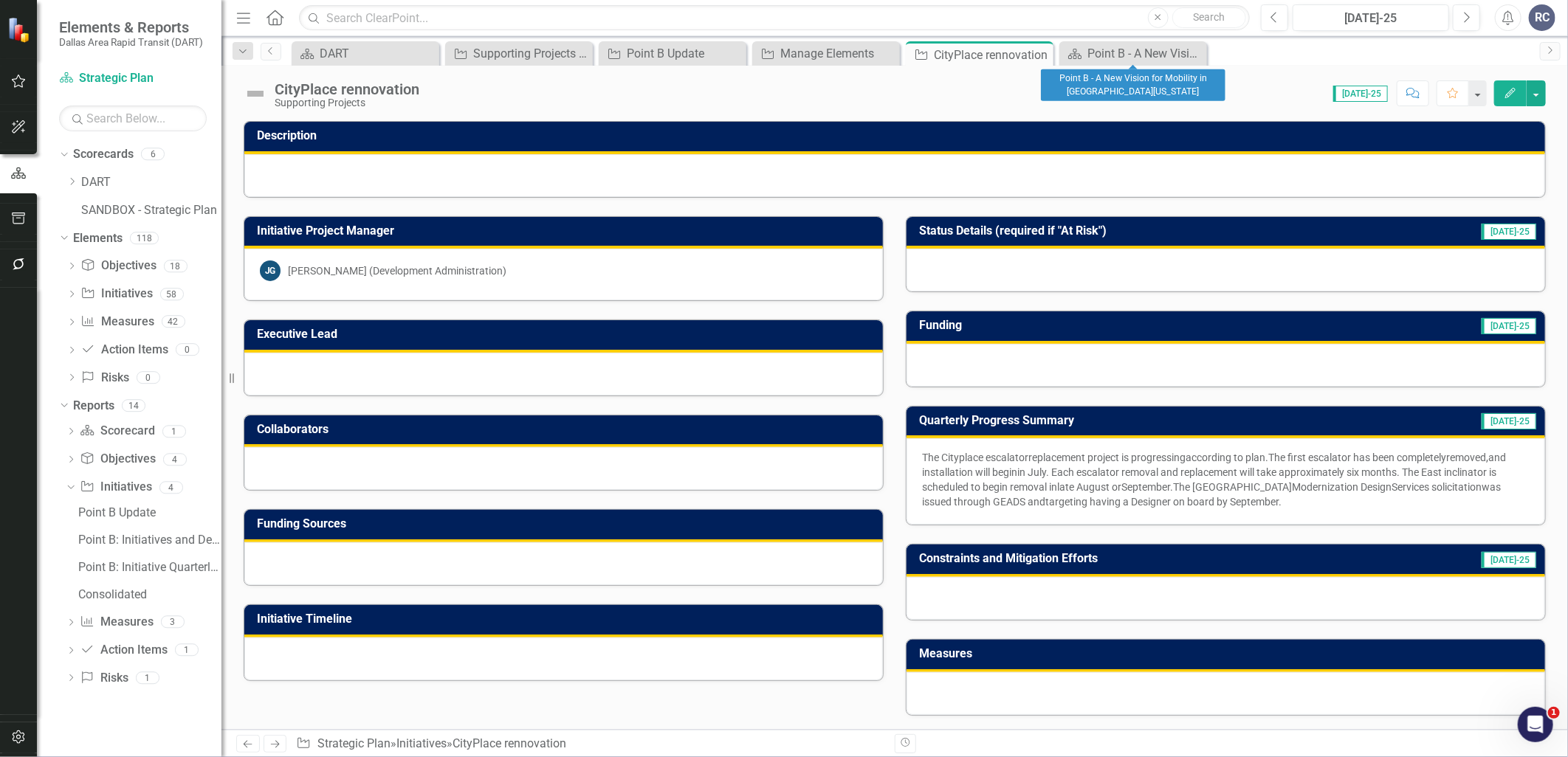
click at [0, 0] on icon "Close" at bounding box center [0, 0] width 0 height 0
click at [1044, 52] on icon "Close" at bounding box center [1039, 54] width 15 height 12
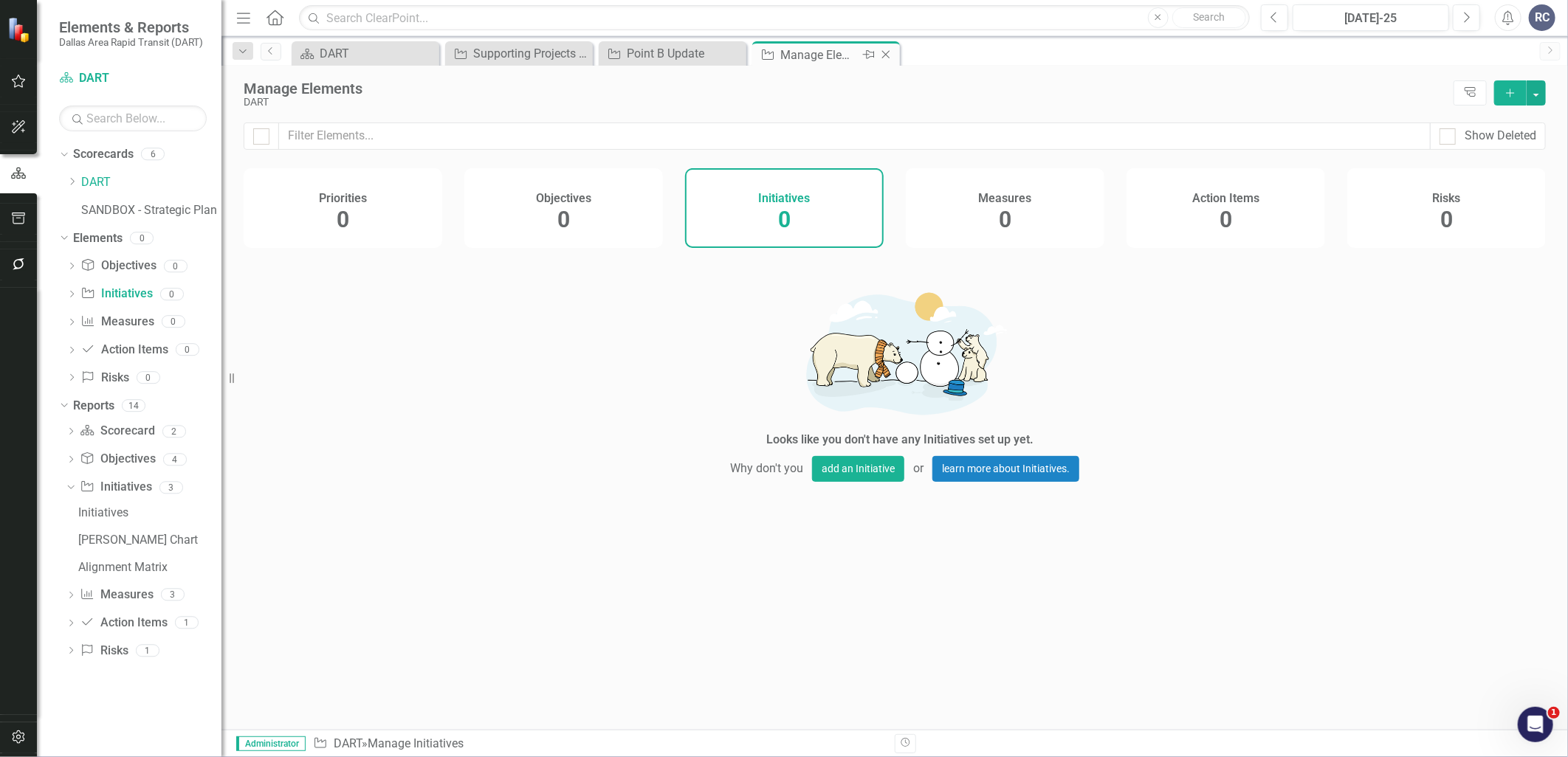
click at [884, 52] on icon "Close" at bounding box center [885, 54] width 15 height 12
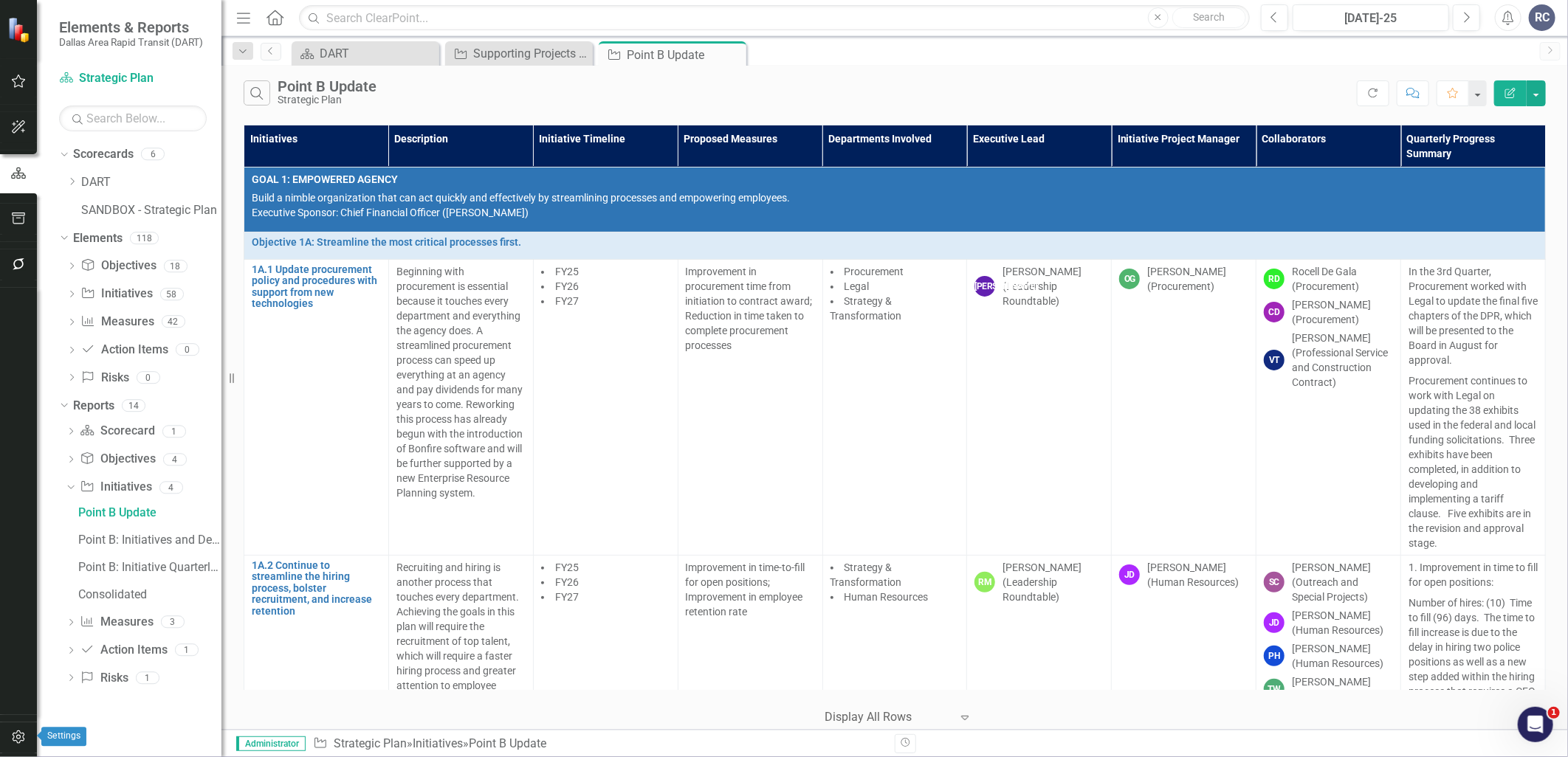
click at [11, 742] on icon "button" at bounding box center [18, 736] width 15 height 12
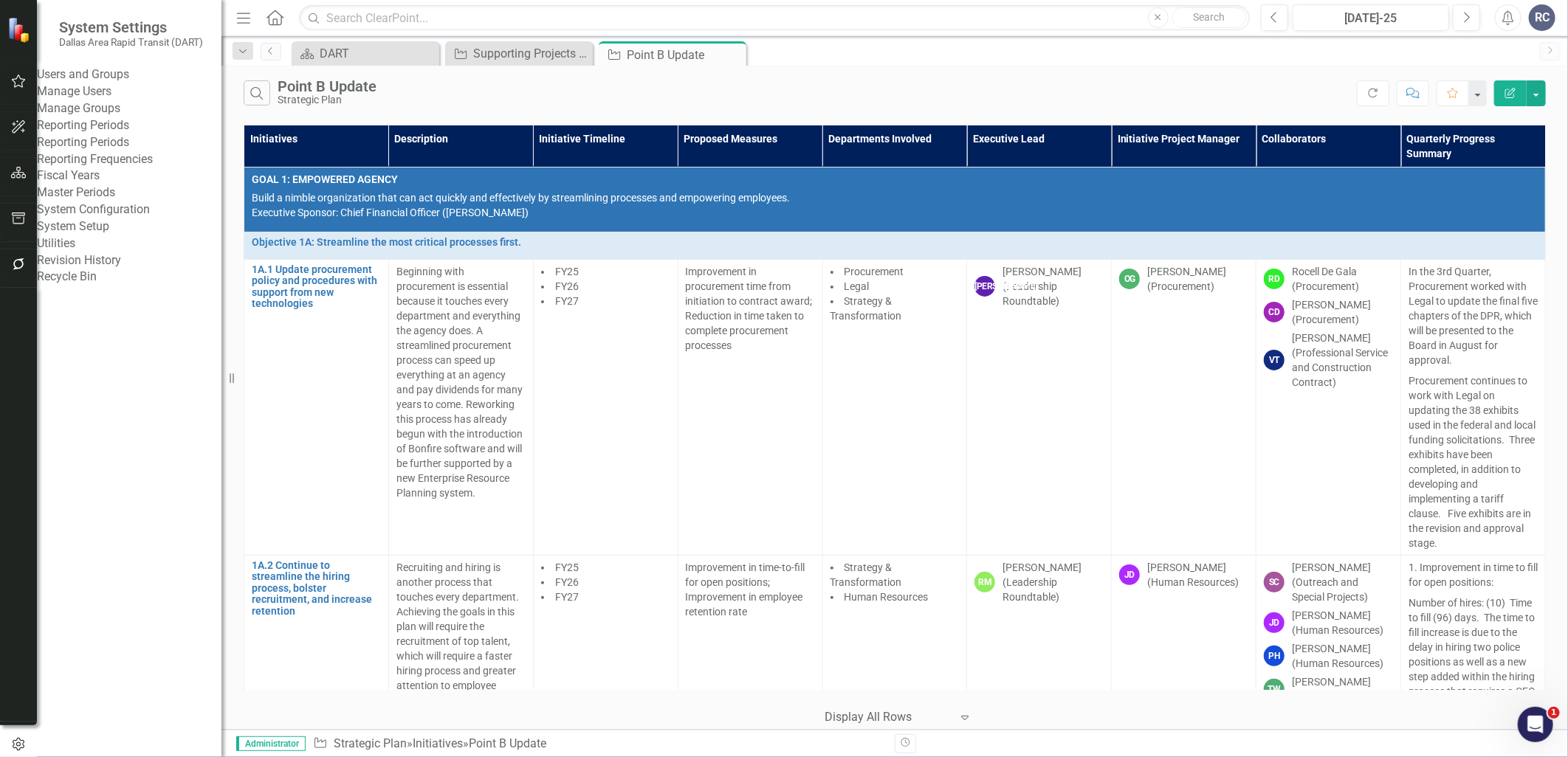
click at [113, 99] on link "Manage Users" at bounding box center [129, 91] width 185 height 17
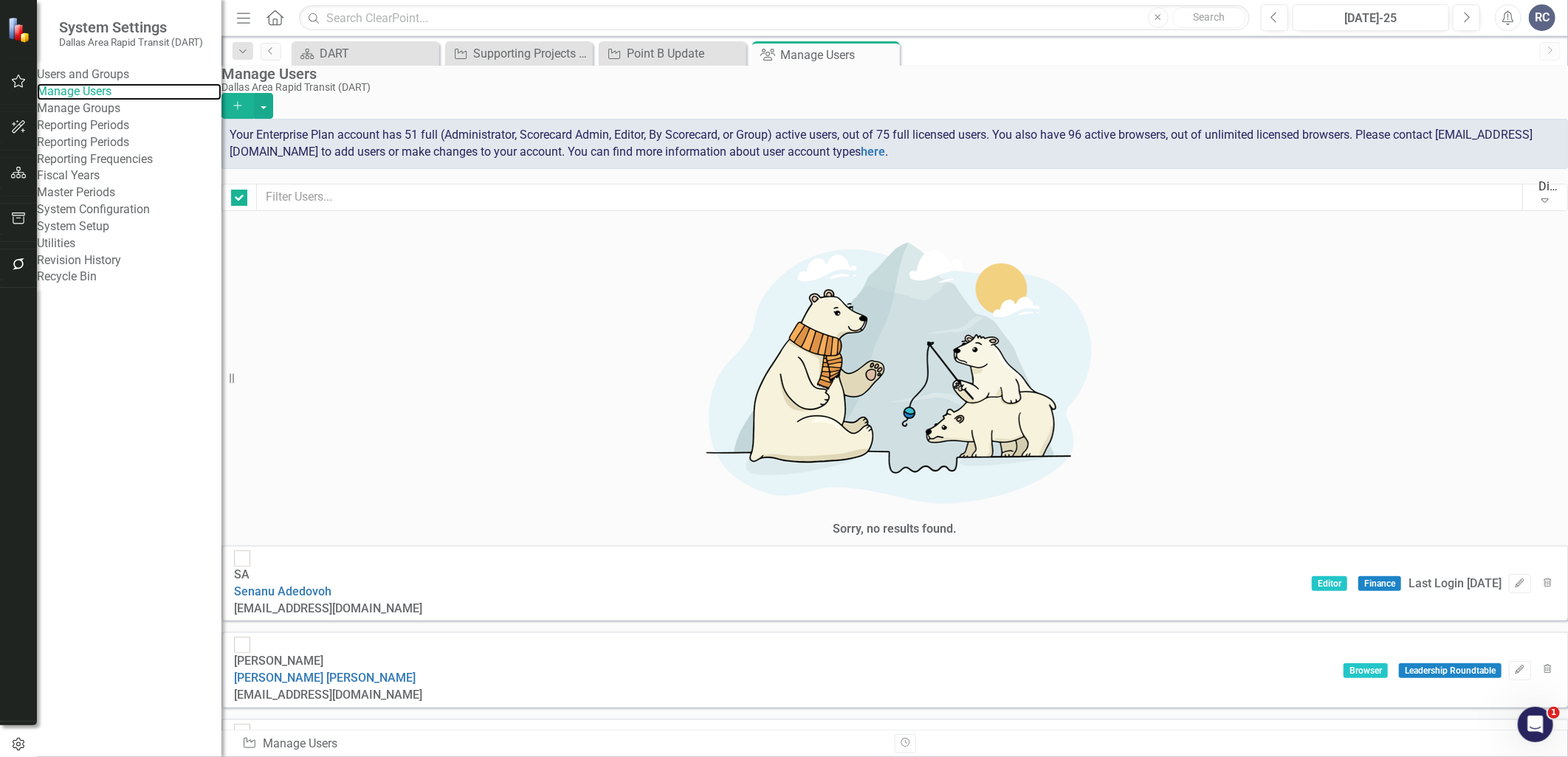
checkbox input "false"
click at [254, 94] on button "Add" at bounding box center [238, 106] width 32 height 26
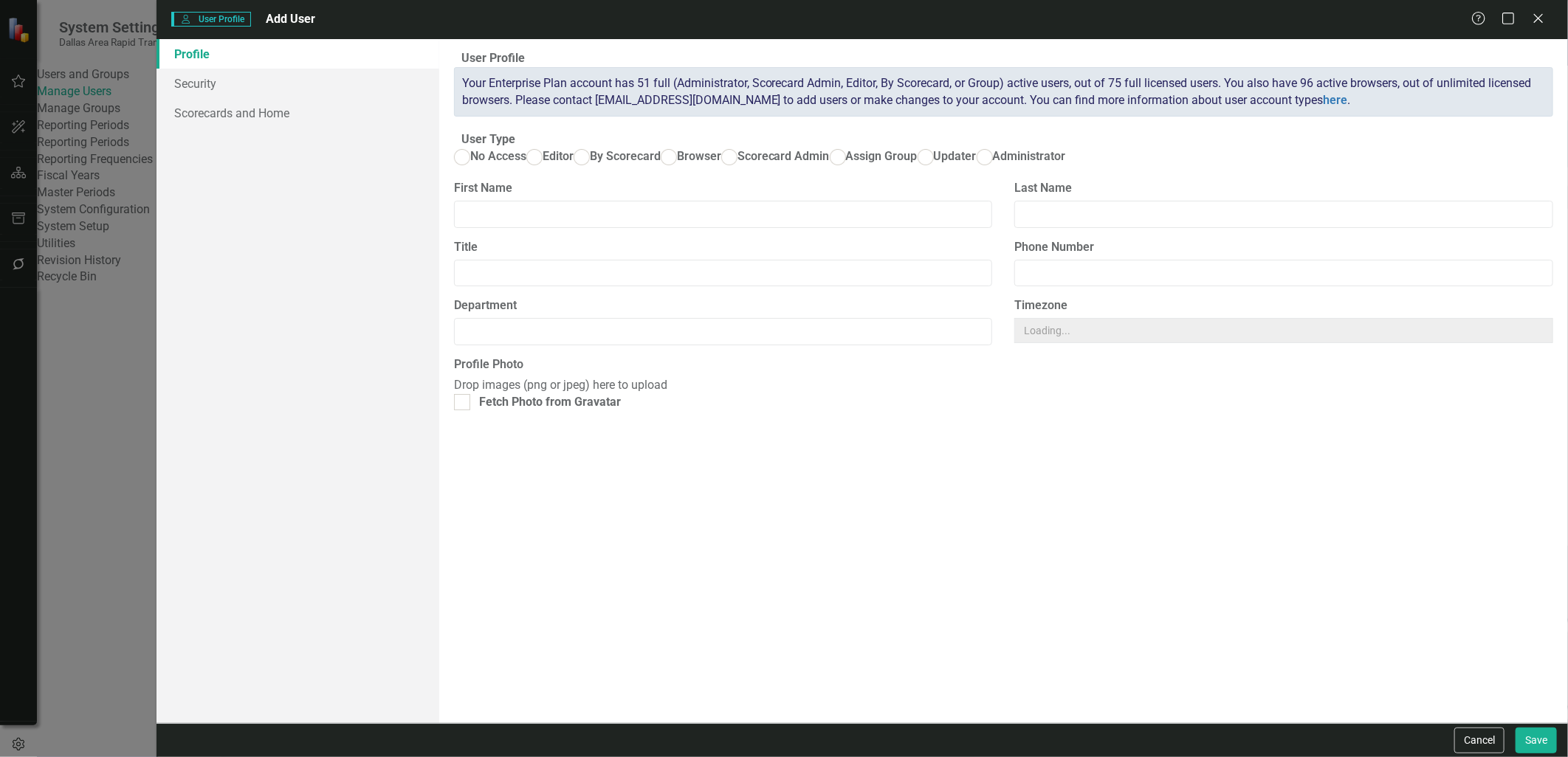
radio input "true"
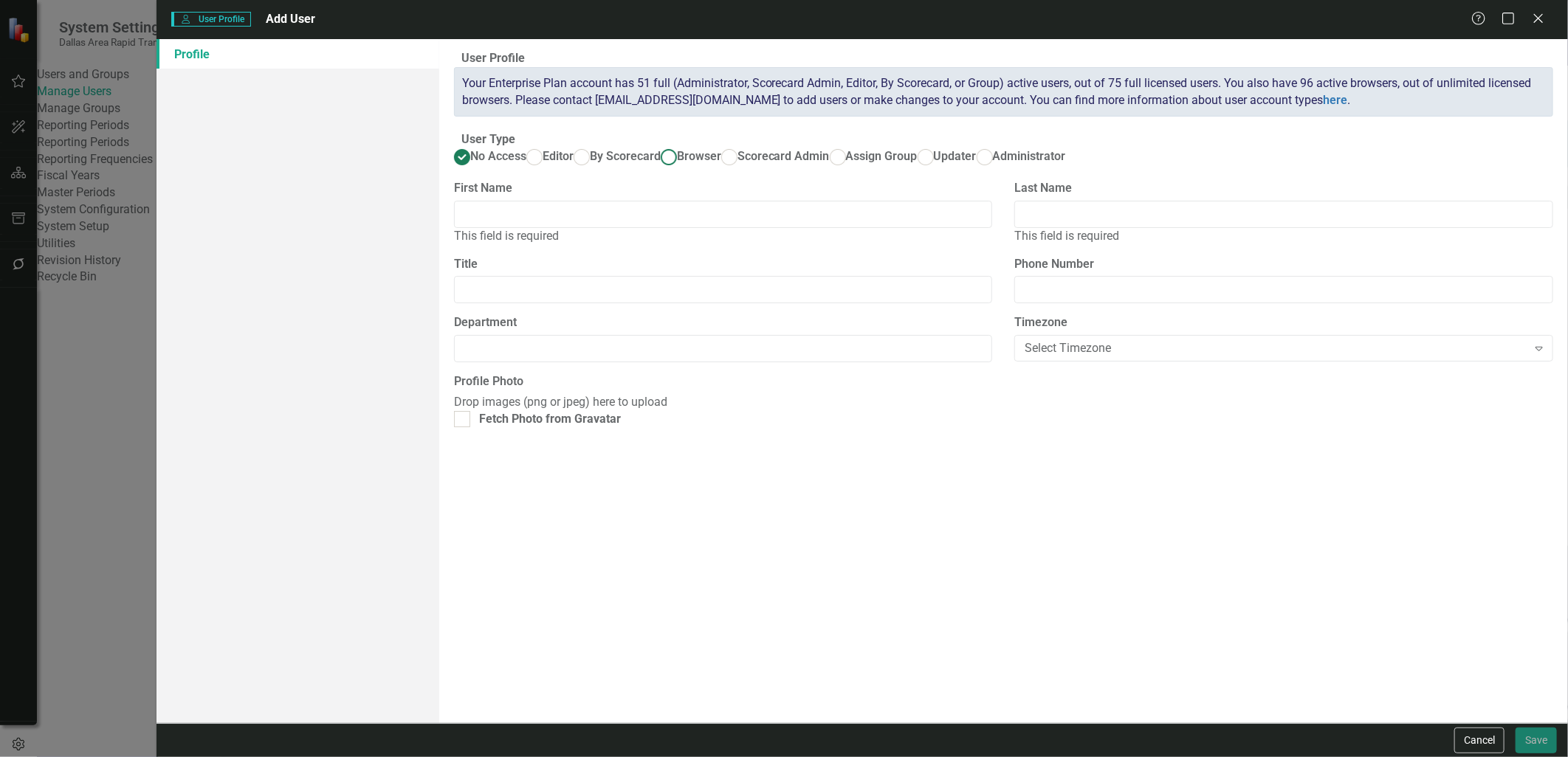
click at [677, 163] on span "Browser" at bounding box center [699, 156] width 45 height 14
click at [657, 169] on input "Browser" at bounding box center [668, 158] width 23 height 23
radio input "true"
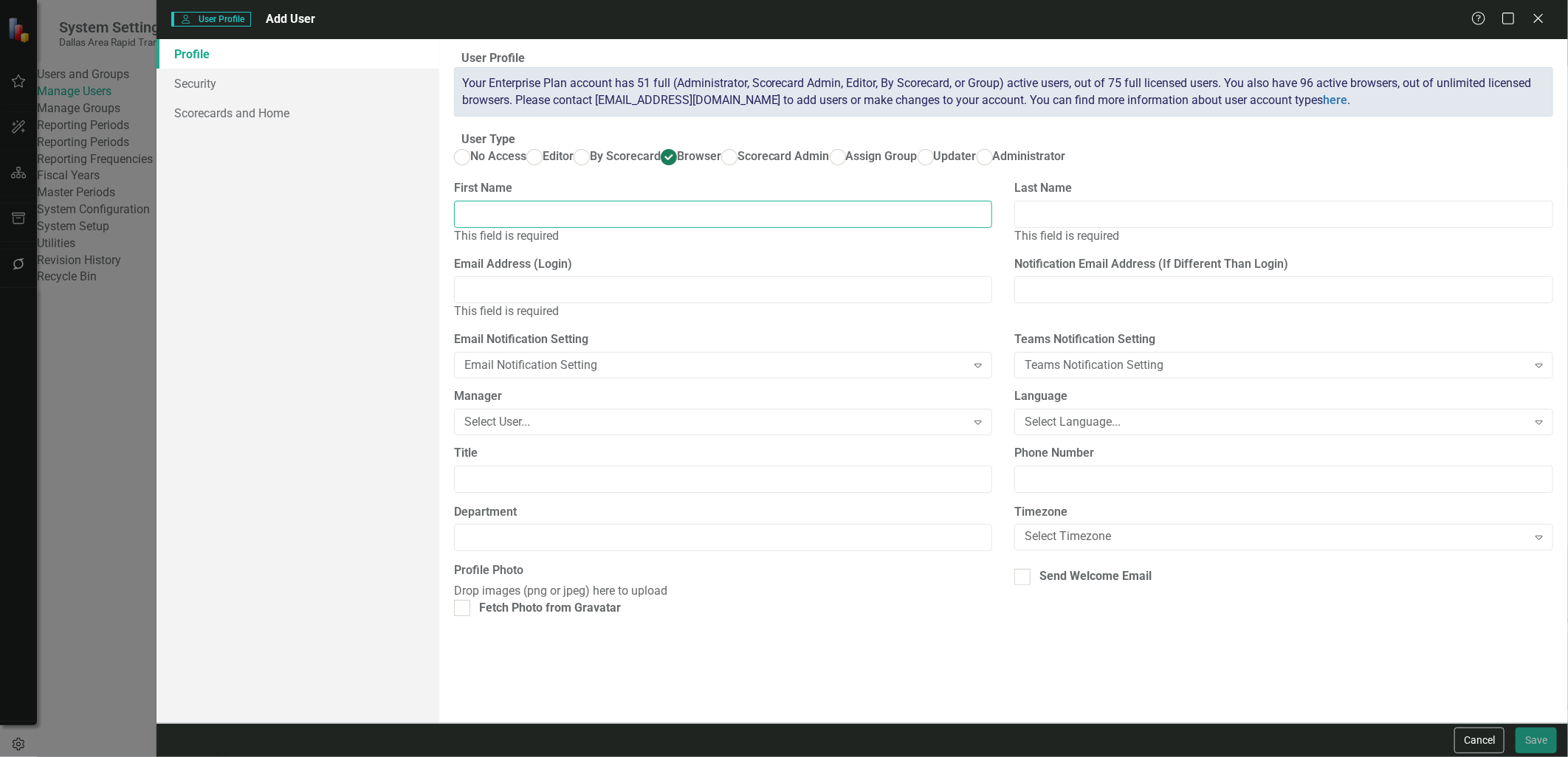
click at [556, 228] on input "First Name" at bounding box center [723, 214] width 539 height 28
type input "[PERSON_NAME]"
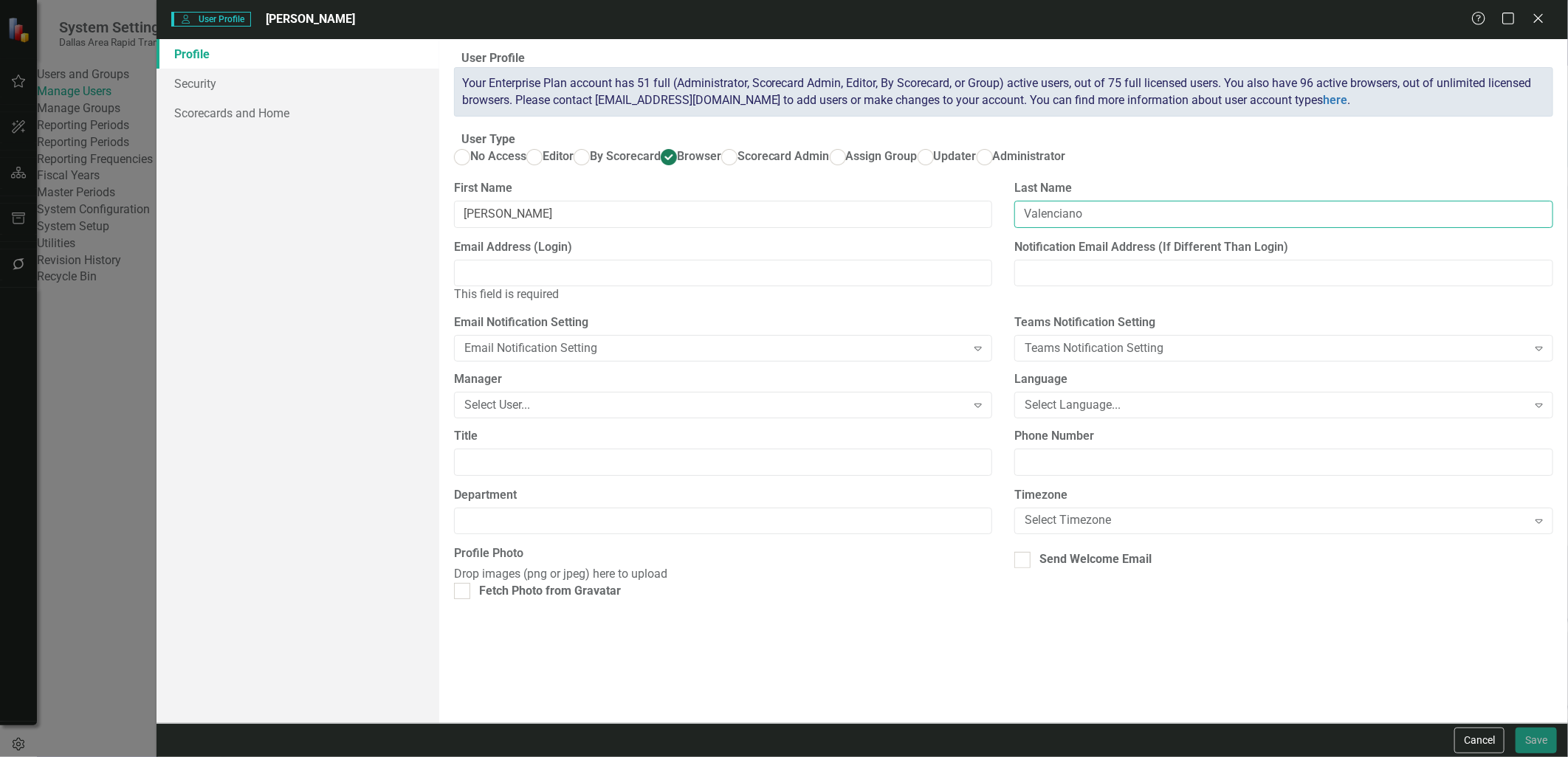
type input "Valenciano"
click at [557, 287] on input "Email Address (Login)" at bounding box center [723, 274] width 539 height 28
paste input "[EMAIL_ADDRESS][DOMAIN_NAME]"
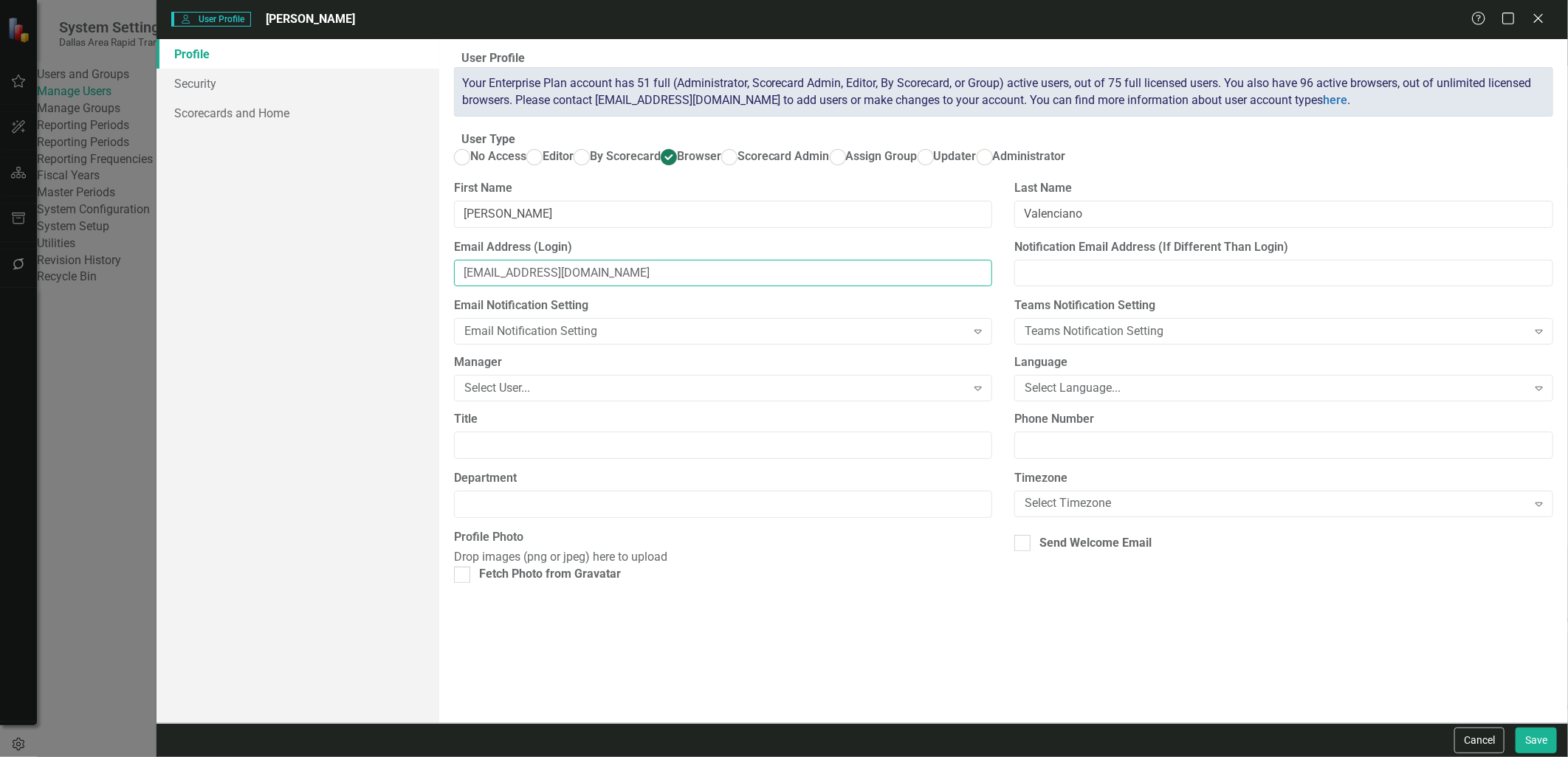
type input "[EMAIL_ADDRESS][DOMAIN_NAME]"
click at [657, 397] on div "Select User..." at bounding box center [715, 388] width 502 height 17
type input "[DEMOGRAPHIC_DATA]"
click at [591, 459] on input "Title" at bounding box center [723, 446] width 539 height 28
click at [581, 518] on input "Department" at bounding box center [723, 504] width 539 height 28
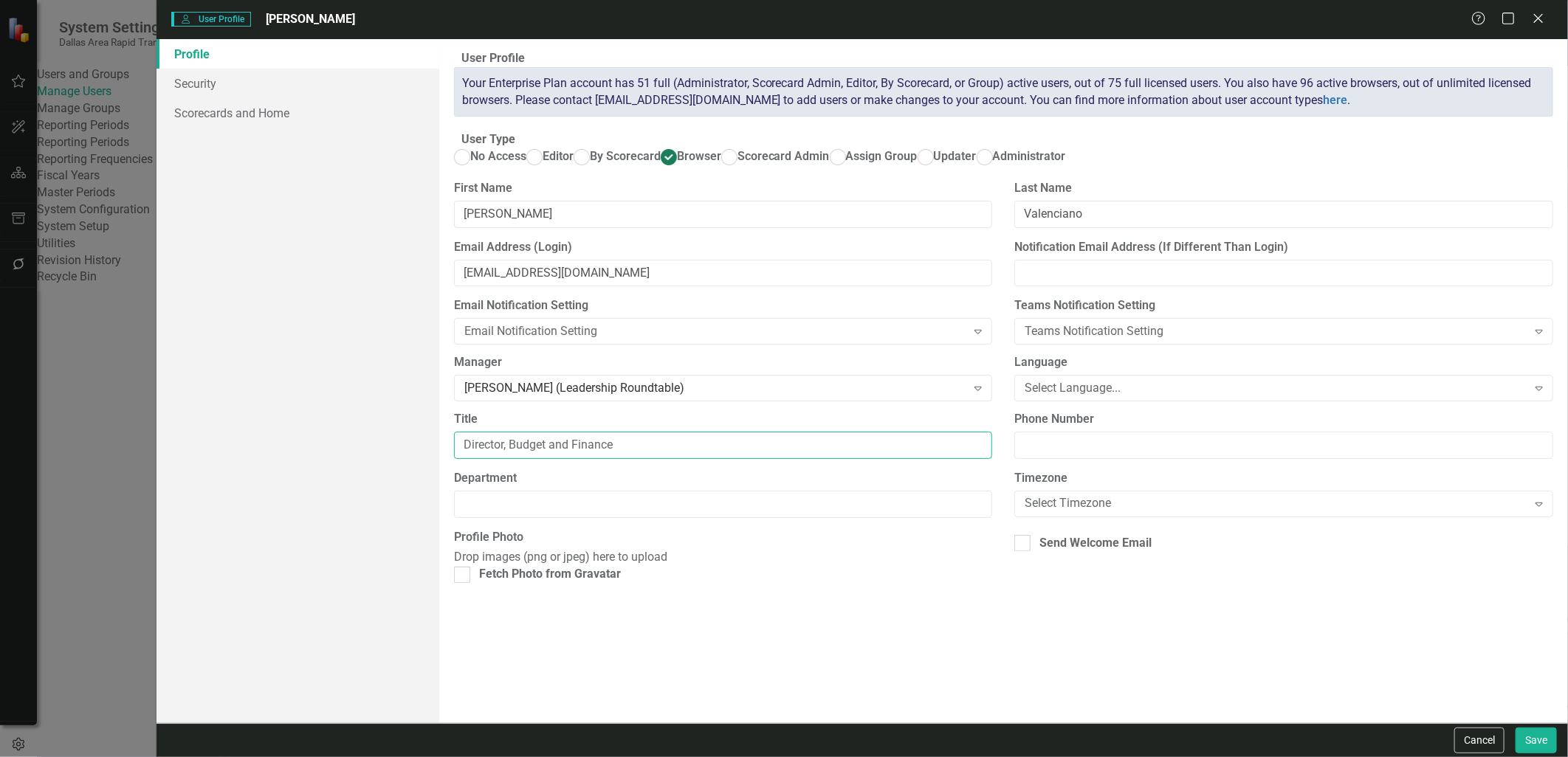
drag, startPoint x: 631, startPoint y: 510, endPoint x: 520, endPoint y: 519, distance: 111.4
click at [520, 459] on input "Director, Budget and Finance" at bounding box center [723, 446] width 539 height 28
type input "Director,"
type input "Budget and Finance"
click at [543, 459] on input "Director," at bounding box center [723, 446] width 539 height 28
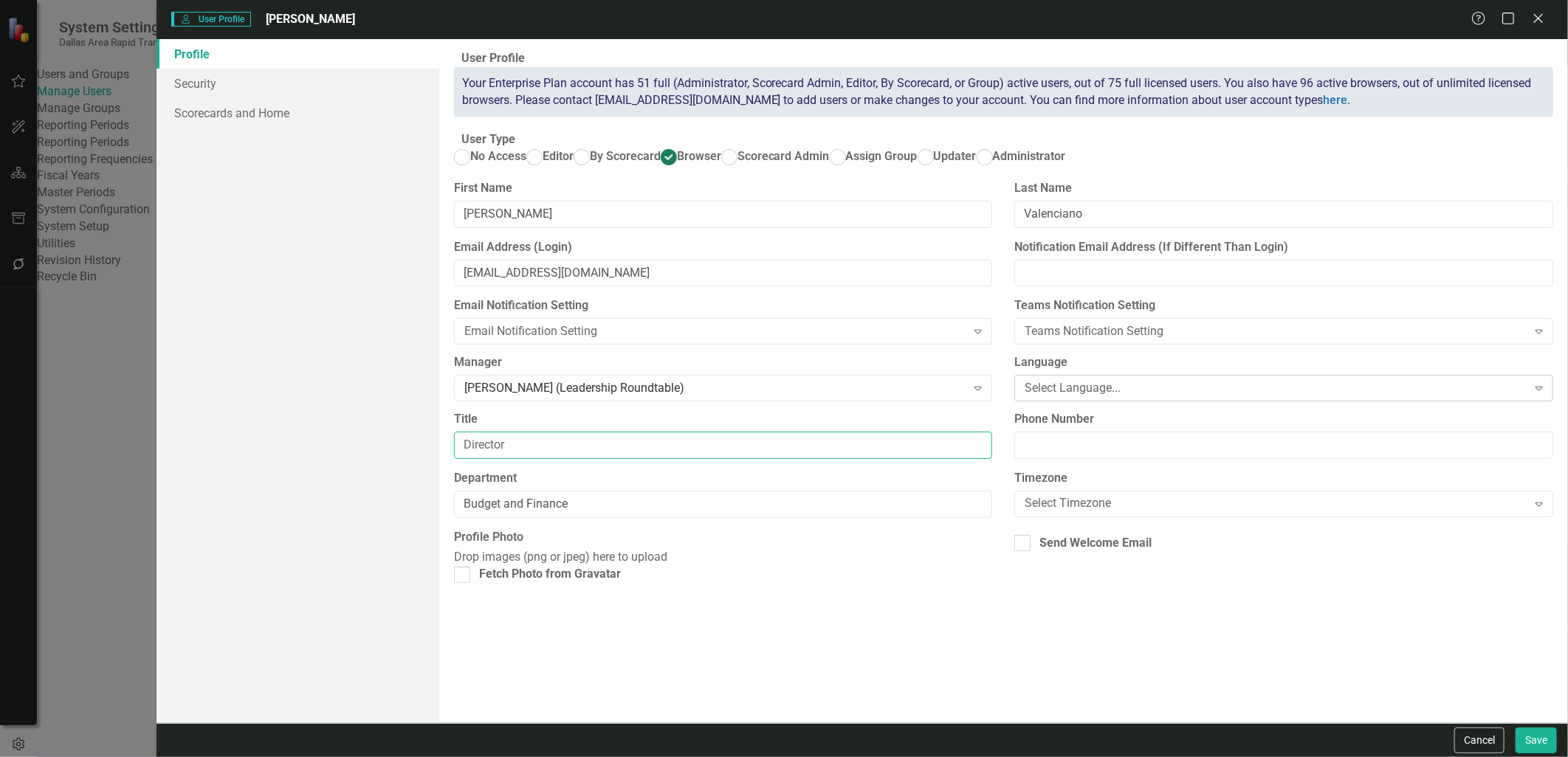
type input "Director"
click at [1068, 397] on div "Select Language..." at bounding box center [1275, 388] width 502 height 17
click at [1119, 512] on div "Select Timezone" at bounding box center [1275, 503] width 502 height 17
type input "c"
type input "centr"
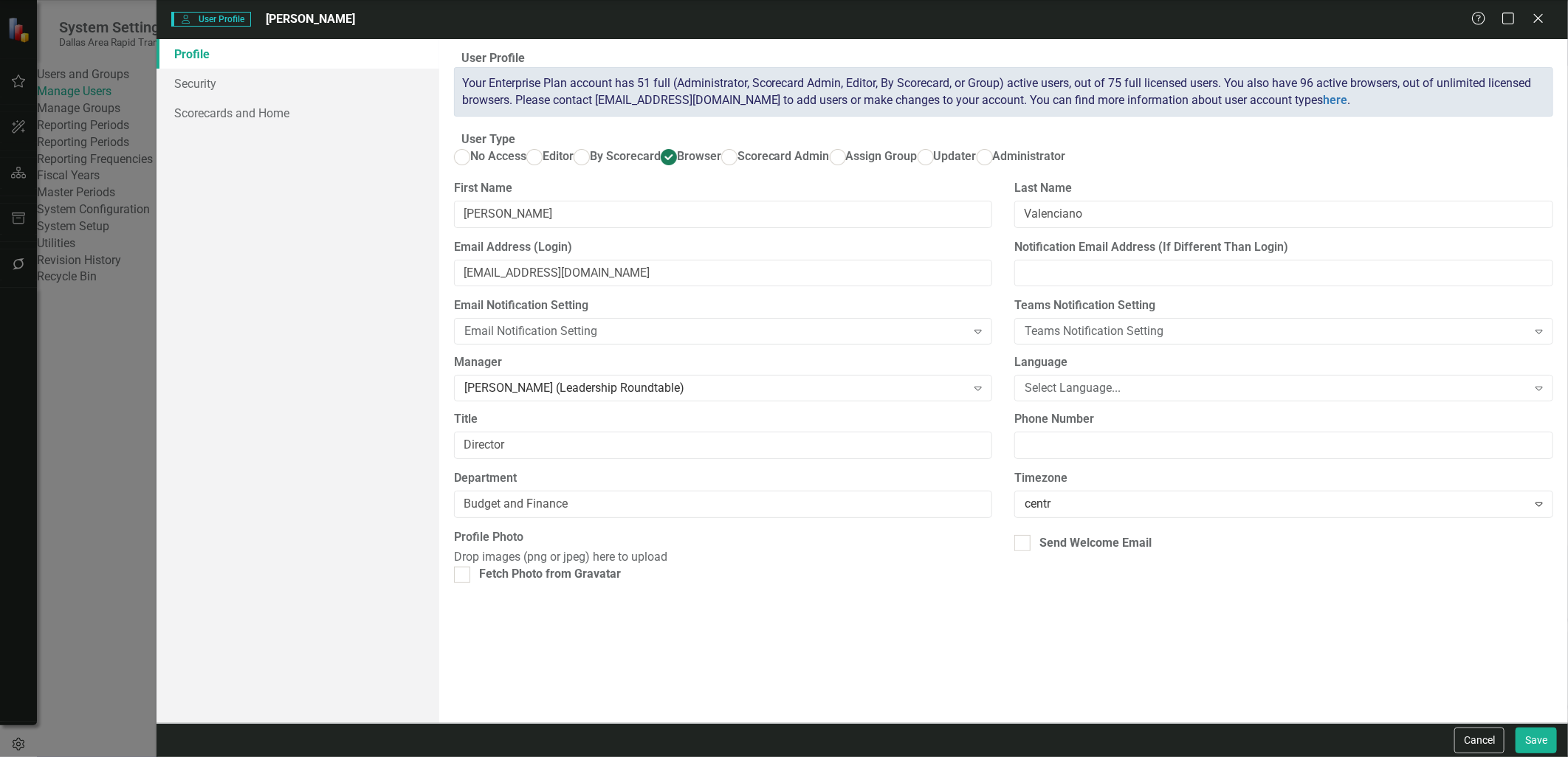
click at [201, 105] on link "Scorecards and Home" at bounding box center [298, 113] width 282 height 29
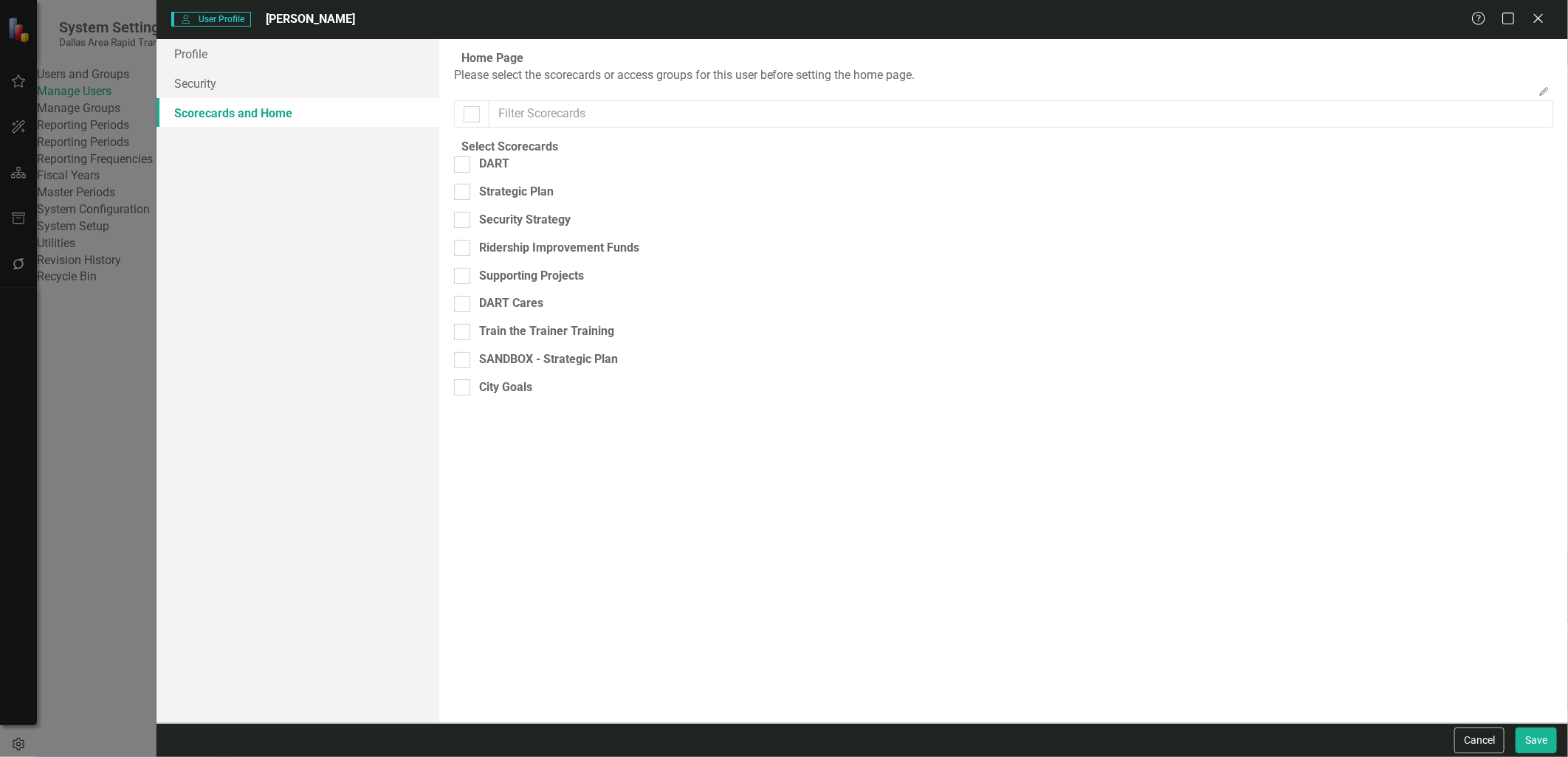
checkbox input "false"
click at [484, 201] on div "Strategic Plan" at bounding box center [504, 192] width 100 height 17
click at [464, 193] on input "Strategic Plan" at bounding box center [458, 188] width 9 height 9
checkbox input "true"
click at [225, 82] on link "Security" at bounding box center [298, 83] width 282 height 29
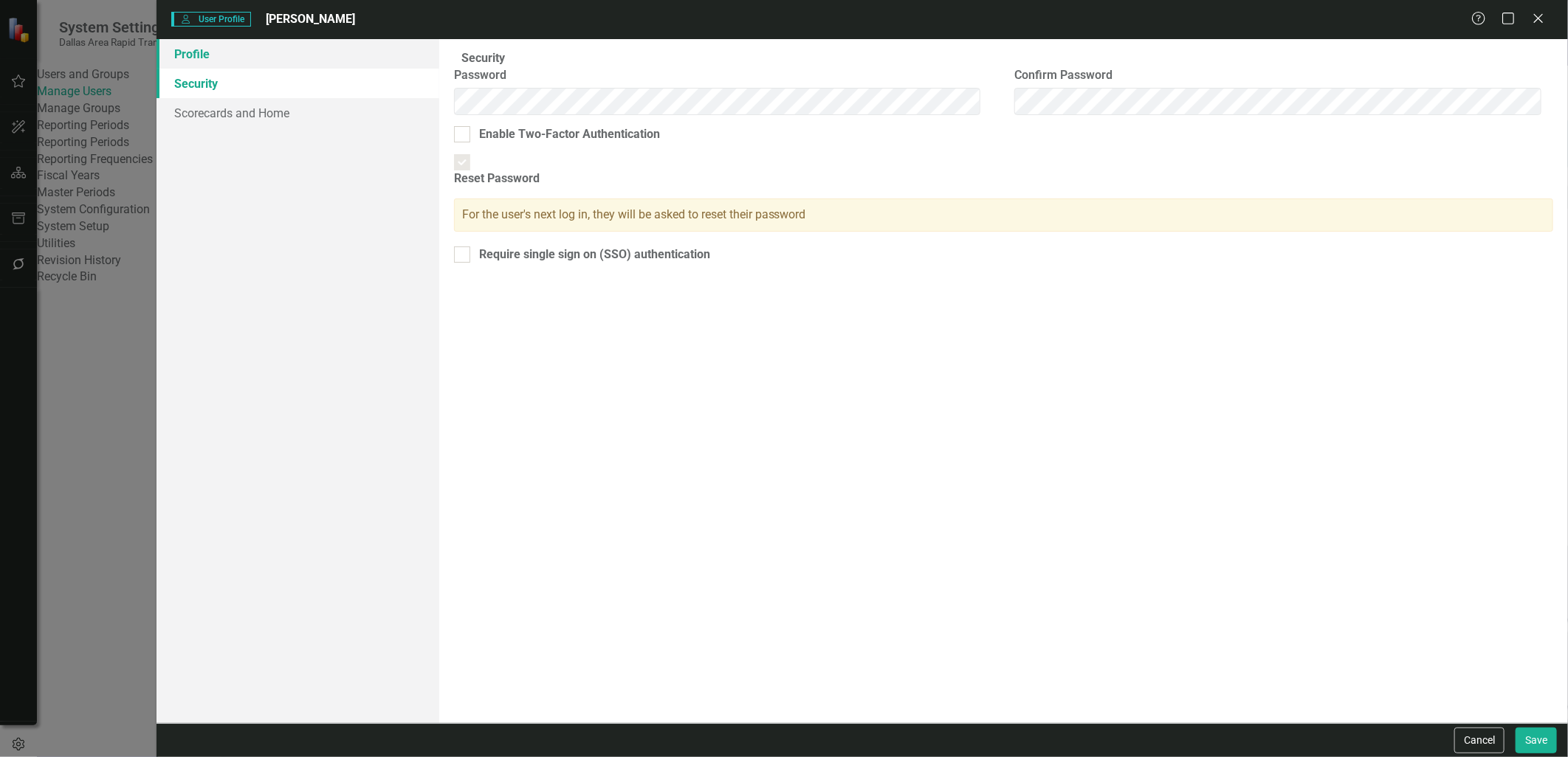
click at [231, 60] on link "Profile" at bounding box center [298, 54] width 282 height 29
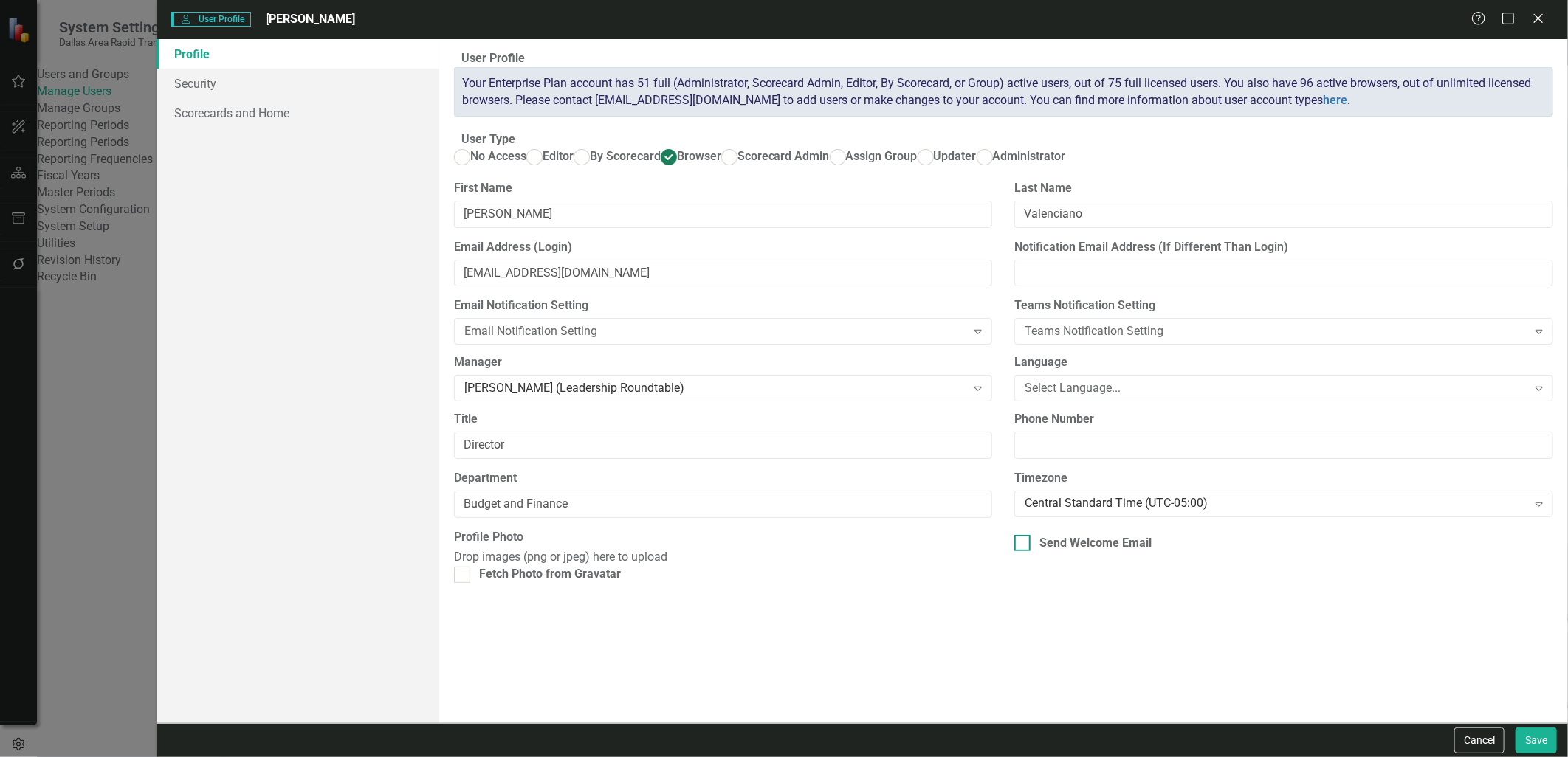
click at [1077, 552] on div "Send Welcome Email" at bounding box center [1096, 543] width 112 height 17
click at [1024, 544] on input "Send Welcome Email" at bounding box center [1019, 540] width 9 height 9
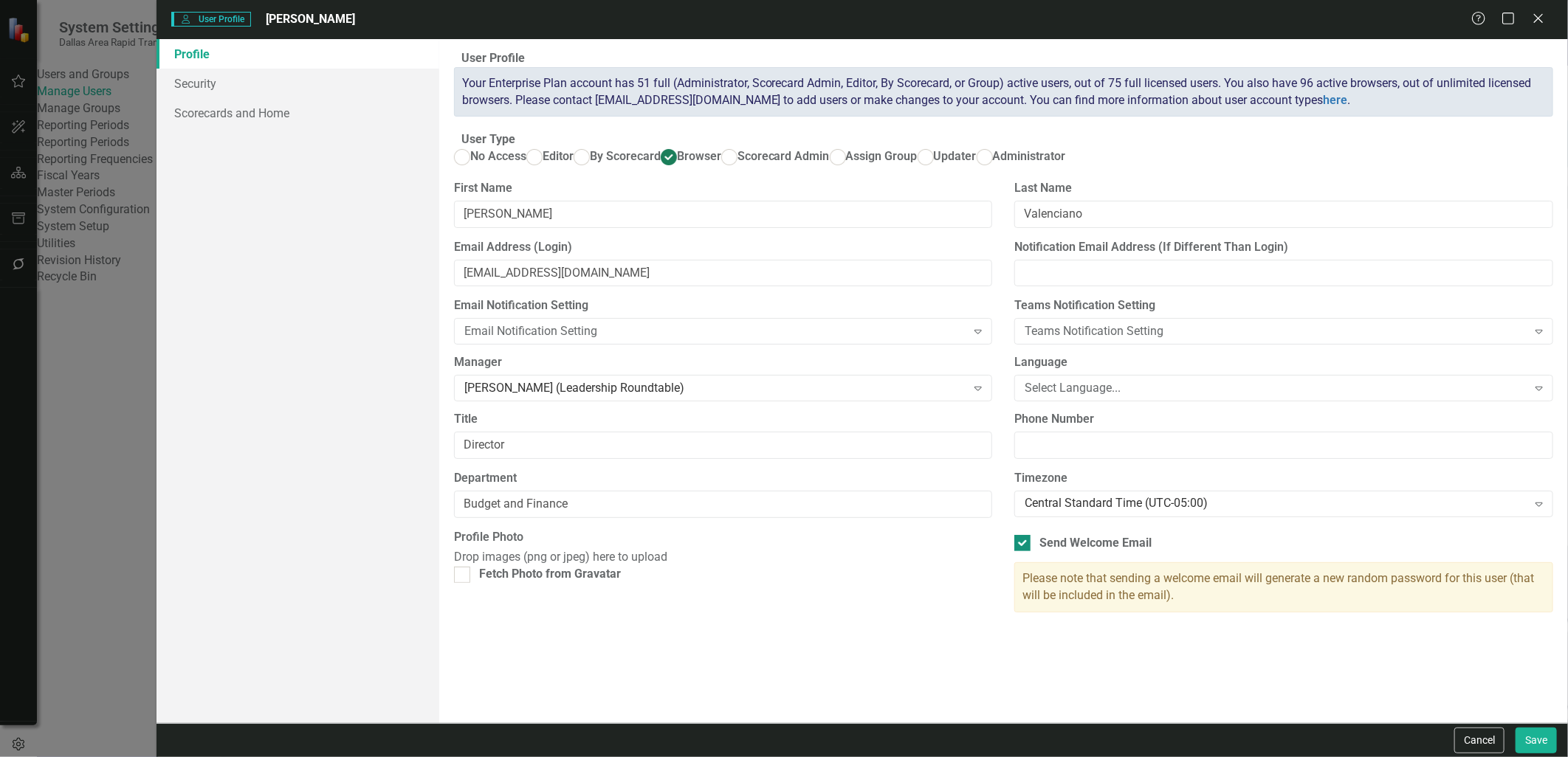
click at [1054, 552] on div "Send Welcome Email" at bounding box center [1096, 543] width 112 height 17
click at [1024, 544] on input "Send Welcome Email" at bounding box center [1019, 540] width 9 height 9
checkbox input "false"
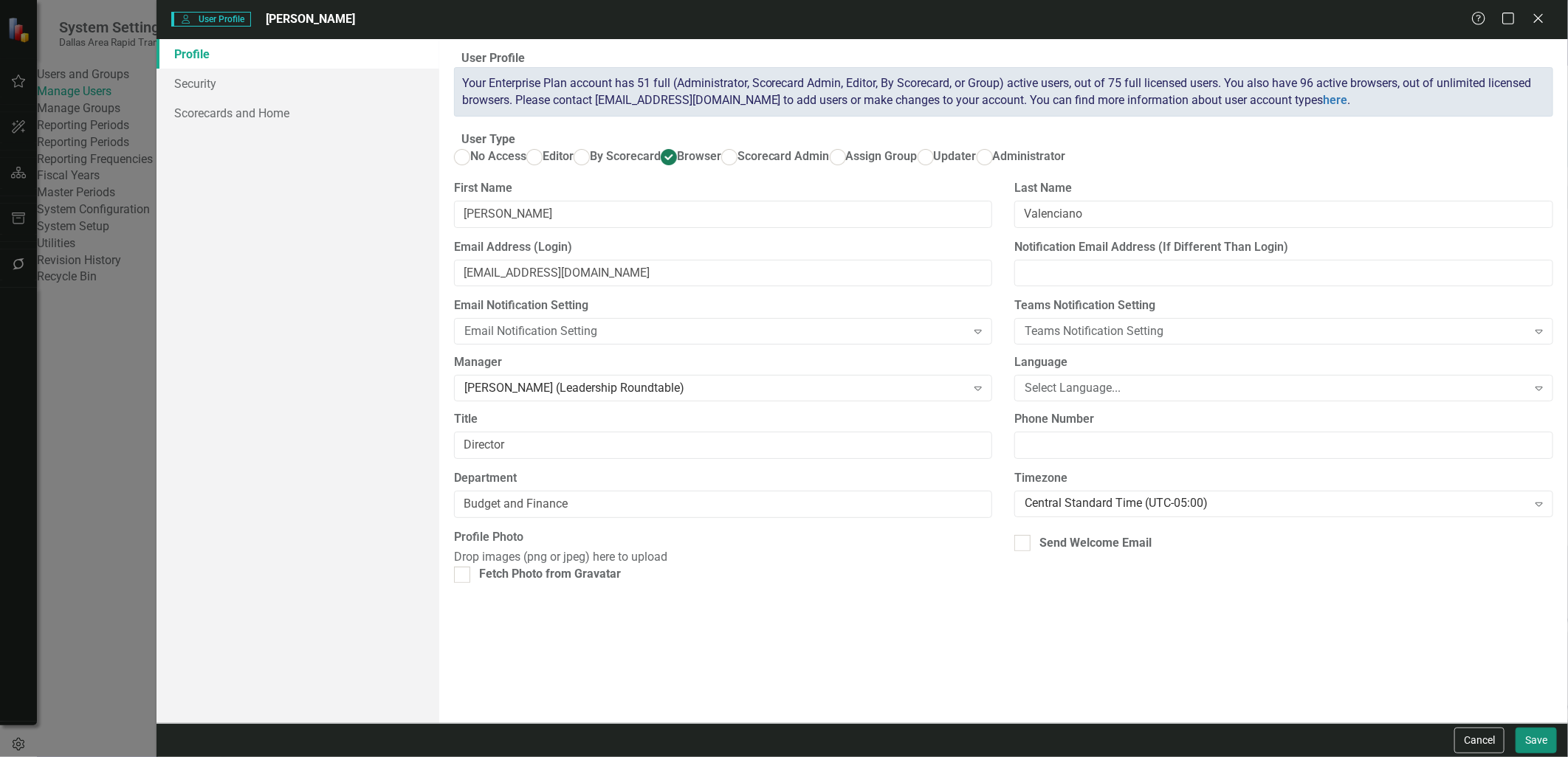
click at [1540, 744] on button "Save" at bounding box center [1536, 740] width 42 height 26
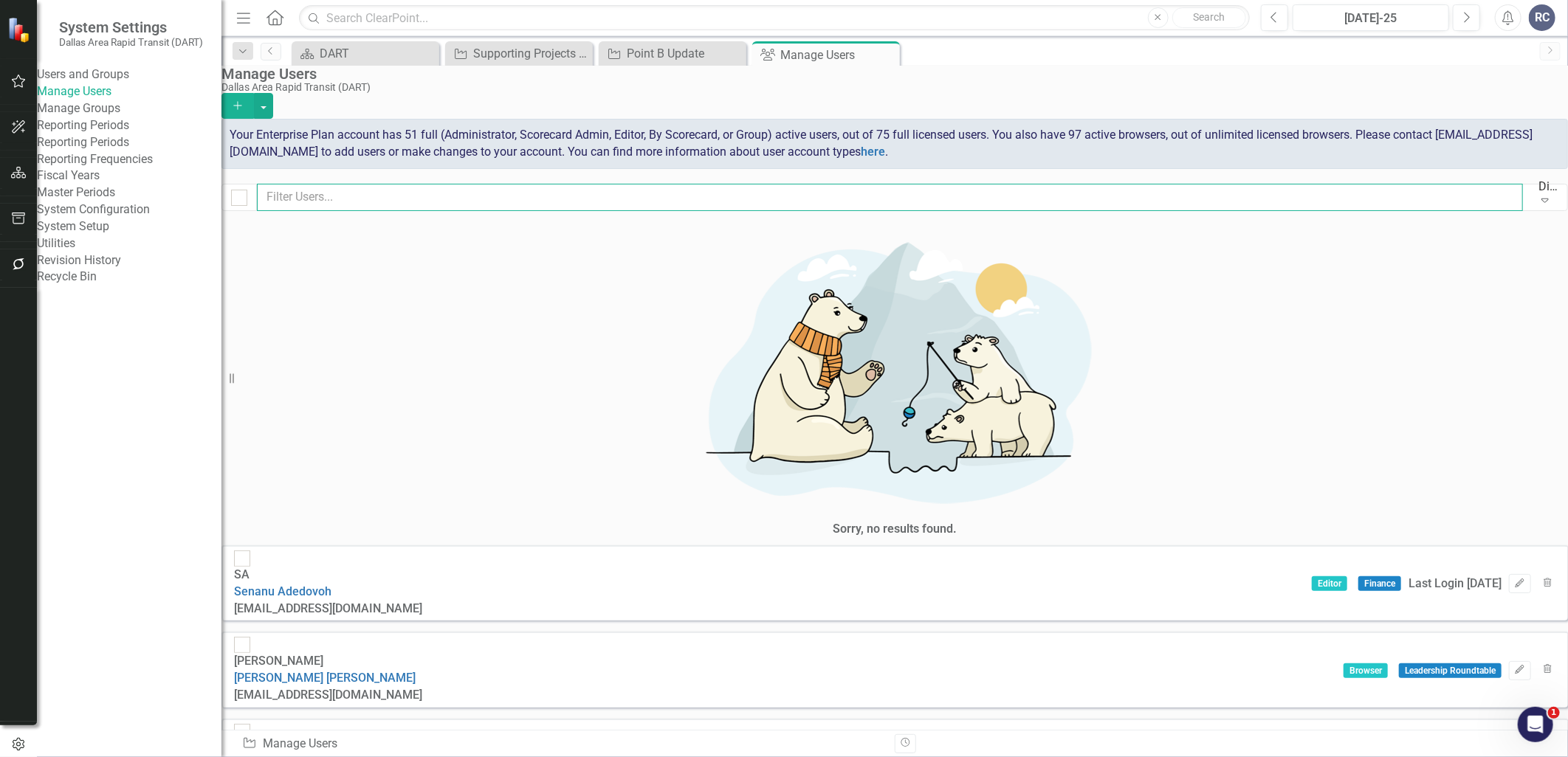
click at [394, 201] on input "text" at bounding box center [890, 198] width 1266 height 28
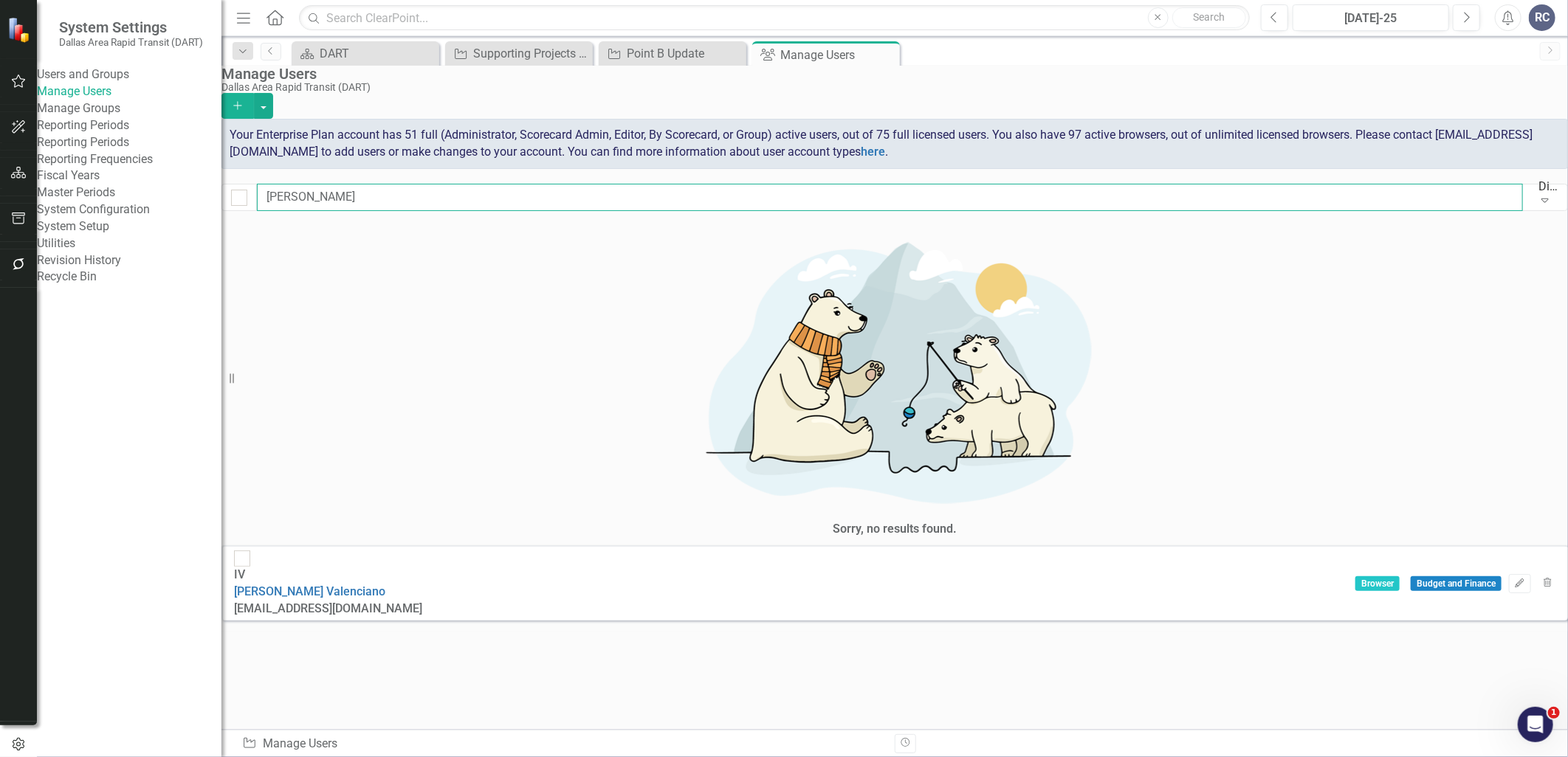
type input "[PERSON_NAME]"
click at [556, 415] on div "Sorry, no results found. IV [PERSON_NAME] [EMAIL_ADDRESS][DOMAIN_NAME] Browser …" at bounding box center [894, 427] width 1347 height 410
click at [385, 584] on link "[PERSON_NAME]" at bounding box center [309, 591] width 151 height 14
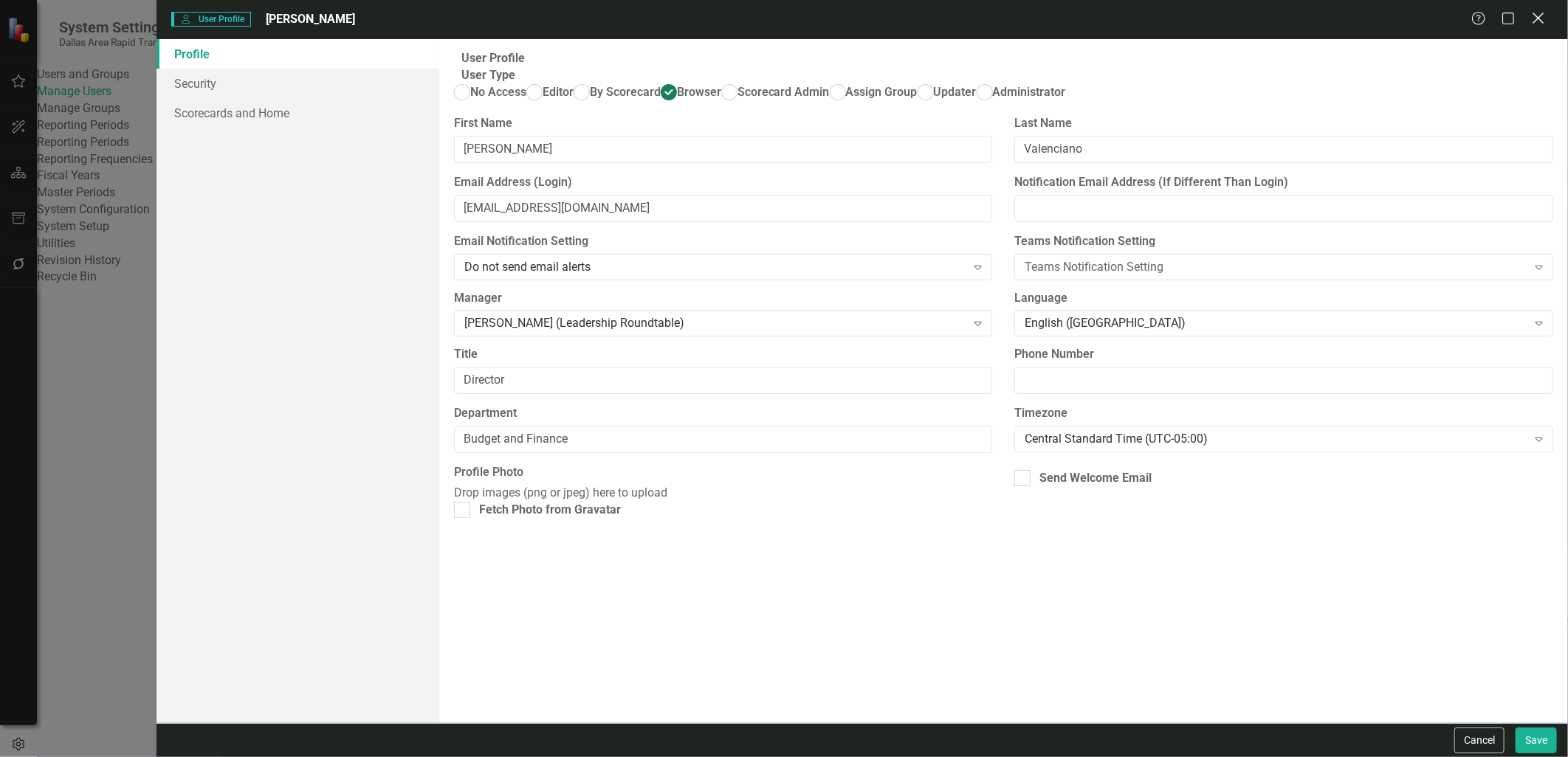
click at [1530, 18] on icon "Close" at bounding box center [1538, 18] width 18 height 14
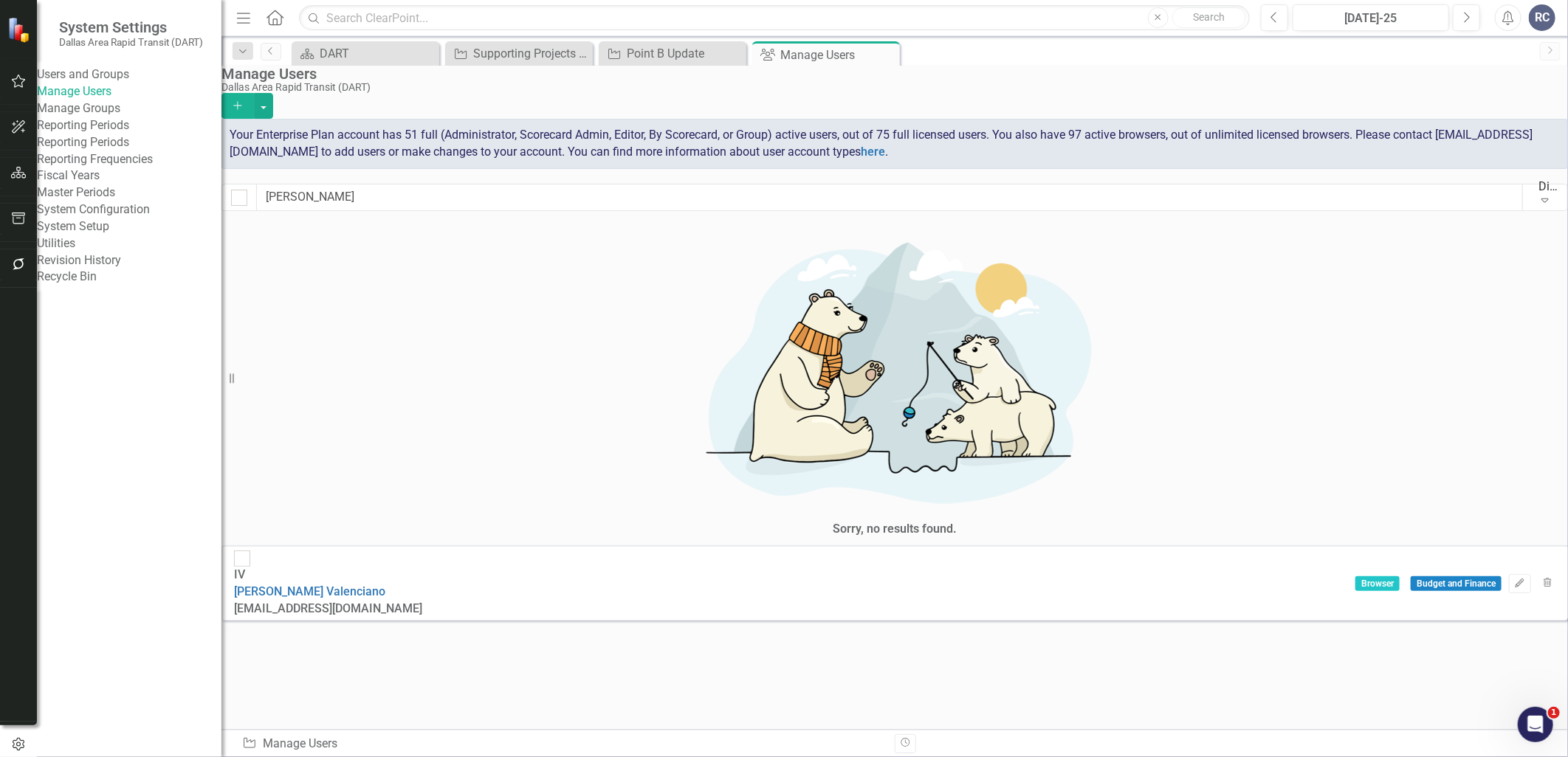
click at [605, 437] on div "Sorry, no results found. IV [PERSON_NAME] [EMAIL_ADDRESS][DOMAIN_NAME] Browser …" at bounding box center [894, 427] width 1347 height 410
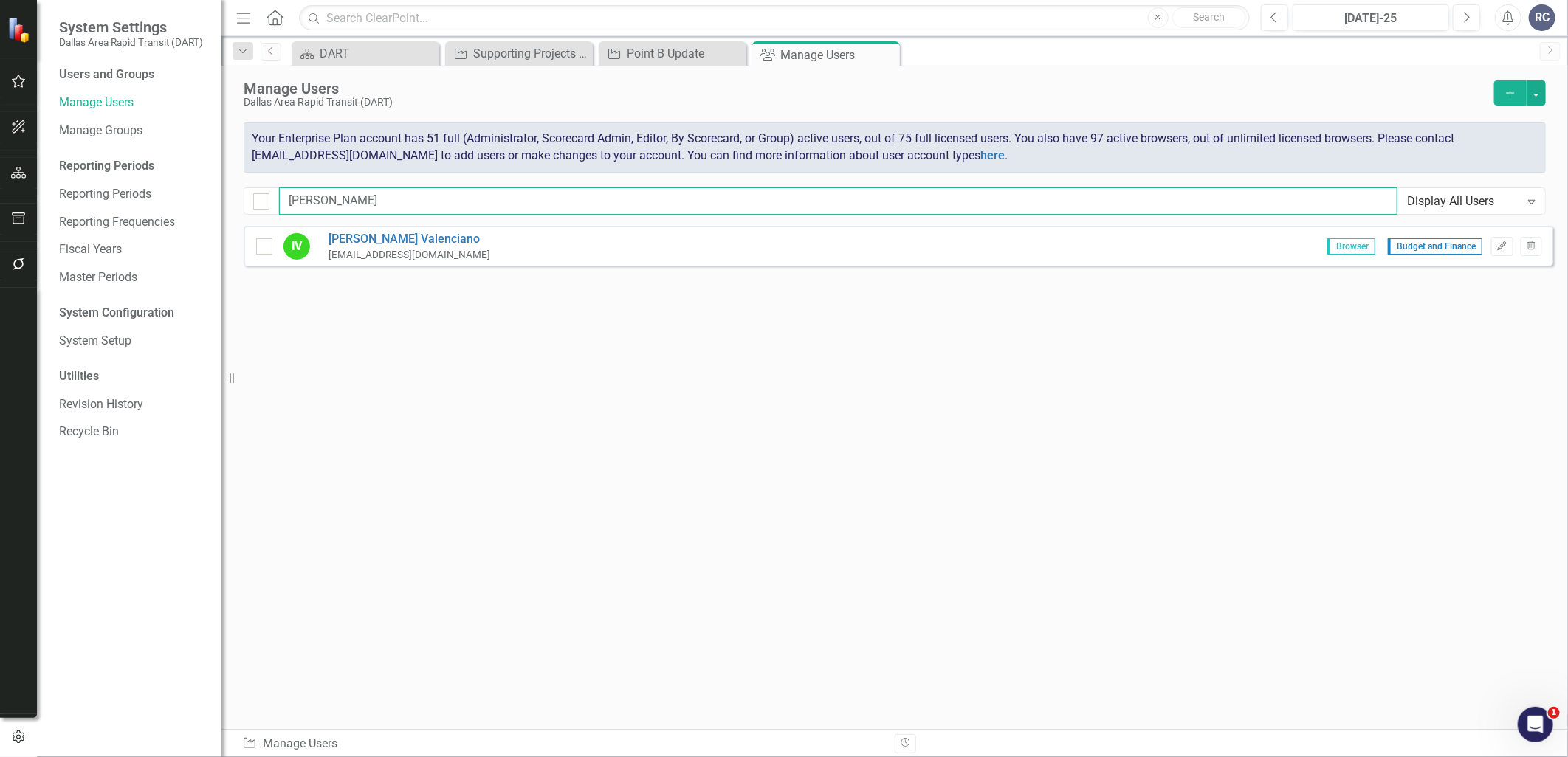
click at [396, 190] on input "[PERSON_NAME]" at bounding box center [838, 201] width 1118 height 28
click at [396, 189] on input "[PERSON_NAME]" at bounding box center [838, 201] width 1118 height 28
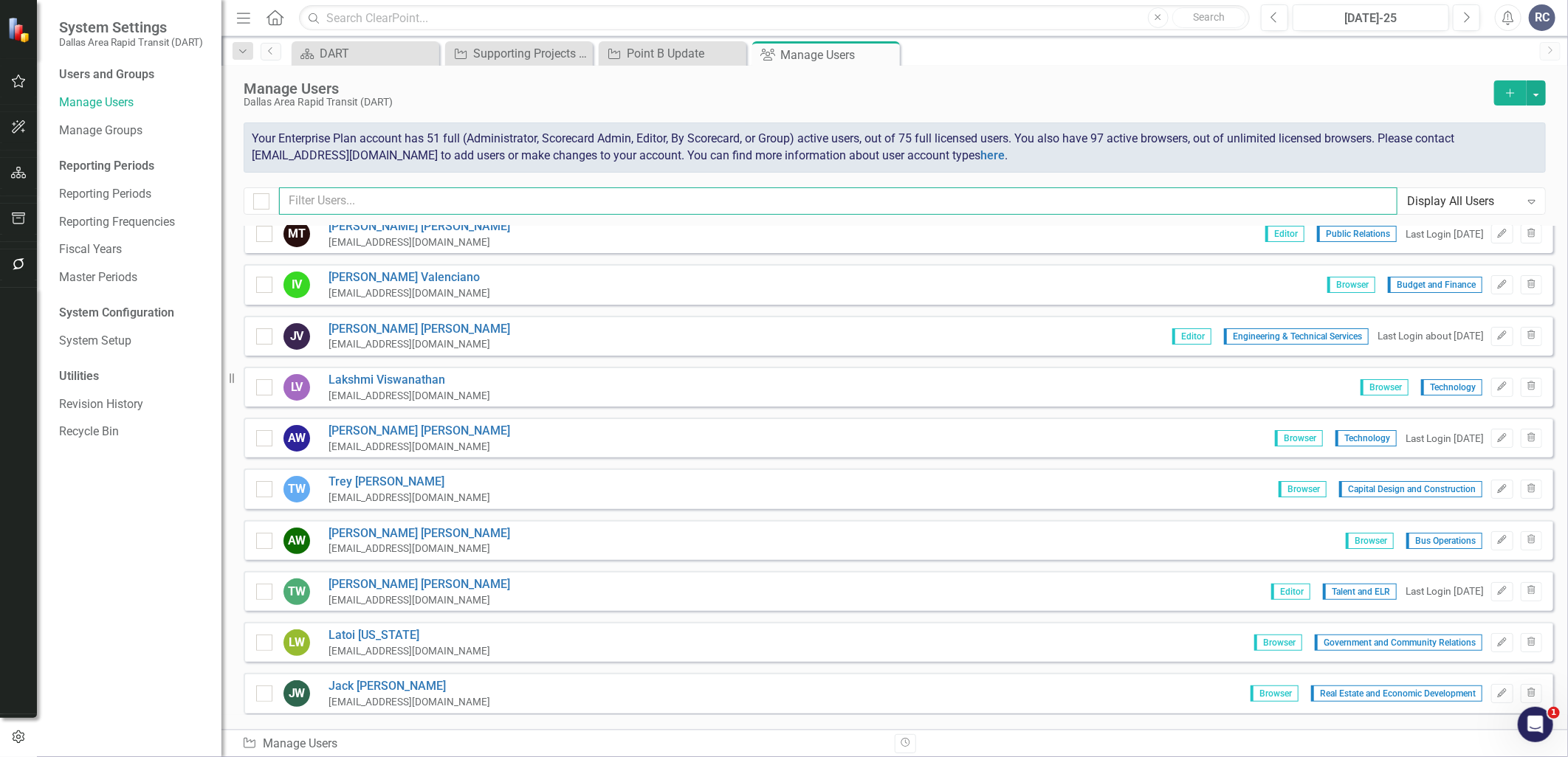
scroll to position [7367, 0]
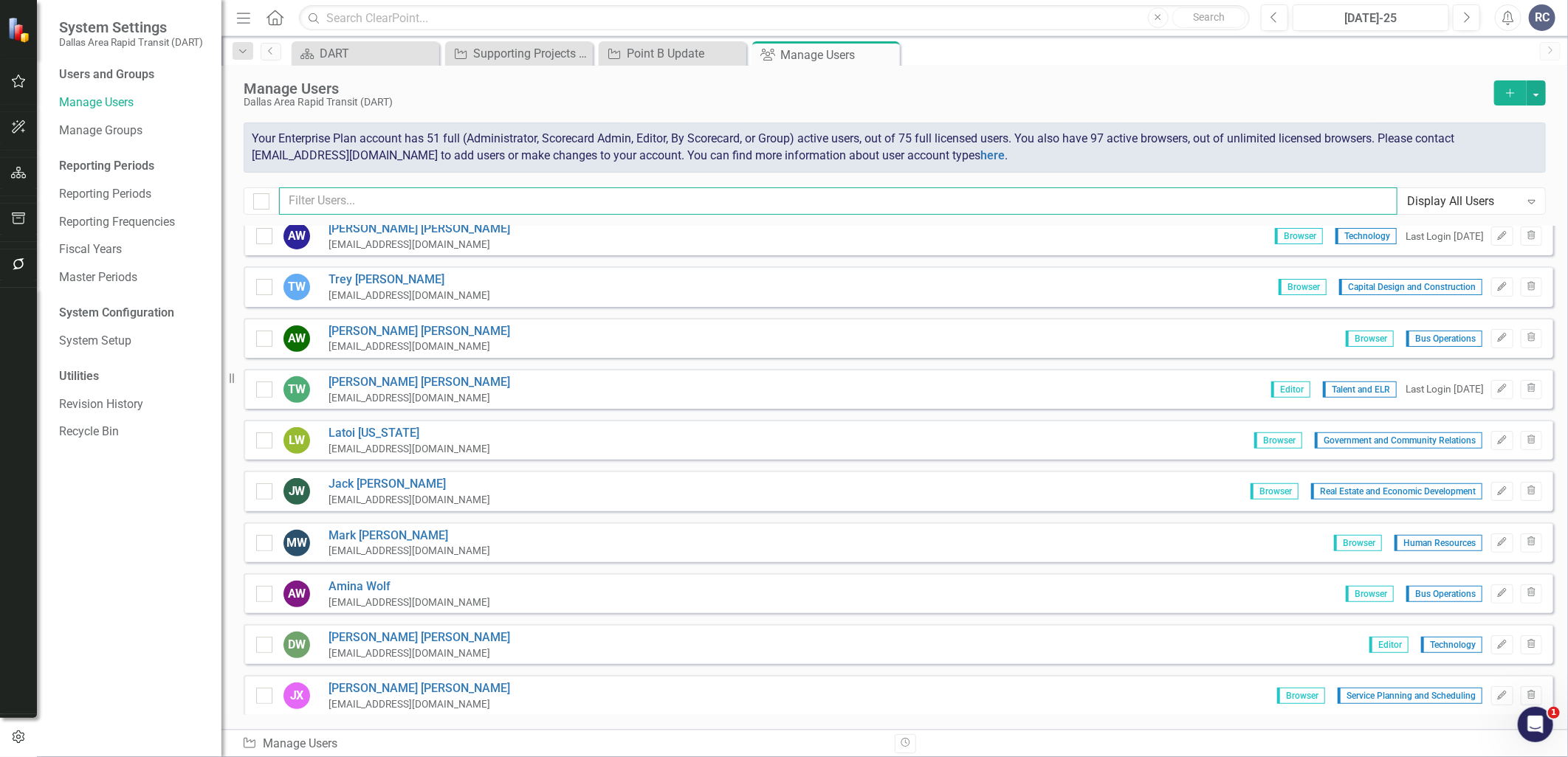
click at [618, 197] on input "text" at bounding box center [838, 201] width 1118 height 28
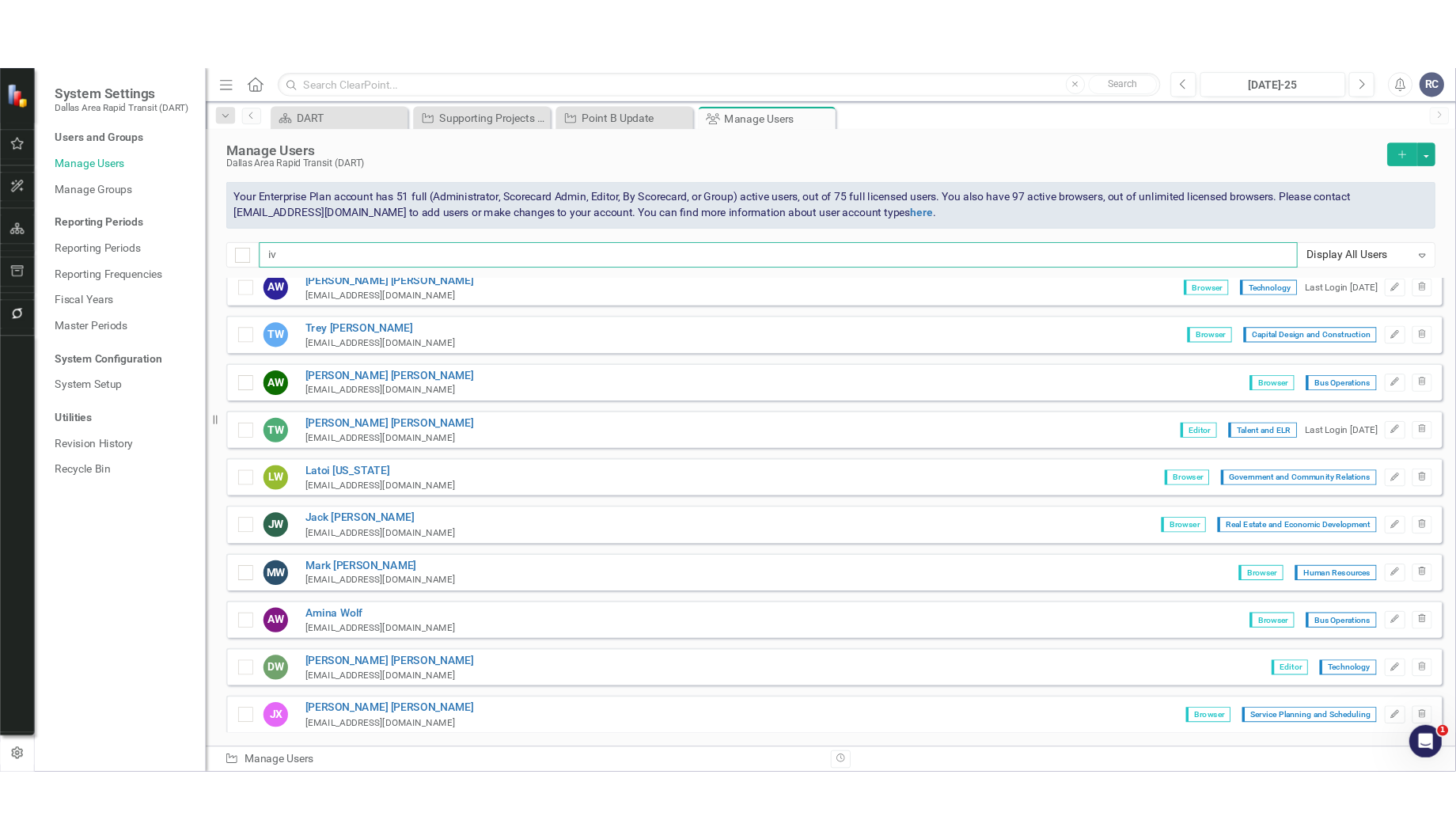
scroll to position [0, 0]
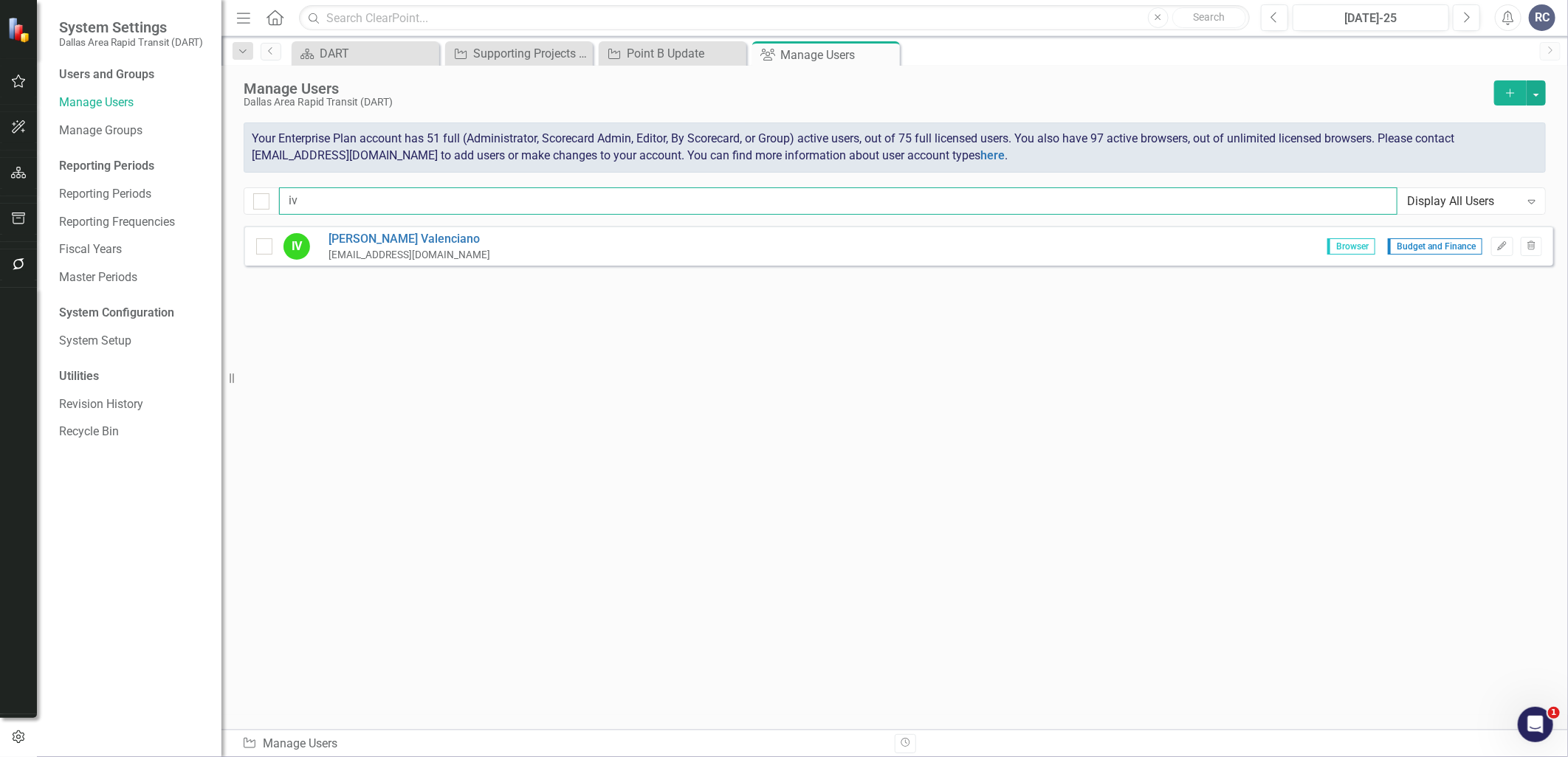
type input "i"
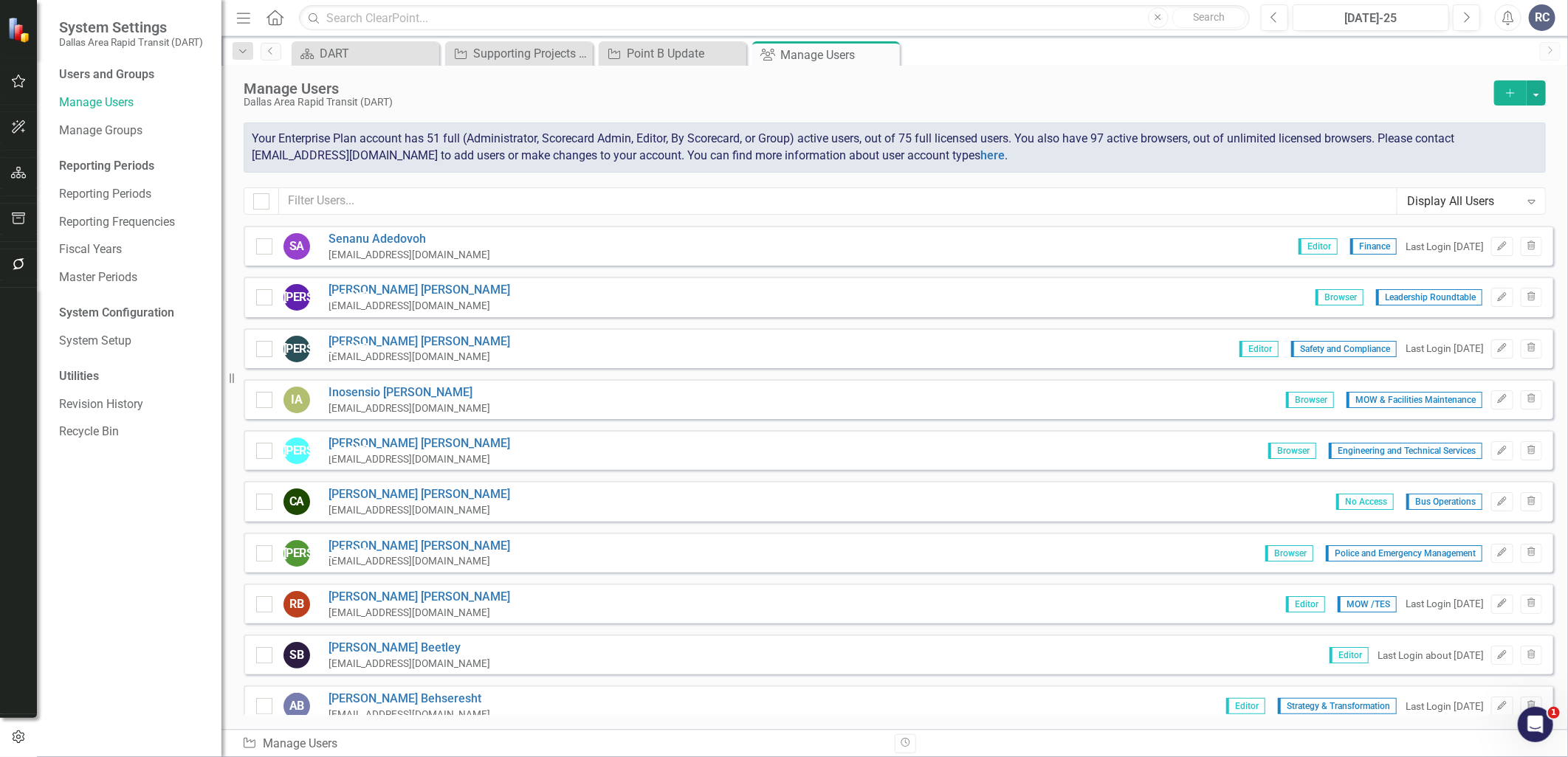
click at [617, 181] on div "Manage Users Dallas Area Rapid Transit (DART) Add Your Enterprise Plan account …" at bounding box center [894, 145] width 1347 height 160
click at [886, 55] on icon "Close" at bounding box center [885, 54] width 15 height 12
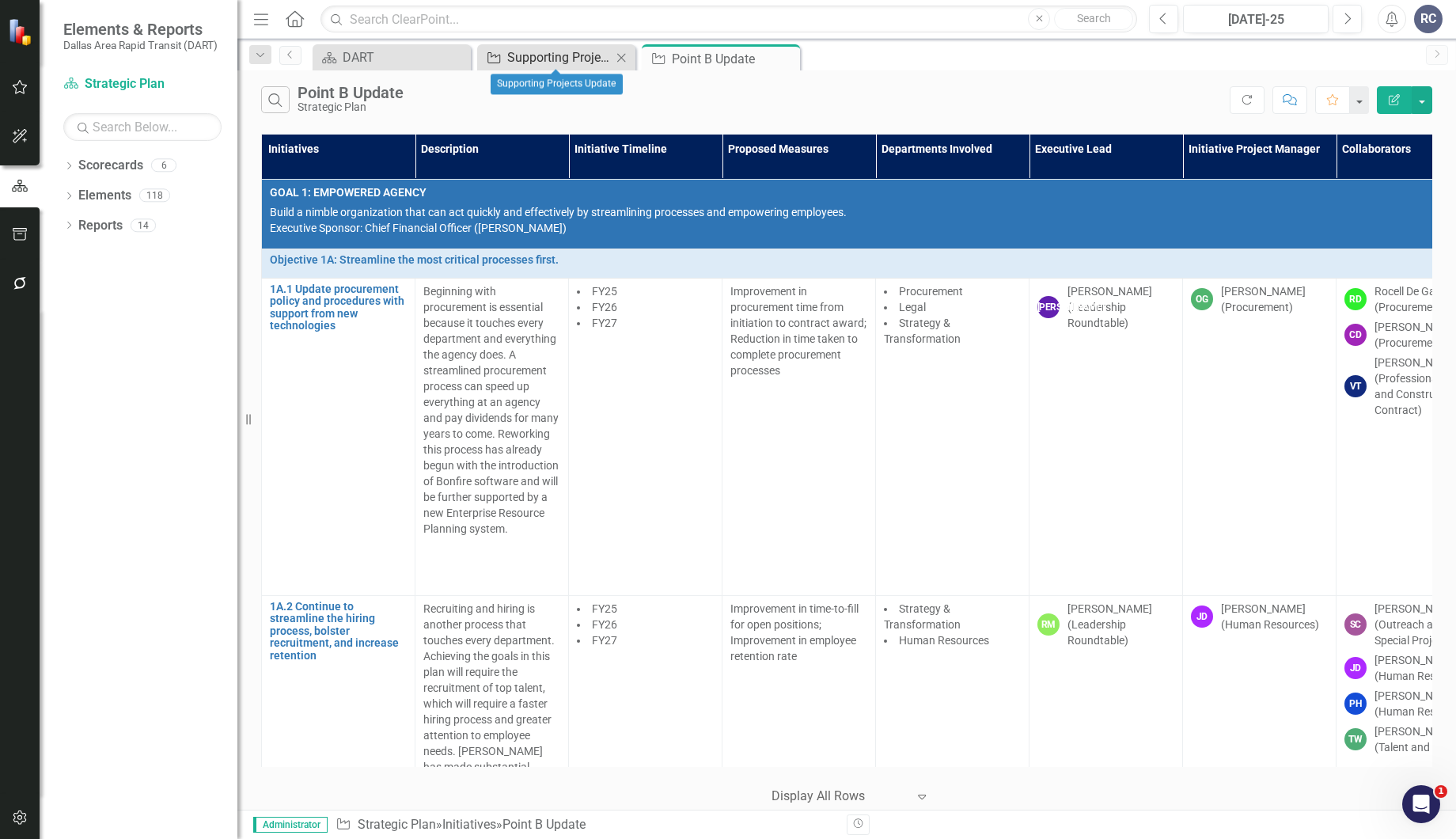
click at [561, 56] on div "Supporting Projects Update" at bounding box center [559, 58] width 105 height 20
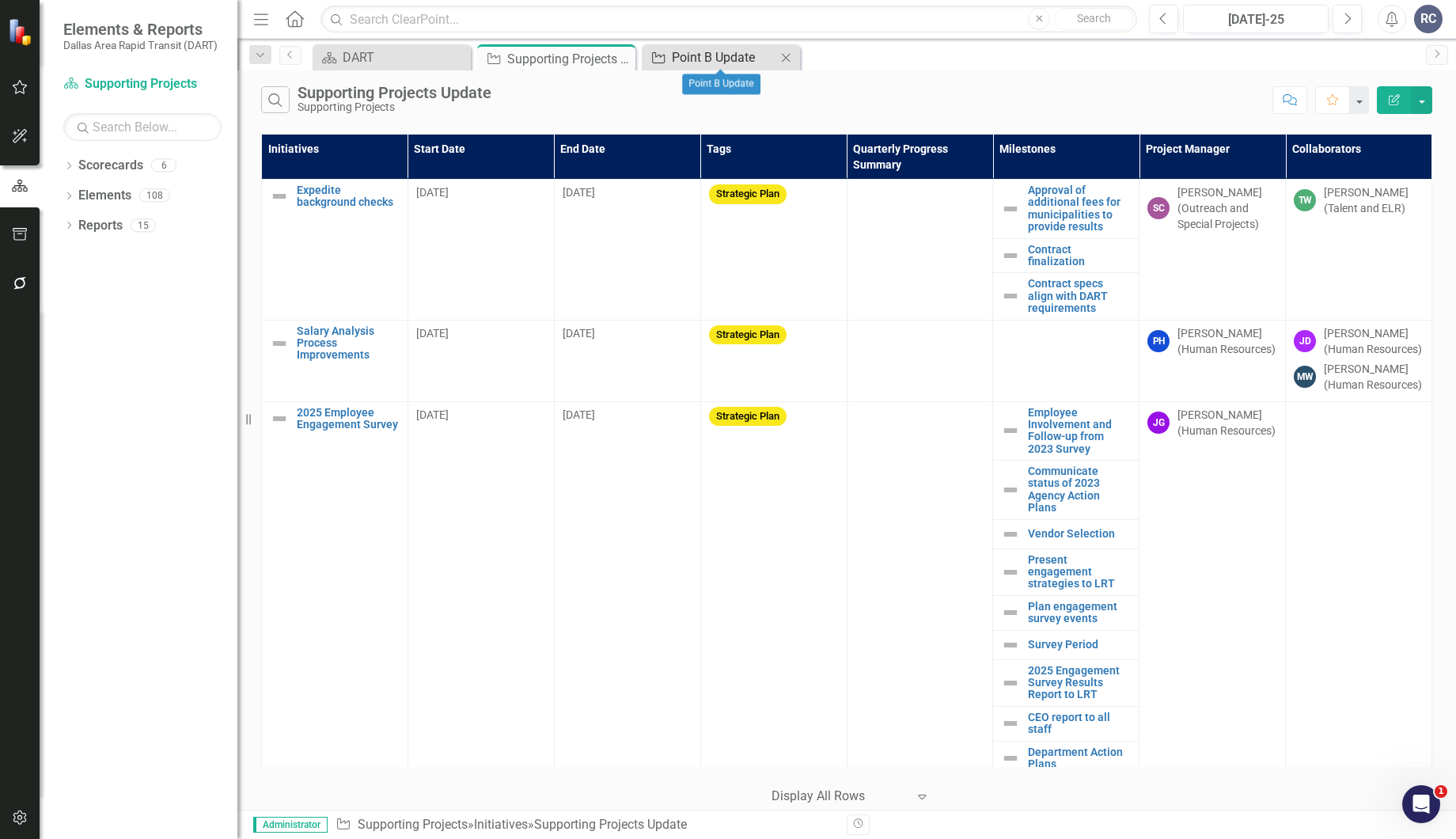
click at [726, 59] on div "Point B Update" at bounding box center [724, 58] width 105 height 20
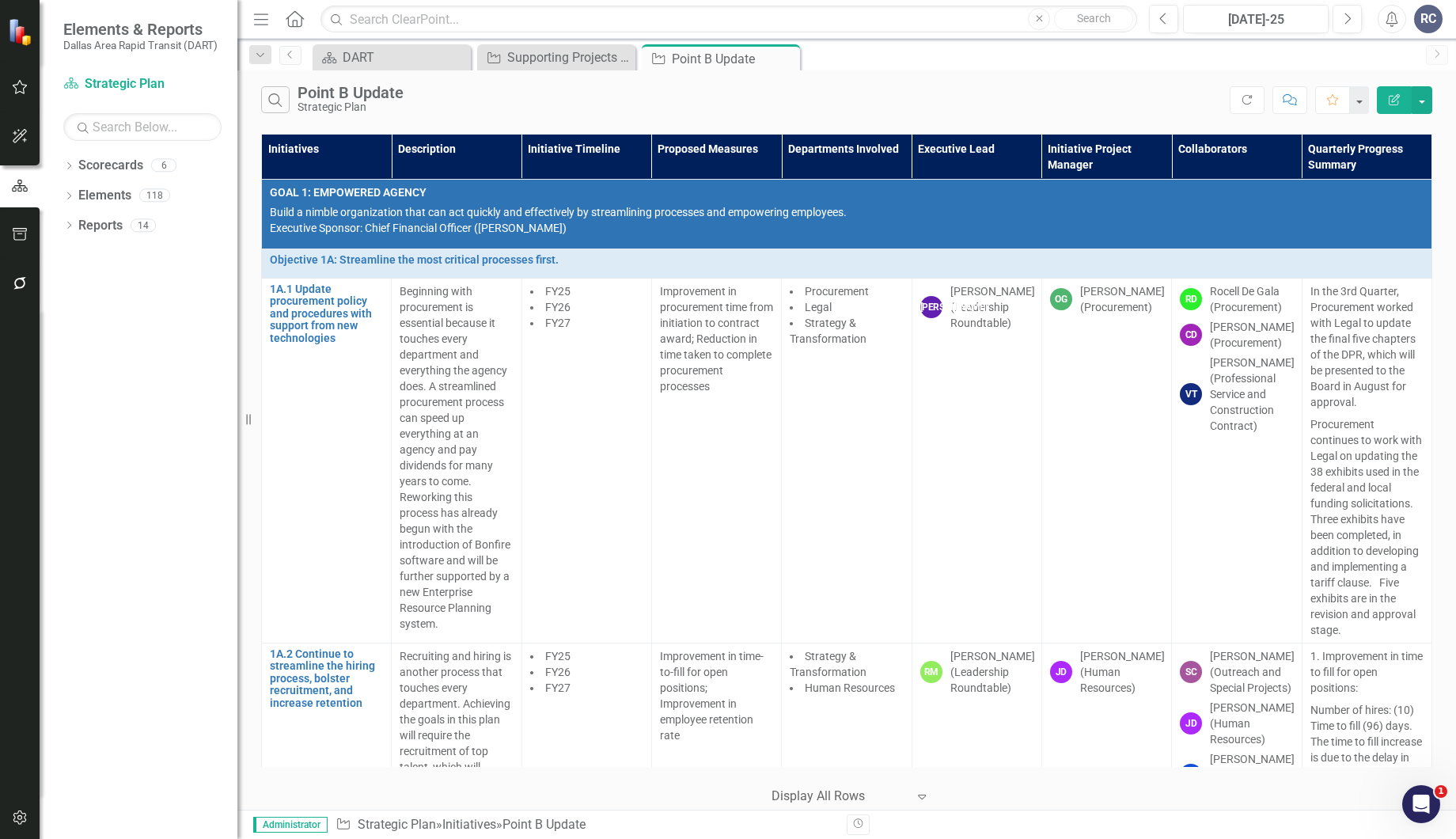
click at [1008, 82] on div "Search Point B Update Strategic Plan Refresh Comment Favorite Edit Report" at bounding box center [847, 96] width 1219 height 51
click at [651, 92] on div "Search Point B Update Strategic Plan" at bounding box center [745, 100] width 969 height 27
